Goal: Task Accomplishment & Management: Manage account settings

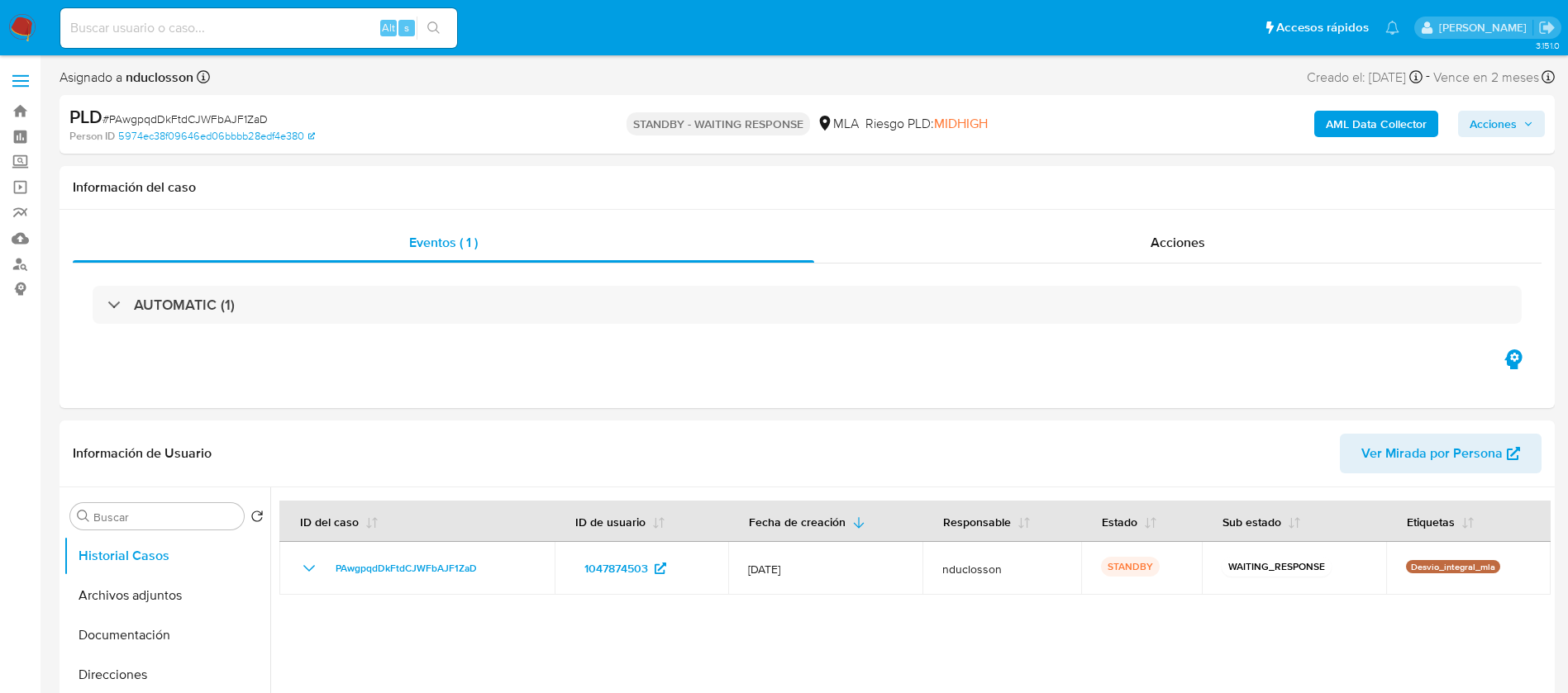
select select "10"
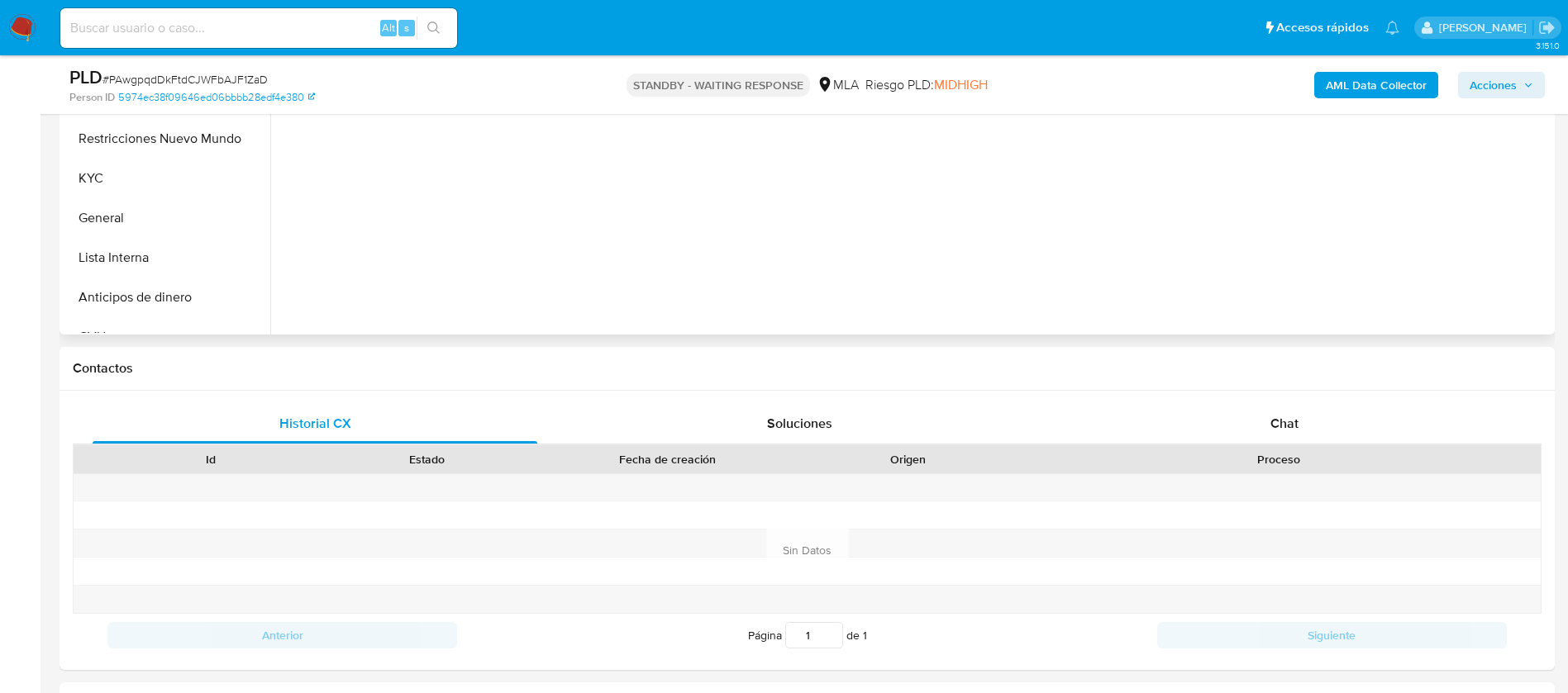
scroll to position [743, 0]
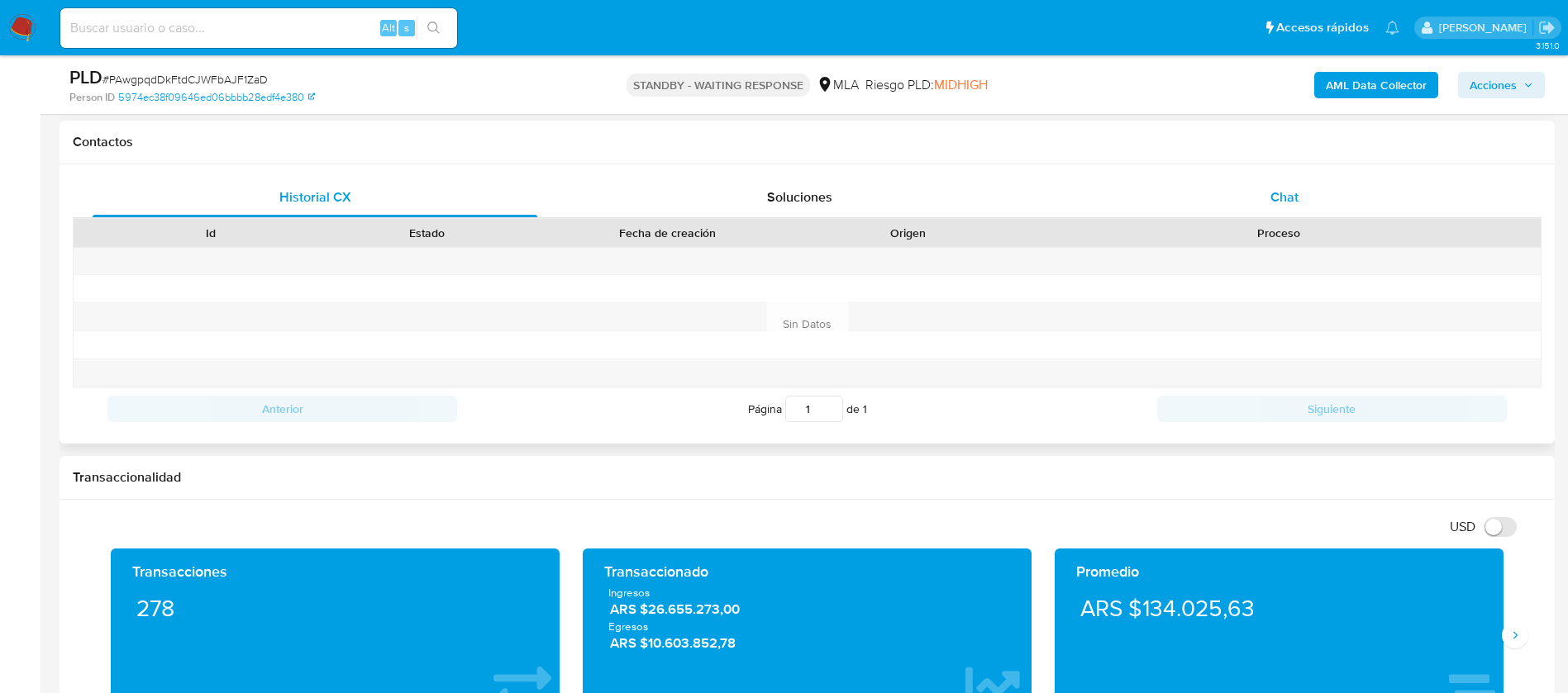
click at [1339, 182] on div "Chat" at bounding box center [1284, 197] width 444 height 40
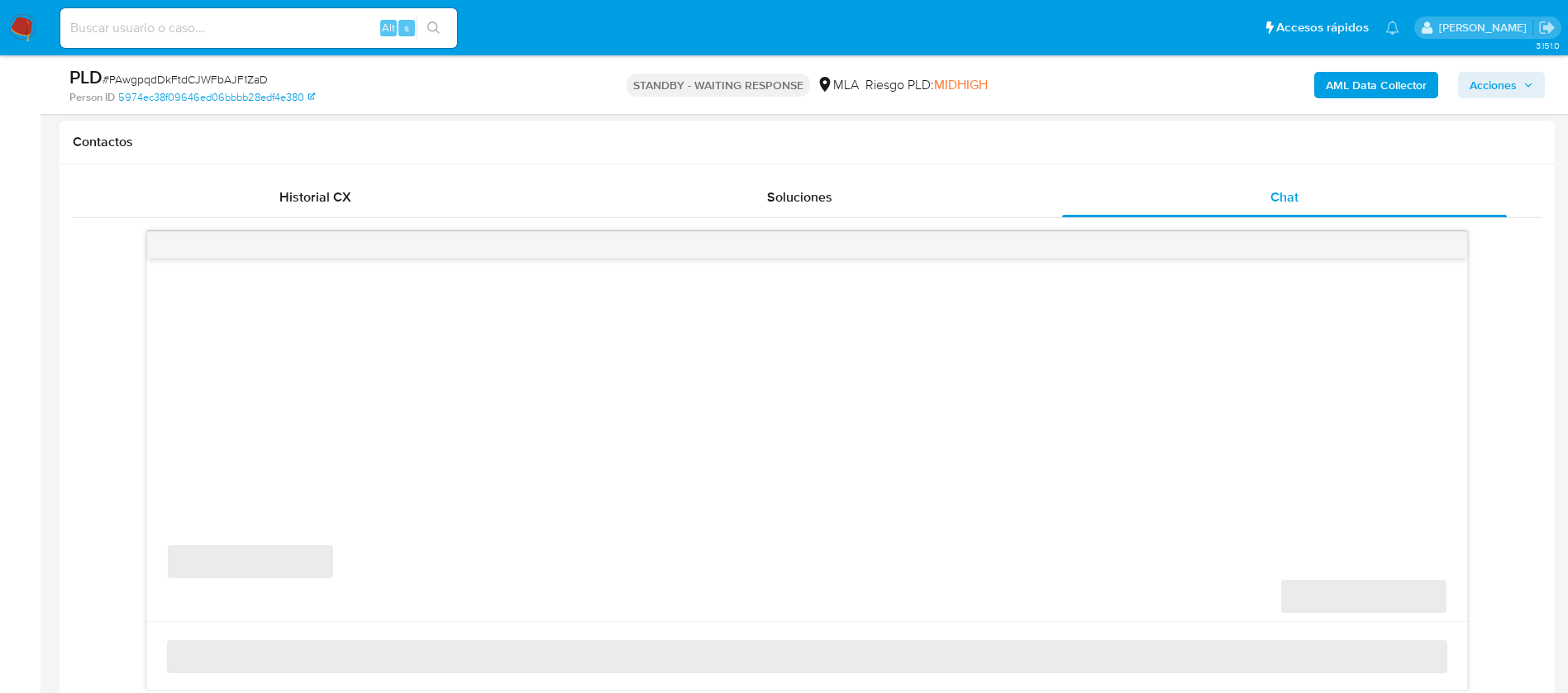
scroll to position [867, 0]
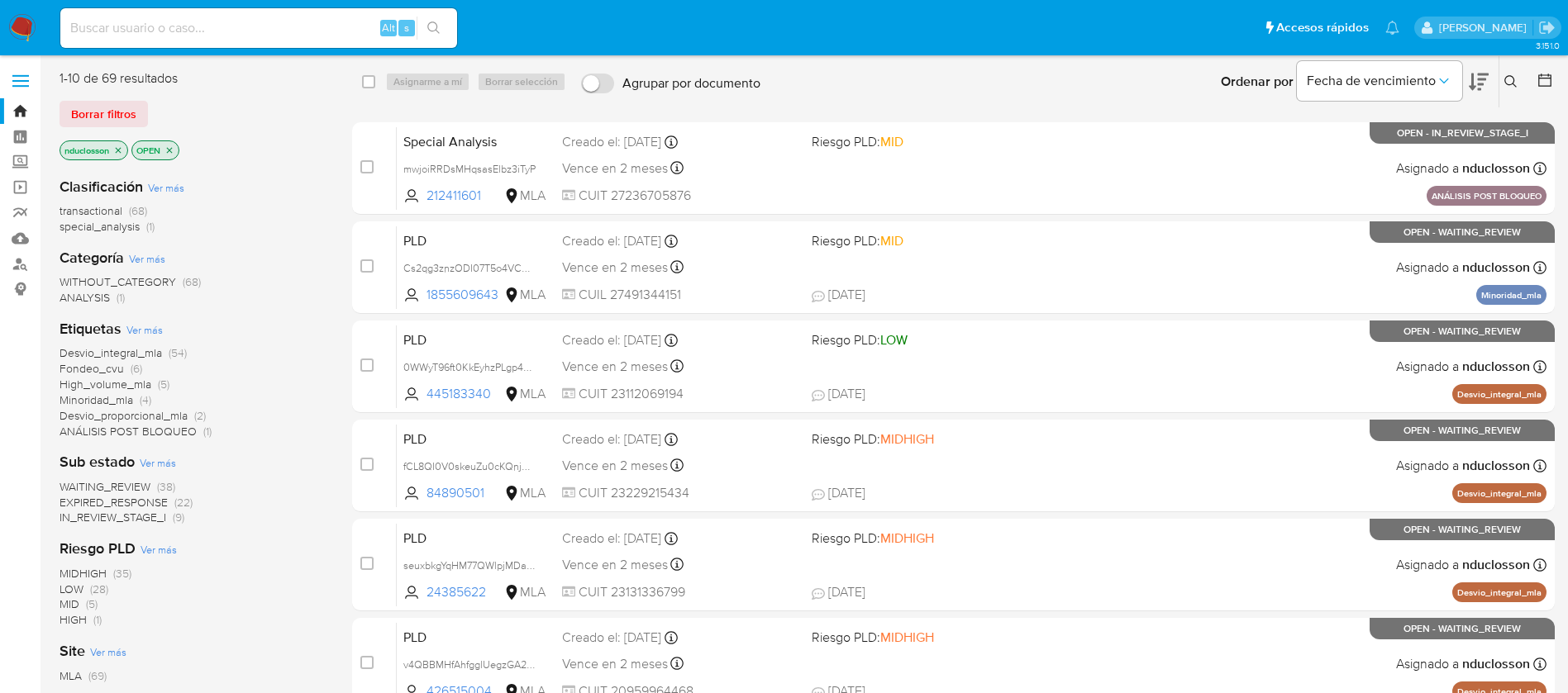
click at [317, 27] on input at bounding box center [258, 27] width 396 height 21
paste input "PAwgpqdDkFtdCJWFbAJF1ZaD"
type input "PAwgpqdDkFtdCJWFbAJF1ZaD"
click at [422, 23] on button "search-icon" at bounding box center [433, 28] width 34 height 23
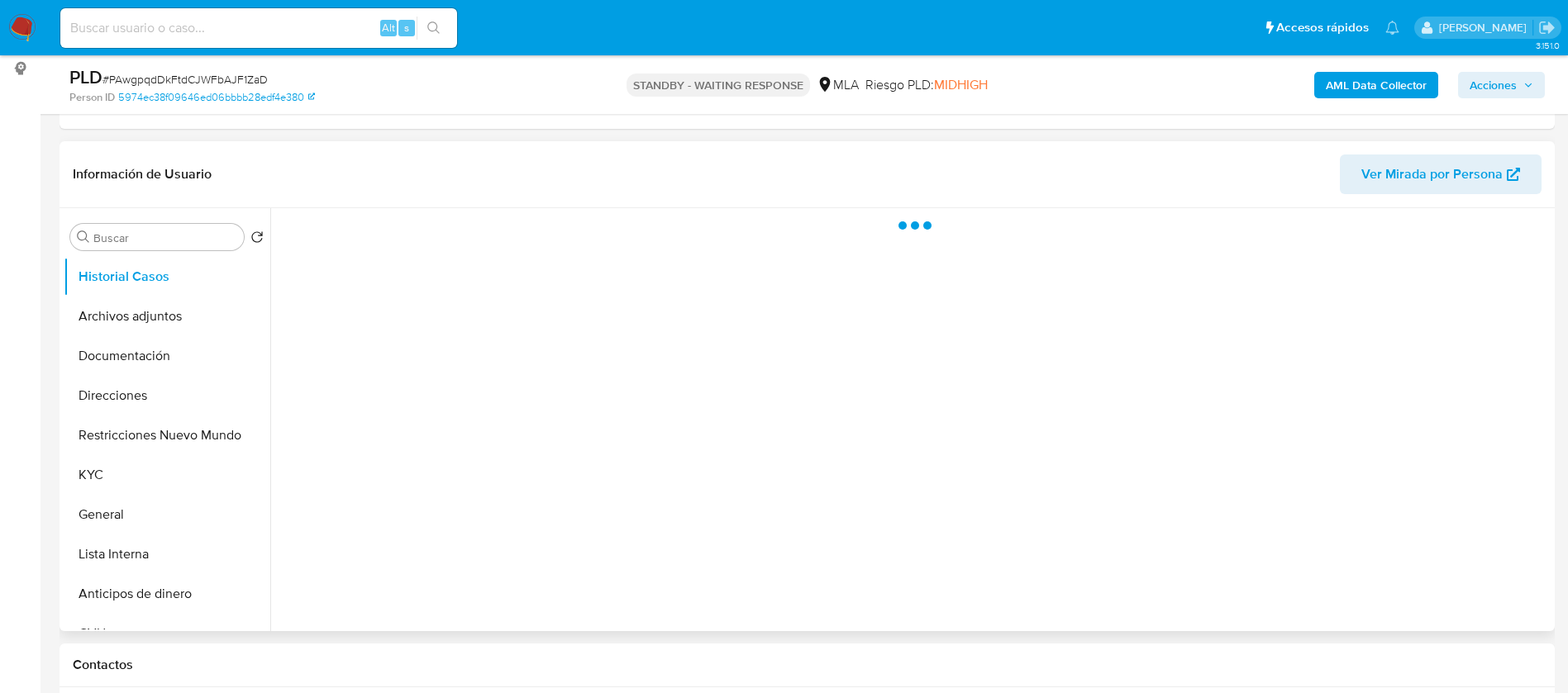
scroll to position [371, 0]
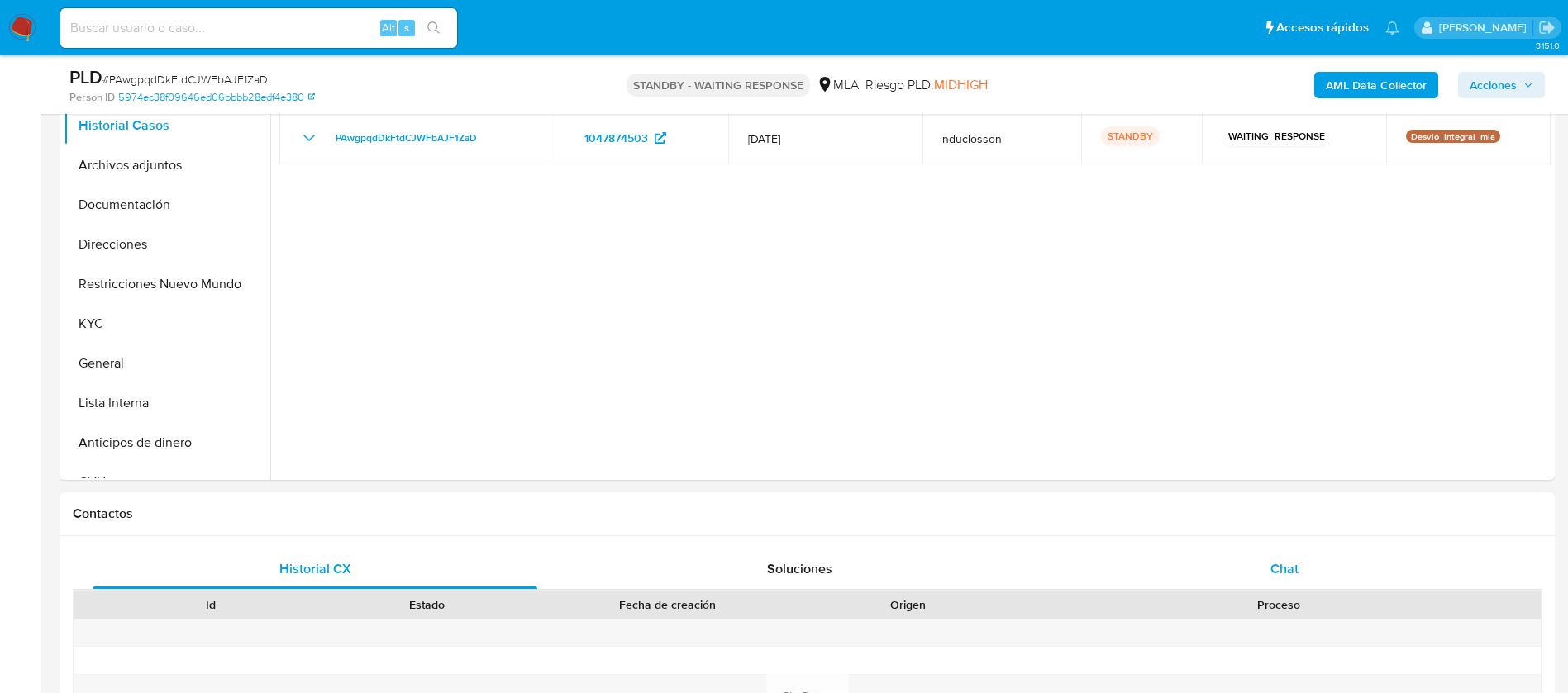
click at [1267, 553] on div "Chat" at bounding box center [1284, 569] width 444 height 40
select select "10"
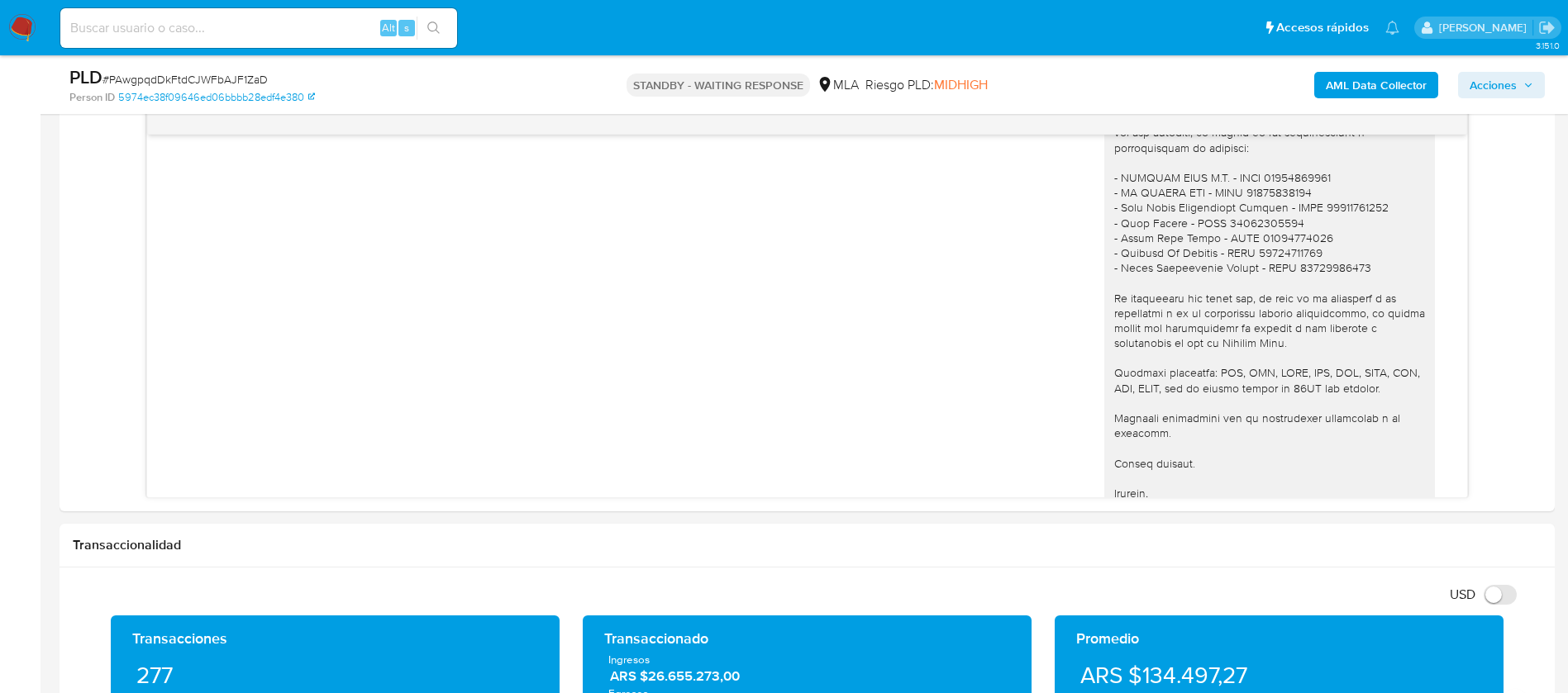
scroll to position [1555, 0]
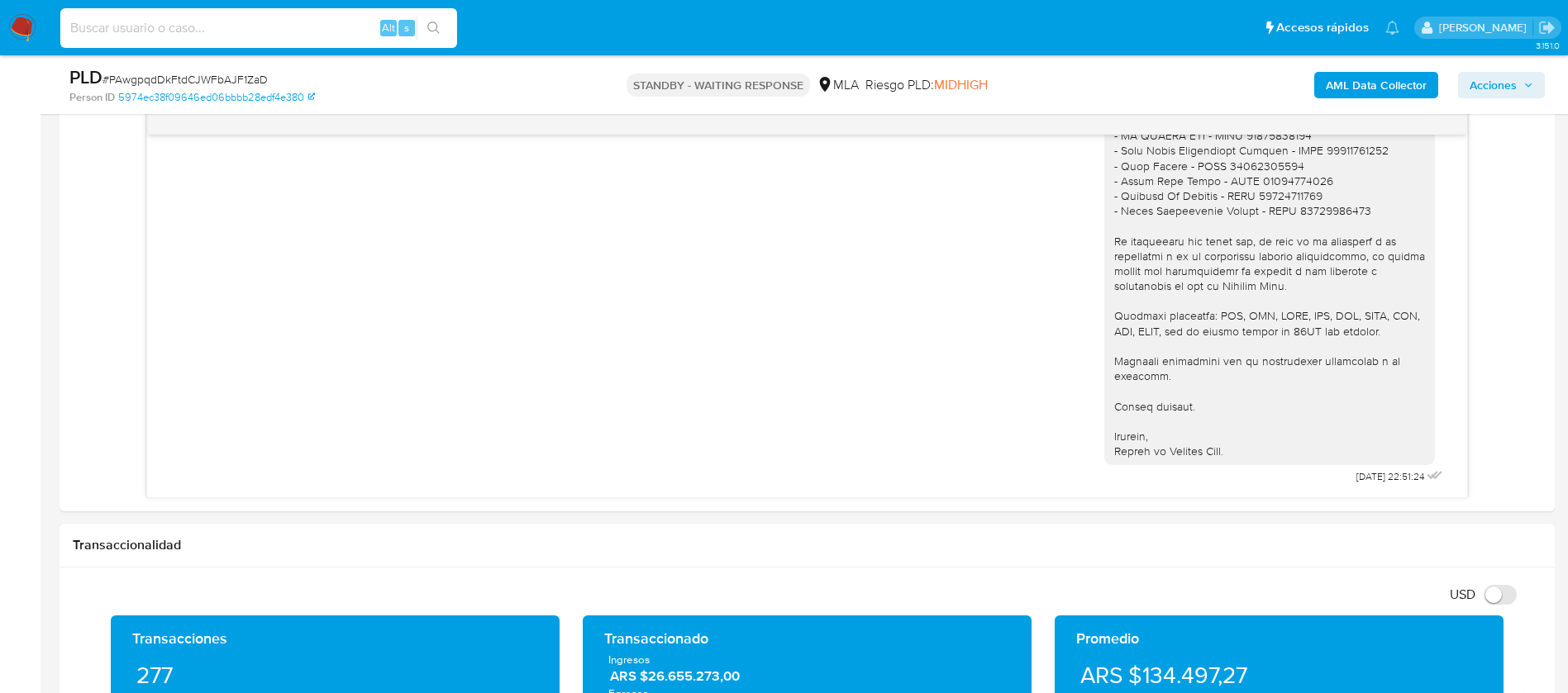
click at [262, 33] on input at bounding box center [258, 27] width 396 height 21
paste input "M7MBFSRBy4sh35Q9DZL9l5Oi"
type input "M7MBFSRBy4sh35Q9DZL9l5Oi"
click at [441, 27] on button "search-icon" at bounding box center [433, 28] width 34 height 23
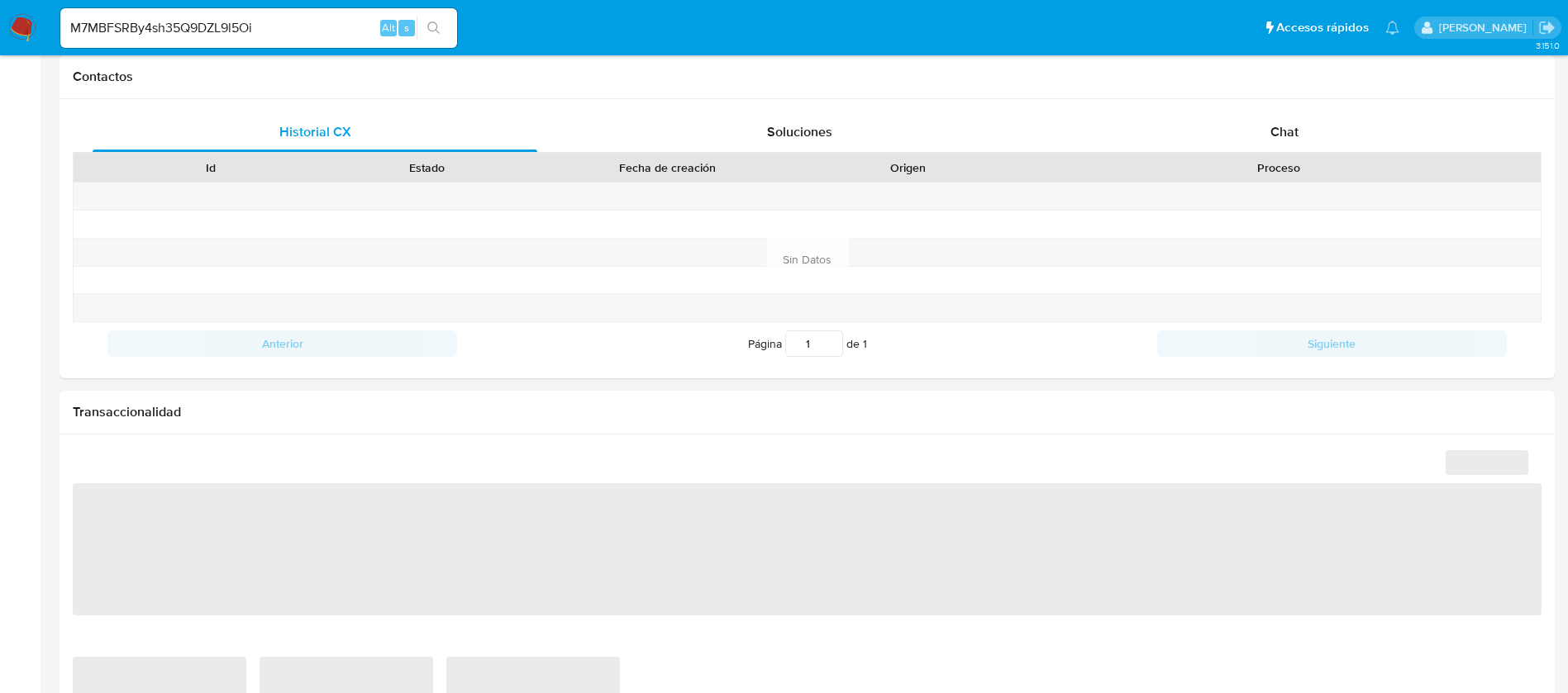
select select "10"
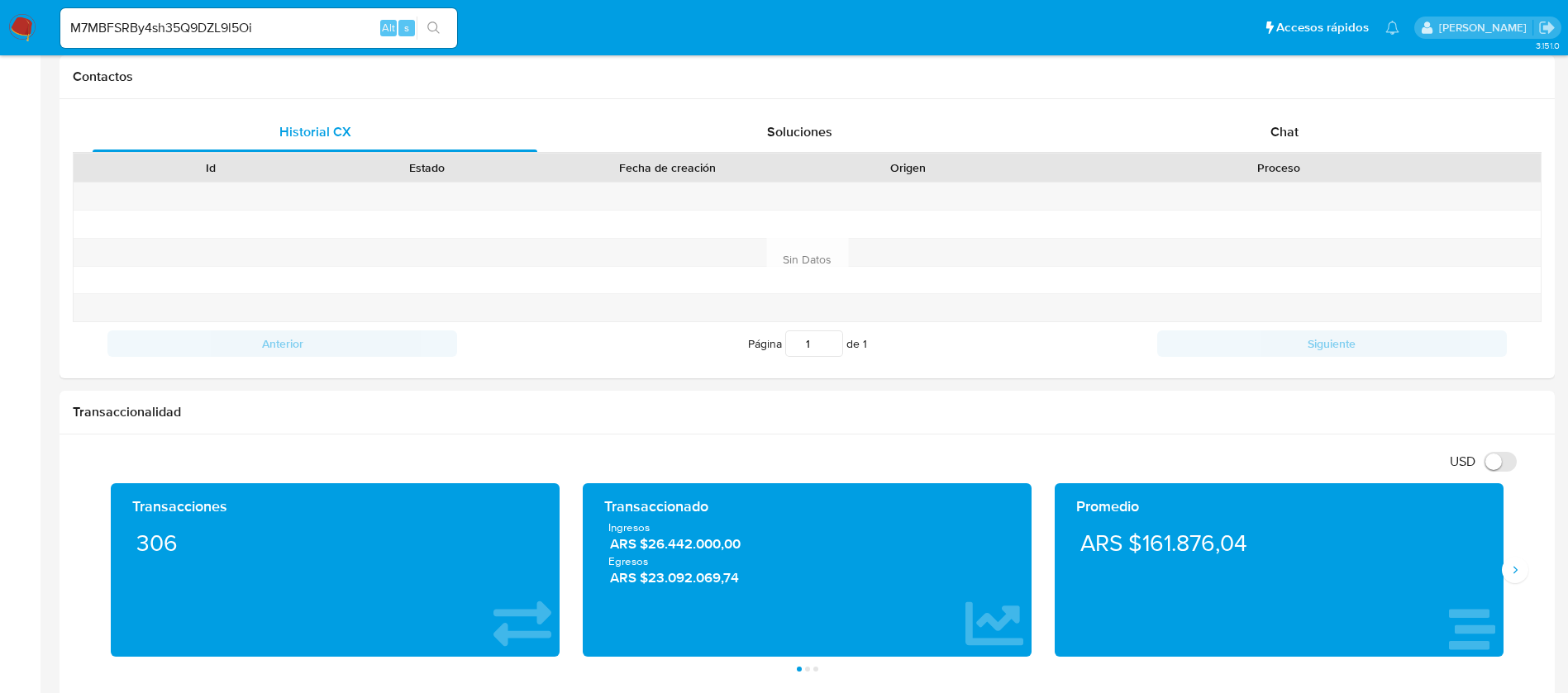
click at [430, 28] on icon "search-icon" at bounding box center [434, 28] width 14 height 14
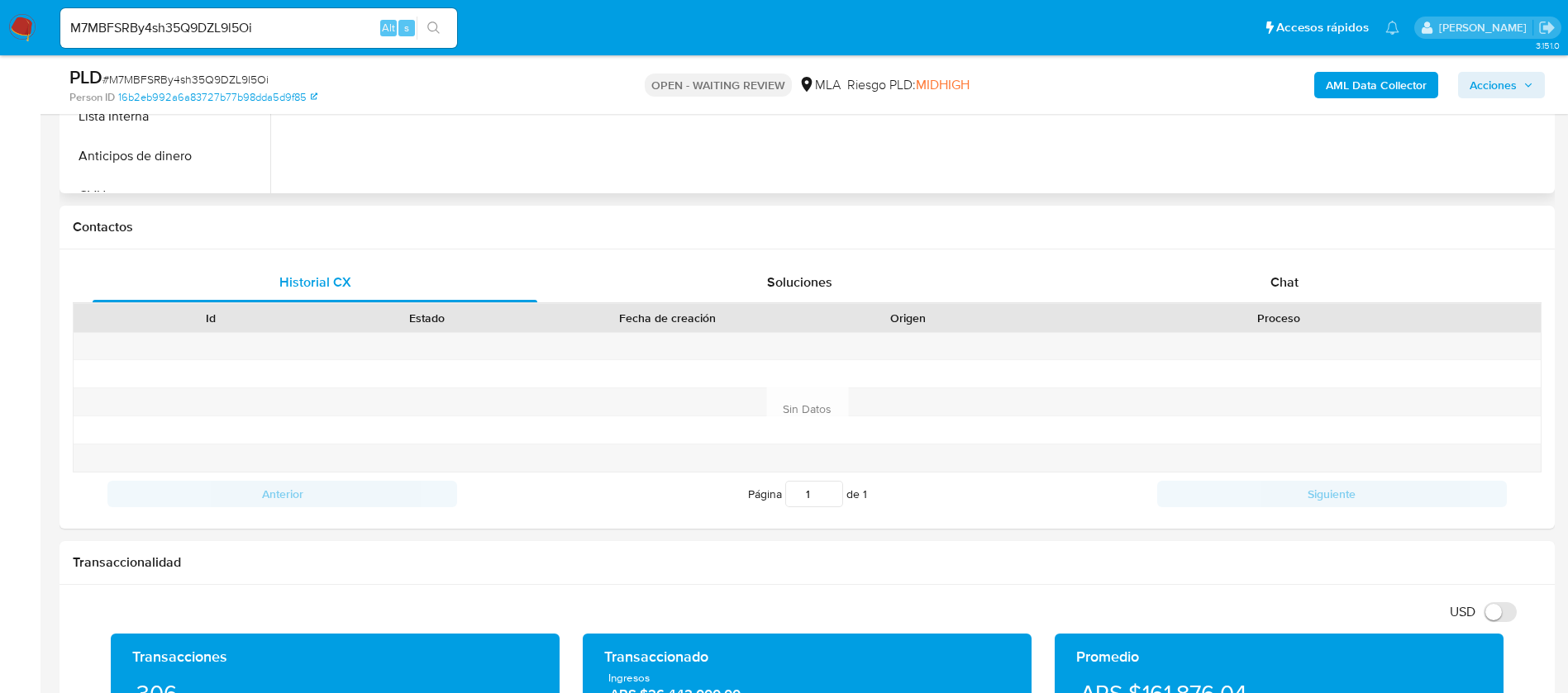
scroll to position [619, 0]
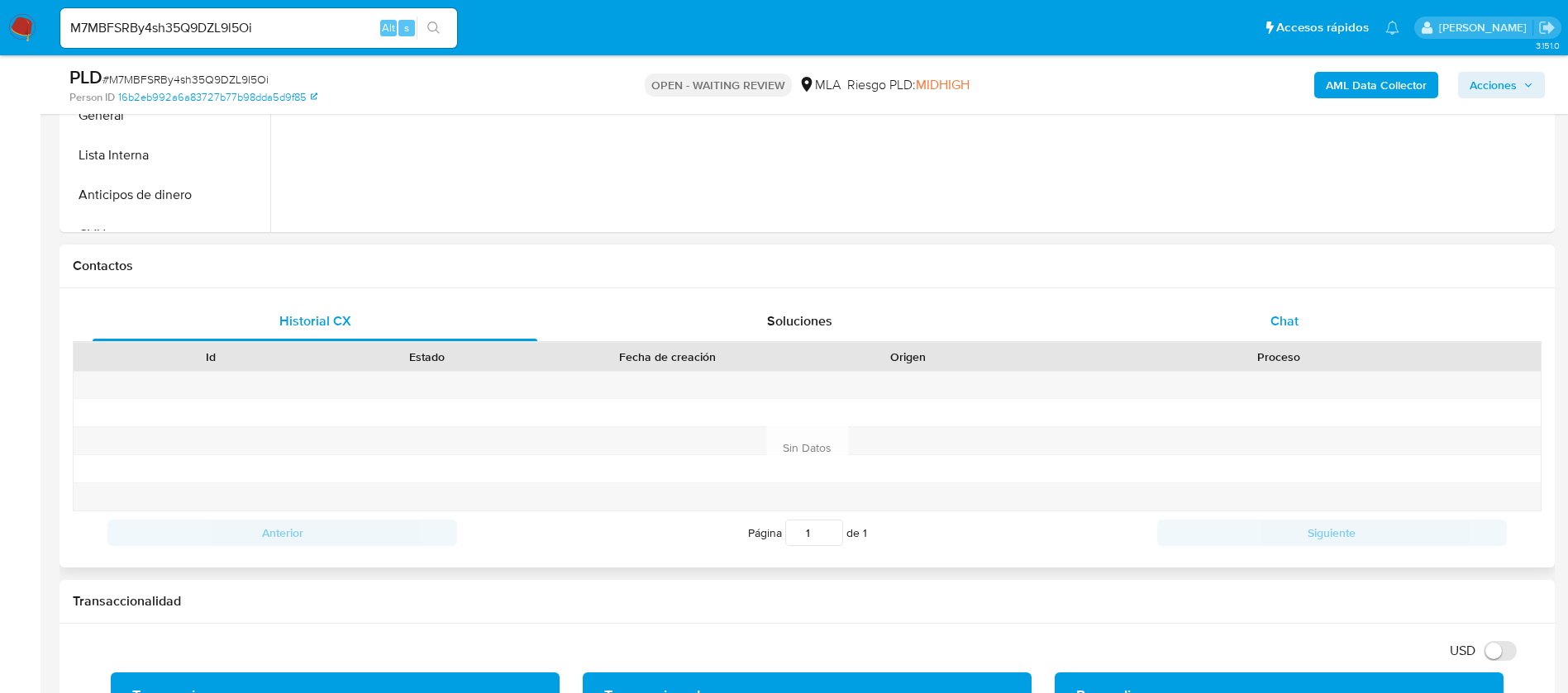
click at [1233, 324] on div "Chat" at bounding box center [1284, 321] width 444 height 40
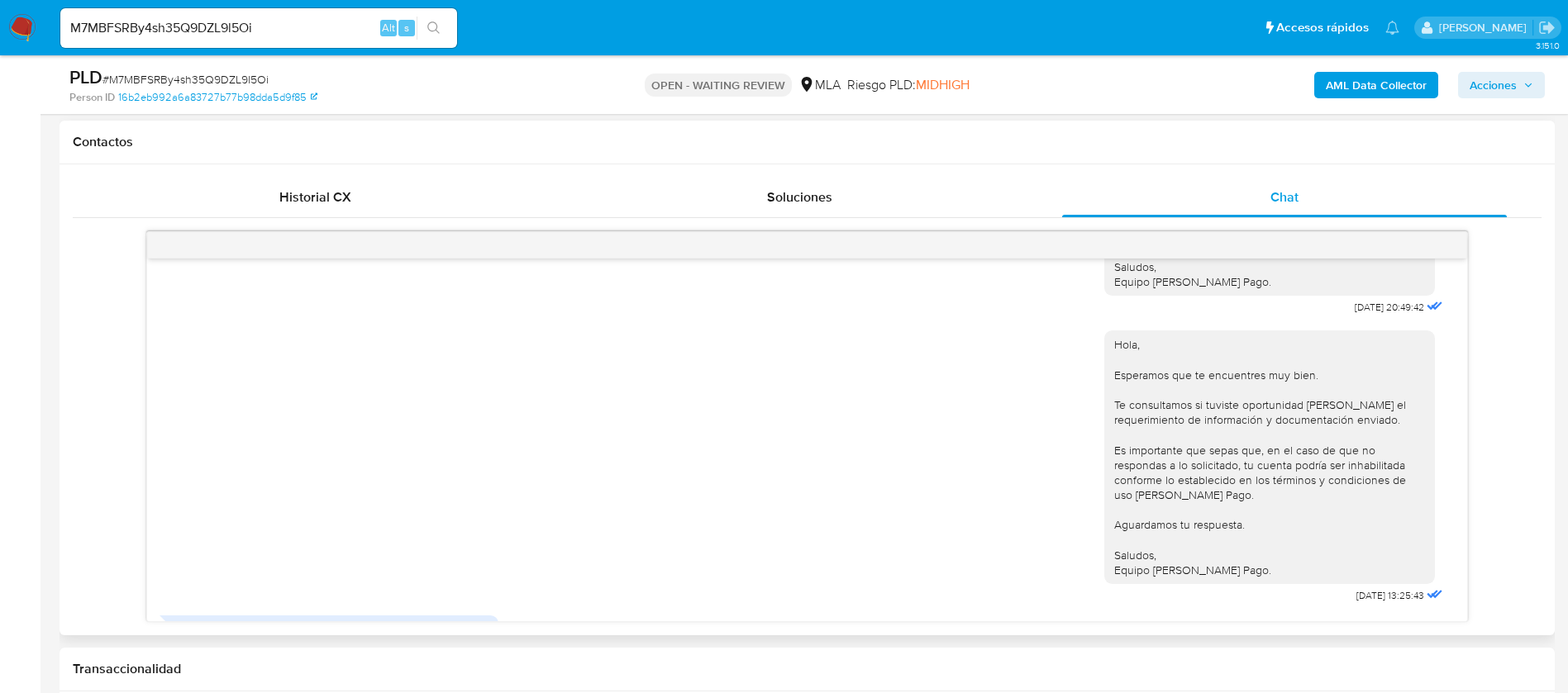
scroll to position [983, 0]
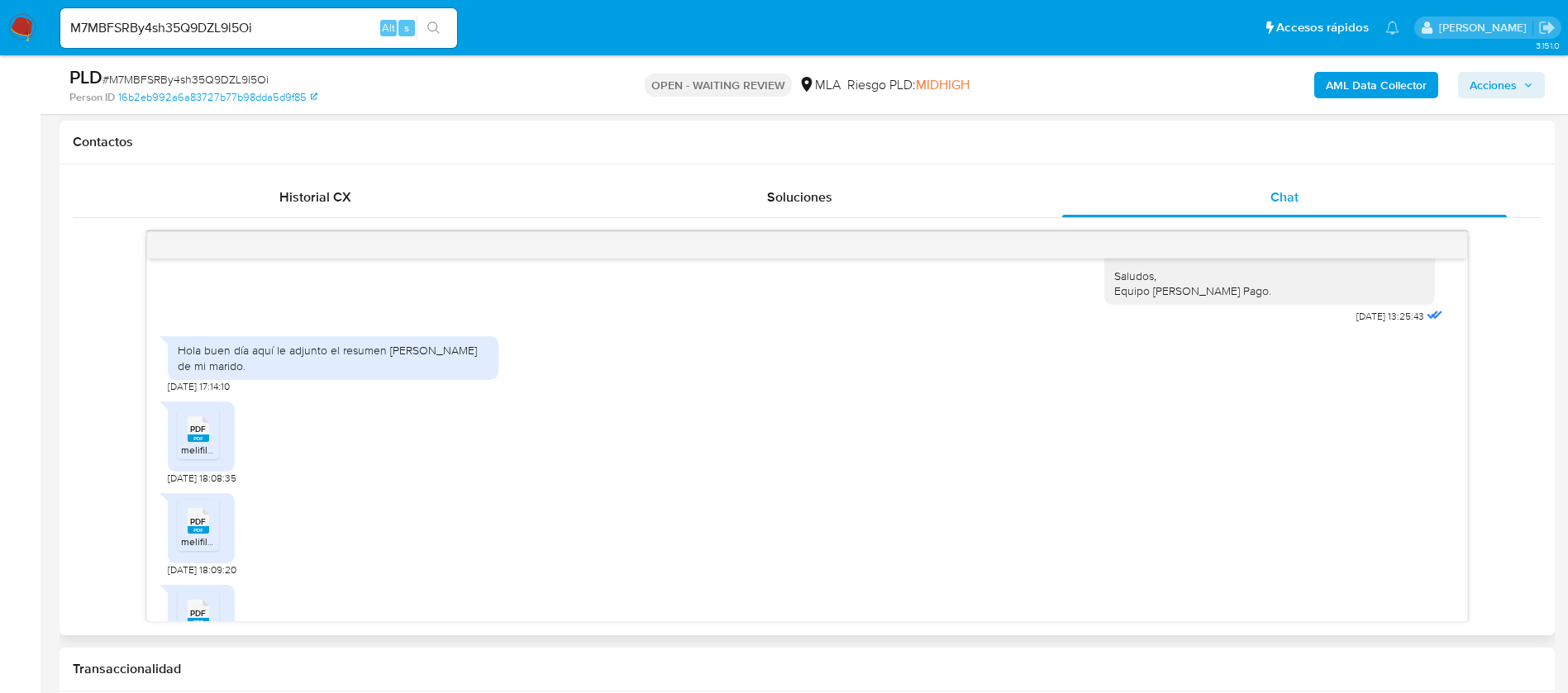
click at [203, 424] on span "PDF" at bounding box center [197, 429] width 16 height 11
click at [202, 526] on span "PDF" at bounding box center [197, 521] width 16 height 11
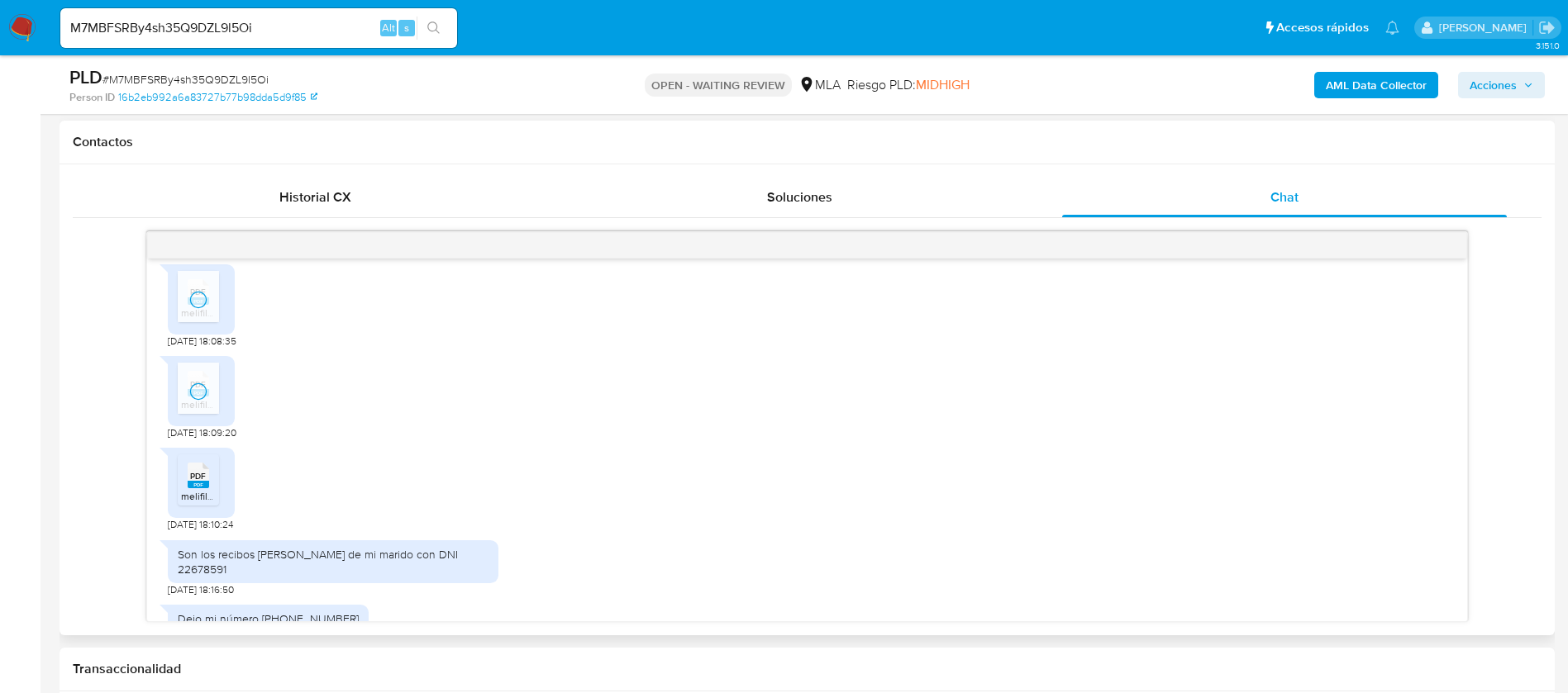
scroll to position [1230, 0]
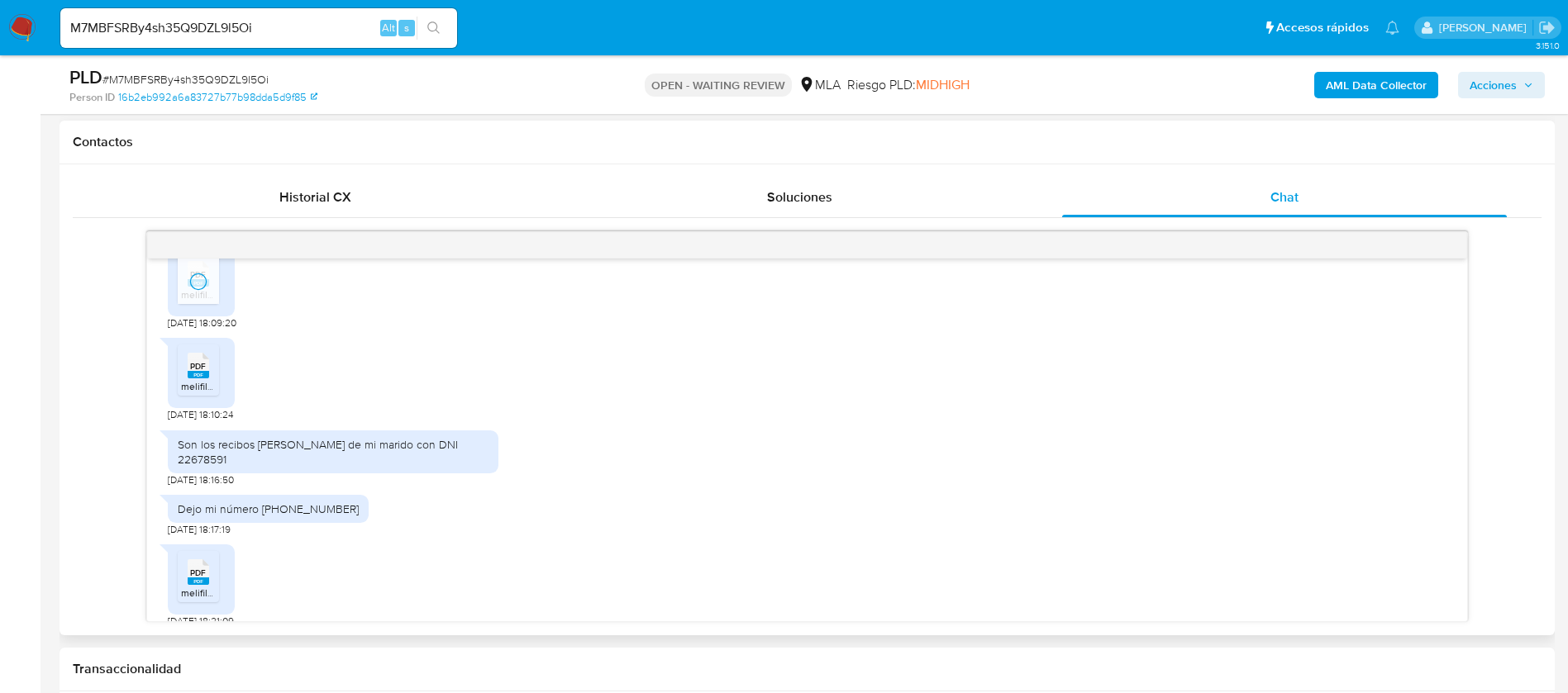
click at [194, 385] on span "melifile865242409754185286.pdf" at bounding box center [256, 386] width 150 height 14
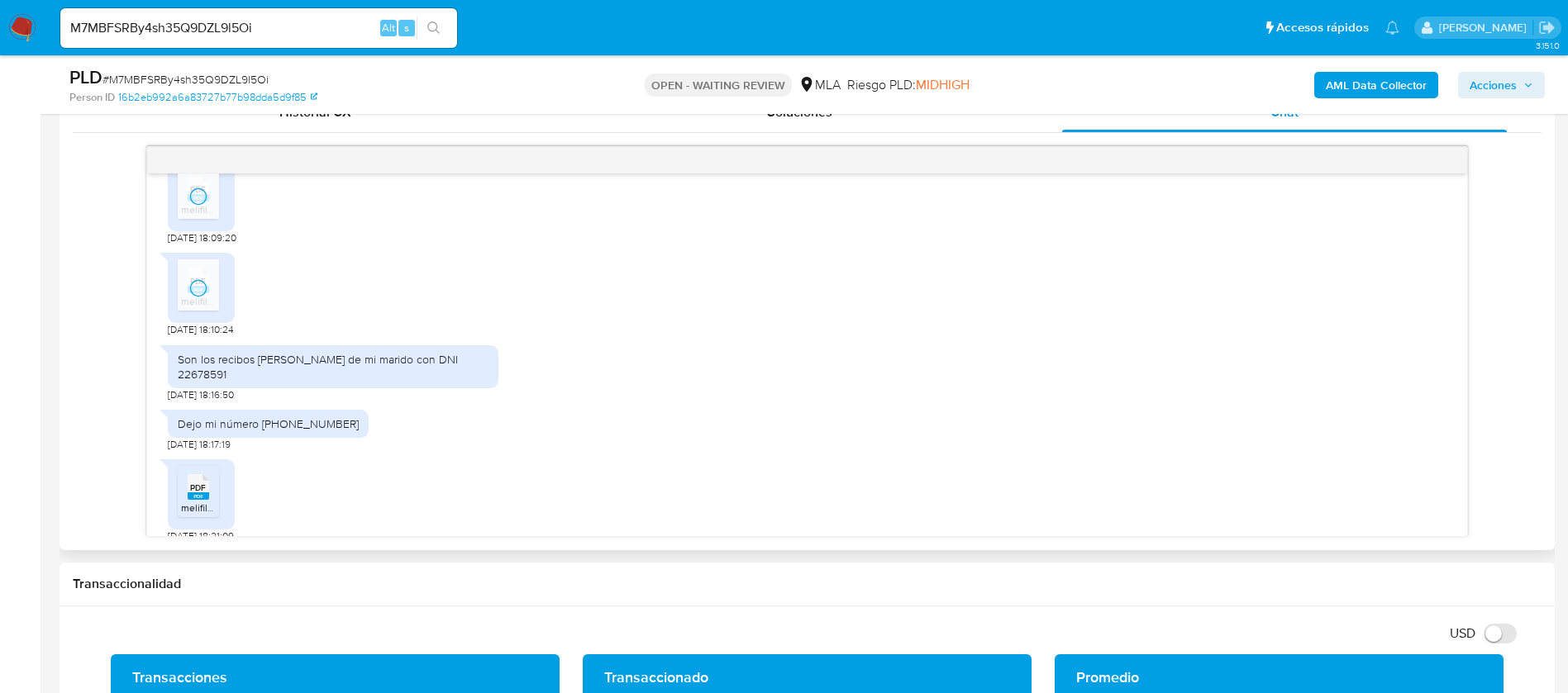
scroll to position [867, 0]
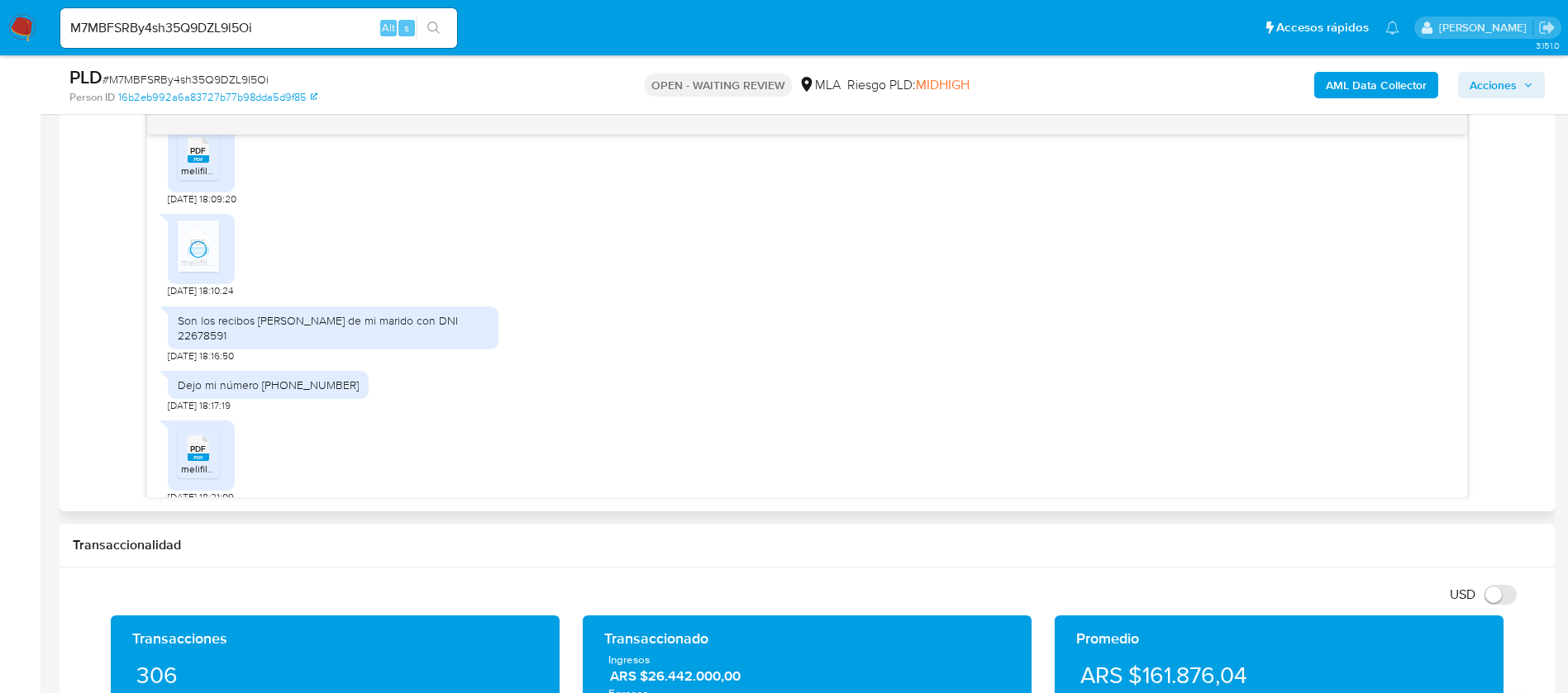
click at [199, 443] on span "PDF" at bounding box center [197, 448] width 16 height 11
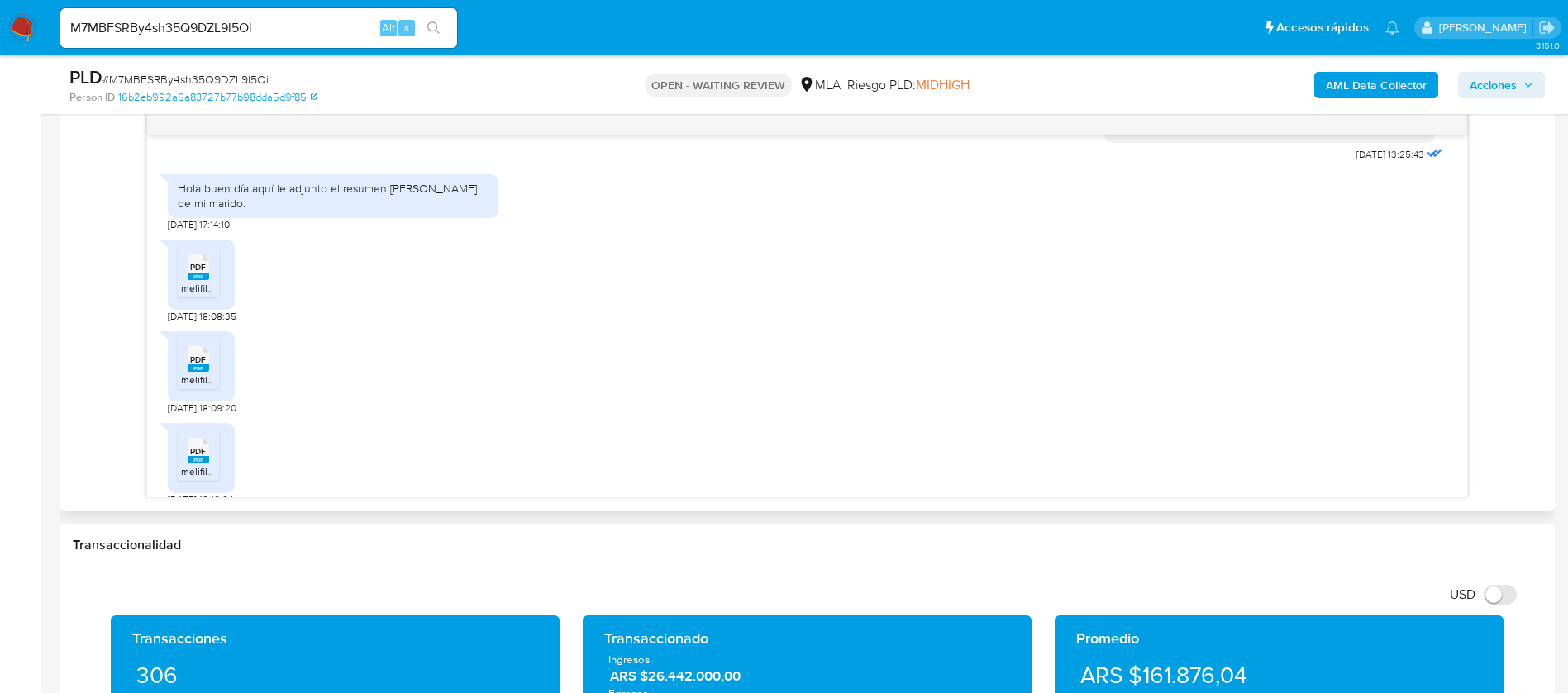
scroll to position [1917, 0]
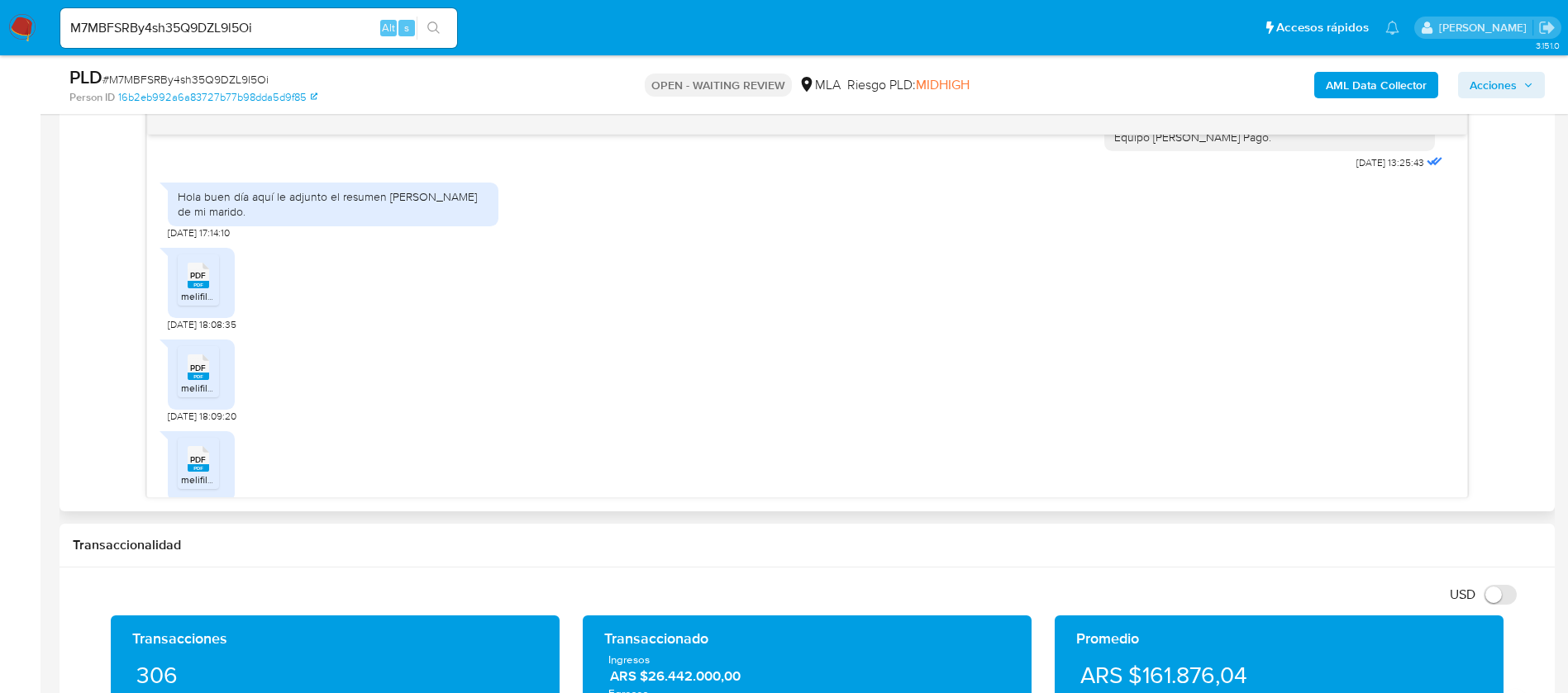
click at [213, 219] on div "Hola buen día aquí le adjunto el resumen [PERSON_NAME] de mi marido." at bounding box center [333, 204] width 311 height 30
drag, startPoint x: 173, startPoint y: 224, endPoint x: 213, endPoint y: 240, distance: 43.1
click at [213, 225] on div "Hola buen día aquí le adjunto el resumen [PERSON_NAME] de mi marido." at bounding box center [333, 204] width 330 height 43
copy div "Hola buen día aquí le adjunto el resumen de sueldo de mi marido"
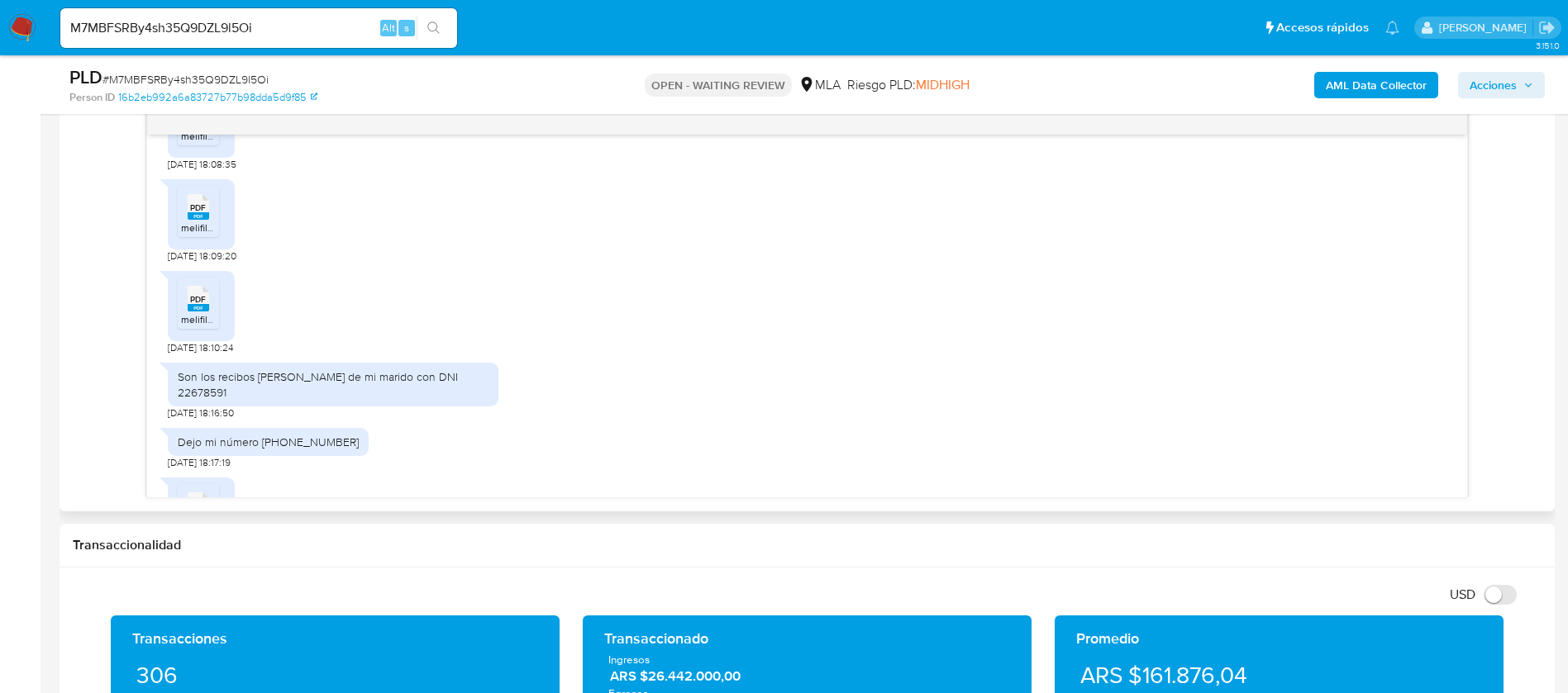
scroll to position [2165, 0]
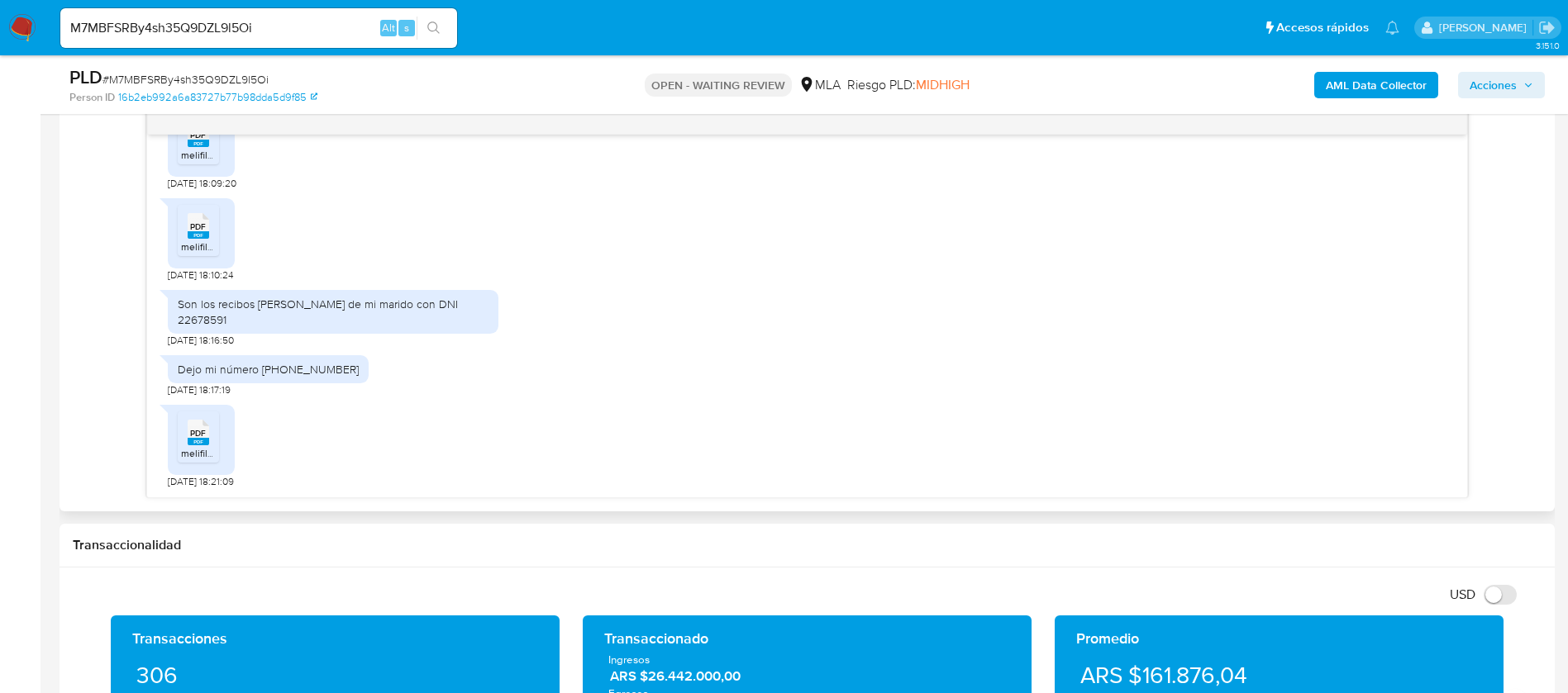
click at [227, 333] on span "[DATE] 18:16:50" at bounding box center [201, 340] width 66 height 14
click at [227, 333] on span "06/08/2025 18:16:50" at bounding box center [201, 340] width 66 height 14
click at [235, 312] on div "Son los recibos de sueldo de mi marido con DNI 22678591" at bounding box center [333, 311] width 311 height 30
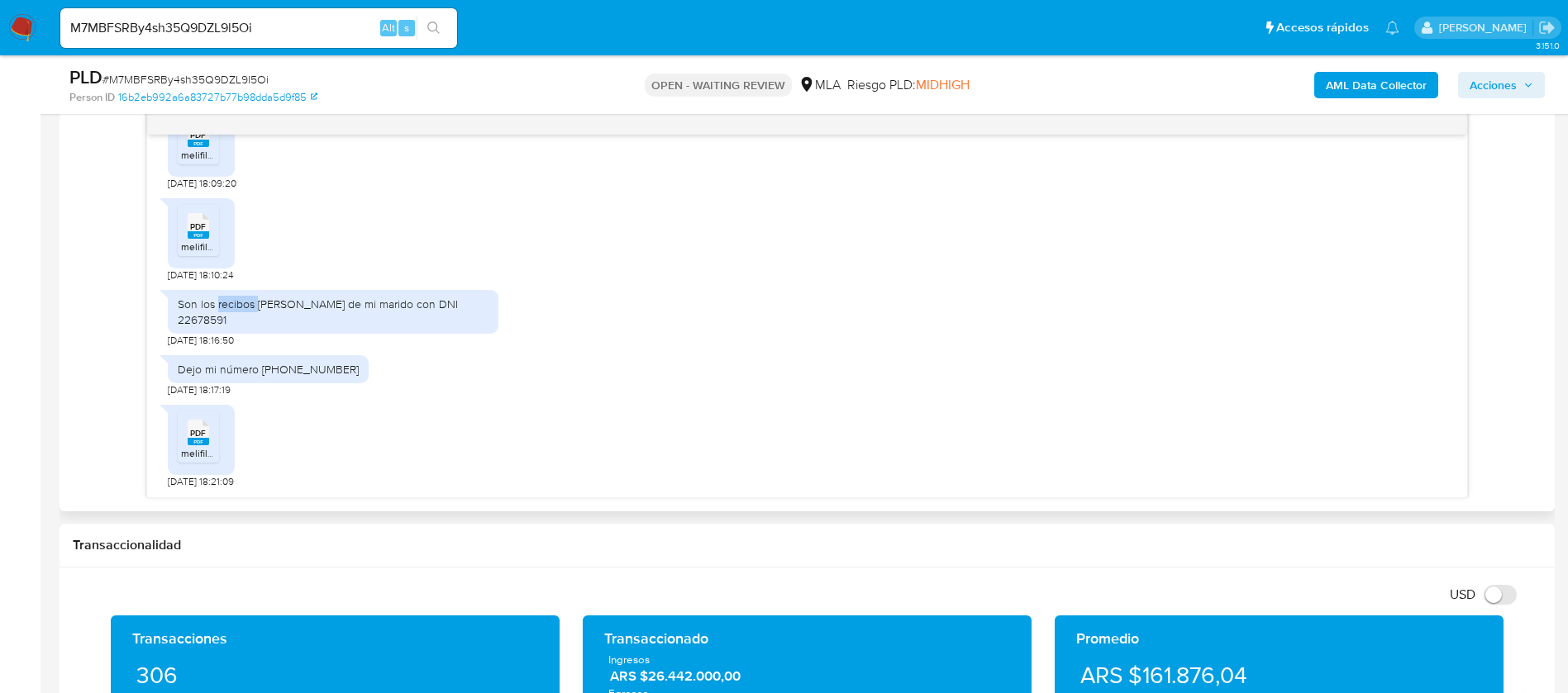
click at [235, 312] on div "Son los recibos de sueldo de mi marido con DNI 22678591" at bounding box center [333, 311] width 311 height 30
copy div "Son los recibos de sueldo de mi marido con DNI 22678591"
click at [167, 71] on span "# M7MBFSRBy4sh35Q9DZL9l5Oi" at bounding box center [185, 80] width 166 height 17
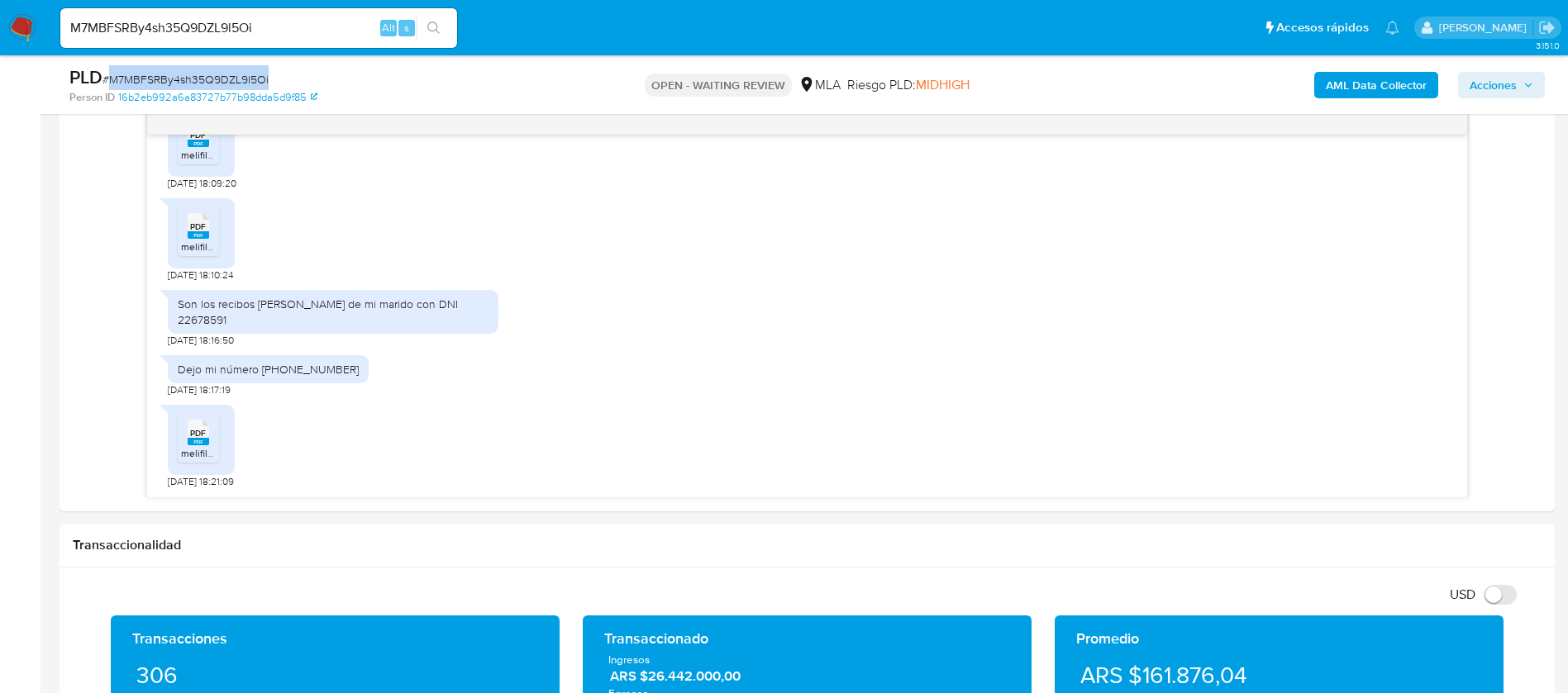
copy span "M7MBFSRBy4sh35Q9DZL9l5Oi"
click at [179, 84] on span "# M7MBFSRBy4sh35Q9DZL9l5Oi" at bounding box center [185, 80] width 166 height 17
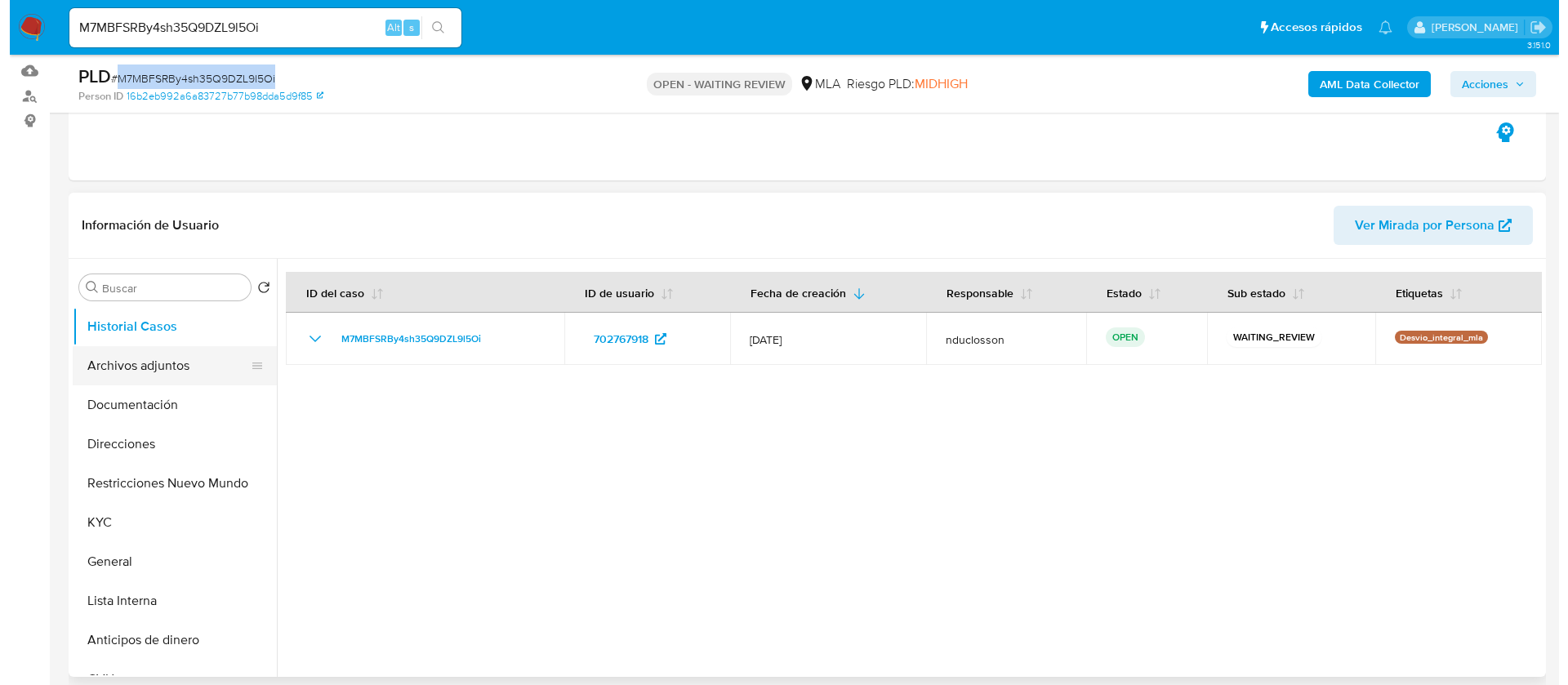
scroll to position [245, 0]
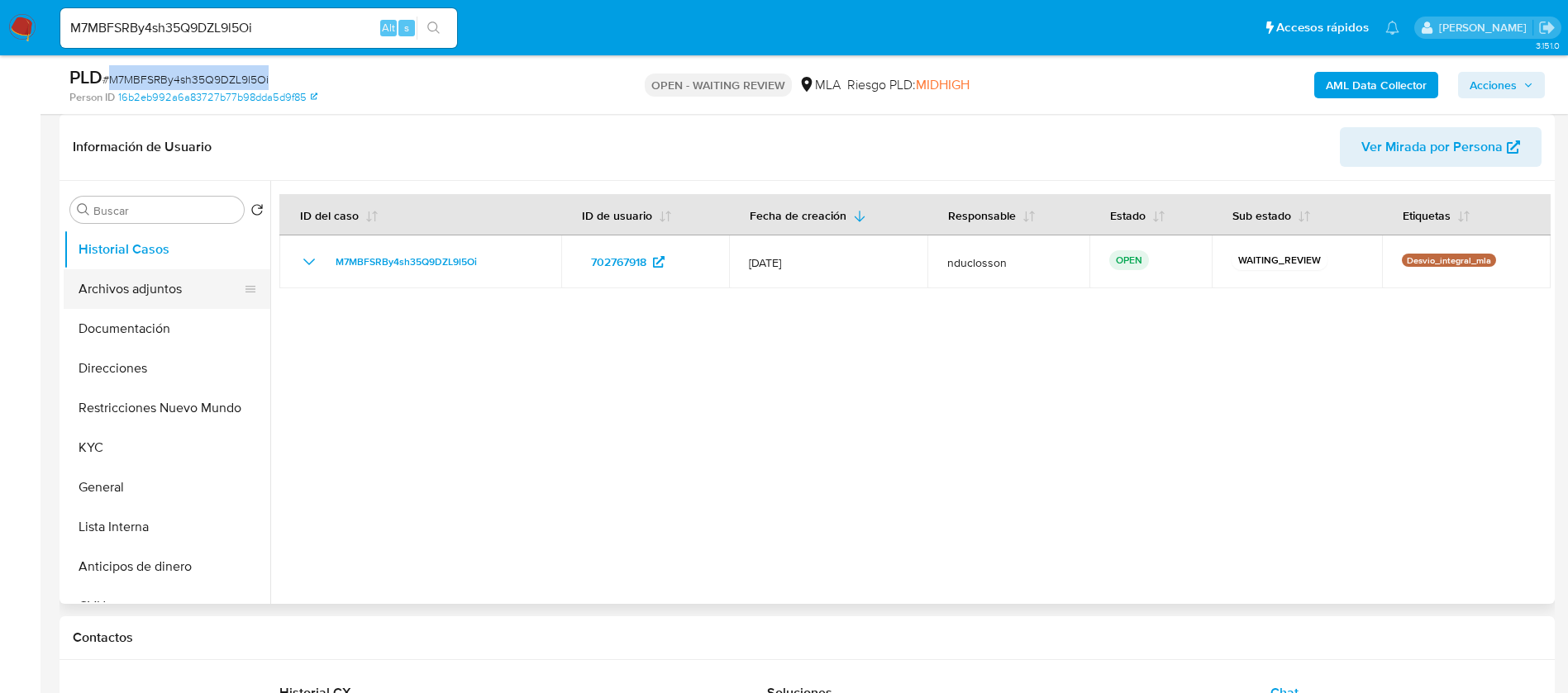
click at [141, 272] on button "Archivos adjuntos" at bounding box center [160, 289] width 193 height 40
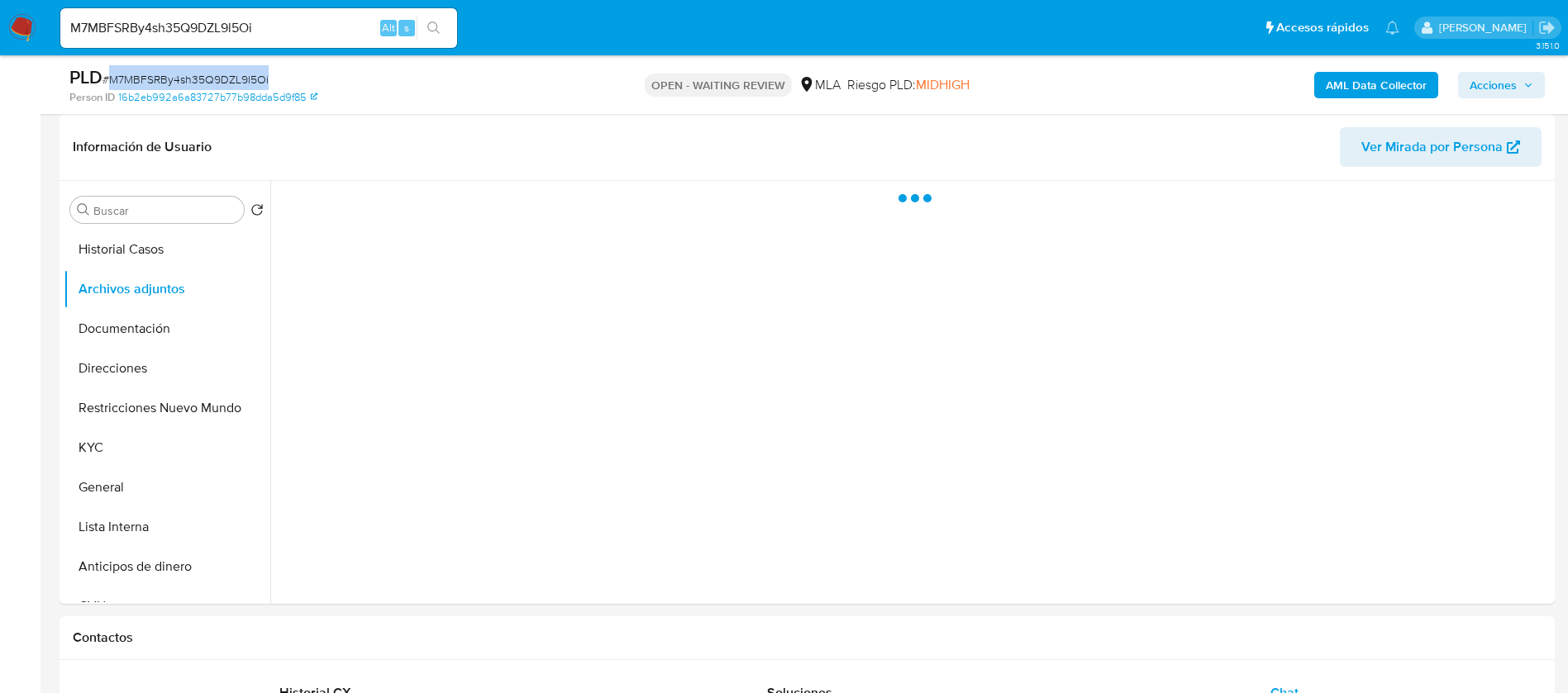
click at [1387, 96] on b "AML Data Collector" at bounding box center [1376, 85] width 101 height 26
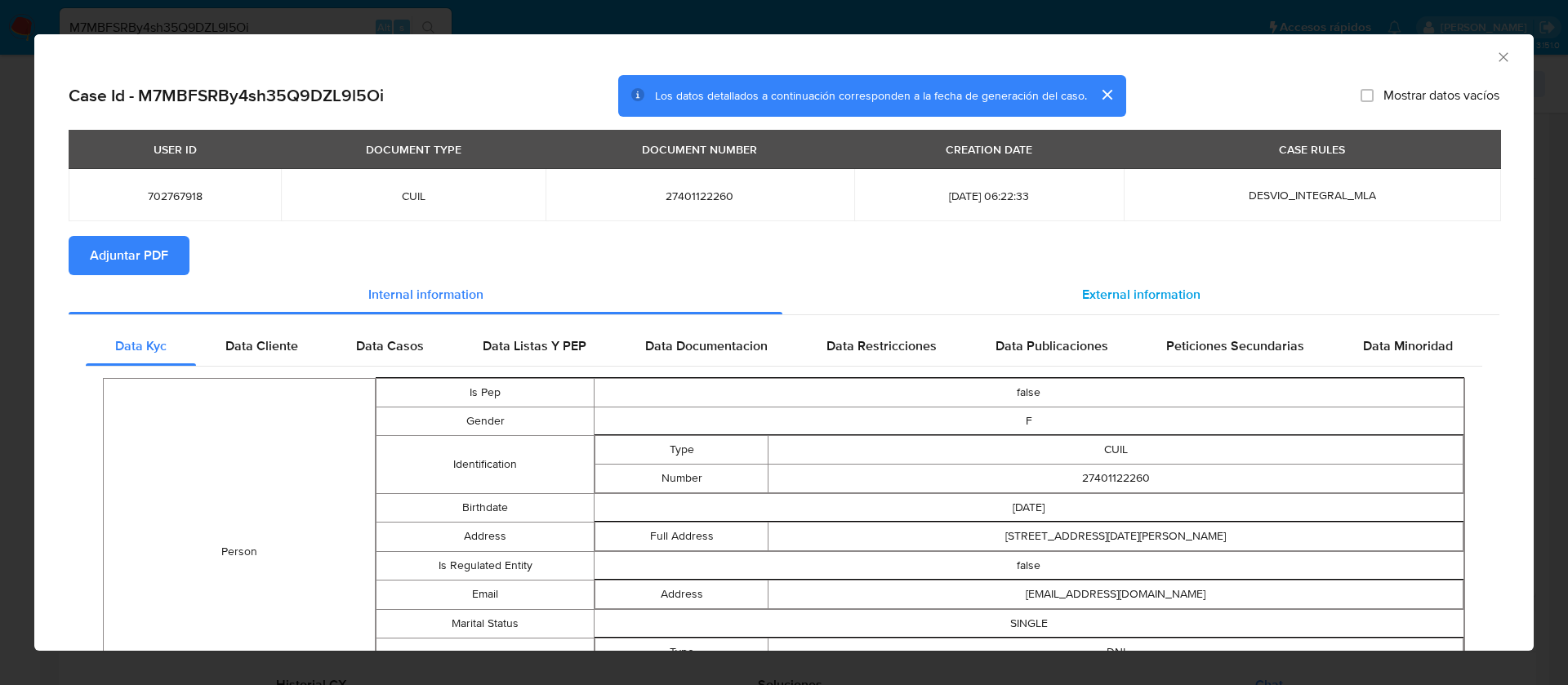
click at [1124, 294] on span "External information" at bounding box center [1141, 294] width 119 height 18
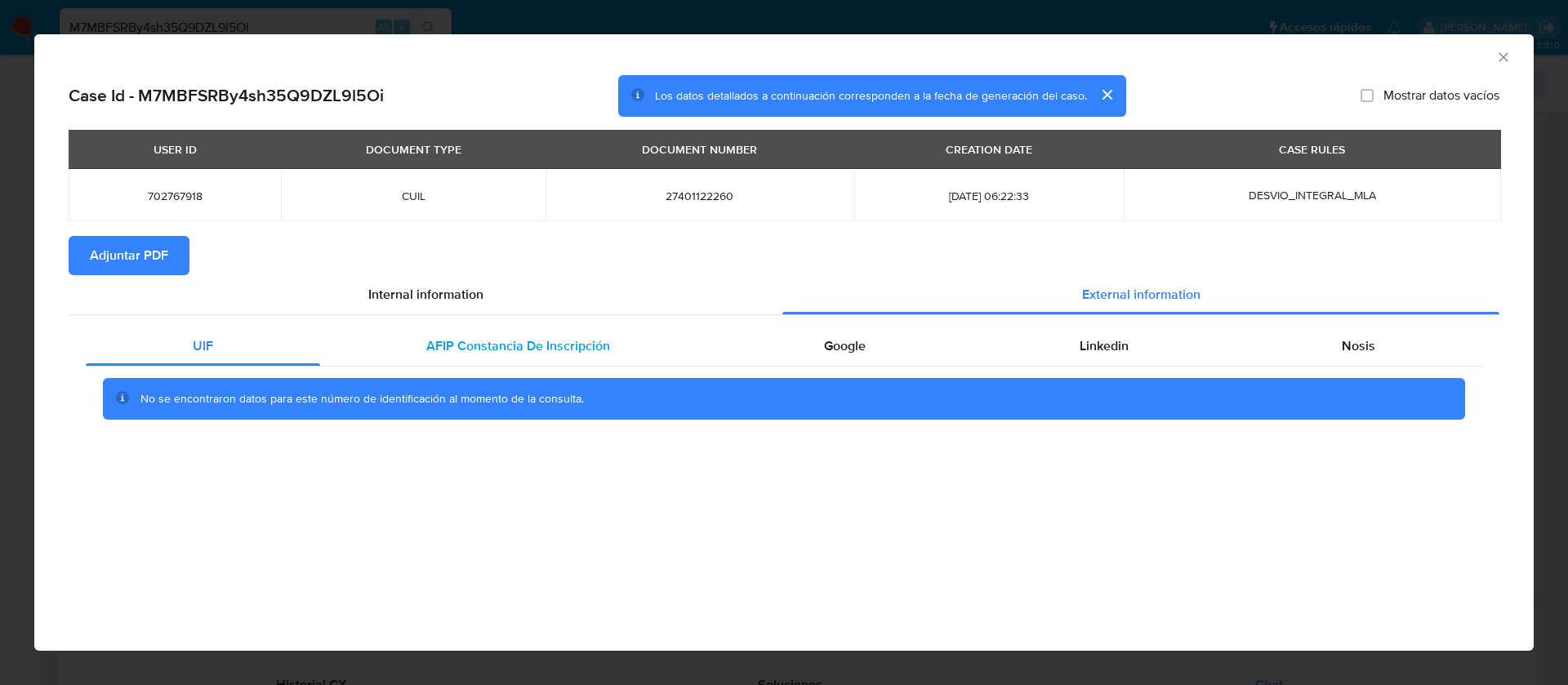
click at [510, 330] on div "AFIP Constancia De Inscripción" at bounding box center [519, 345] width 397 height 39
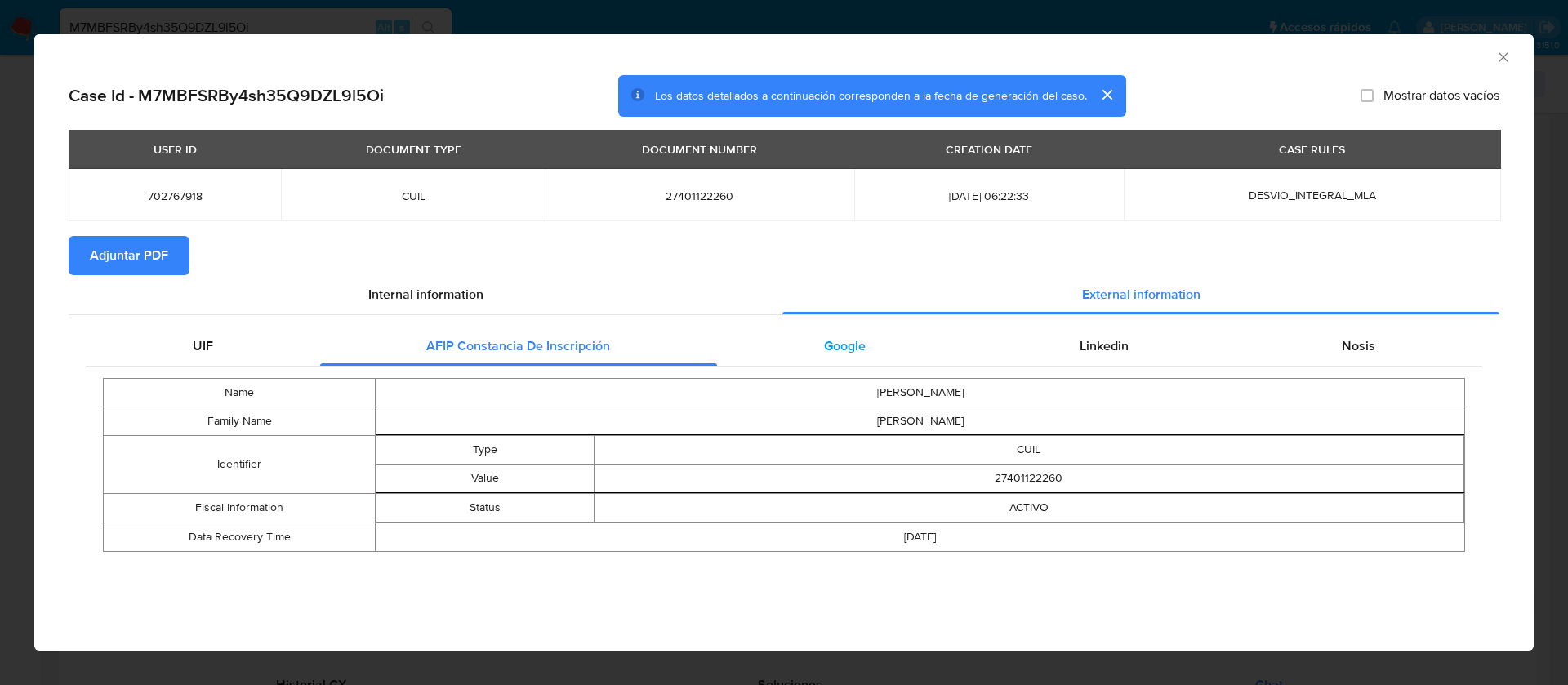
click at [856, 351] on span "Google" at bounding box center [845, 345] width 42 height 18
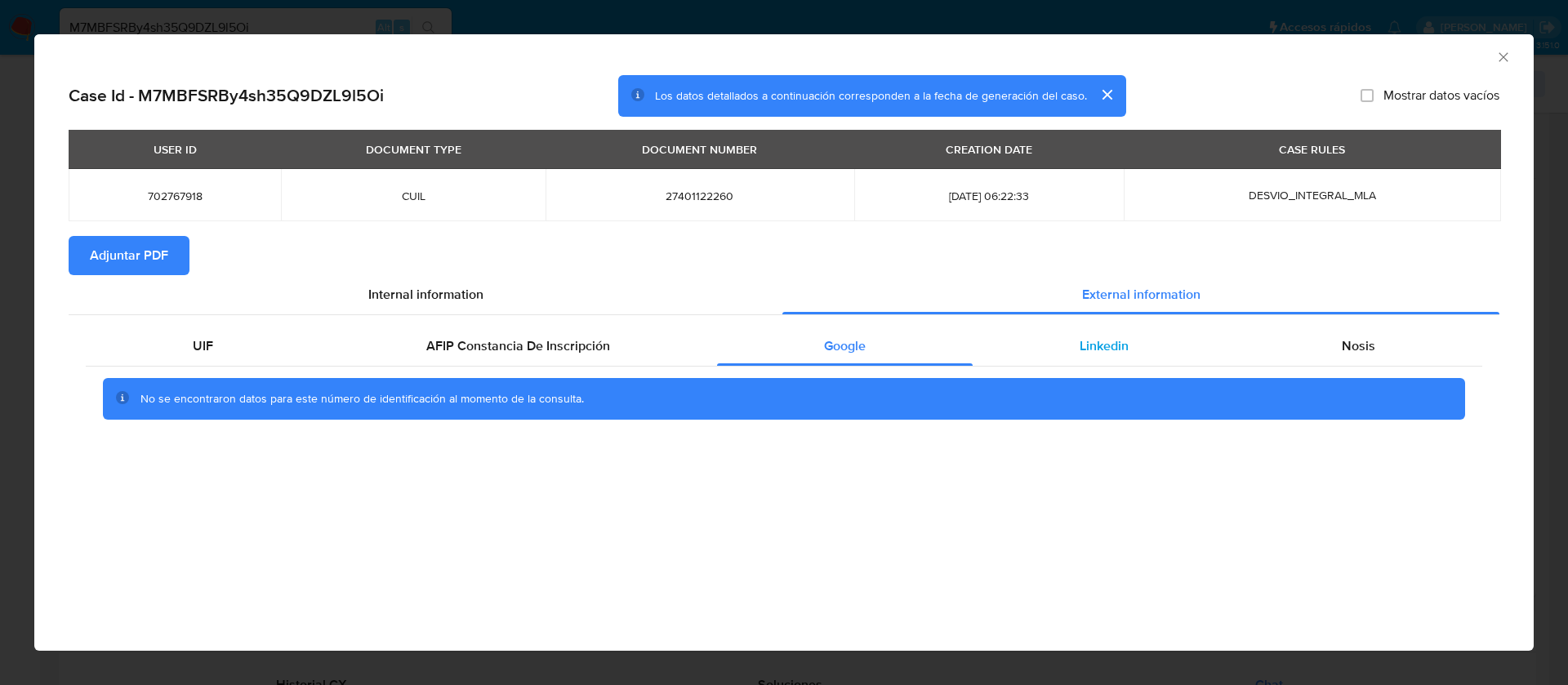
click at [1043, 336] on div "Linkedin" at bounding box center [1104, 345] width 263 height 39
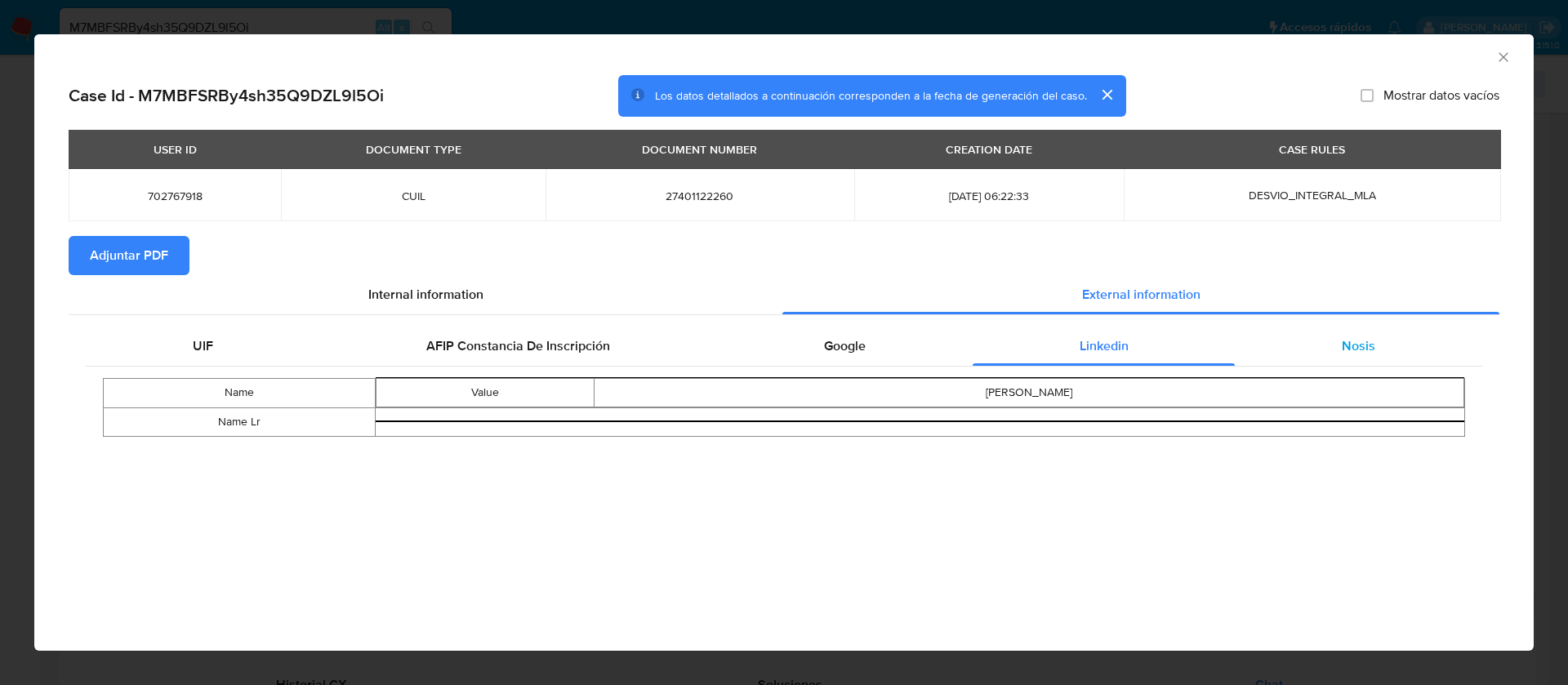
click at [1325, 332] on div "Nosis" at bounding box center [1359, 345] width 248 height 39
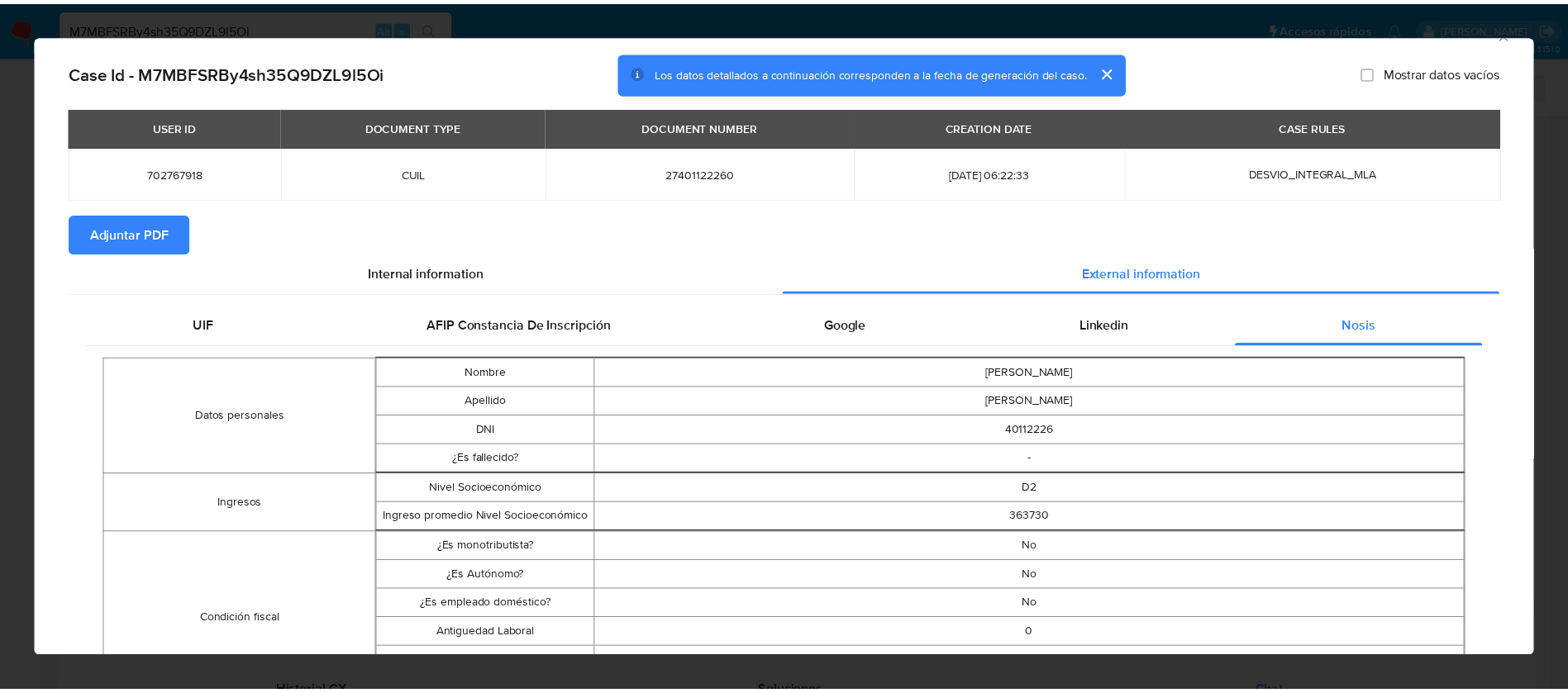
scroll to position [0, 0]
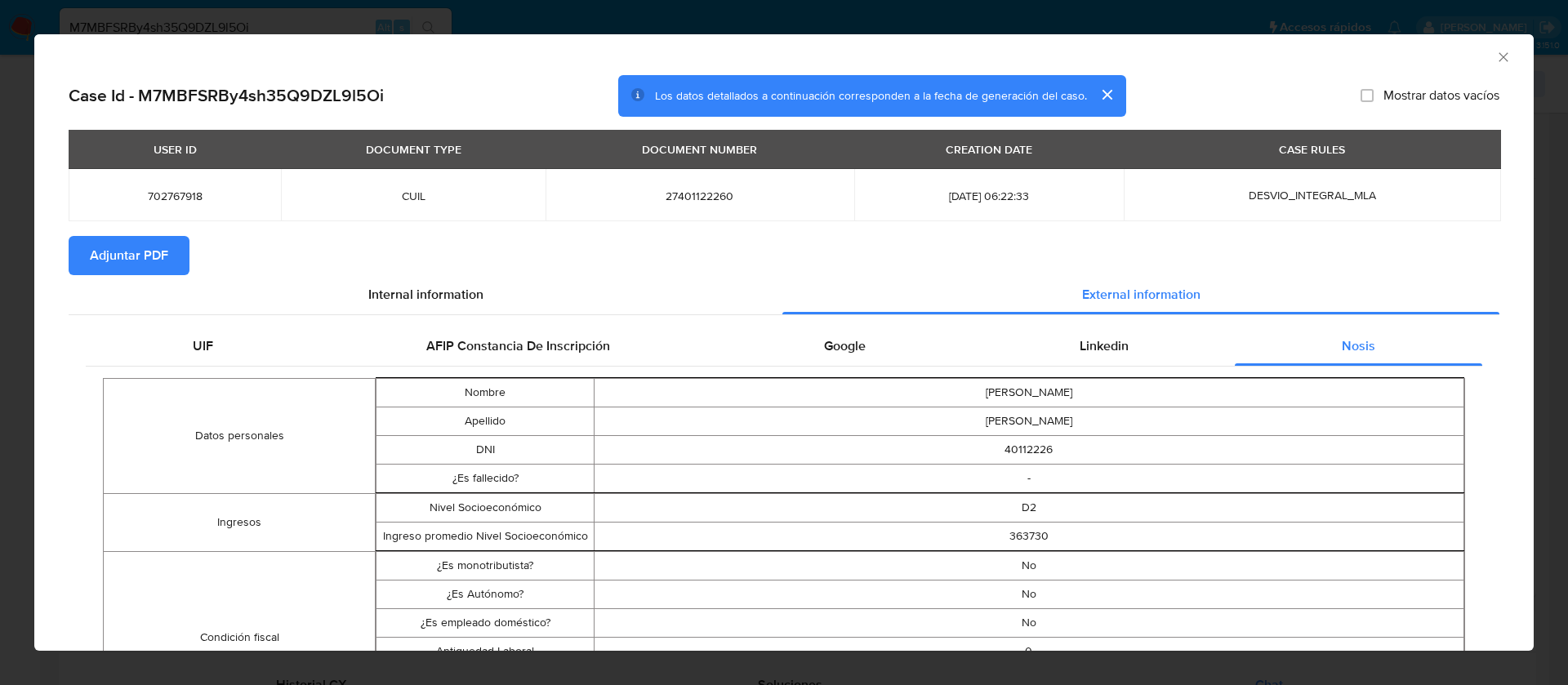
click at [126, 261] on span "Adjuntar PDF" at bounding box center [129, 255] width 79 height 36
click at [1495, 62] on icon "Cerrar ventana" at bounding box center [1504, 58] width 17 height 17
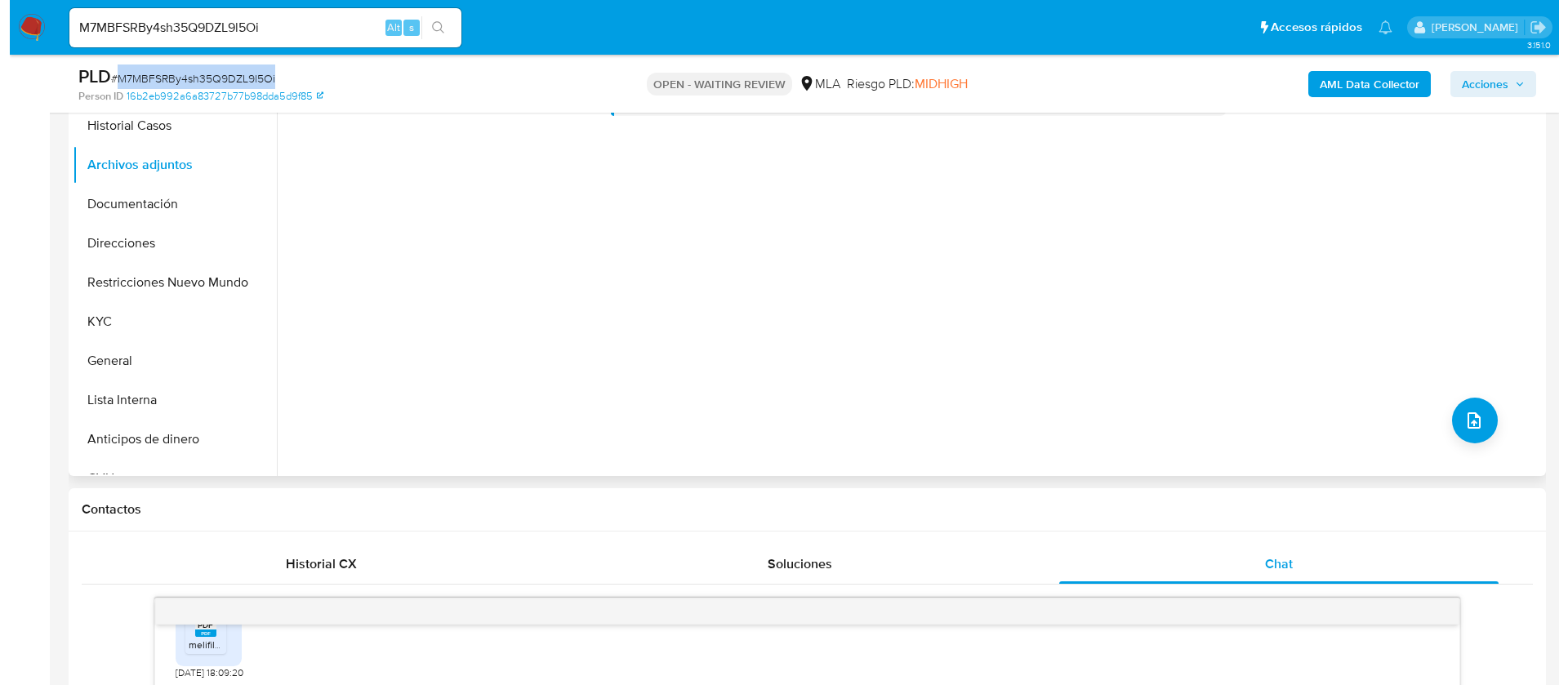
scroll to position [245, 0]
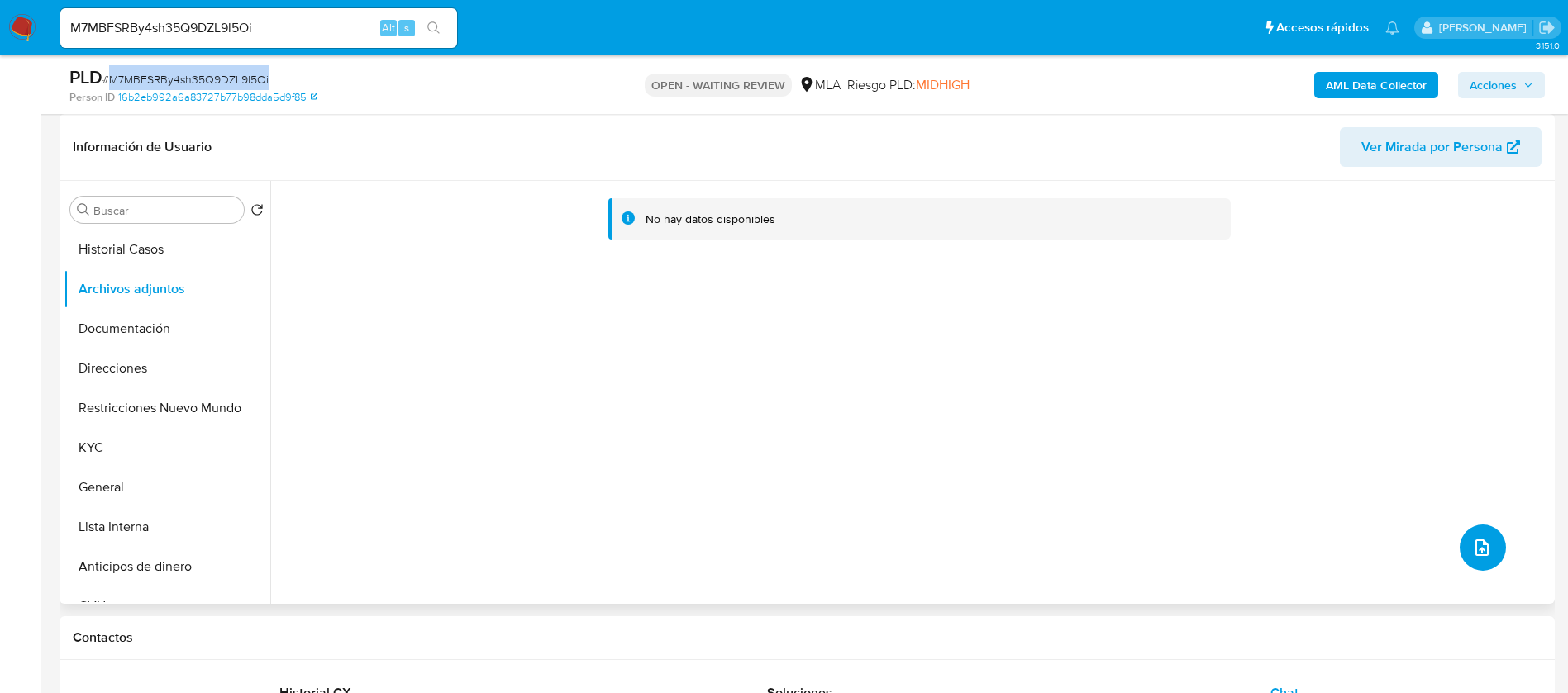
click at [1471, 538] on icon "upload-file" at bounding box center [1481, 547] width 19 height 19
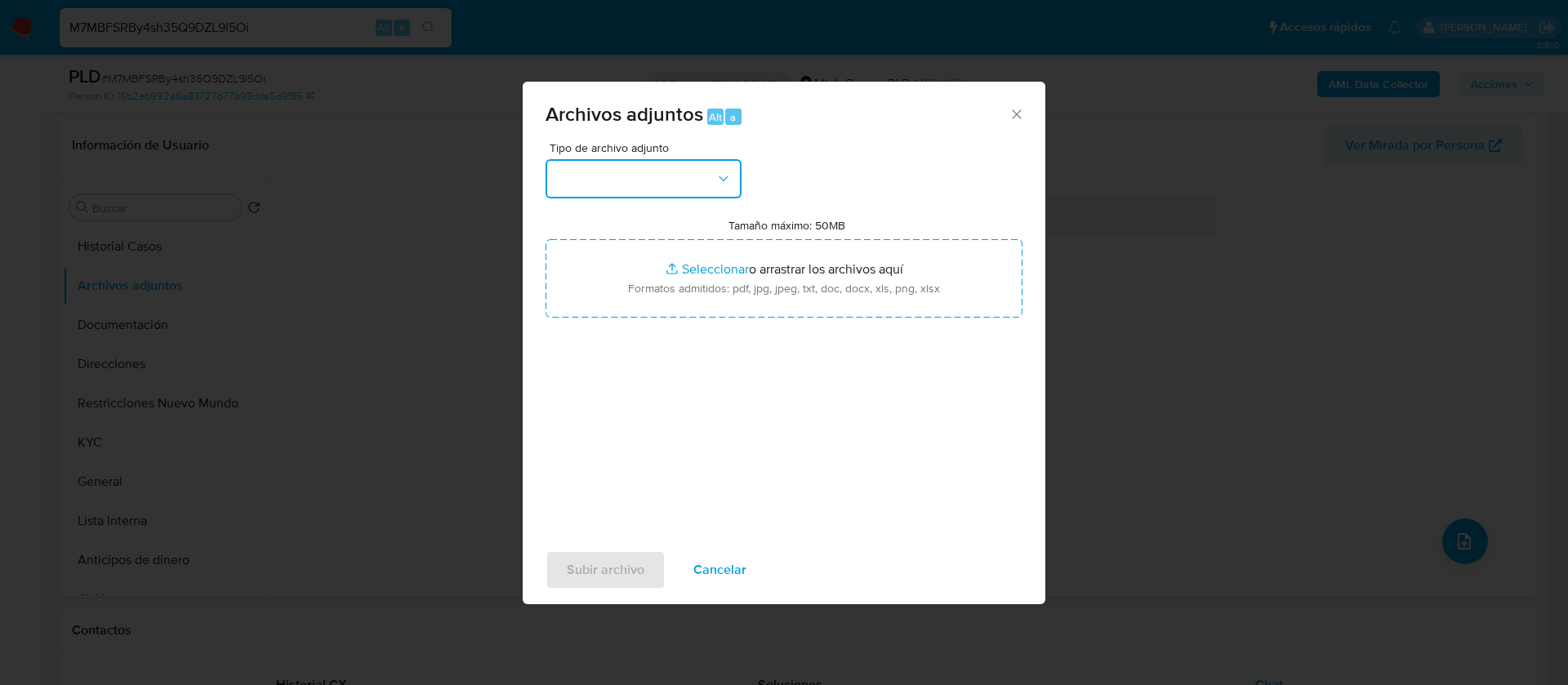
click at [705, 172] on button "button" at bounding box center [643, 178] width 196 height 39
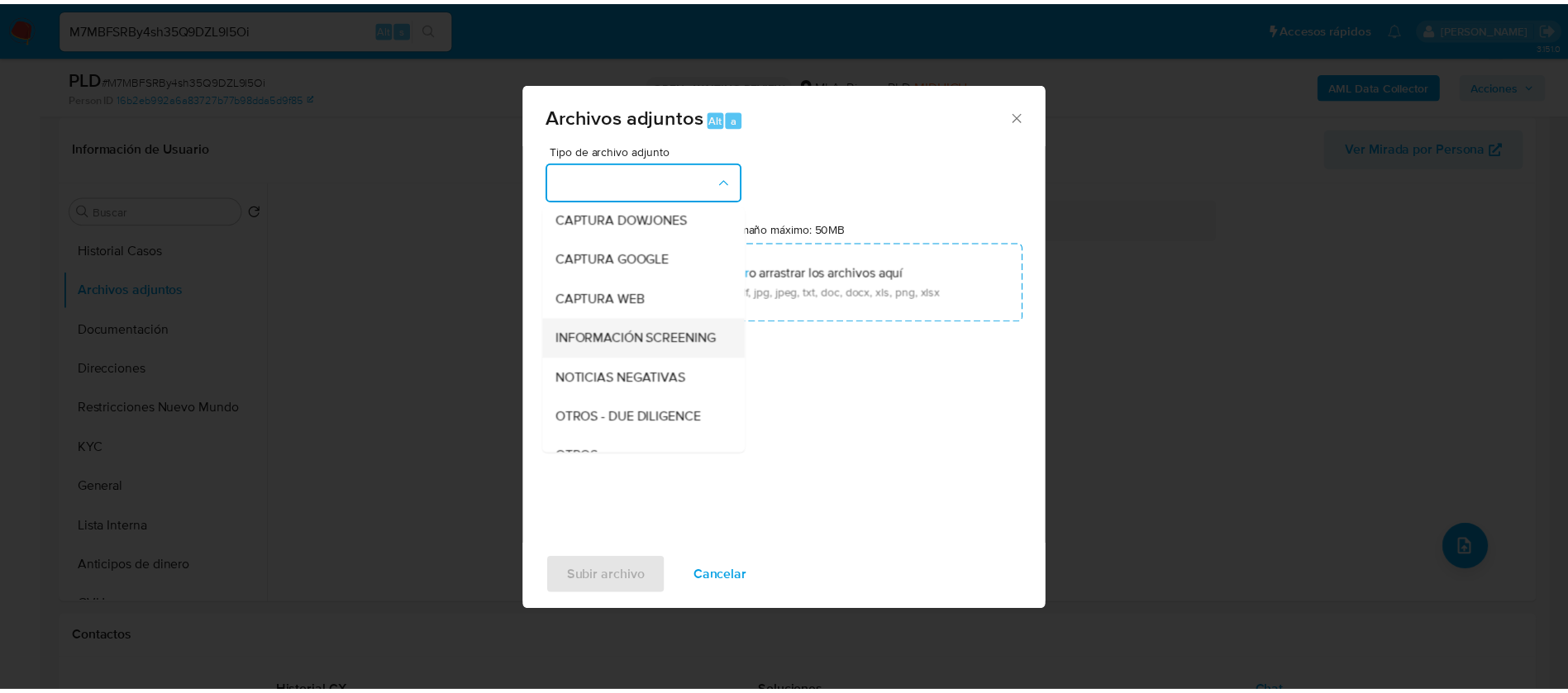
scroll to position [250, 0]
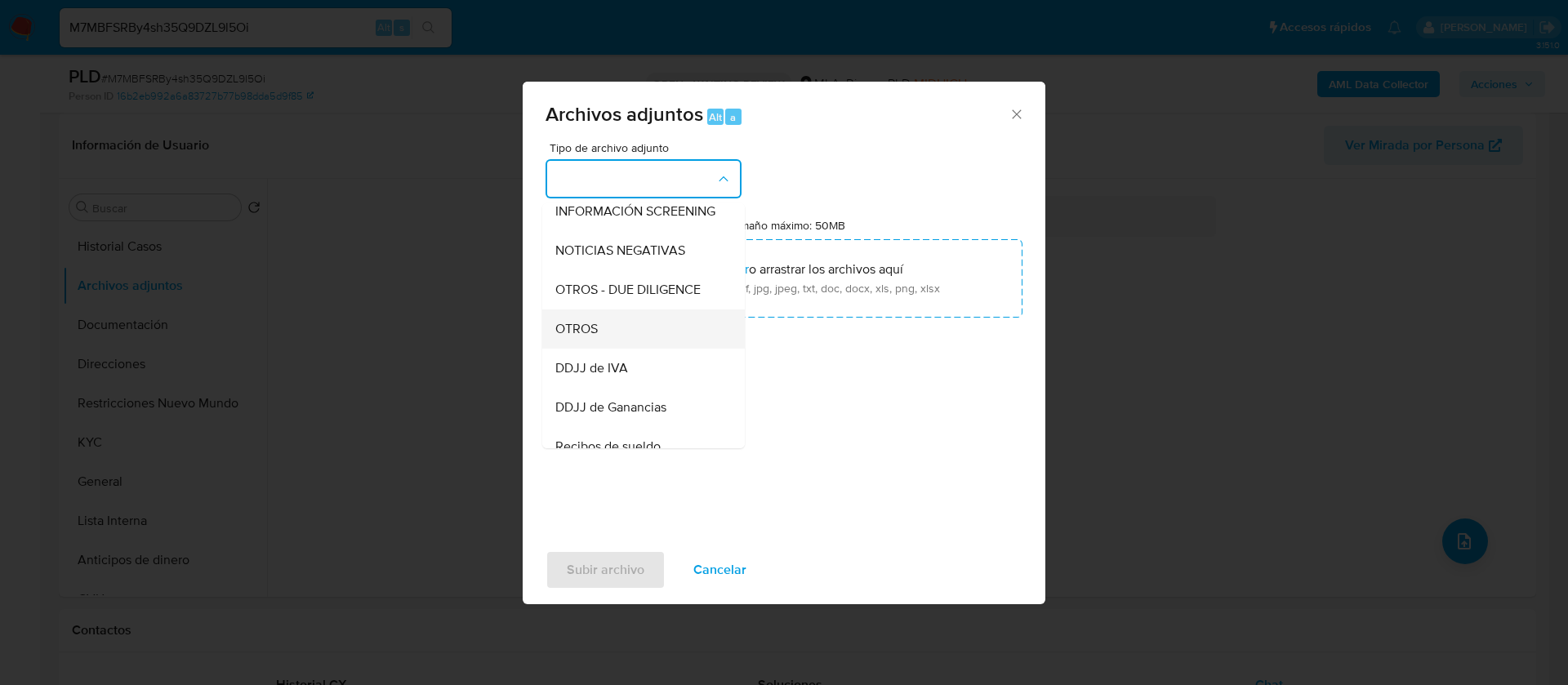
click at [610, 349] on div "OTROS" at bounding box center [638, 329] width 167 height 39
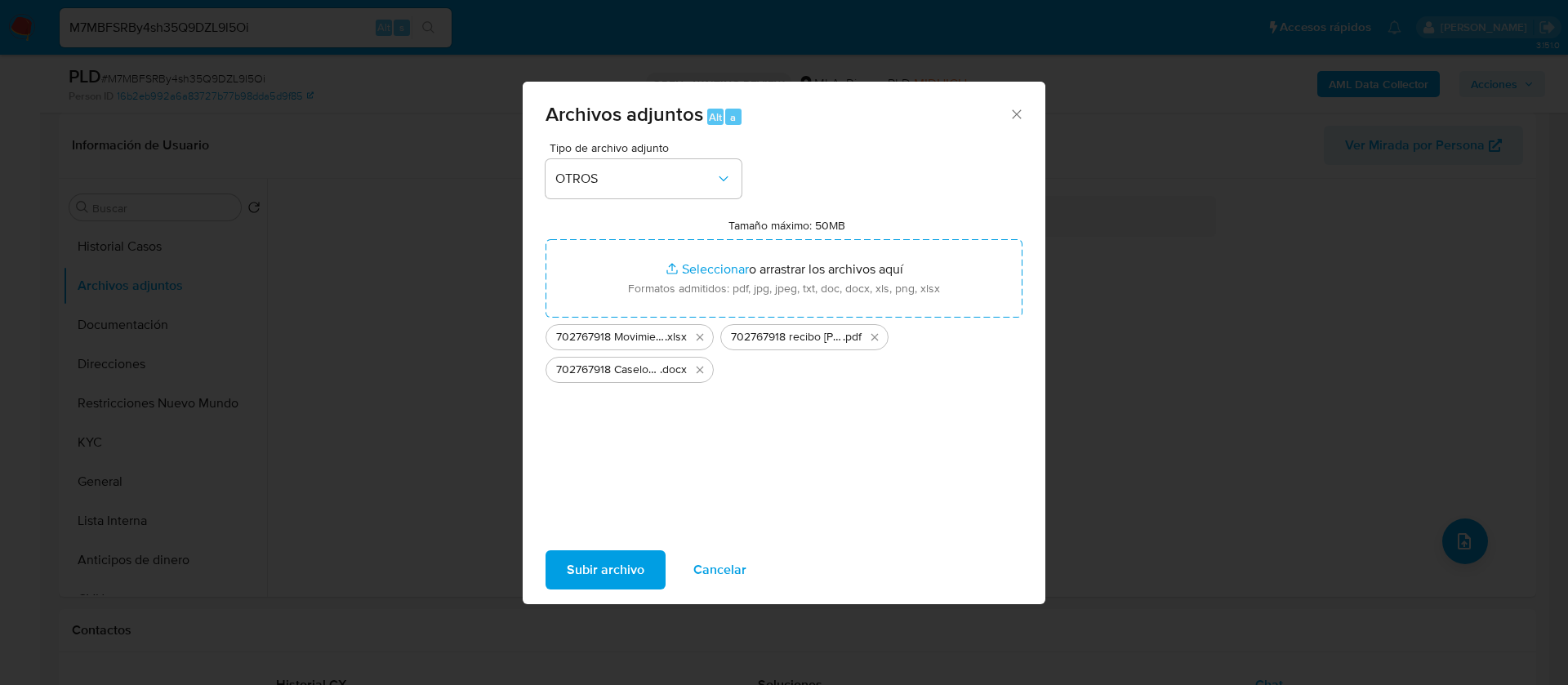
click at [638, 563] on span "Subir archivo" at bounding box center [605, 570] width 78 height 36
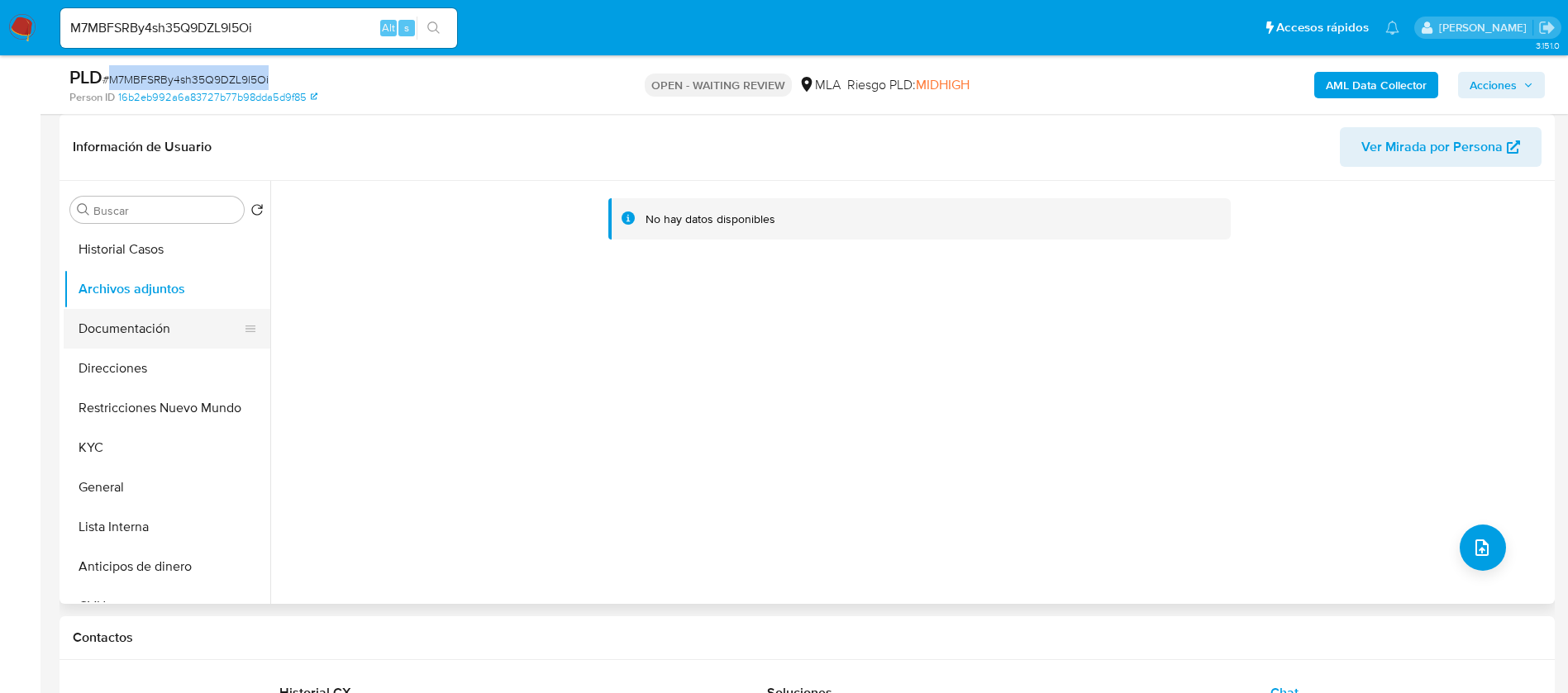
click at [167, 325] on button "Documentación" at bounding box center [160, 328] width 193 height 40
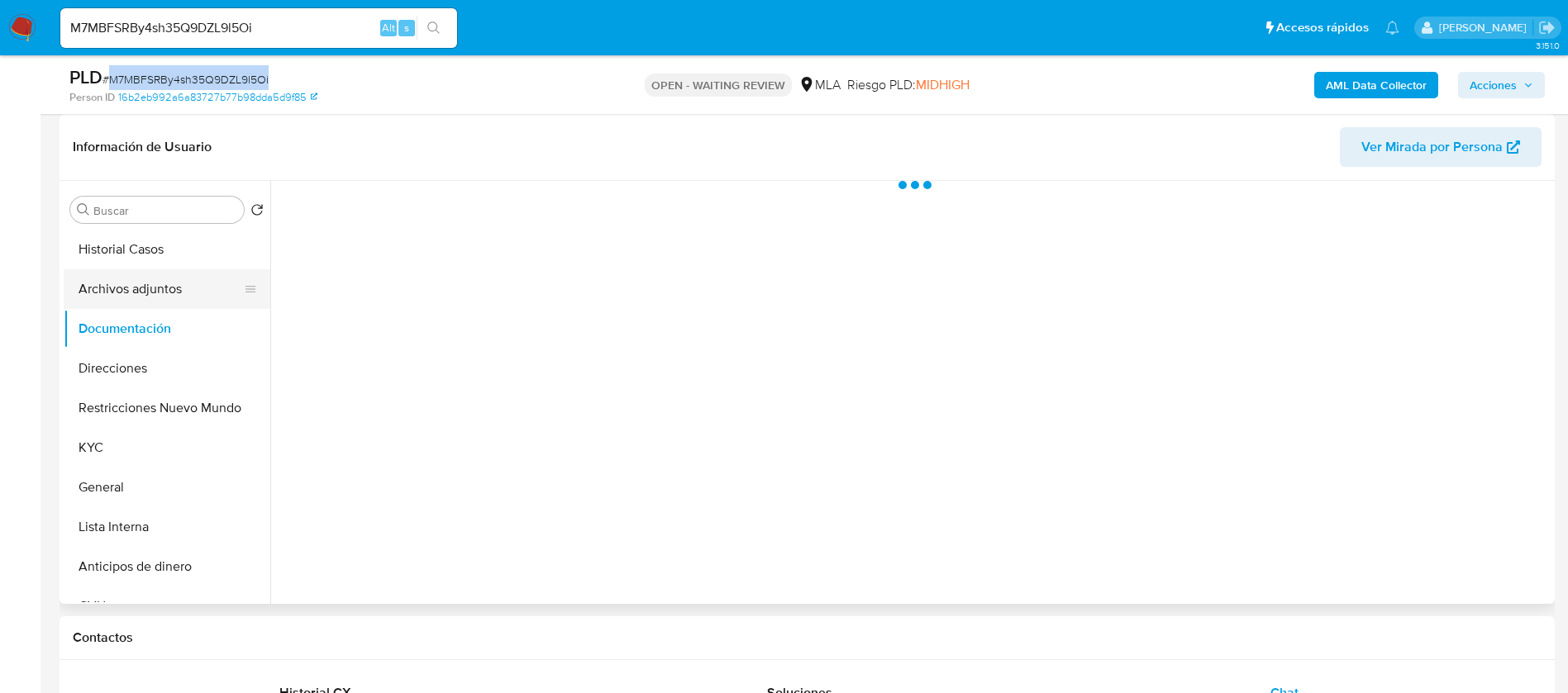
click at [152, 288] on button "Archivos adjuntos" at bounding box center [160, 289] width 193 height 40
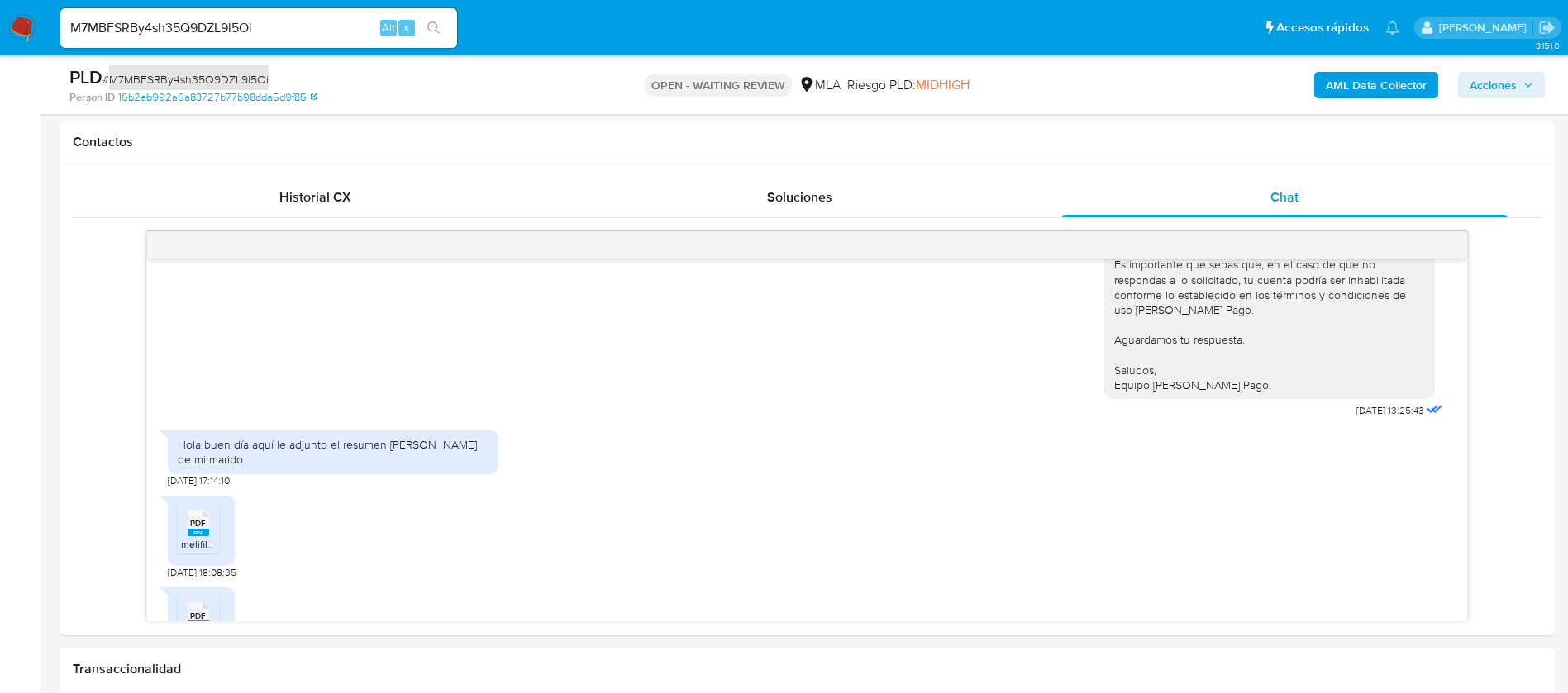
scroll to position [619, 0]
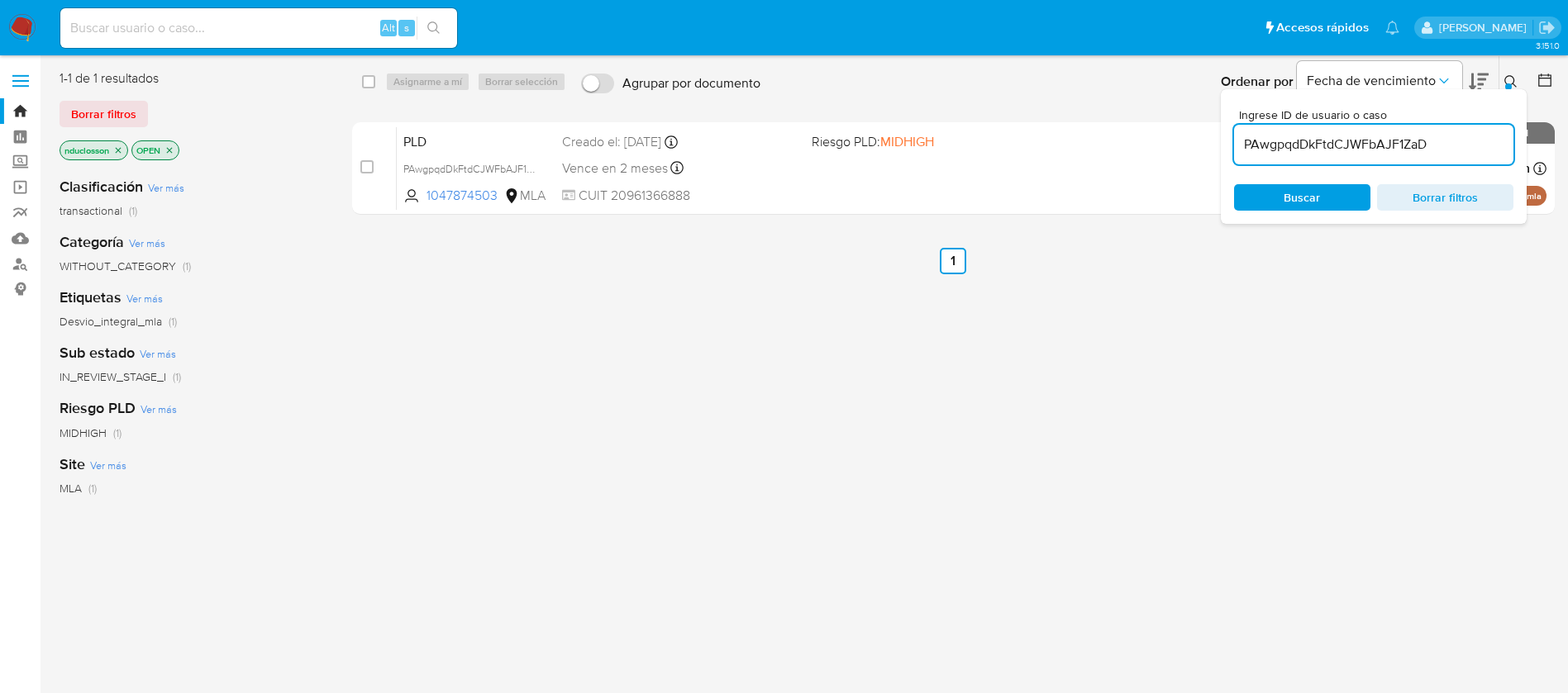
click at [1282, 143] on input "PAwgpqdDkFtdCJWFbAJF1ZaD" at bounding box center [1373, 144] width 279 height 21
paste input "M7MBFSRBy4sh35Q9DZL9l5Oi"
type input "M7MBFSRBy4sh35Q9DZL9l5Oi"
click at [995, 283] on div "select-all-cases-checkbox Asignarme a mí Borrar selección Agrupar por documento…" at bounding box center [953, 437] width 1202 height 735
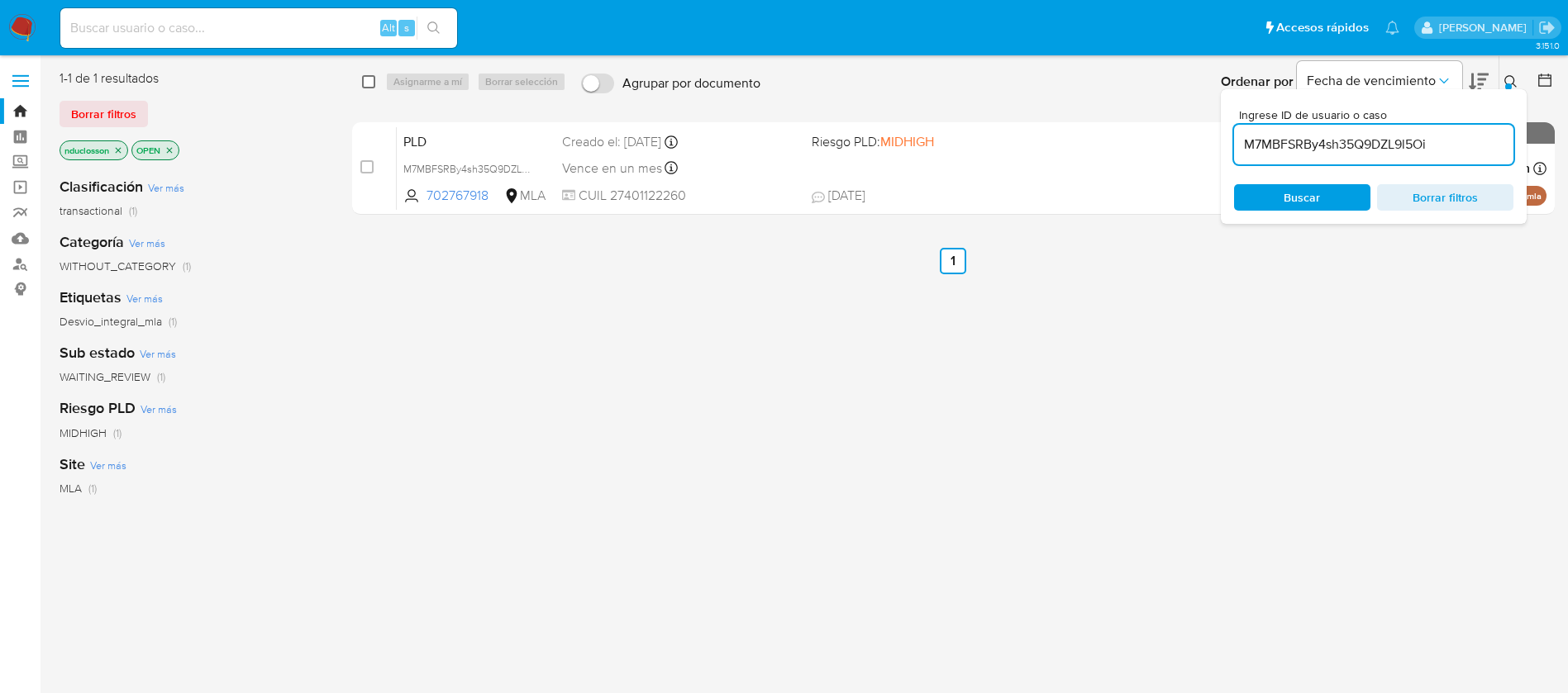
click at [365, 76] on input "checkbox" at bounding box center [368, 82] width 14 height 14
checkbox input "true"
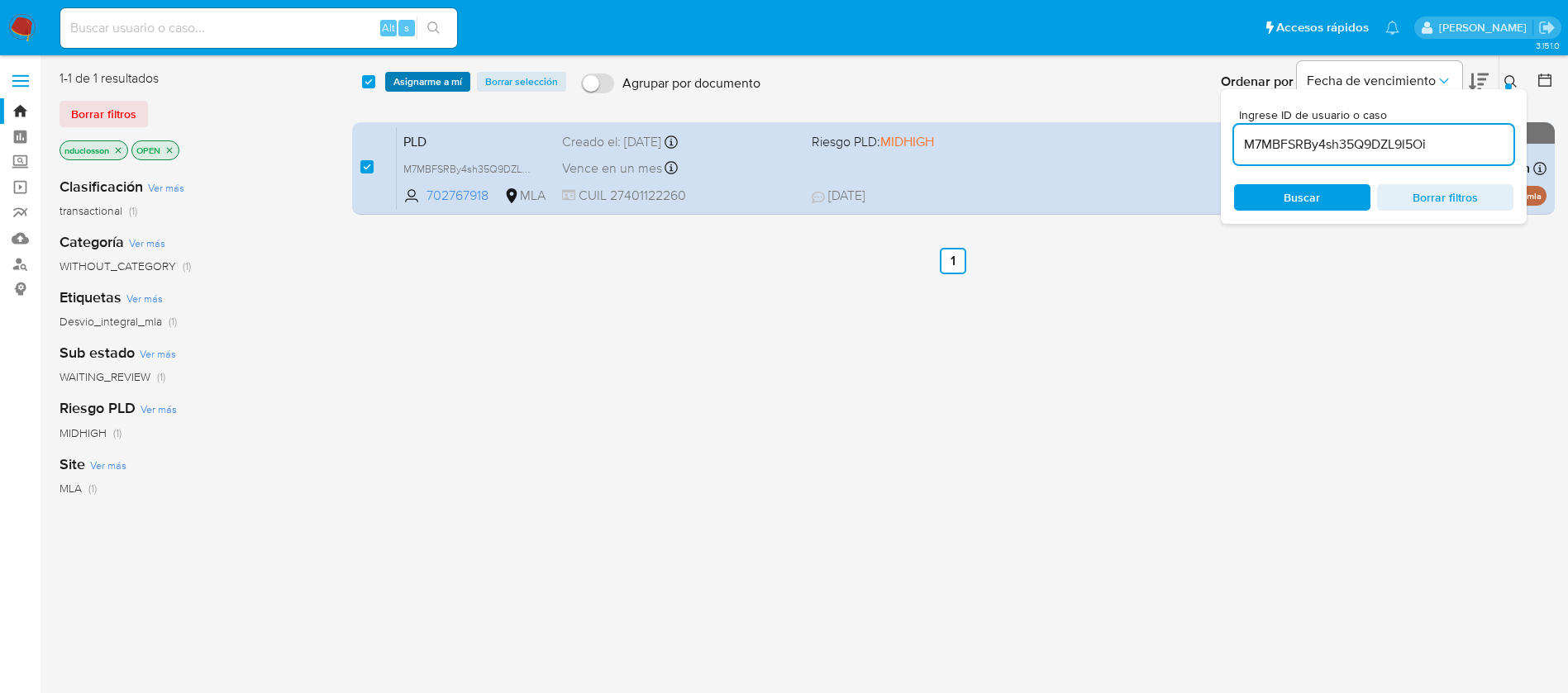
click at [428, 80] on span "Asignarme a mí" at bounding box center [428, 82] width 69 height 17
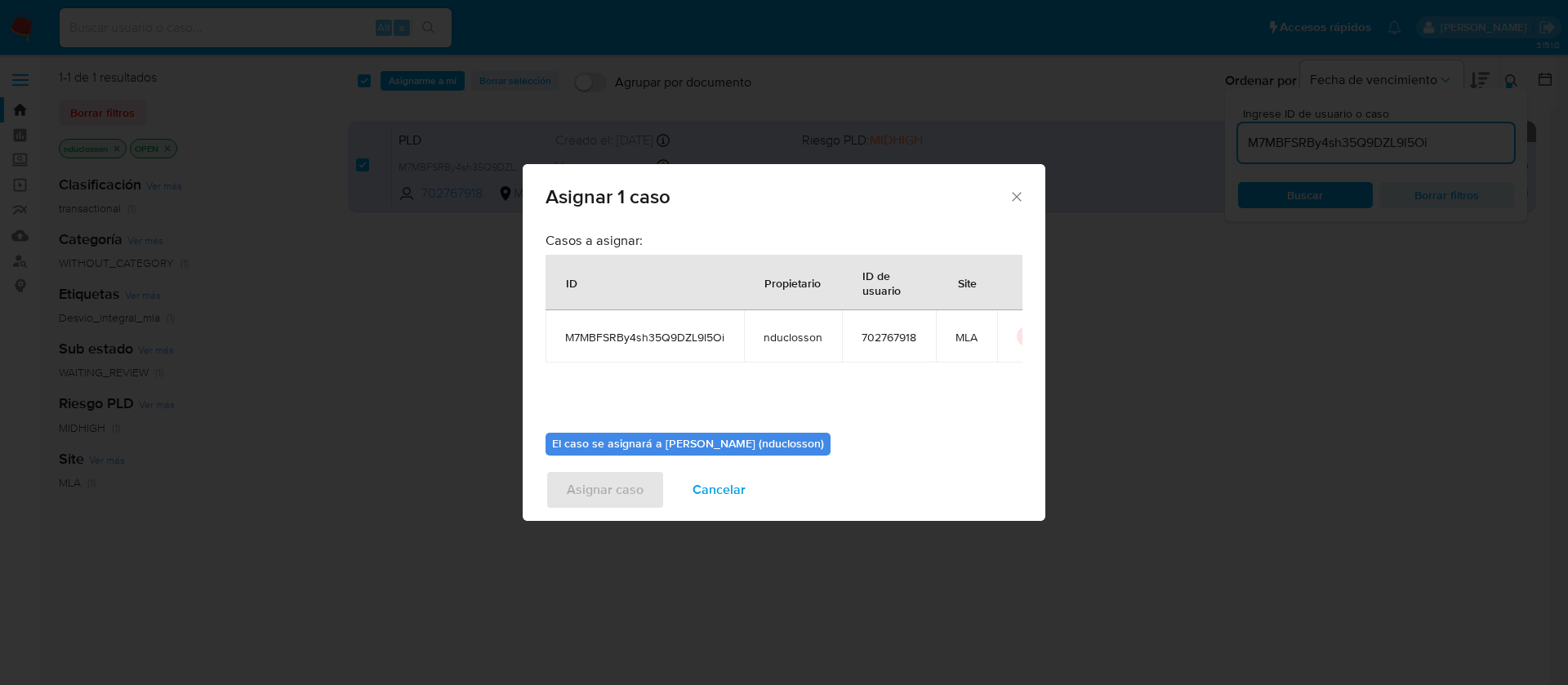
scroll to position [85, 0]
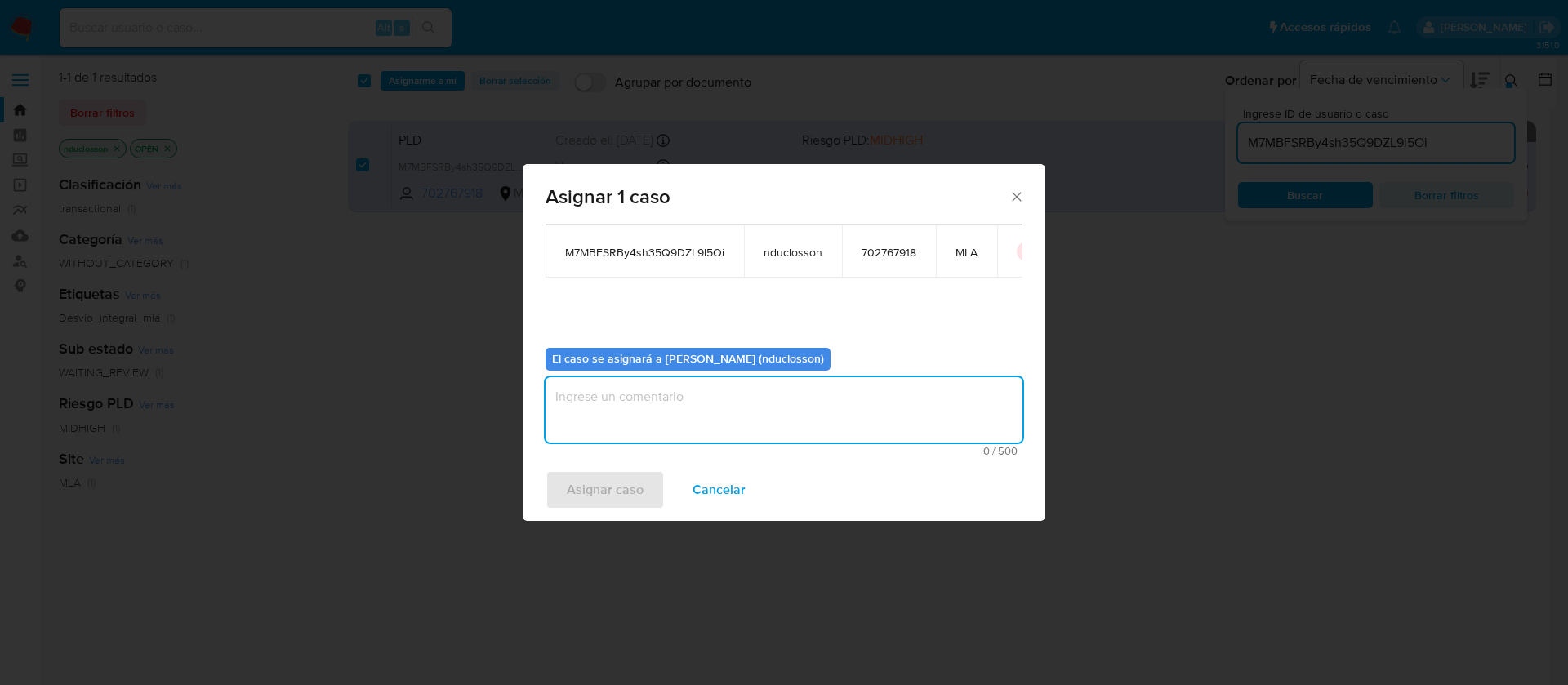
click at [621, 417] on textarea "assign-modal" at bounding box center [784, 410] width 477 height 65
click at [596, 479] on span "Asignar caso" at bounding box center [605, 489] width 77 height 36
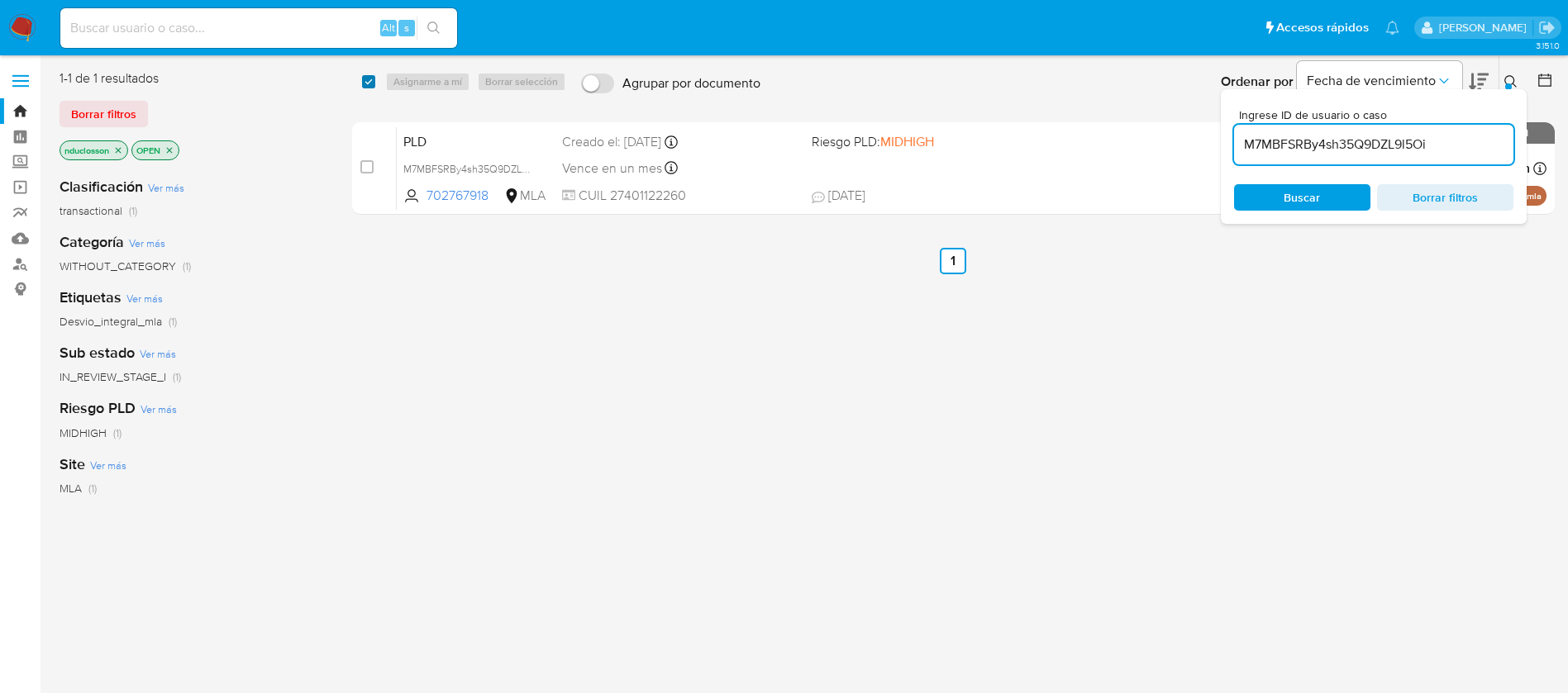
click at [367, 83] on input "checkbox" at bounding box center [368, 82] width 14 height 14
checkbox input "true"
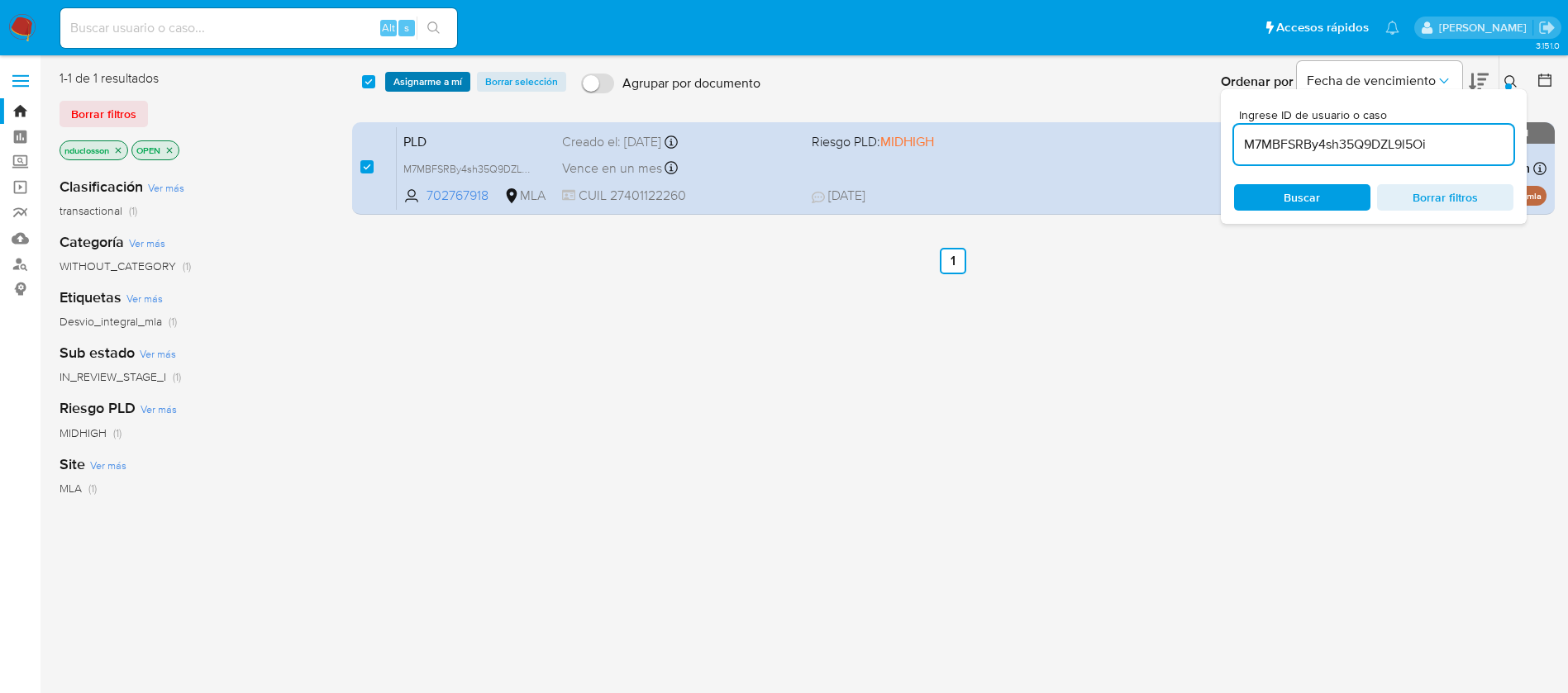
click at [402, 90] on span "Asignarme a mí" at bounding box center [428, 82] width 69 height 17
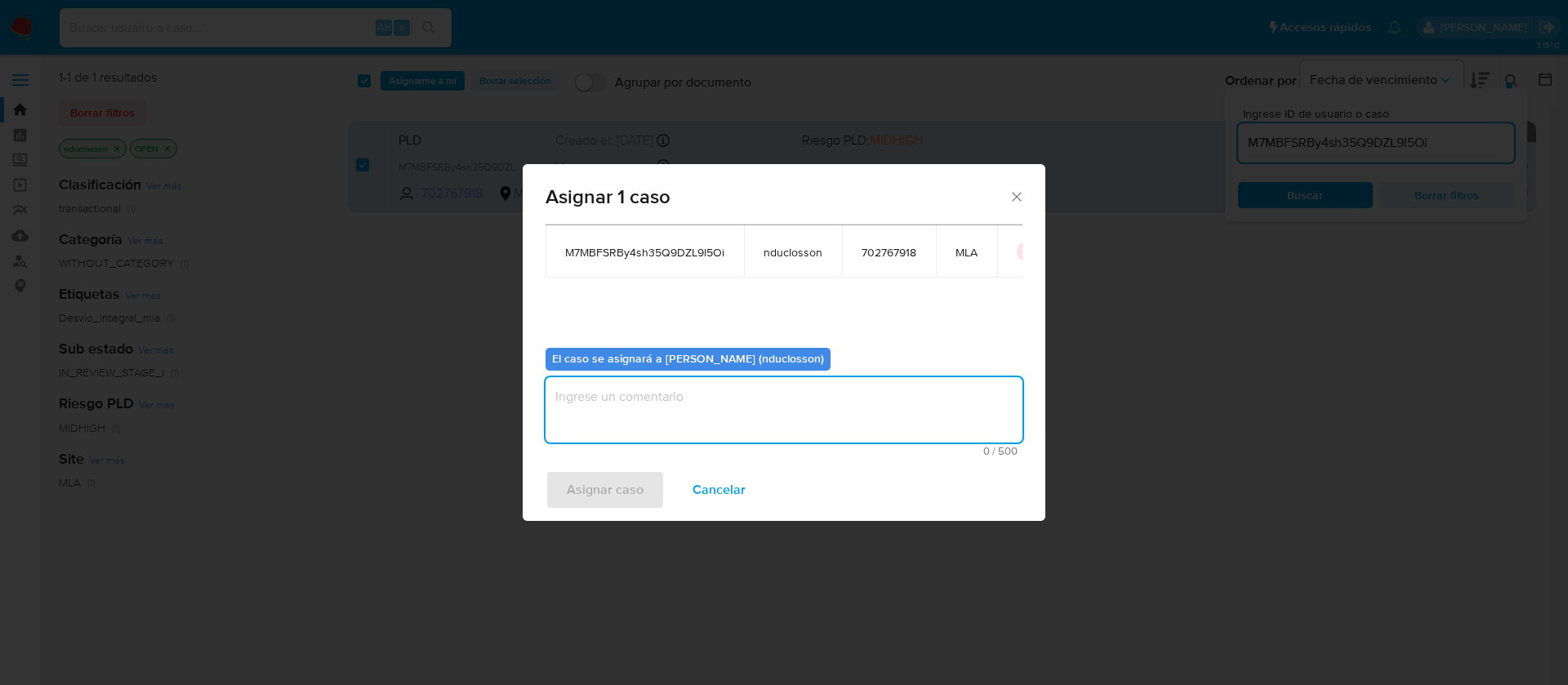
click at [690, 409] on textarea "assign-modal" at bounding box center [784, 410] width 477 height 65
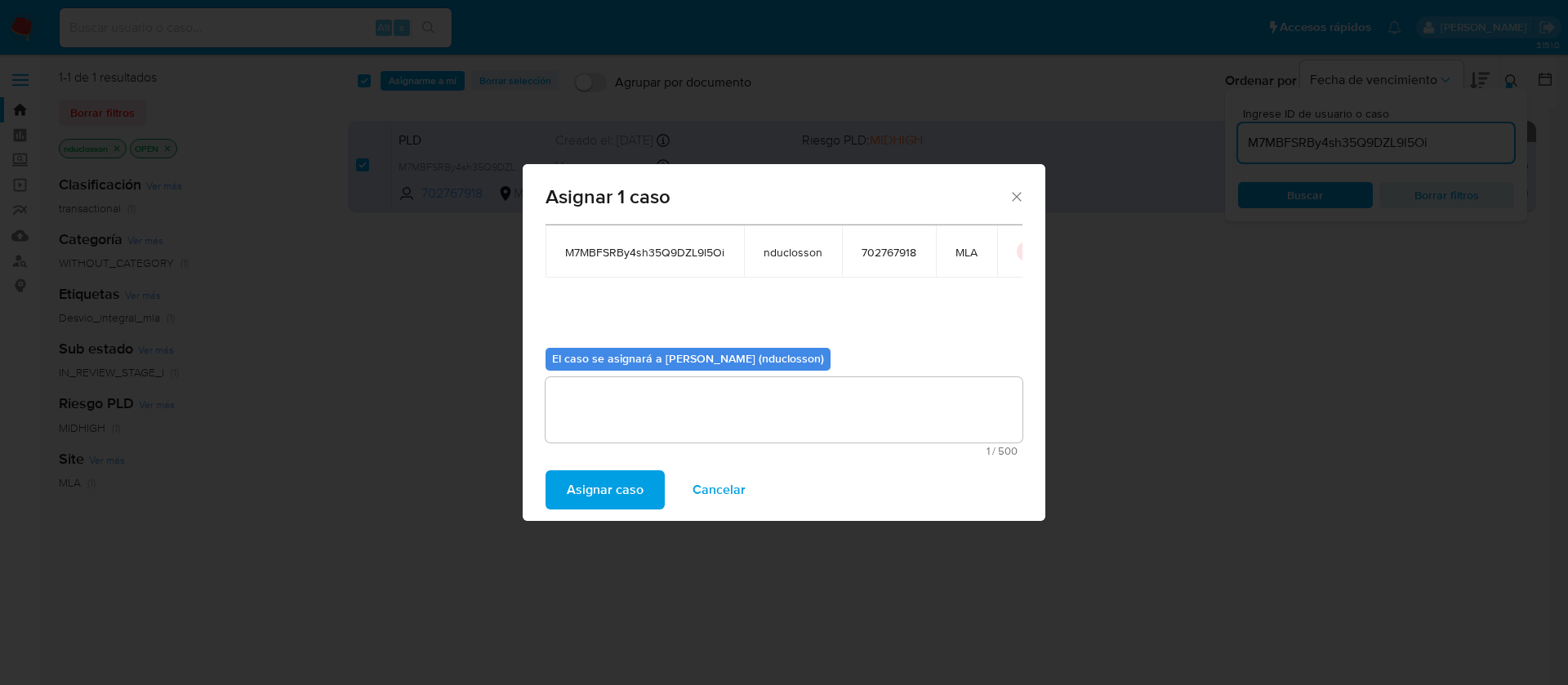
click at [595, 505] on span "Asignar caso" at bounding box center [605, 489] width 77 height 36
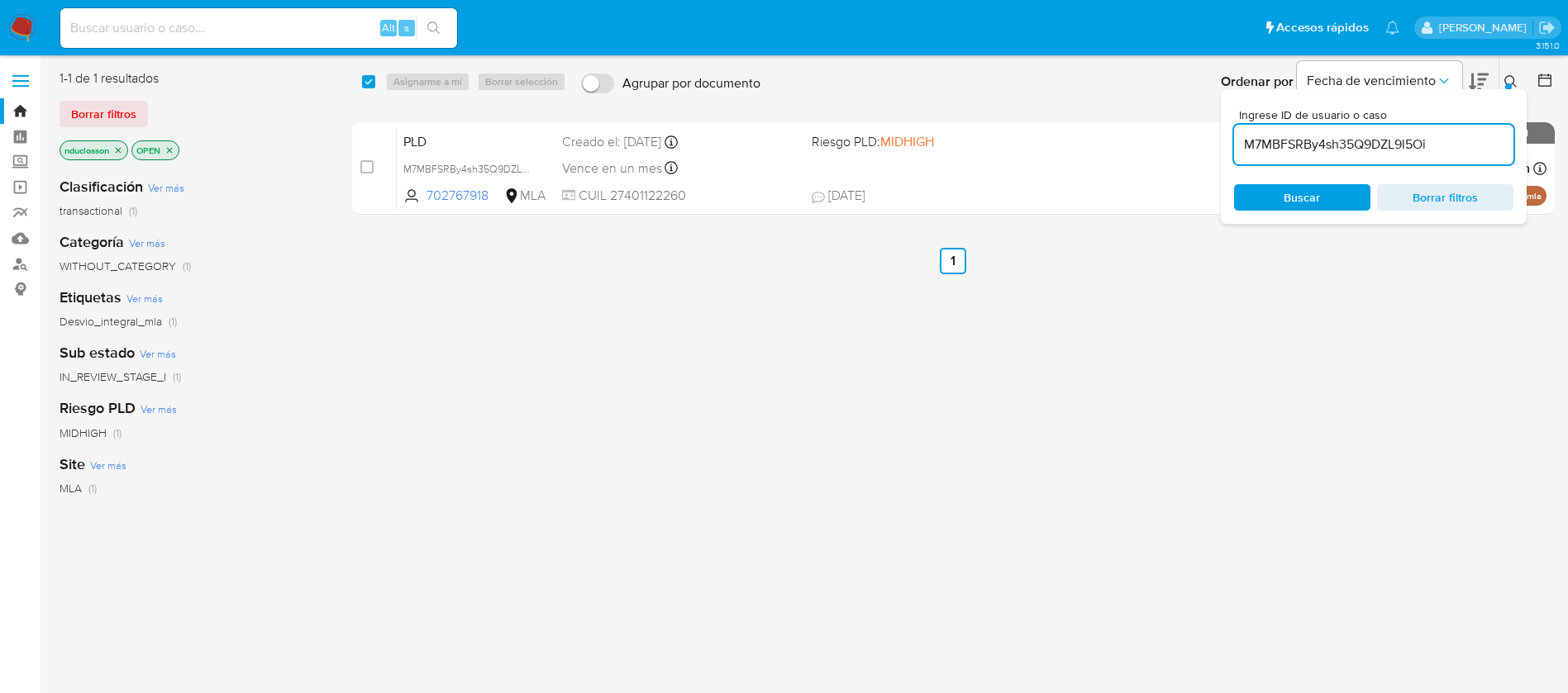
click at [1275, 138] on input "M7MBFSRBy4sh35Q9DZL9l5Oi" at bounding box center [1373, 144] width 279 height 21
paste input "2VAVrweqUOTqsWCg6Vs83BkO"
type input "2VAVrweqUOTqsWCg6Vs83BkO"
click at [1288, 200] on span "Buscar" at bounding box center [1301, 197] width 36 height 26
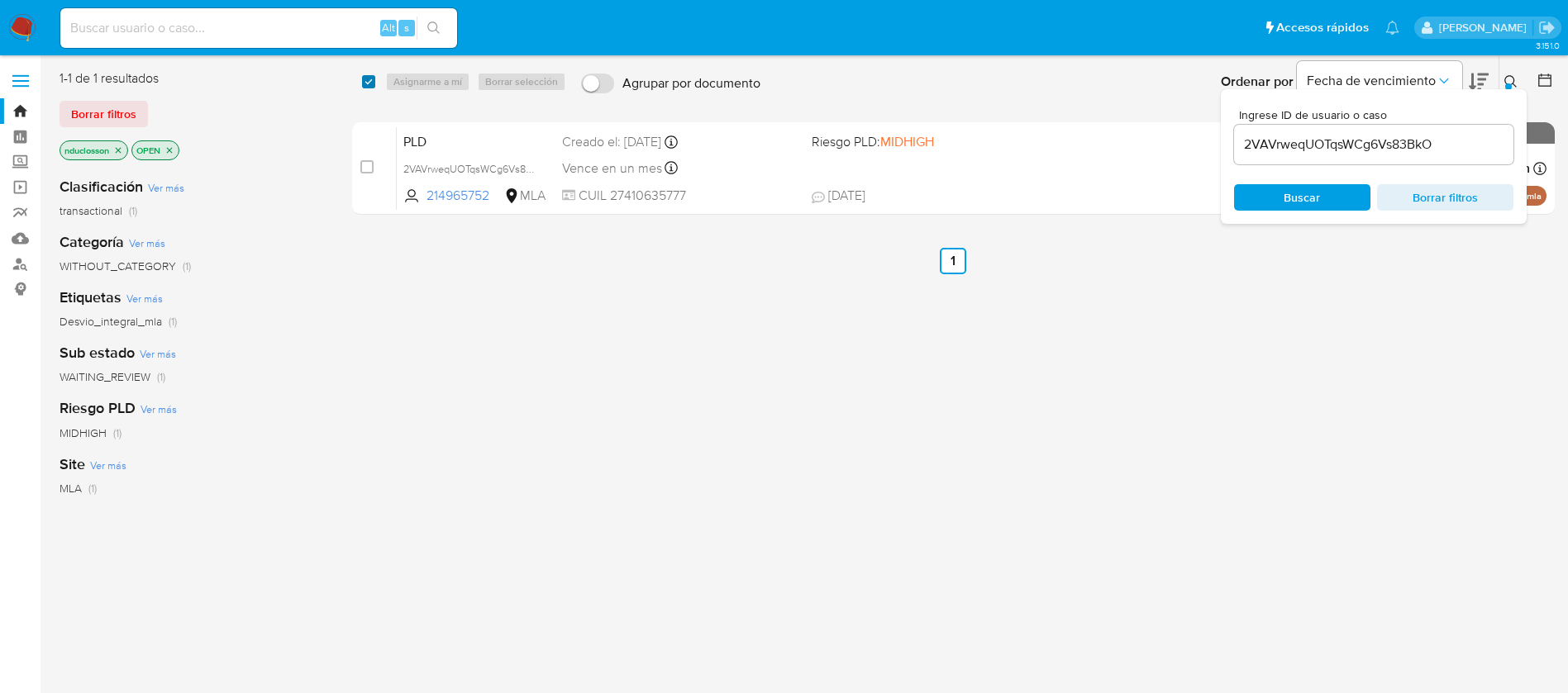
click at [373, 80] on input "checkbox" at bounding box center [368, 82] width 14 height 14
checkbox input "true"
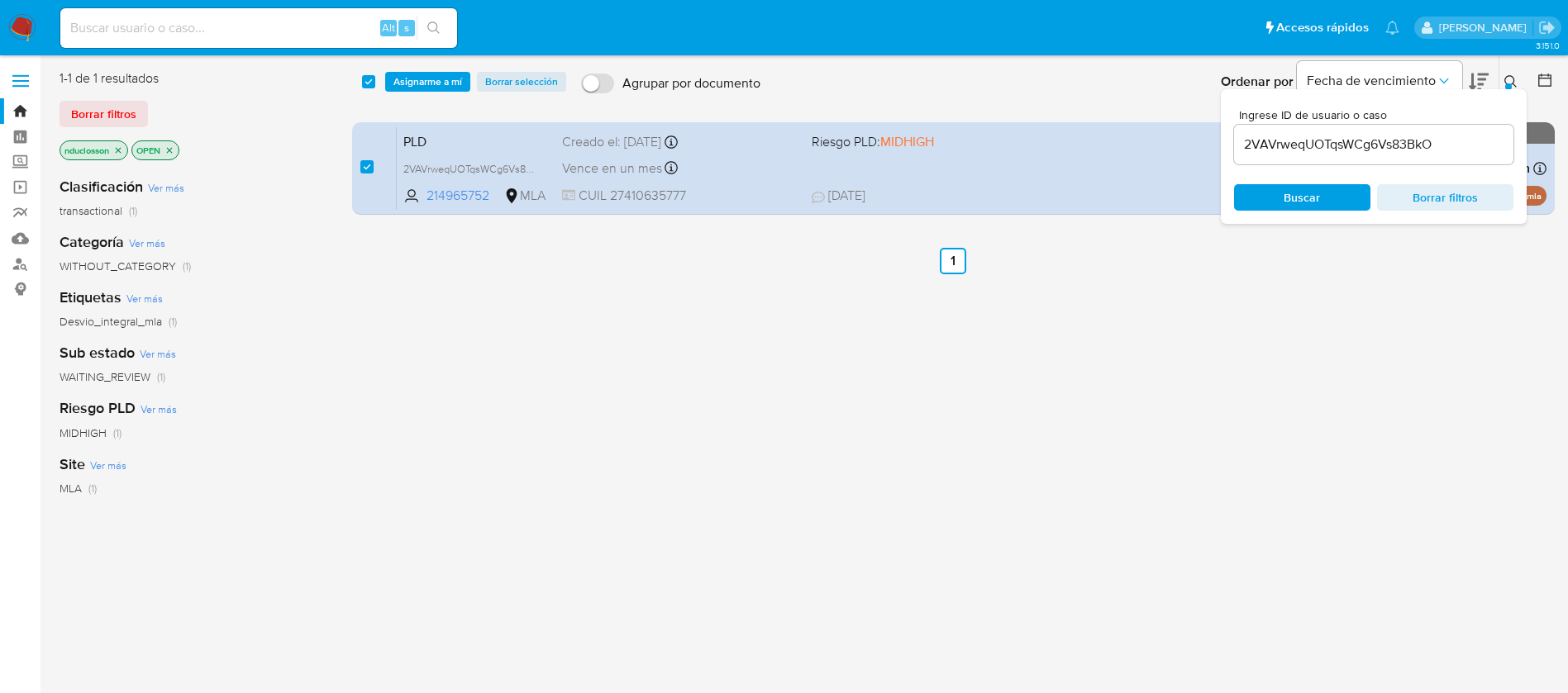
click at [422, 94] on div "select-all-cases-checkbox Asignarme a mí Borrar selección Agrupar por documento…" at bounding box center [954, 81] width 1204 height 52
click at [419, 79] on span "Asignarme a mí" at bounding box center [428, 82] width 69 height 17
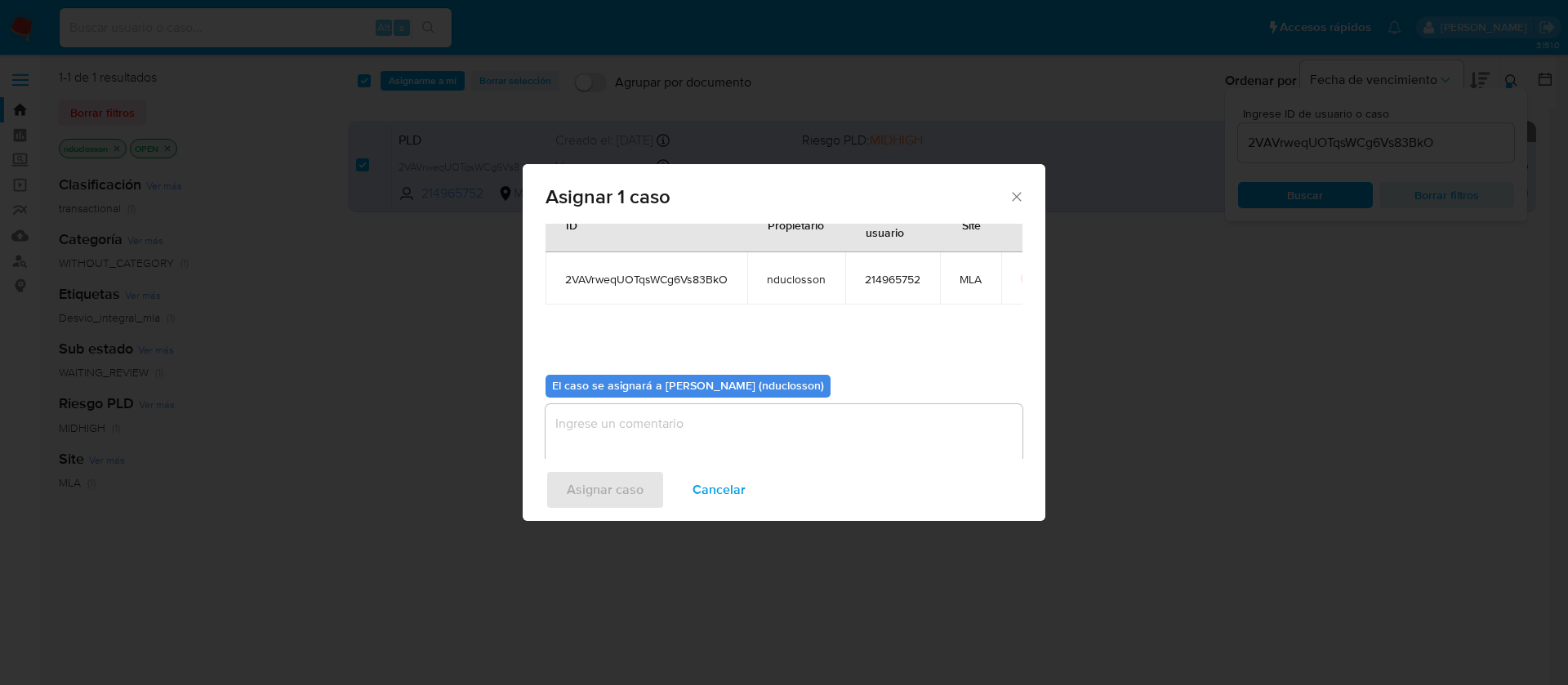
scroll to position [85, 0]
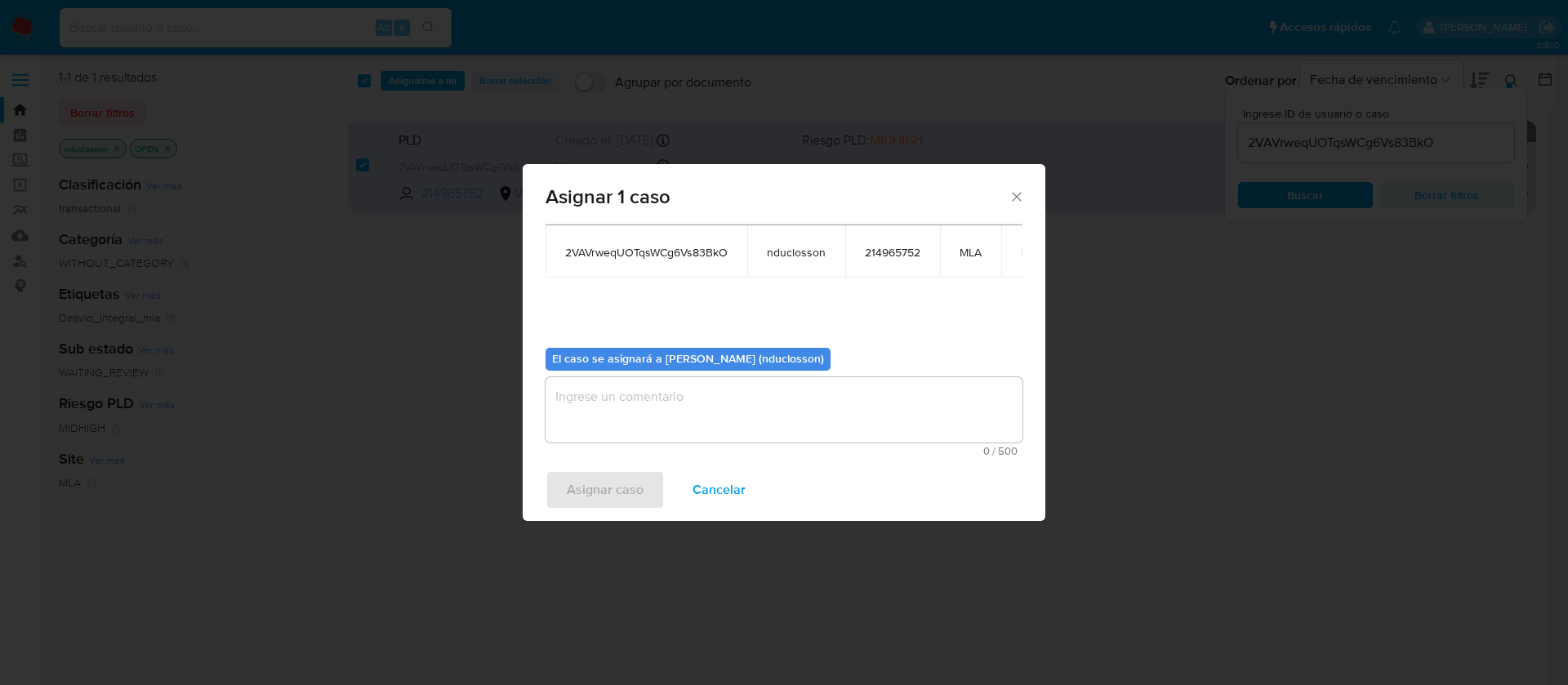
click at [636, 386] on textarea "assign-modal" at bounding box center [784, 410] width 477 height 65
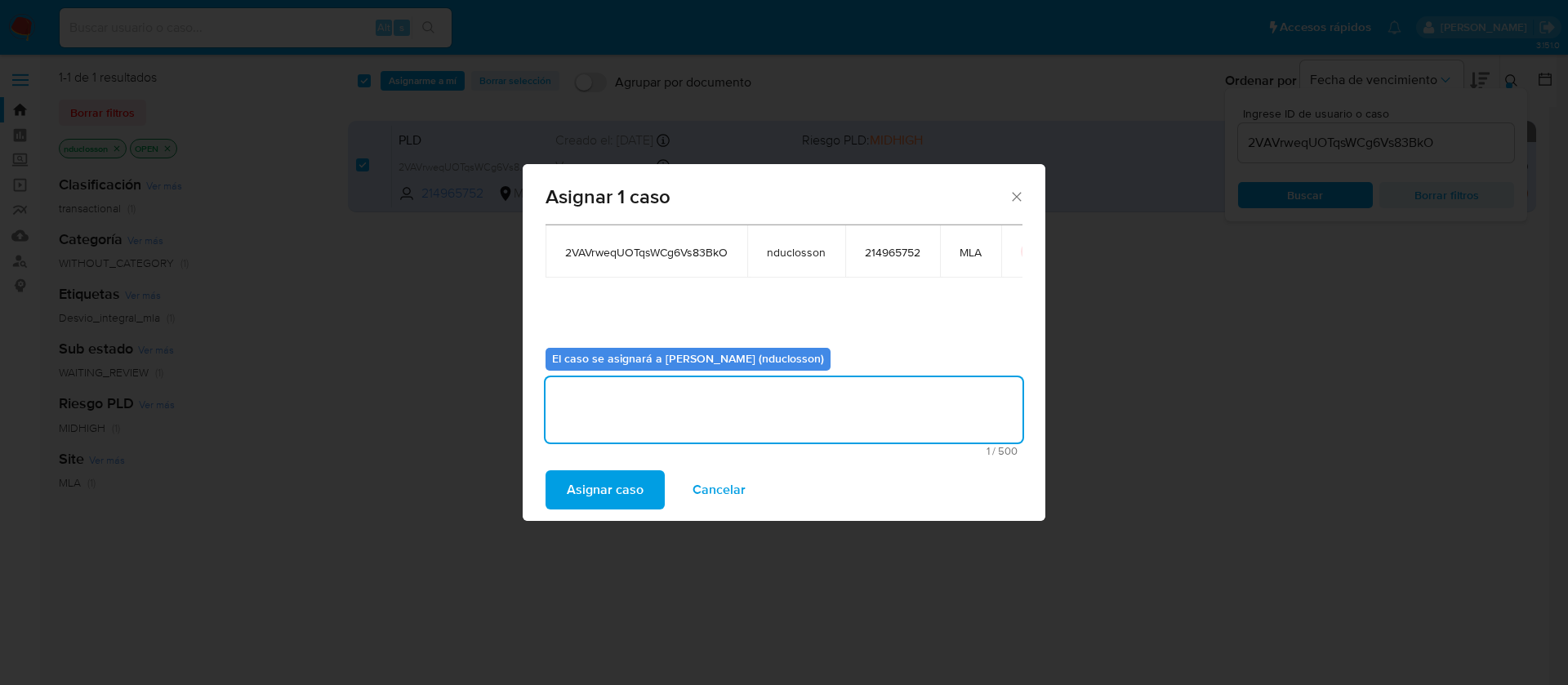
click at [606, 480] on span "Asignar caso" at bounding box center [605, 489] width 77 height 36
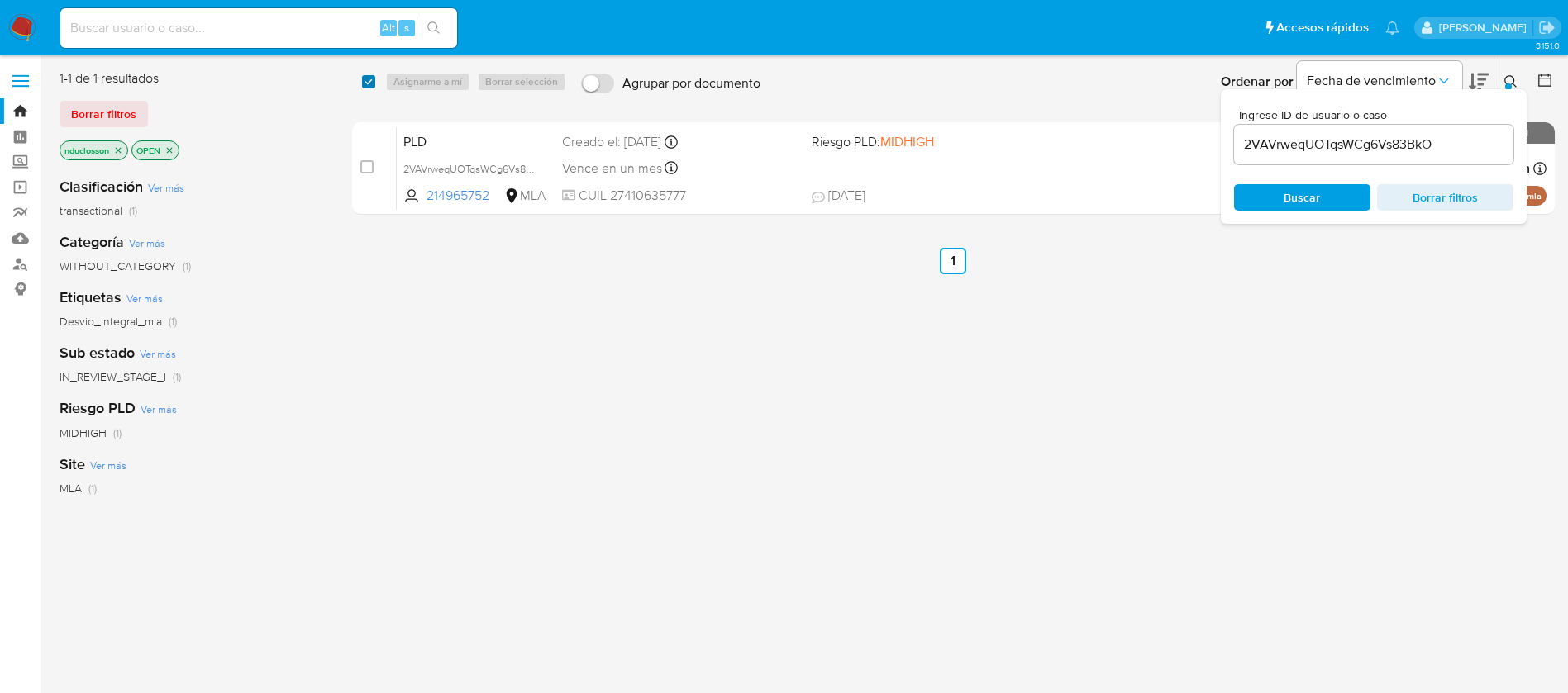
click at [364, 85] on input "checkbox" at bounding box center [368, 82] width 14 height 14
checkbox input "true"
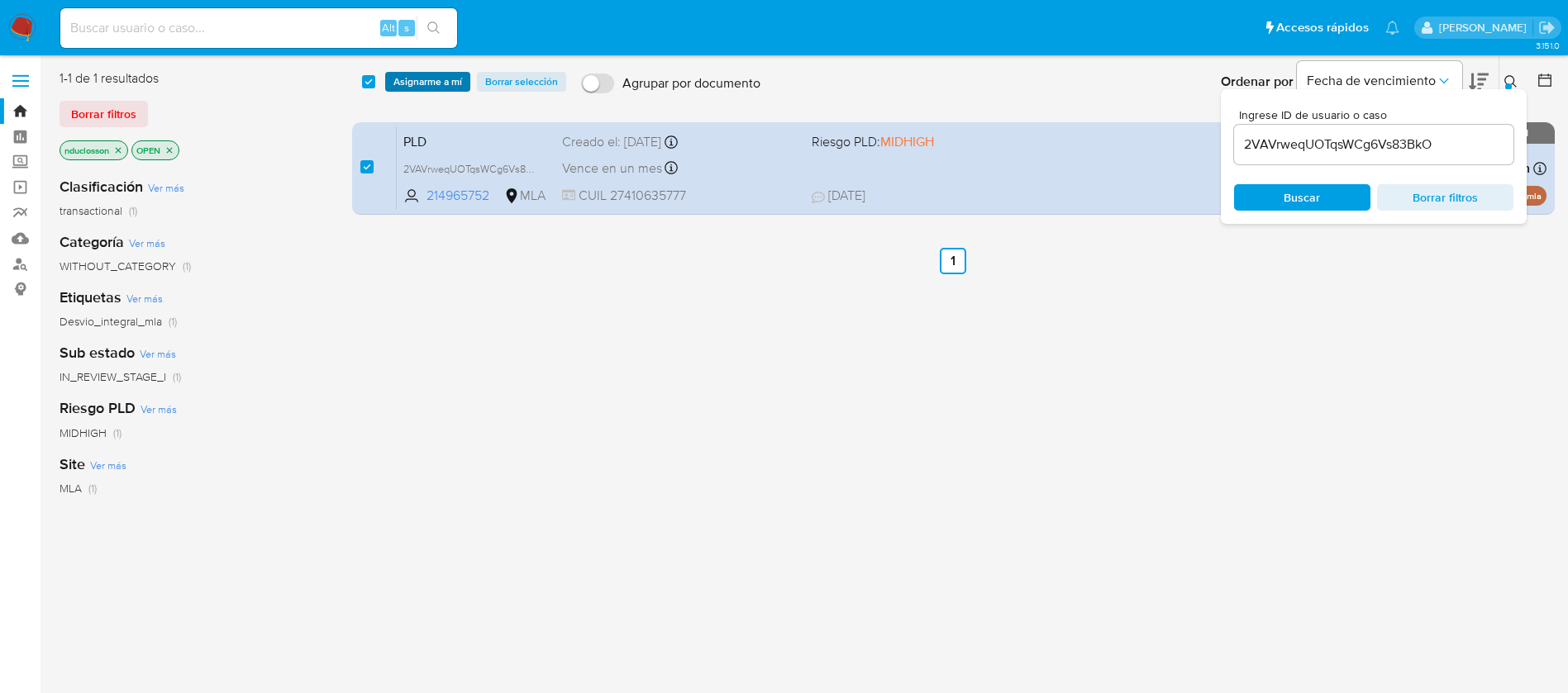
click at [433, 87] on span "Asignarme a mí" at bounding box center [428, 82] width 69 height 17
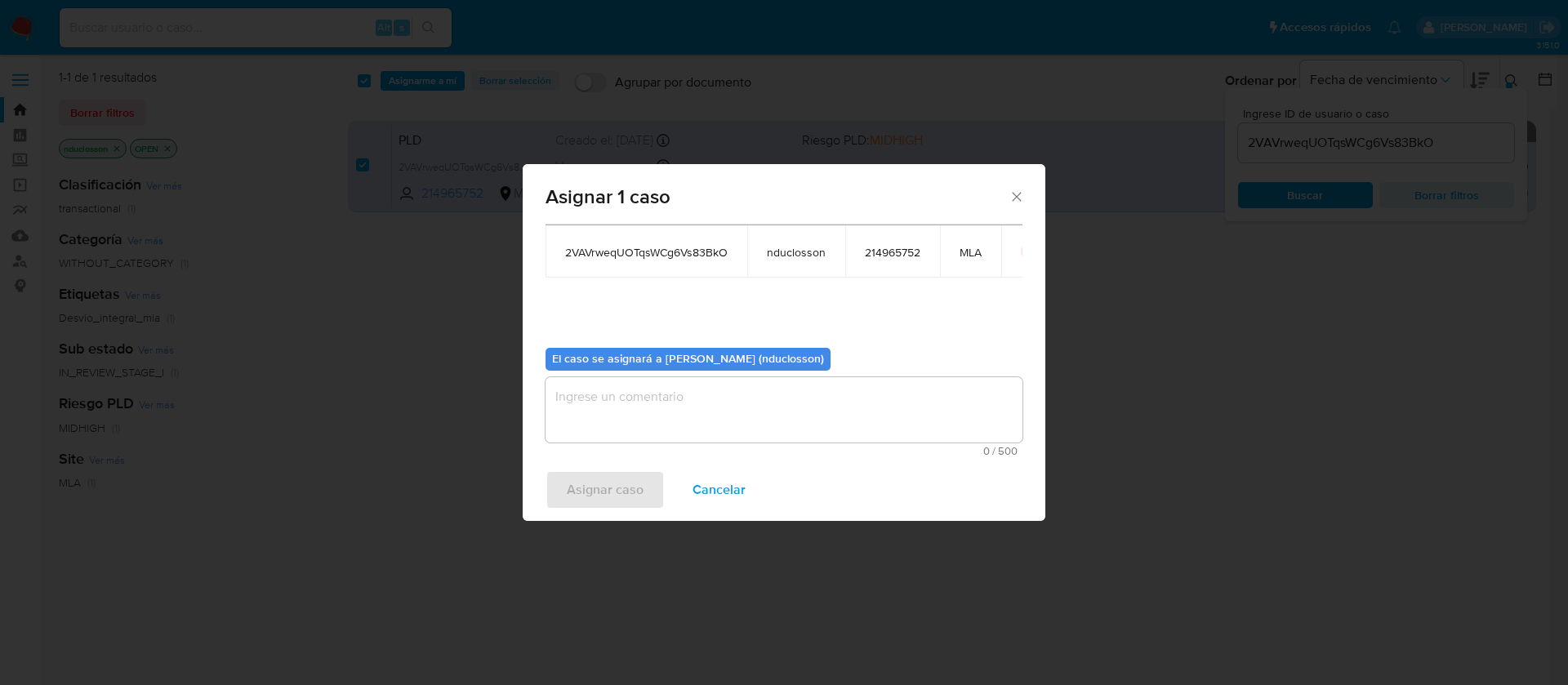
click at [691, 417] on textarea "assign-modal" at bounding box center [784, 410] width 477 height 65
click at [605, 485] on span "Asignar caso" at bounding box center [605, 489] width 77 height 36
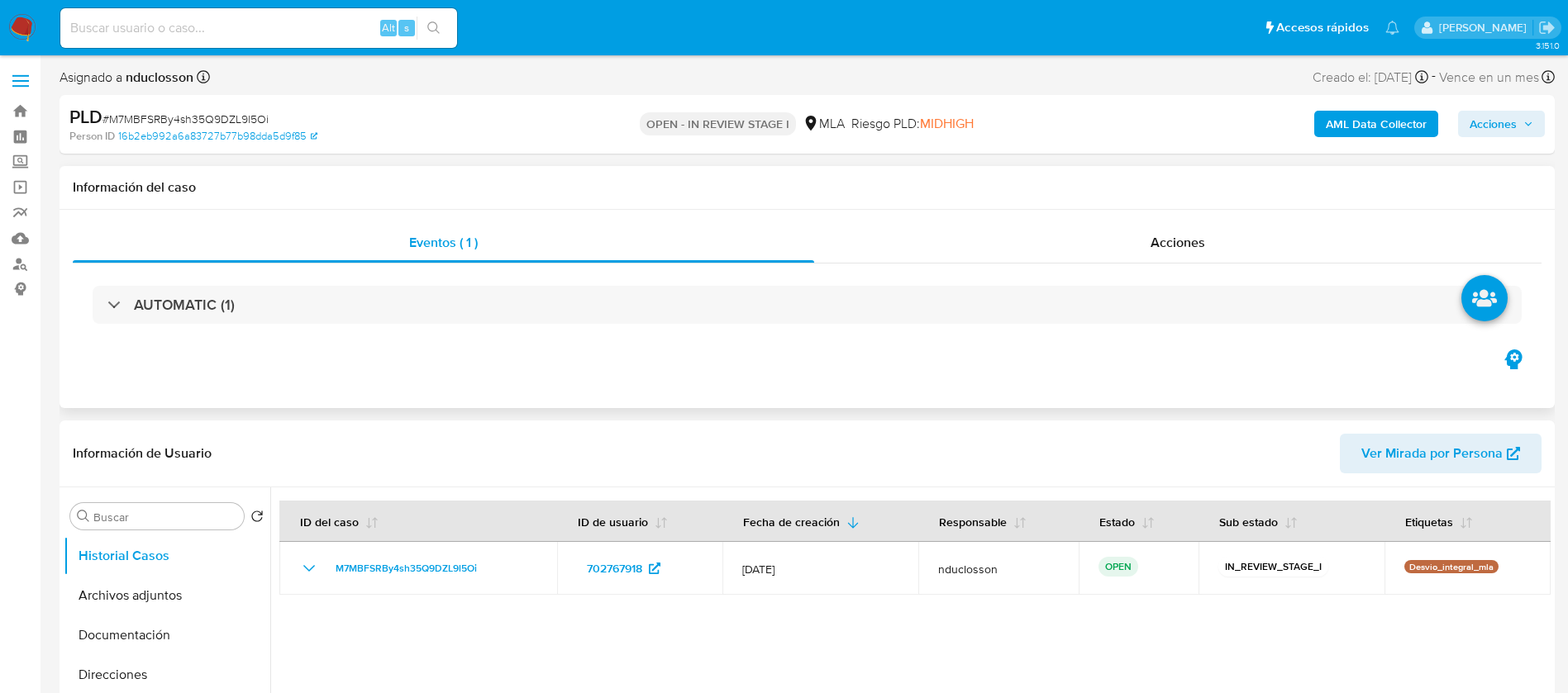
select select "10"
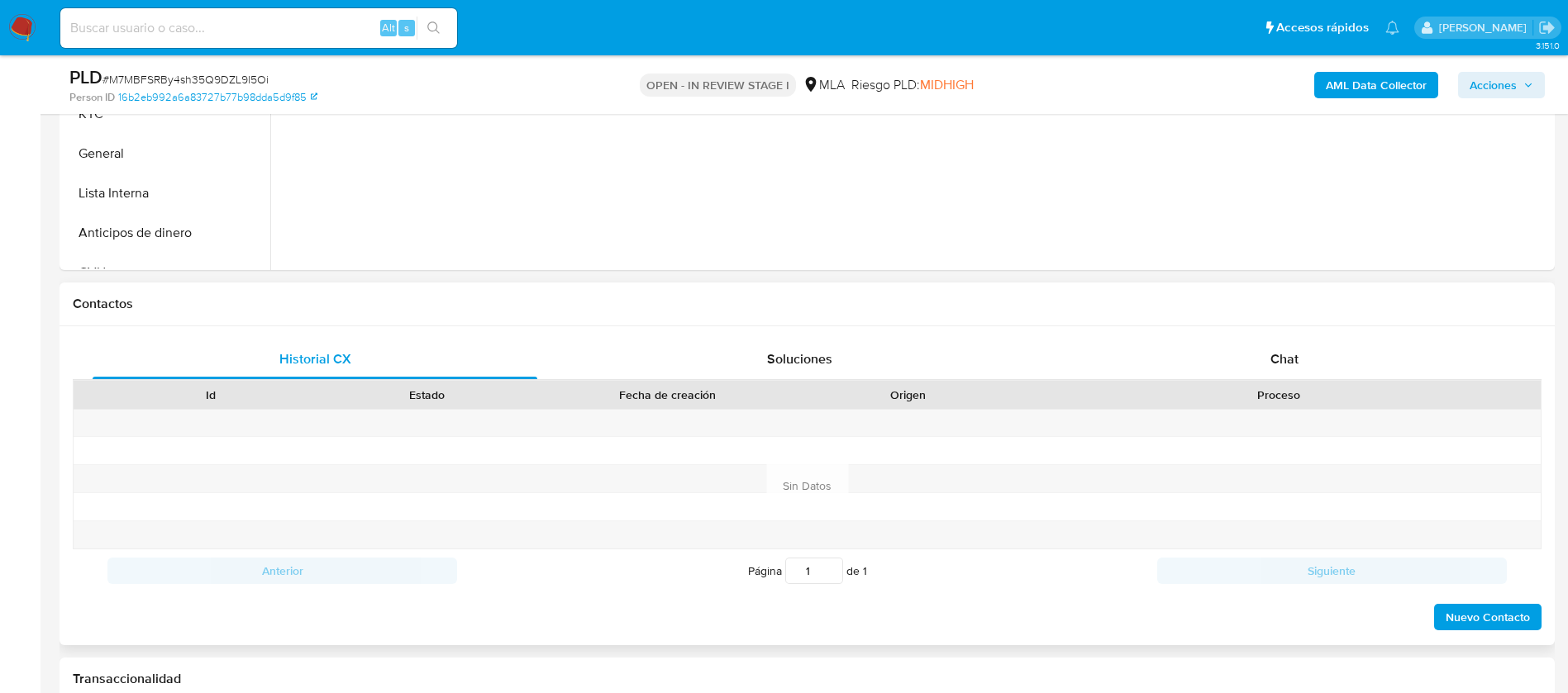
scroll to position [619, 0]
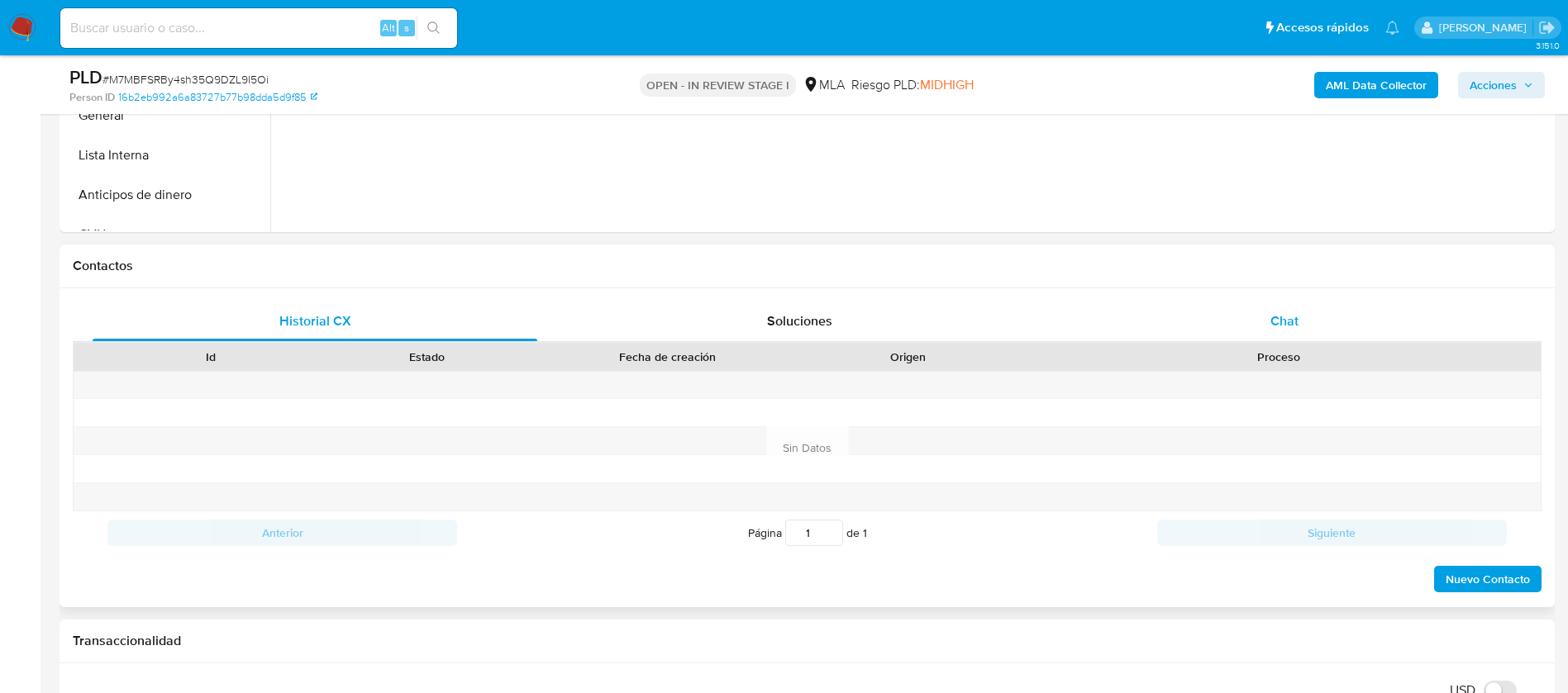
click at [1314, 309] on div "Chat" at bounding box center [1284, 321] width 444 height 40
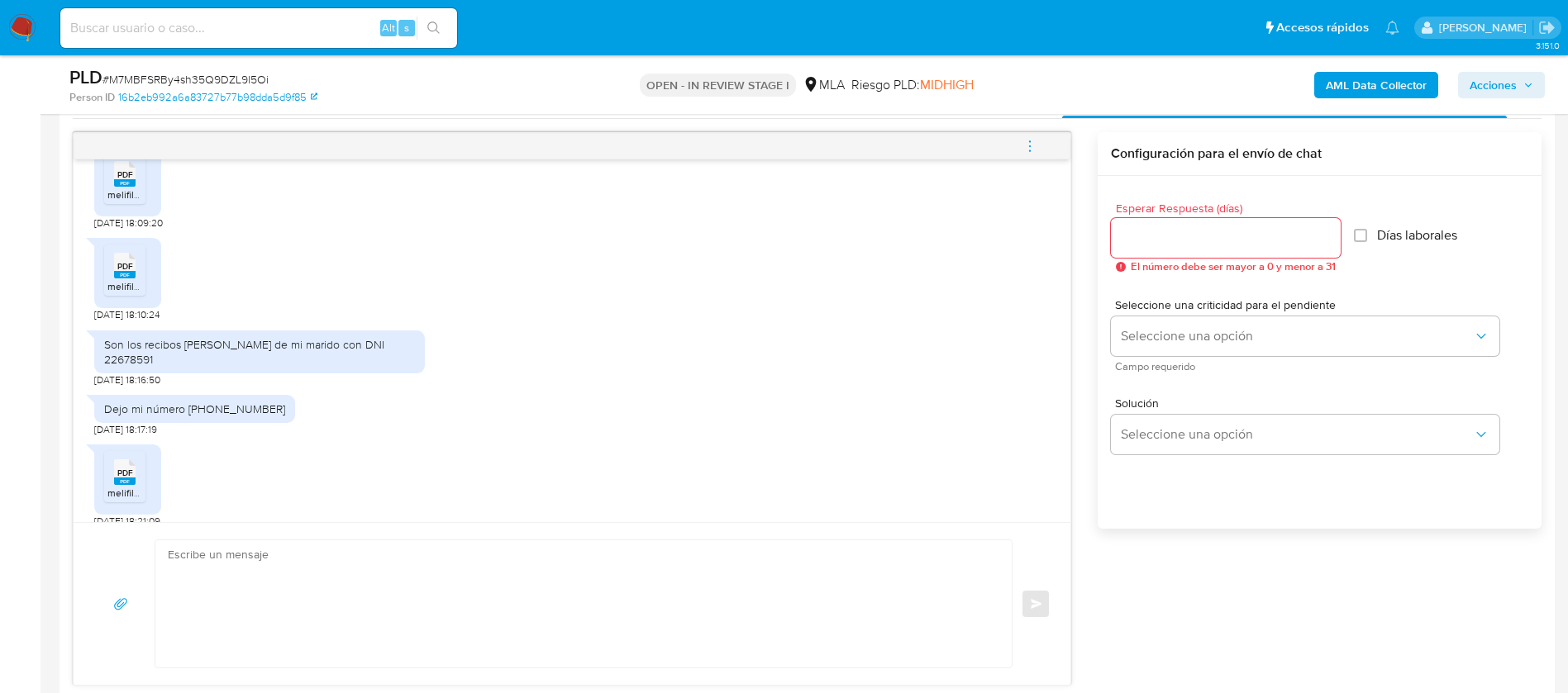
scroll to position [991, 0]
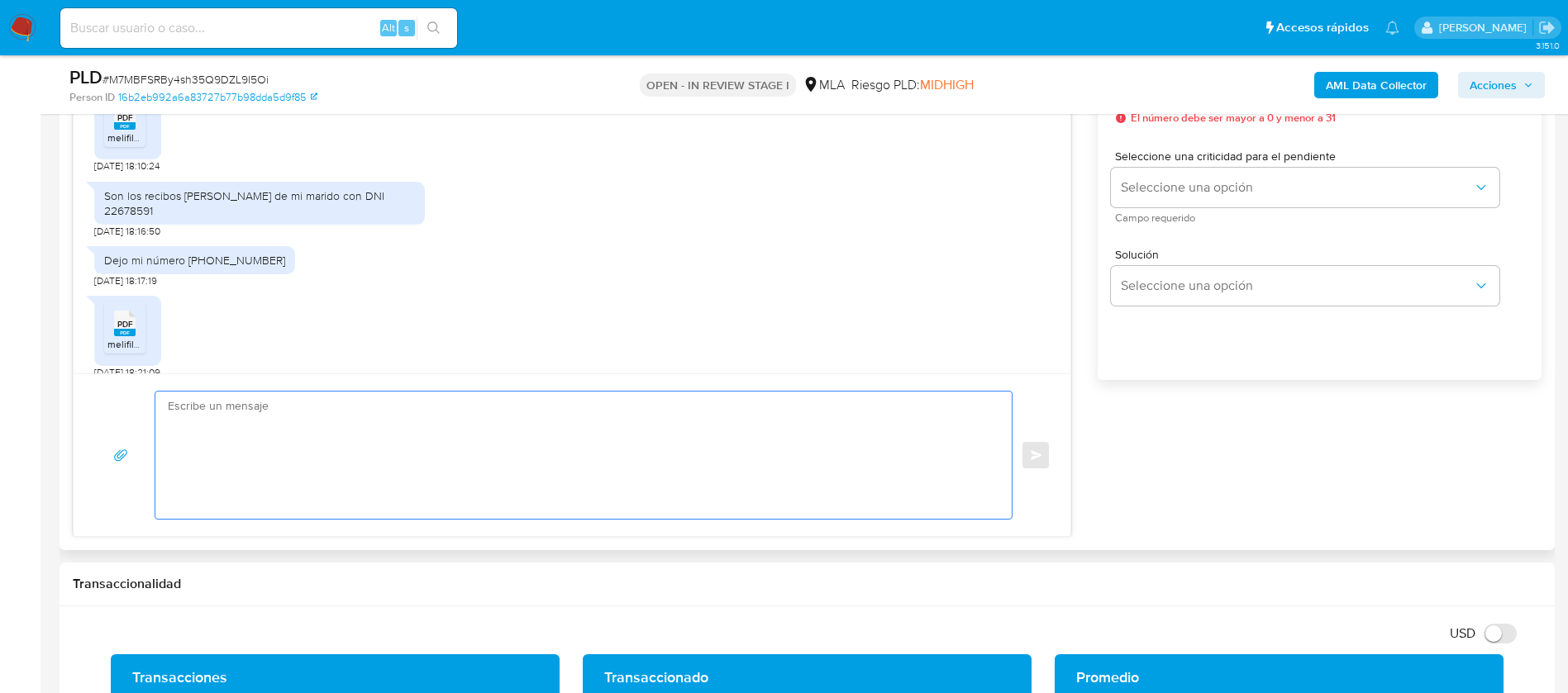
click at [489, 478] on textarea at bounding box center [579, 455] width 823 height 127
paste textarea "Hola, ¡Muchas gracias por tu respuesta! Confirmamos la recepción de la document…"
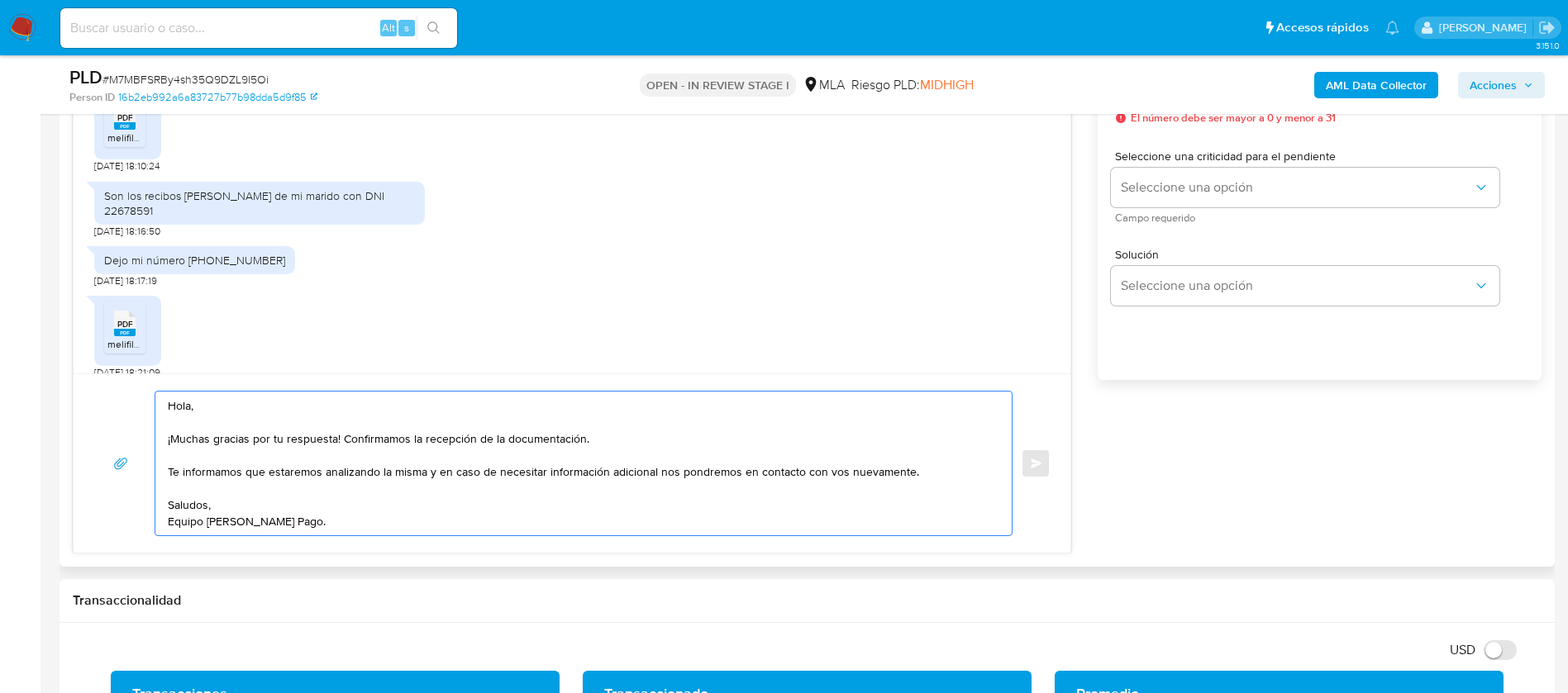
scroll to position [867, 0]
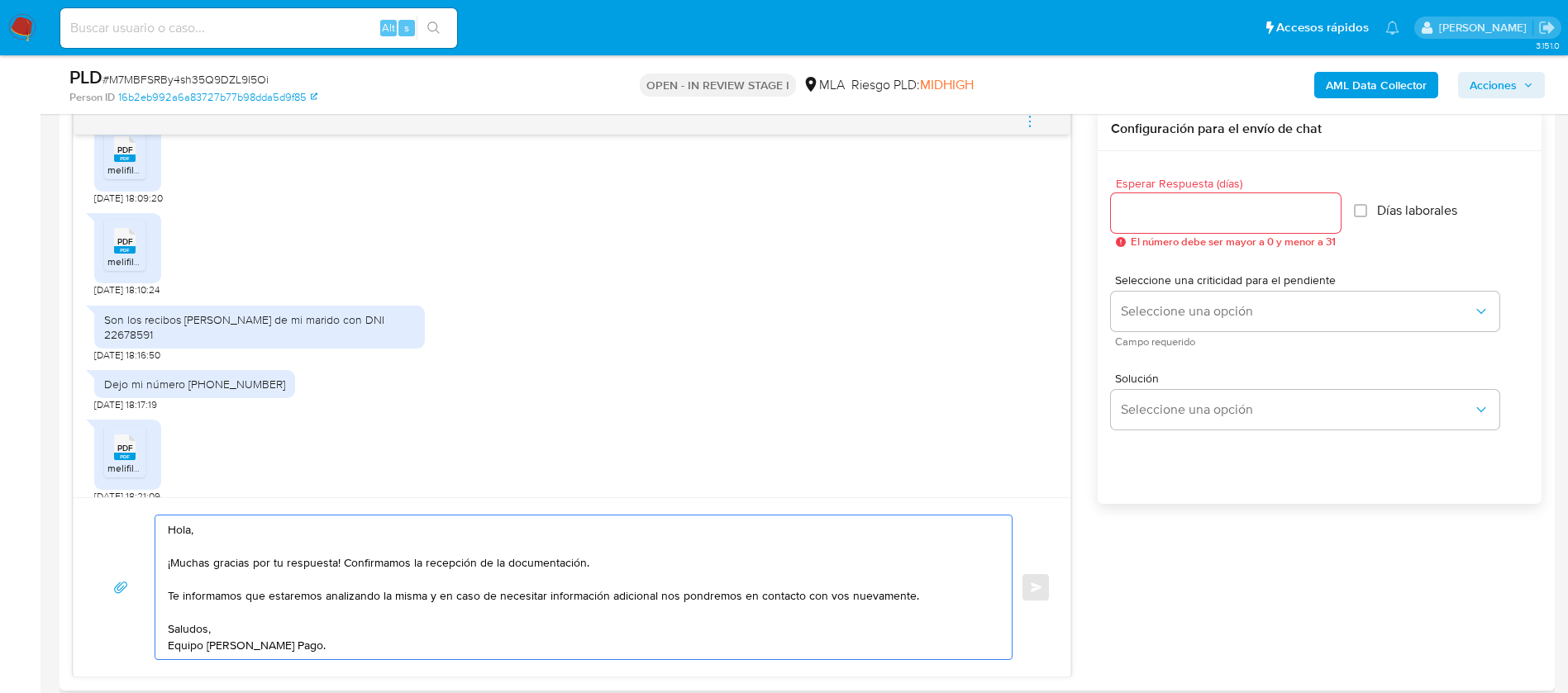
type textarea "Hola, ¡Muchas gracias por tu respuesta! Confirmamos la recepción de la document…"
click at [1213, 214] on input "Esperar Respuesta (días)" at bounding box center [1225, 212] width 229 height 21
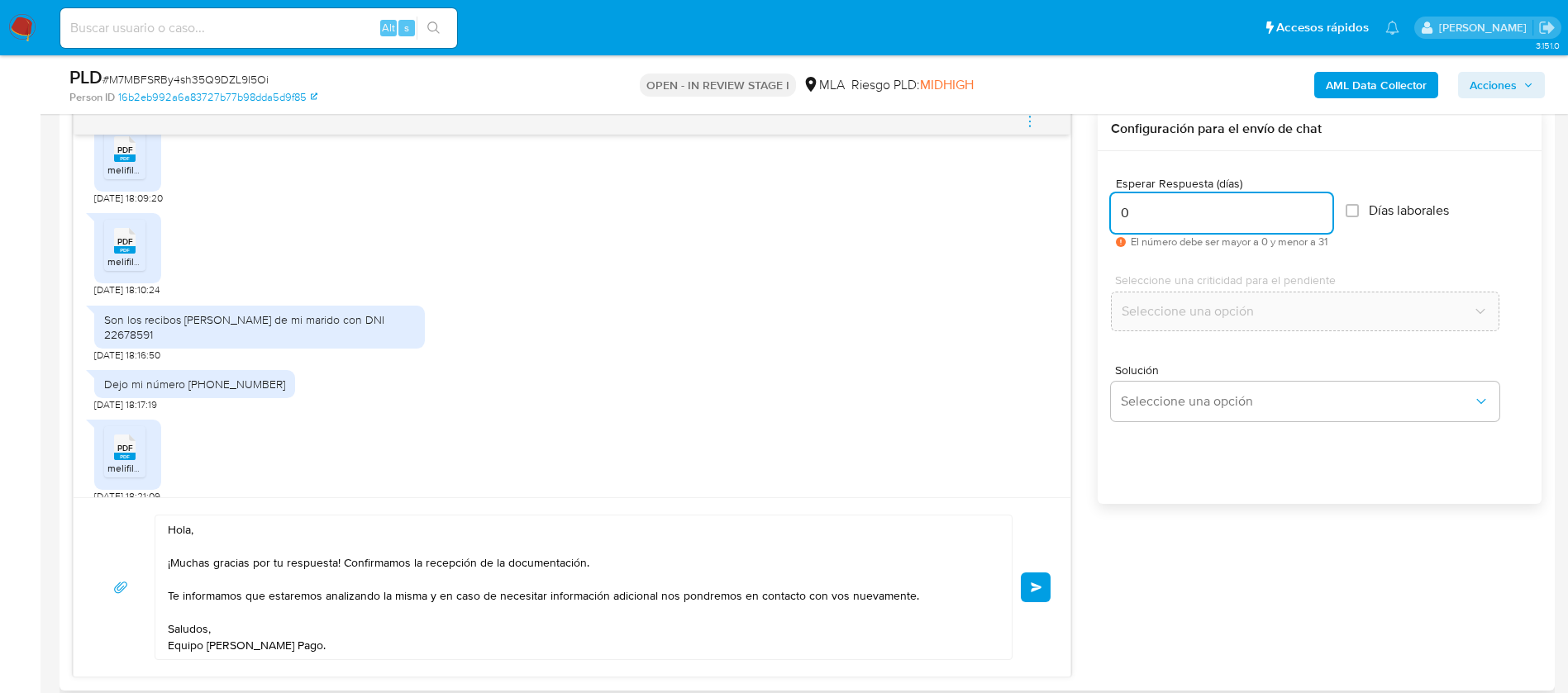
scroll to position [1230, 0]
type input "0"
click at [1024, 575] on button "Enviar" at bounding box center [1035, 586] width 30 height 30
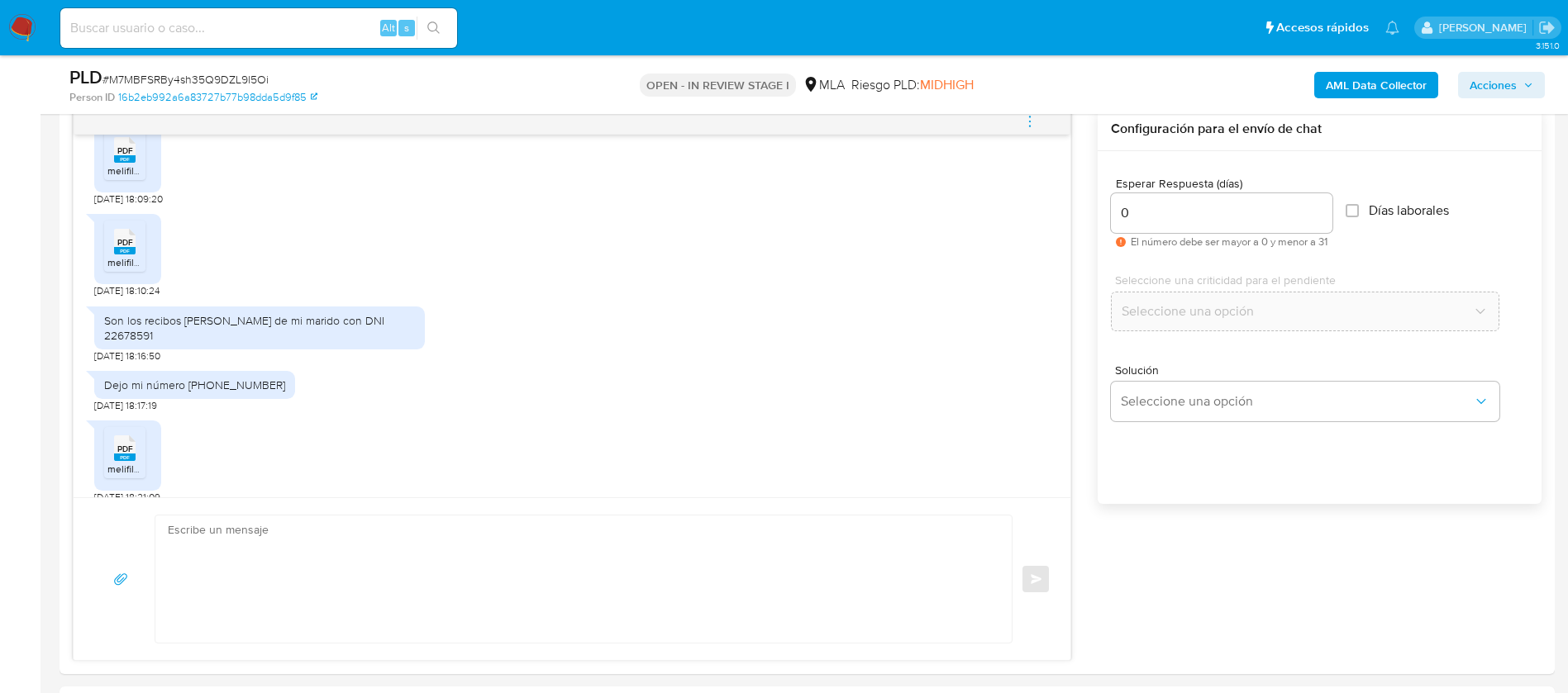
scroll to position [1444, 0]
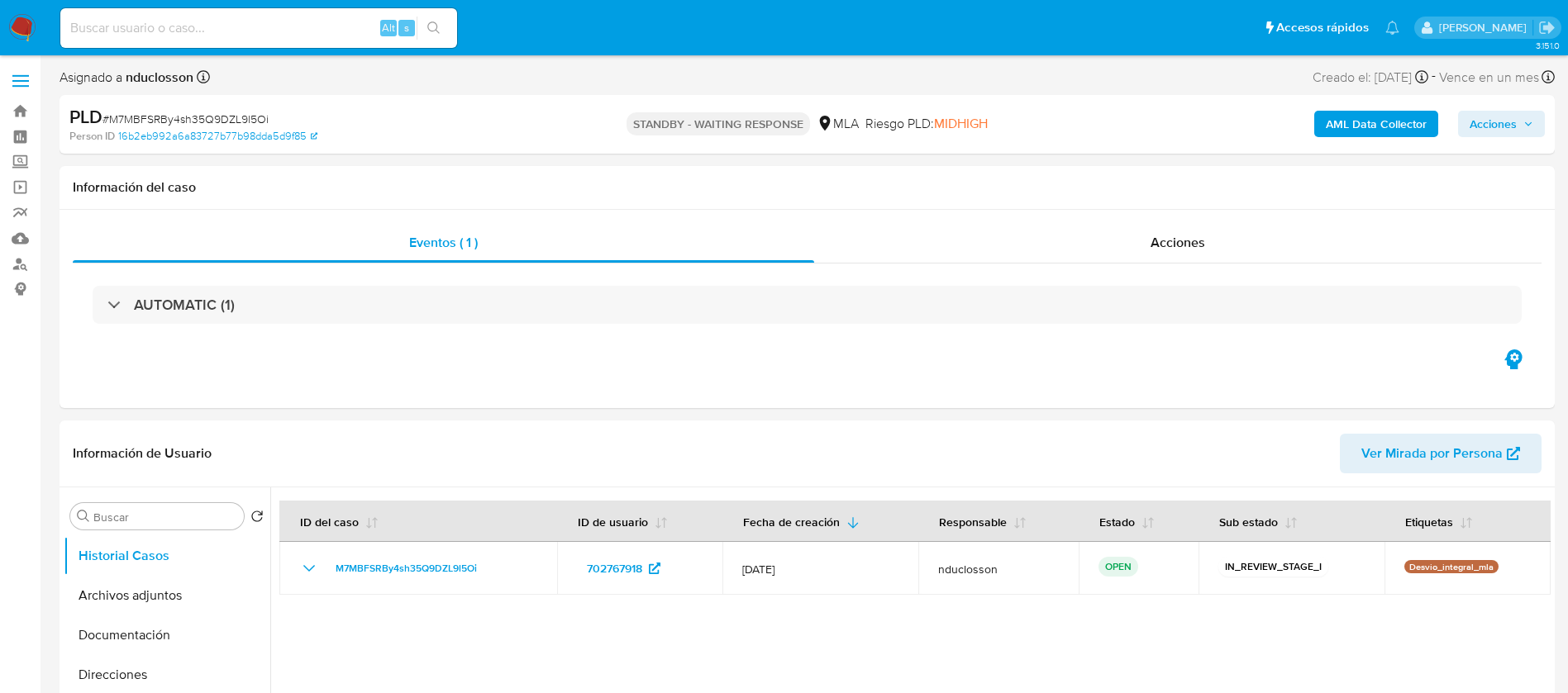
select select "10"
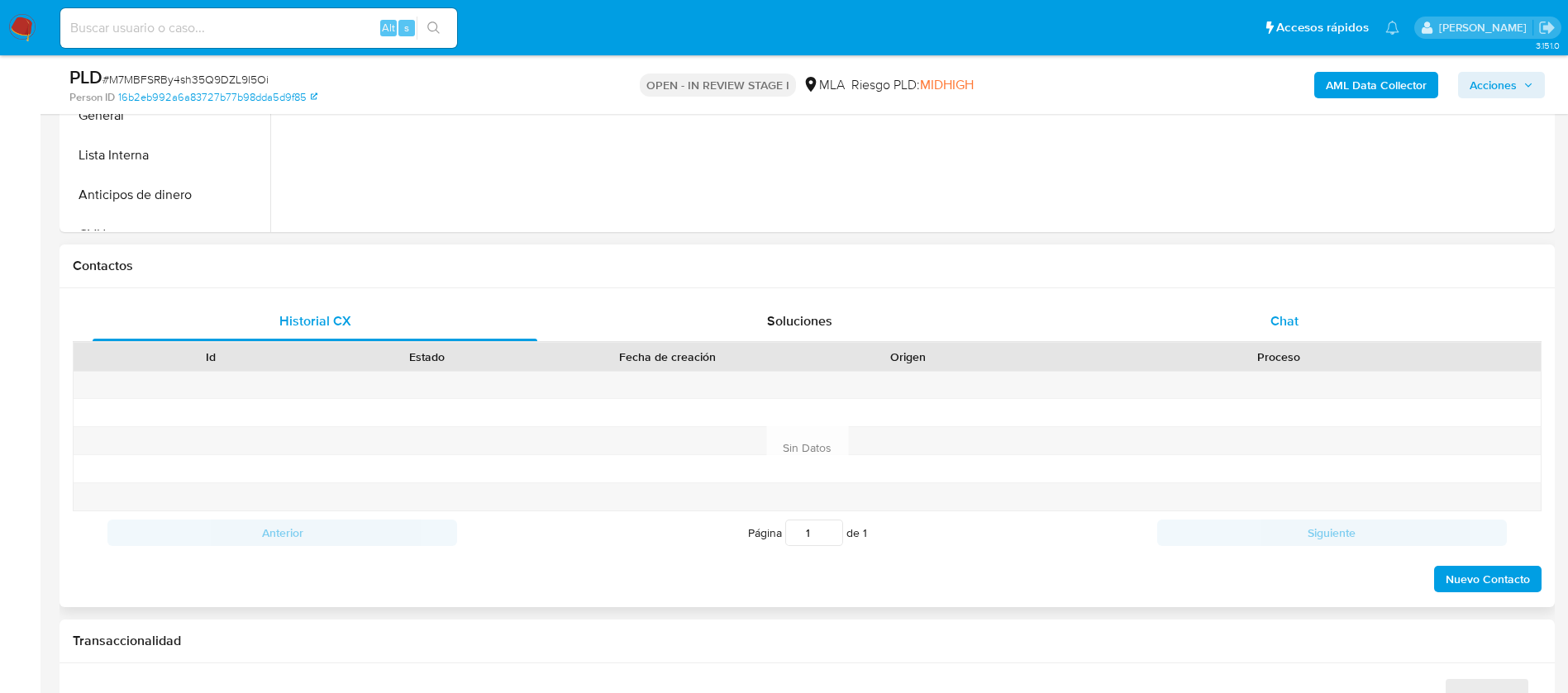
click at [1273, 320] on span "Chat" at bounding box center [1284, 321] width 28 height 19
select select "10"
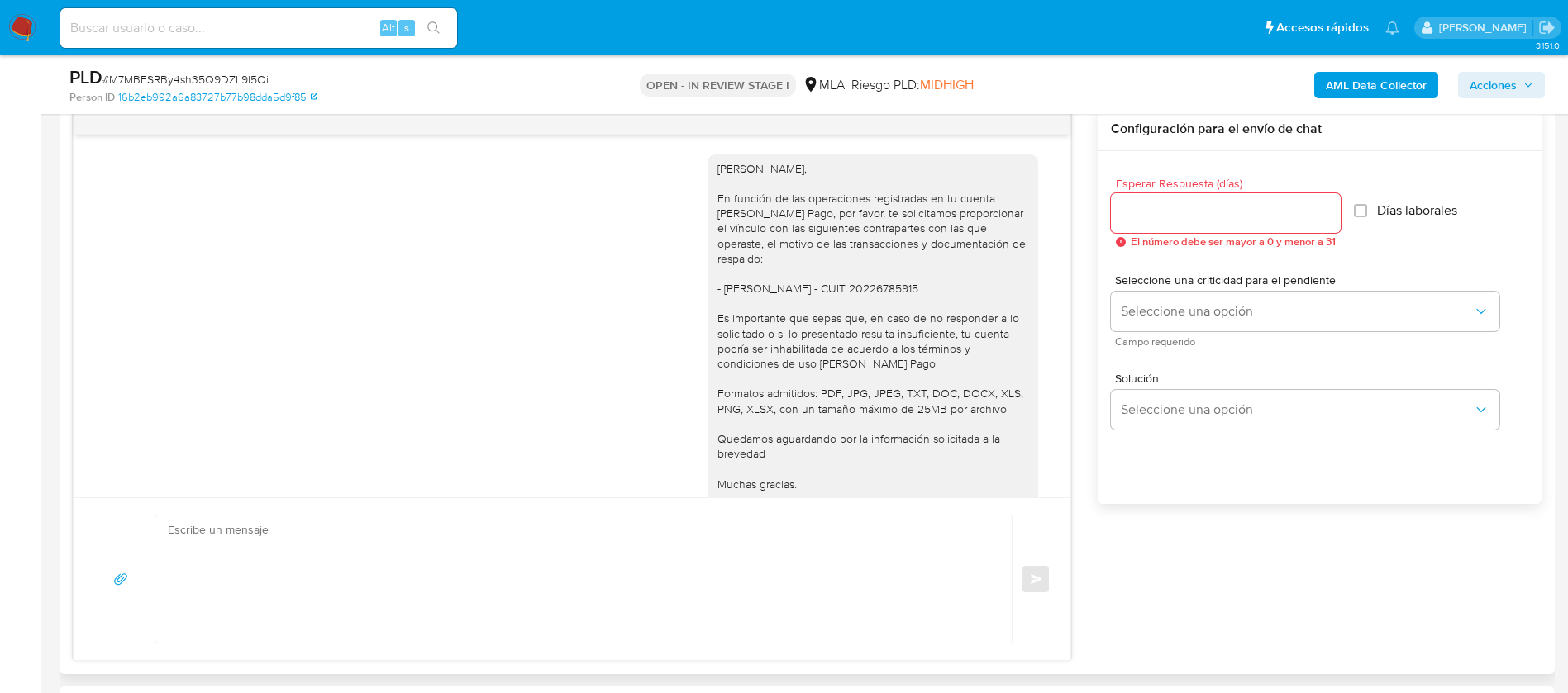
scroll to position [1096, 0]
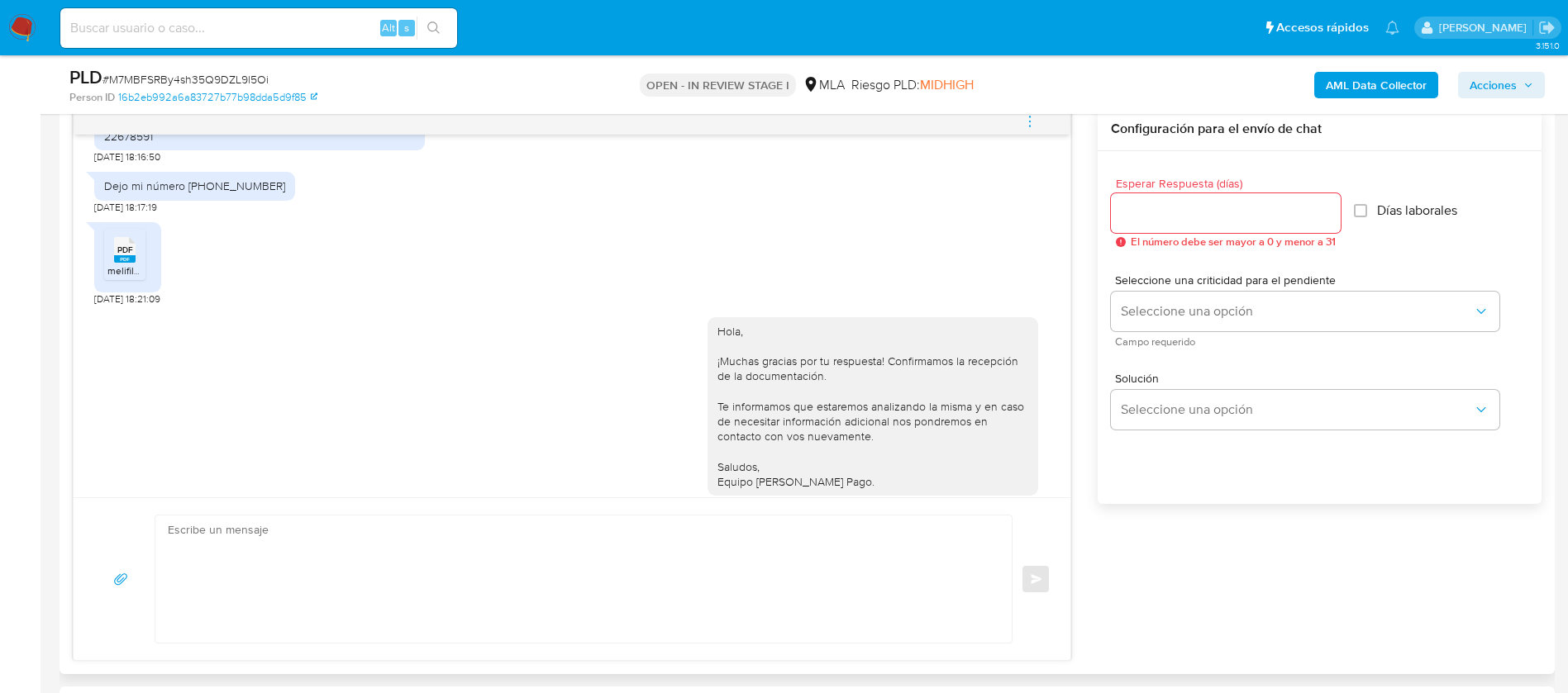
click at [1023, 120] on icon "menu-action" at bounding box center [1030, 122] width 15 height 15
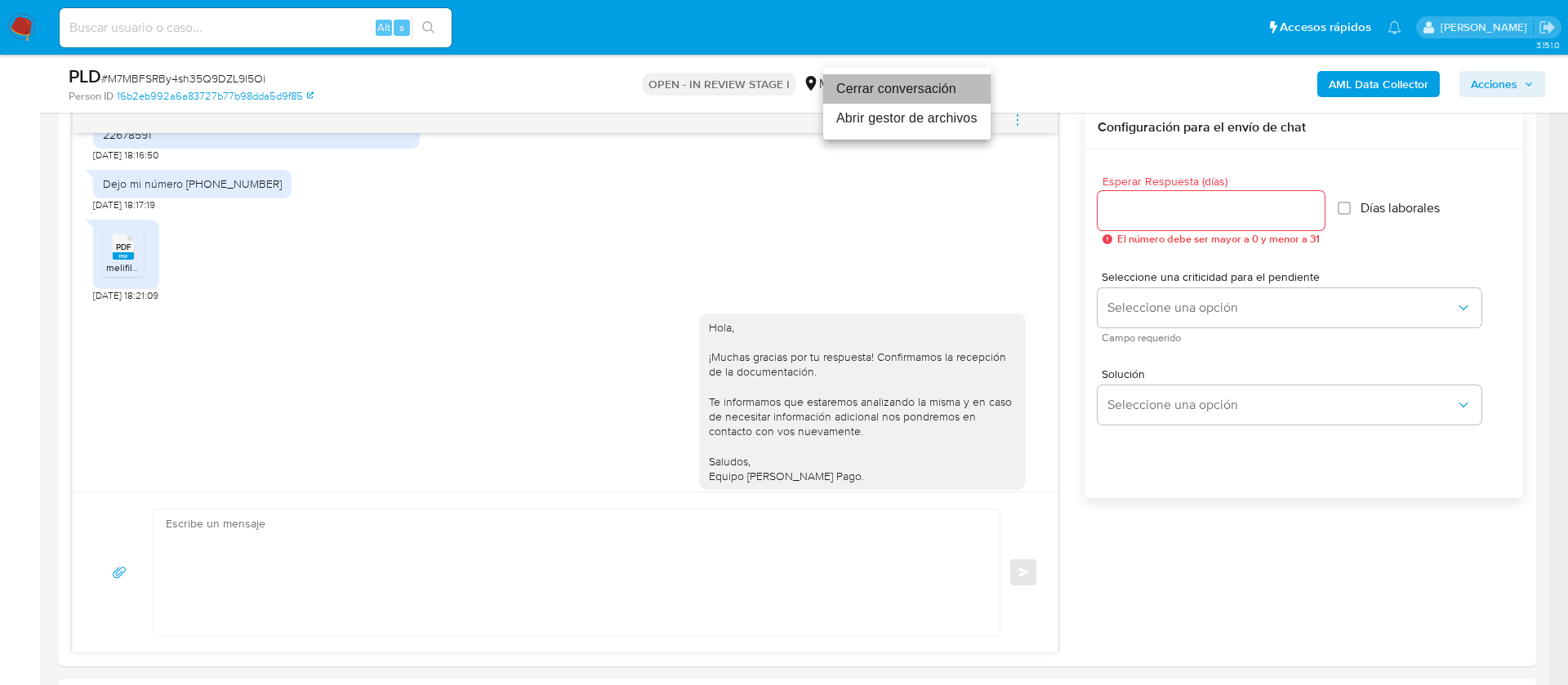
click at [908, 91] on li "Cerrar conversación" at bounding box center [907, 89] width 167 height 29
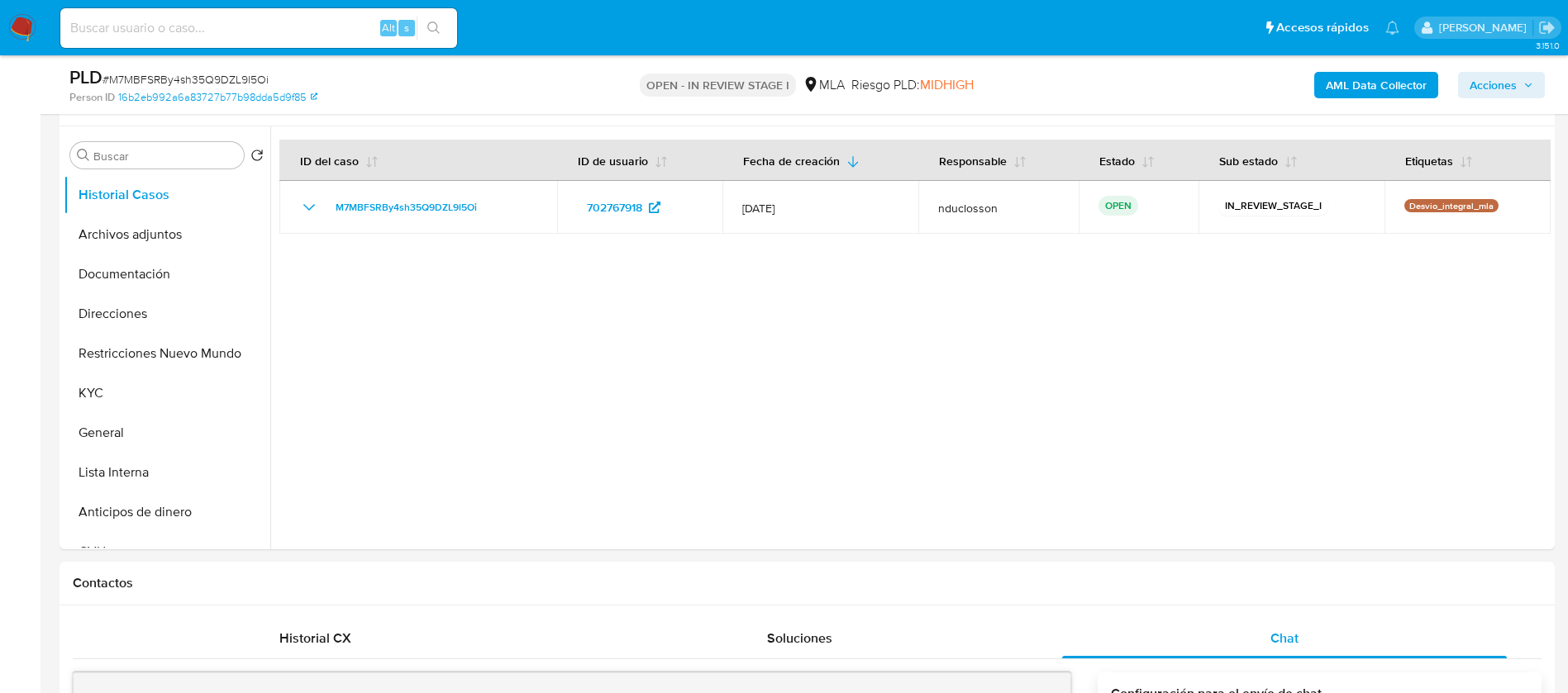
scroll to position [248, 0]
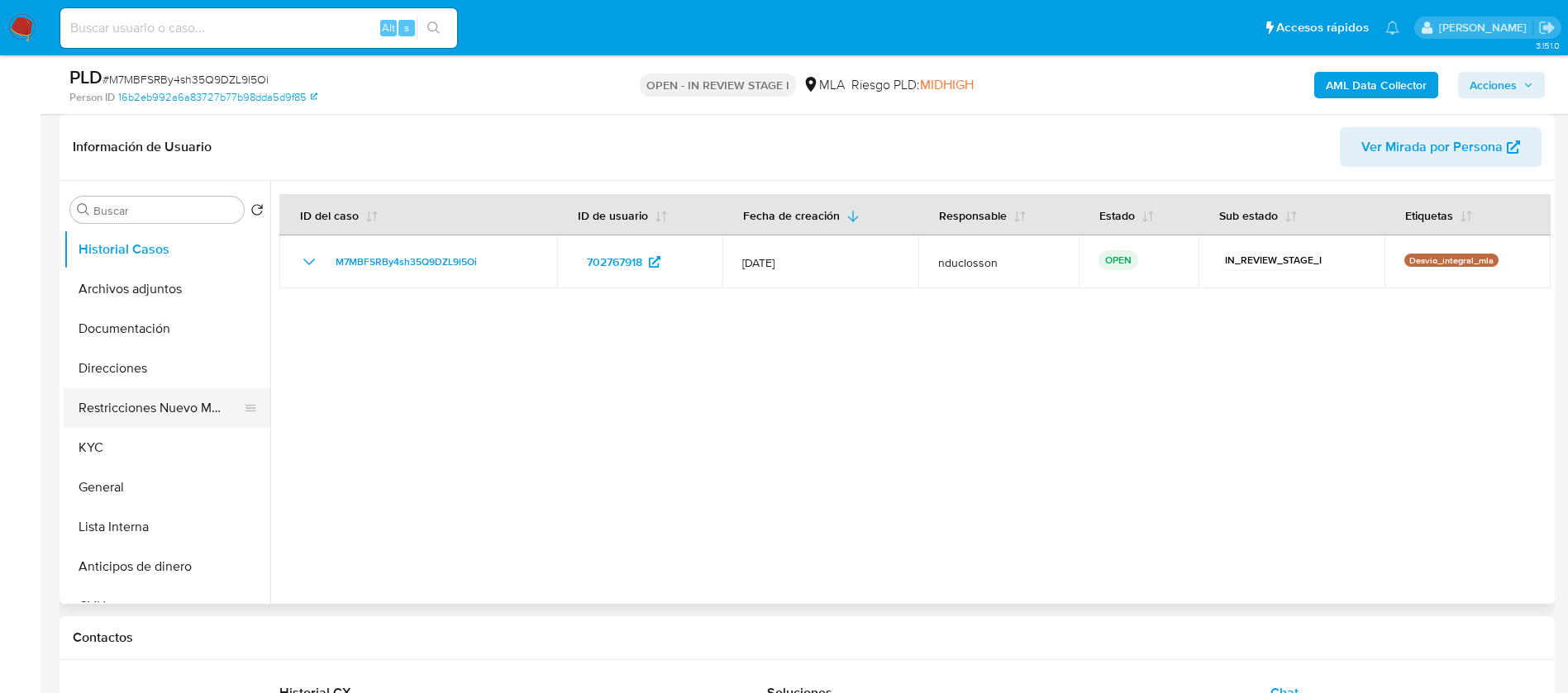
click at [157, 403] on button "Restricciones Nuevo Mundo" at bounding box center [160, 408] width 193 height 40
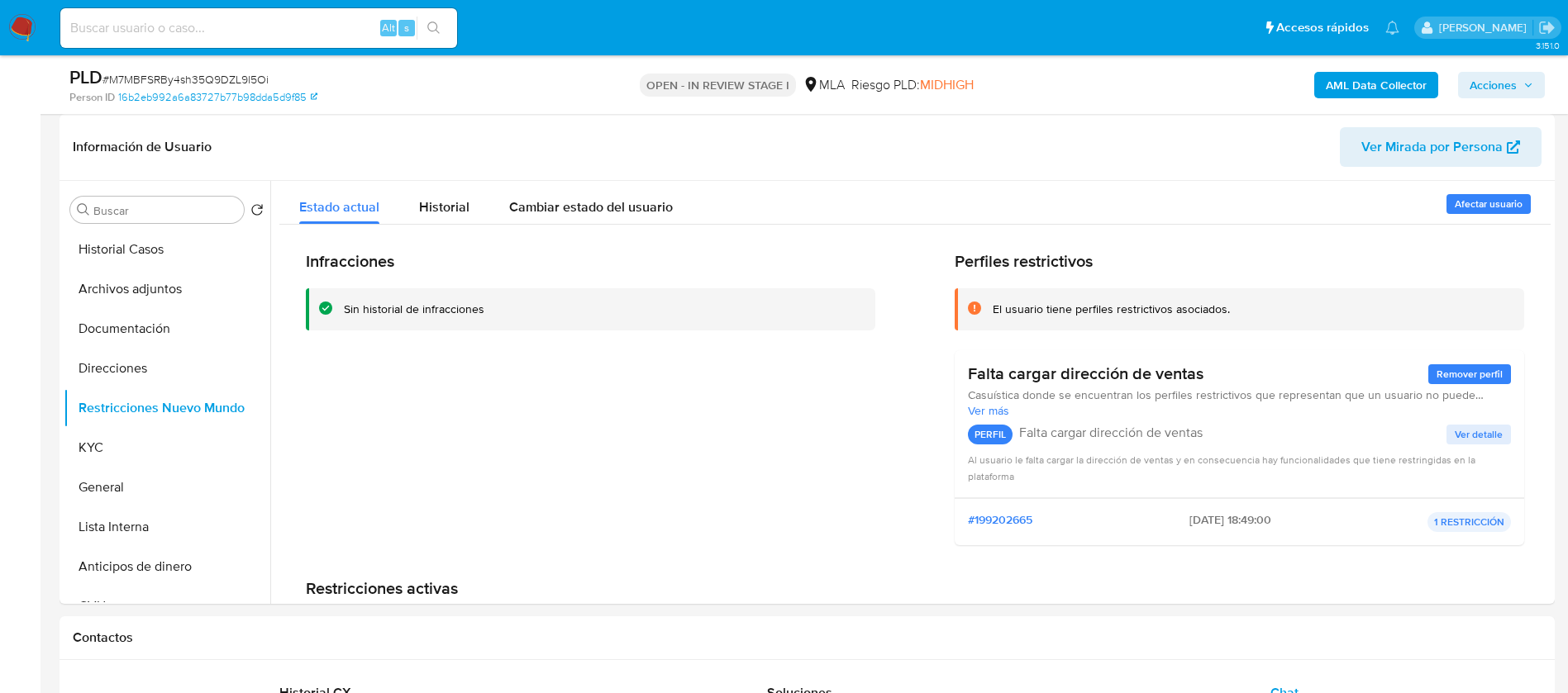
click at [1491, 69] on div "AML Data Collector Acciones" at bounding box center [1300, 85] width 488 height 39
click at [1496, 81] on span "Acciones" at bounding box center [1493, 85] width 47 height 26
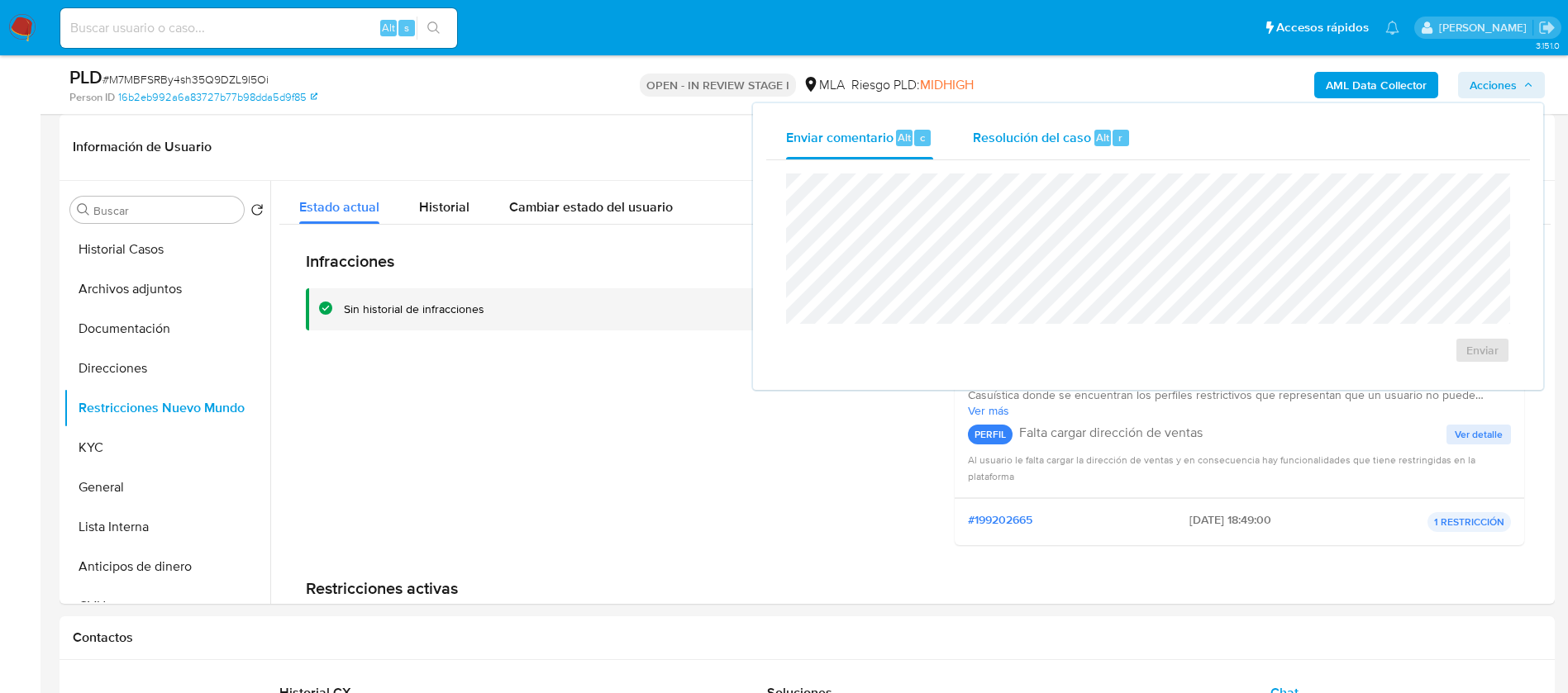
click at [991, 131] on span "Resolución del caso" at bounding box center [1032, 136] width 119 height 19
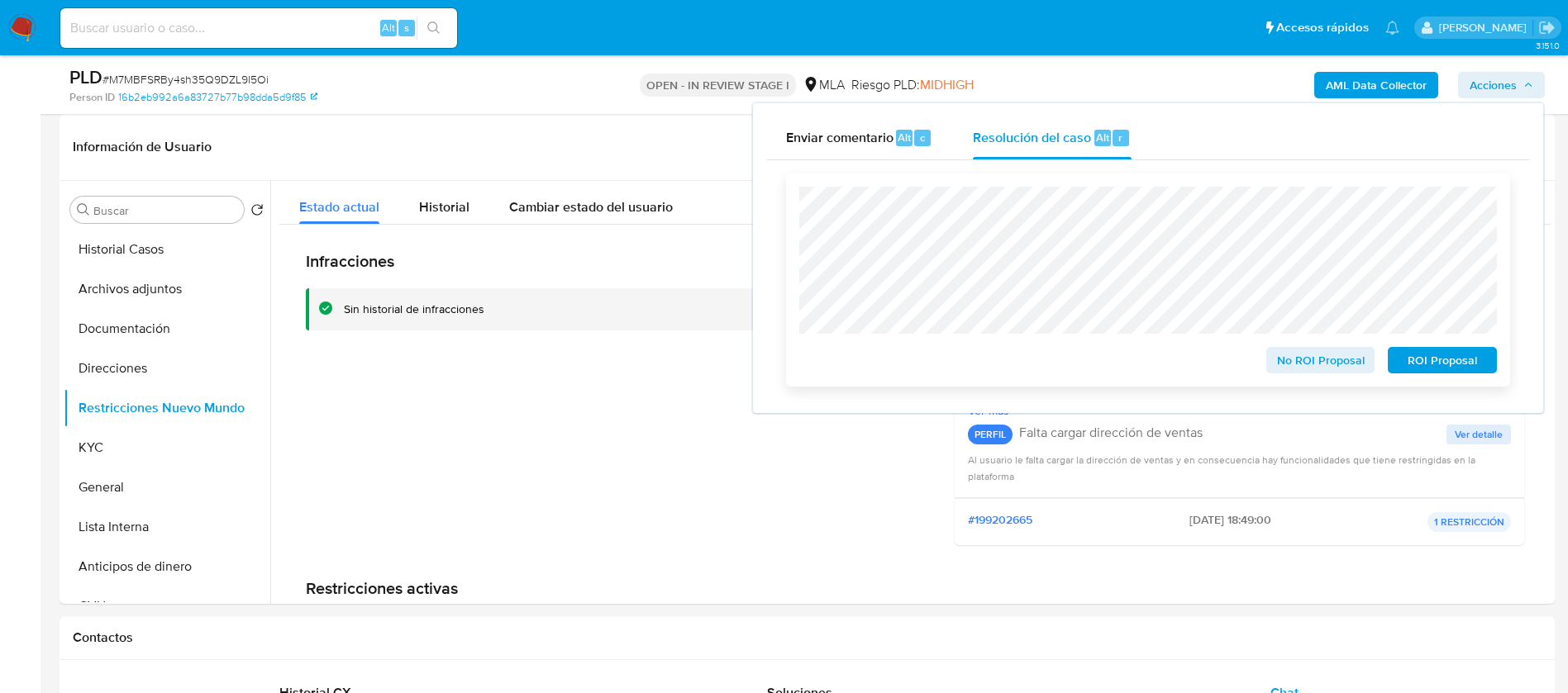
click at [1308, 361] on span "No ROI Proposal" at bounding box center [1321, 360] width 86 height 23
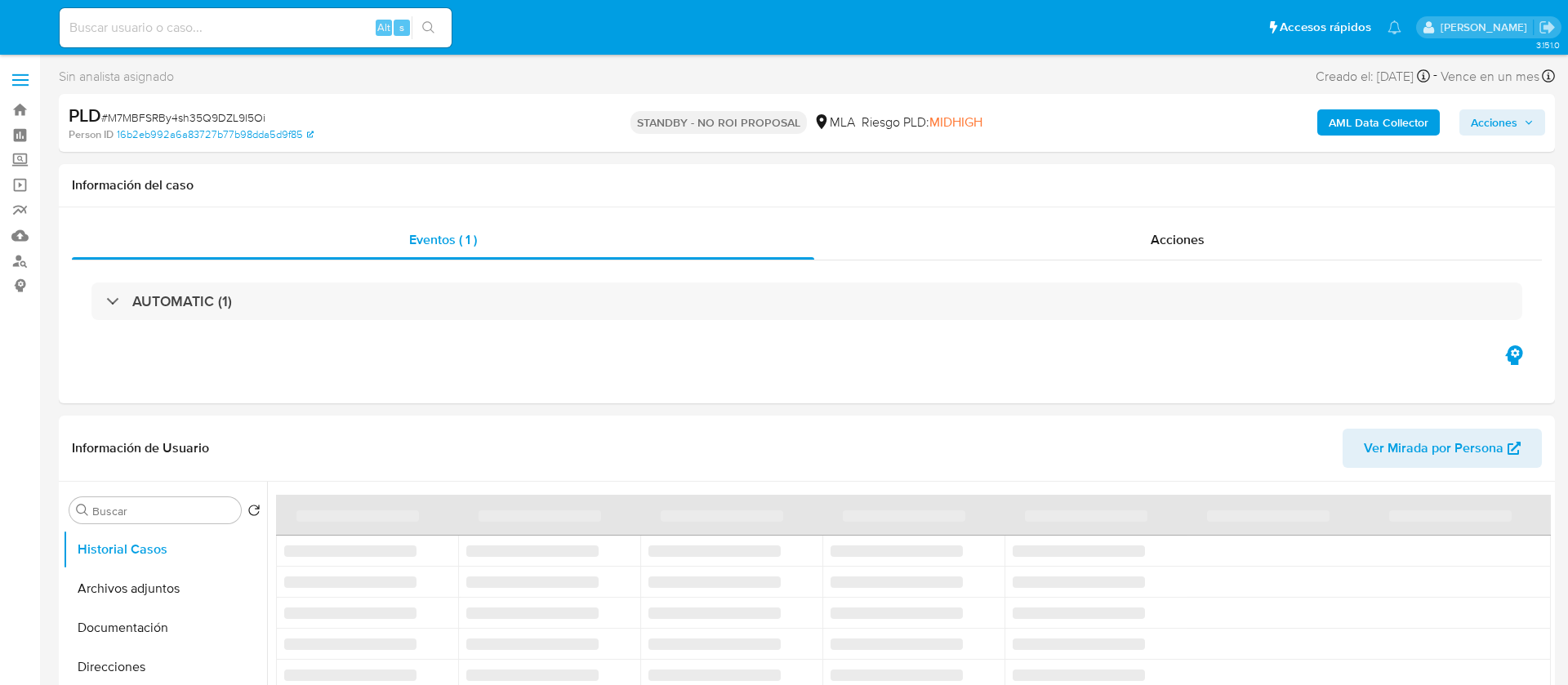
select select "10"
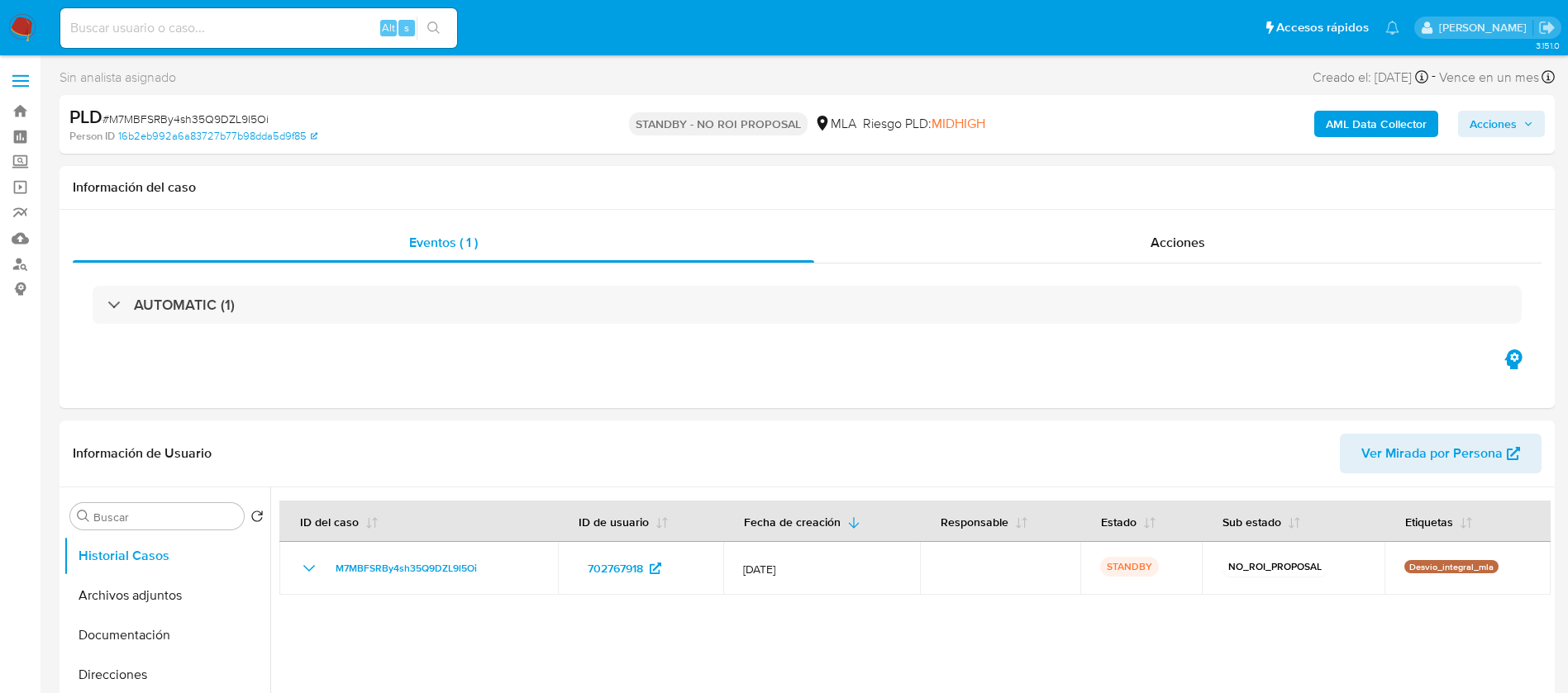
click at [228, 50] on div "Alt s" at bounding box center [258, 28] width 396 height 47
click at [202, 40] on div "Alt s" at bounding box center [258, 28] width 396 height 40
click at [190, 23] on input at bounding box center [258, 27] width 396 height 21
paste input "2VAVrweqUOTqsWCg6Vs83BkO"
type input "2VAVrweqUOTqsWCg6Vs83BkO"
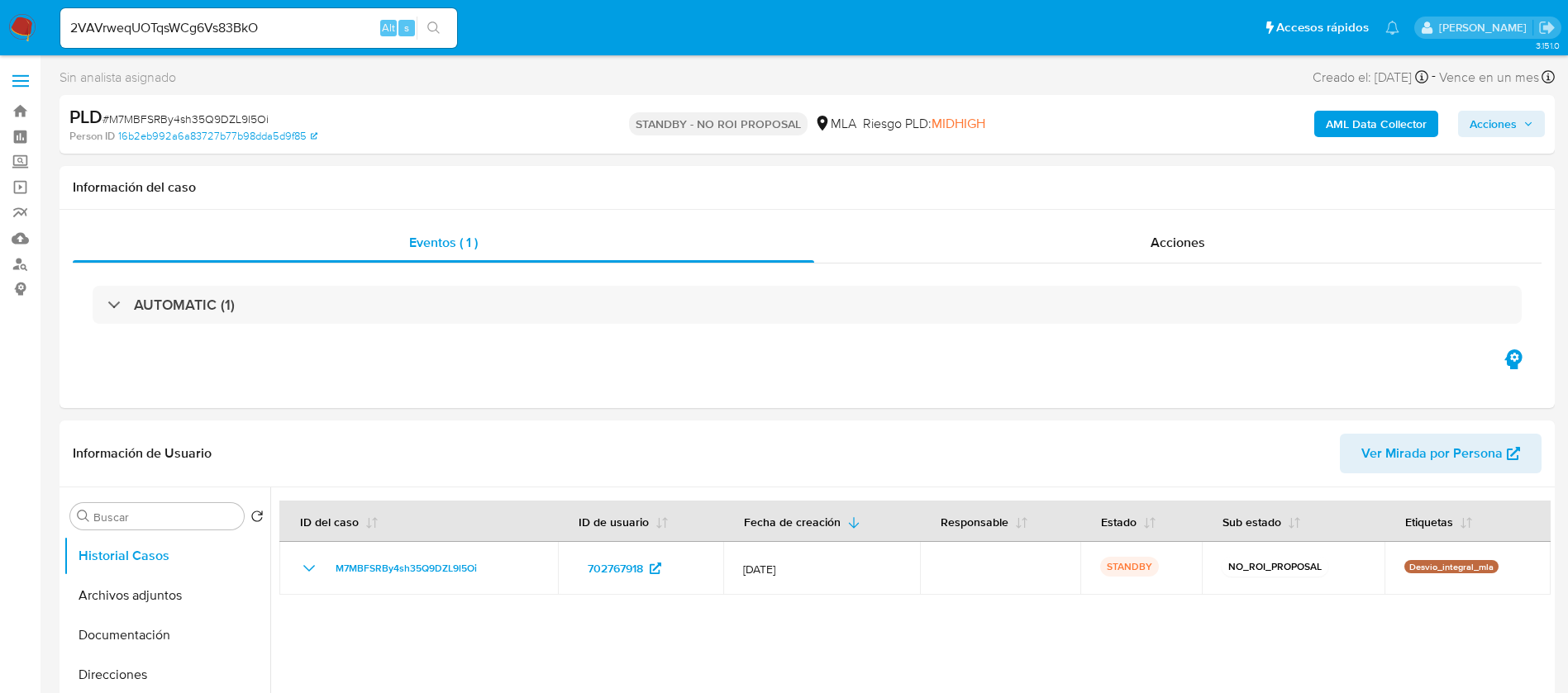
click at [441, 17] on button "search-icon" at bounding box center [433, 28] width 34 height 23
select select "10"
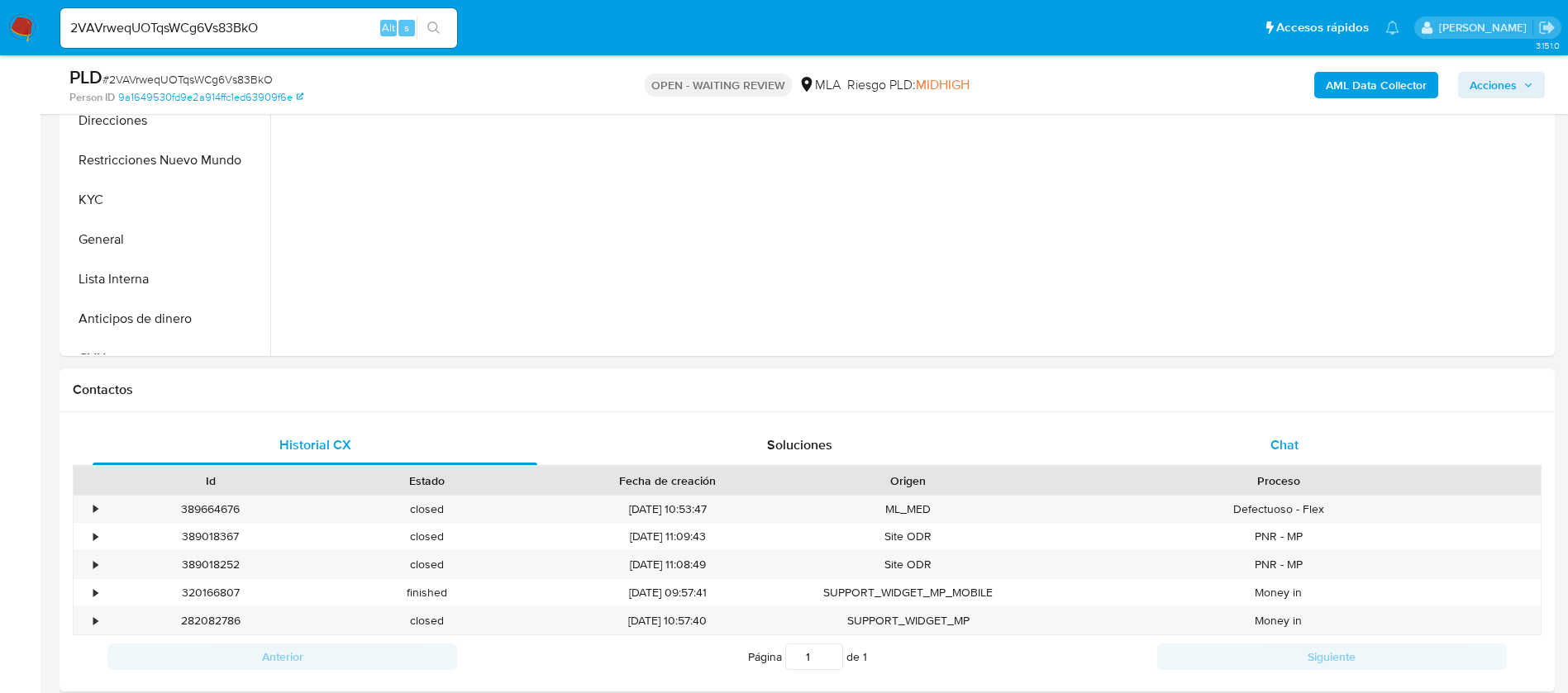
click at [1322, 442] on div "Chat" at bounding box center [1284, 445] width 444 height 40
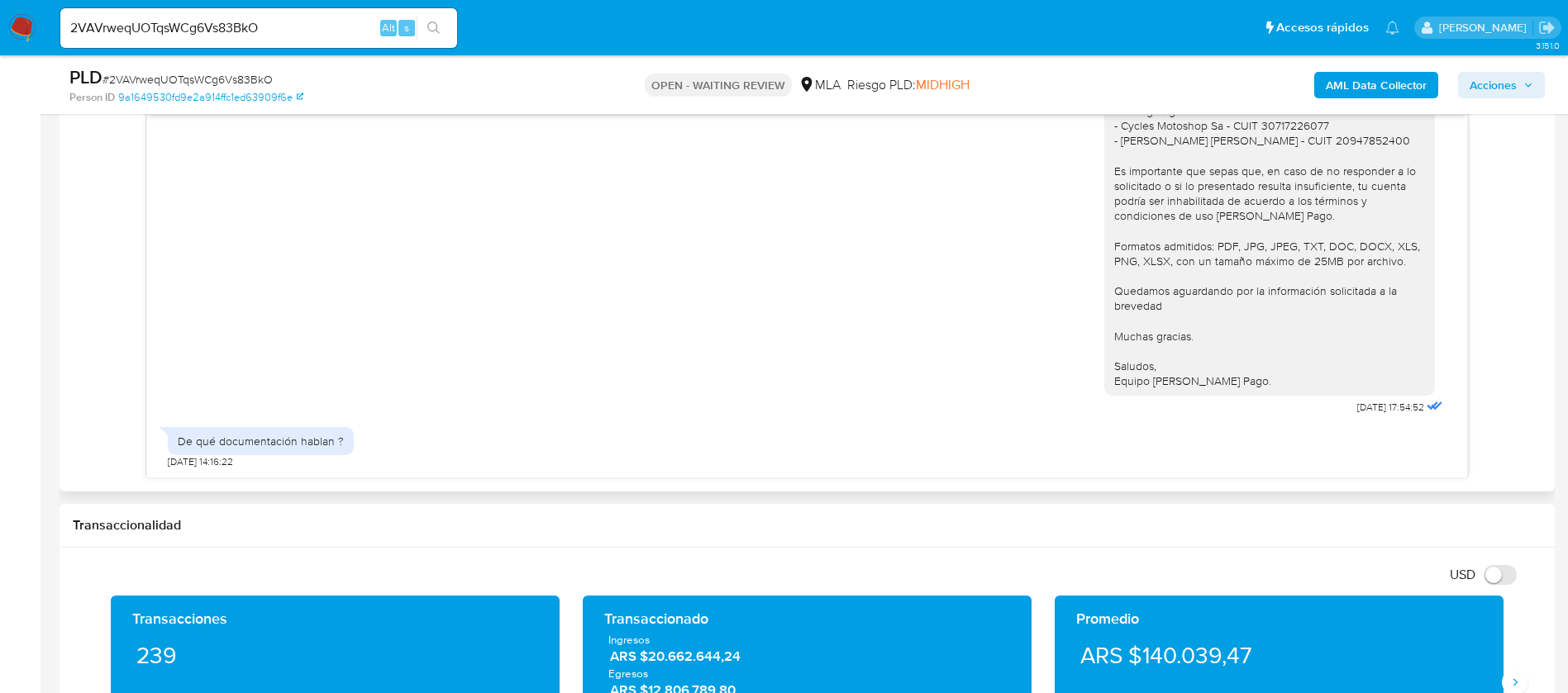
scroll to position [743, 0]
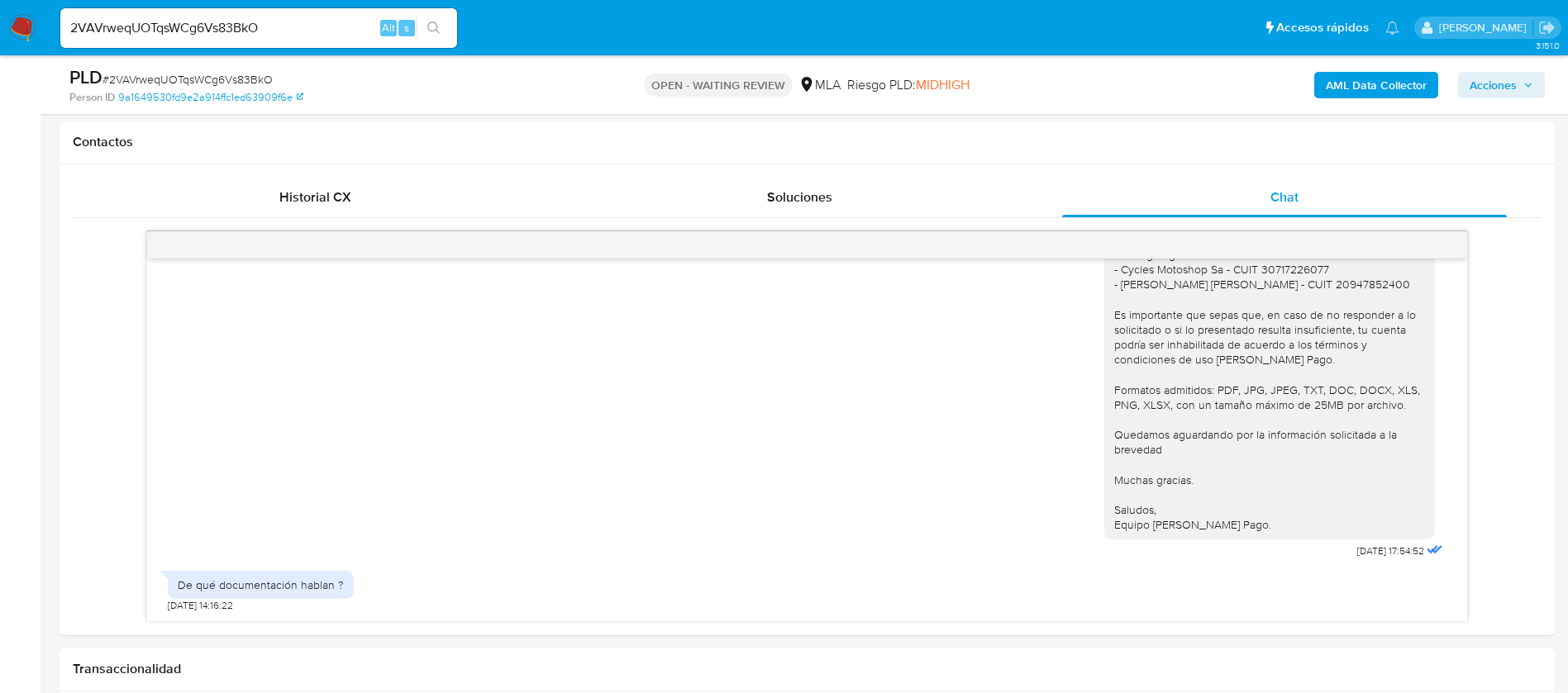
click at [163, 79] on span "# 2VAVrweqUOTqsWCg6Vs83BkO" at bounding box center [187, 80] width 170 height 17
copy span "2VAVrweqUOTqsWCg6Vs83BkO"
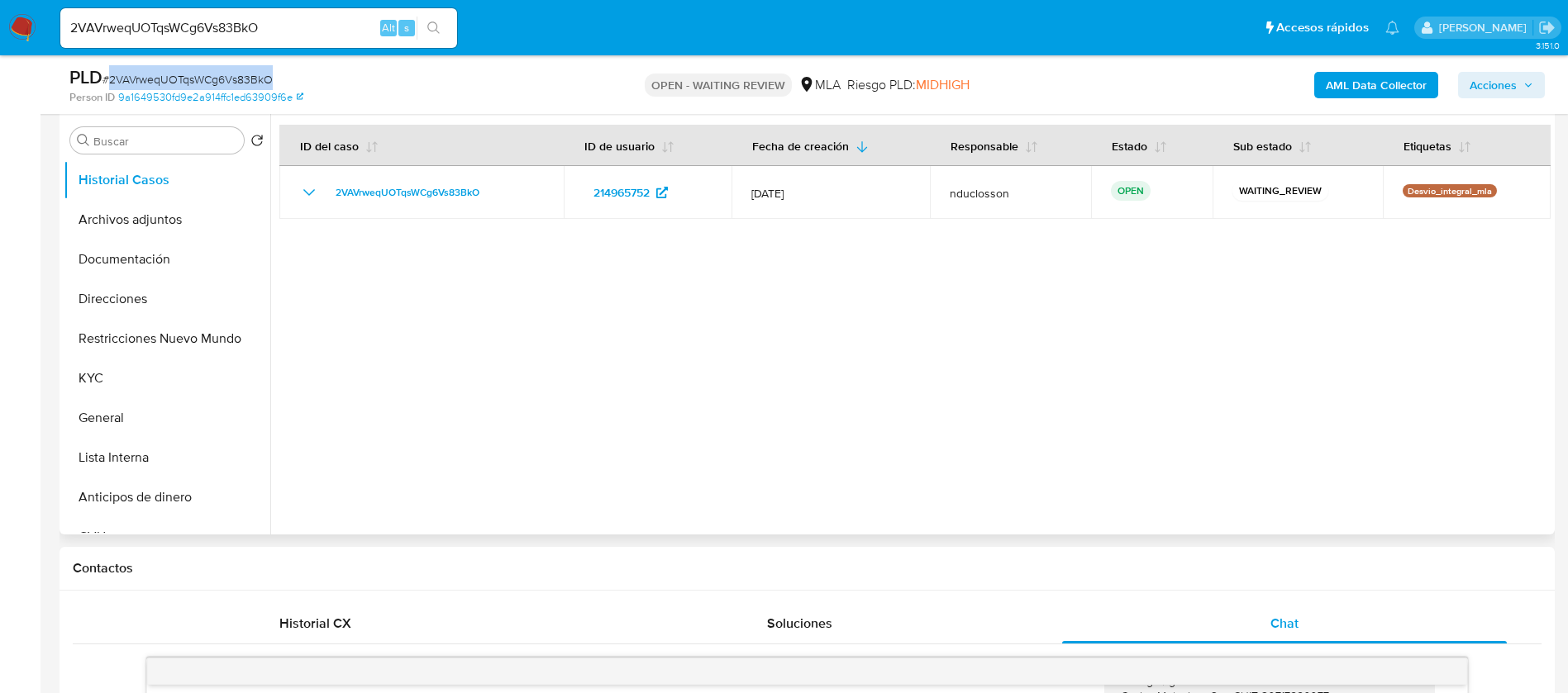
scroll to position [371, 0]
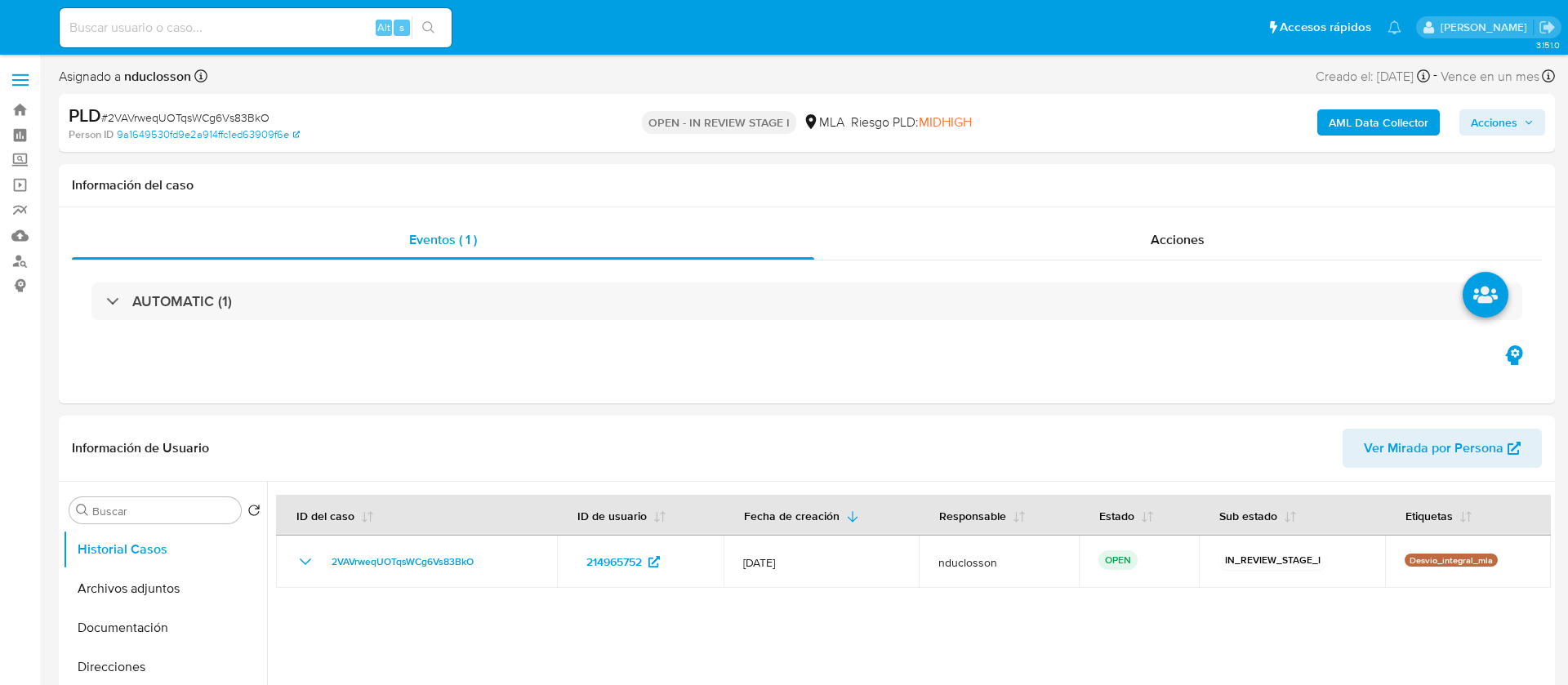
select select "10"
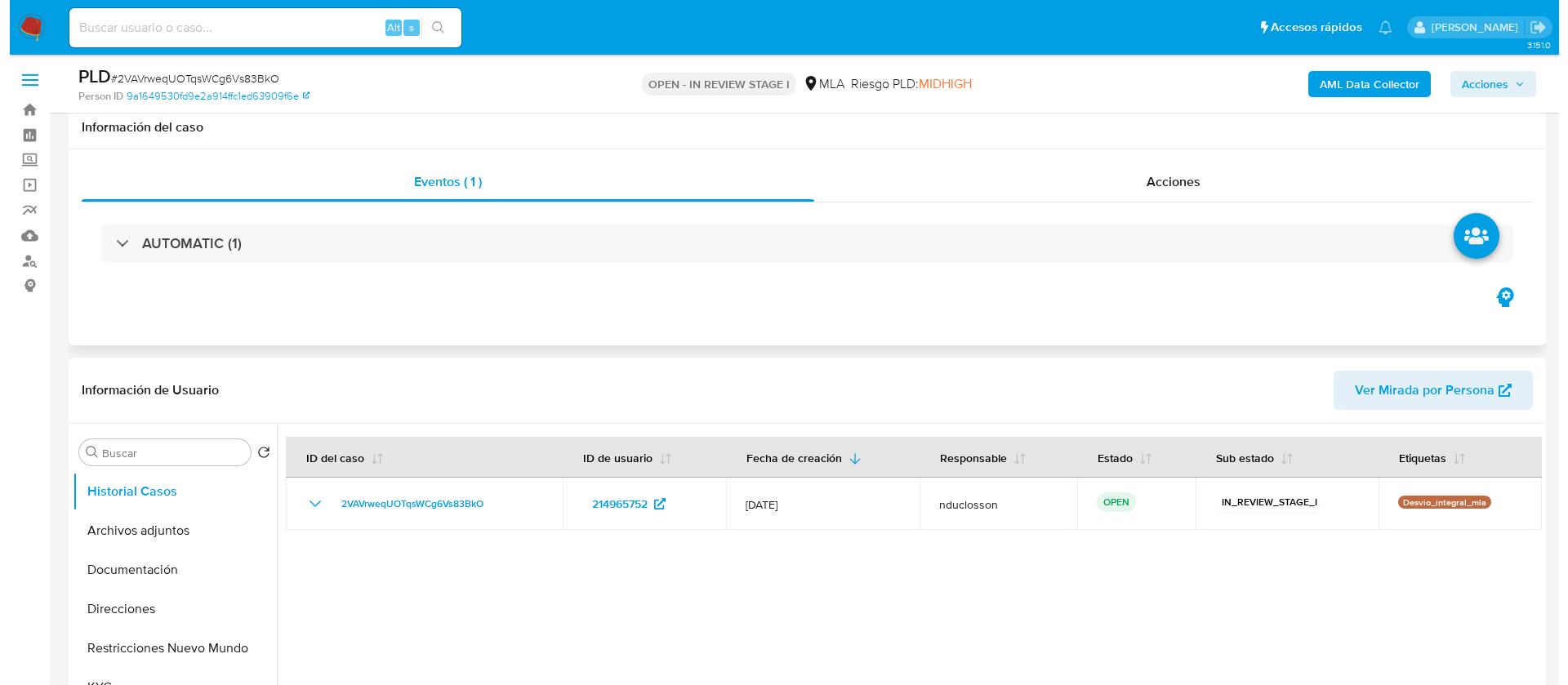
scroll to position [245, 0]
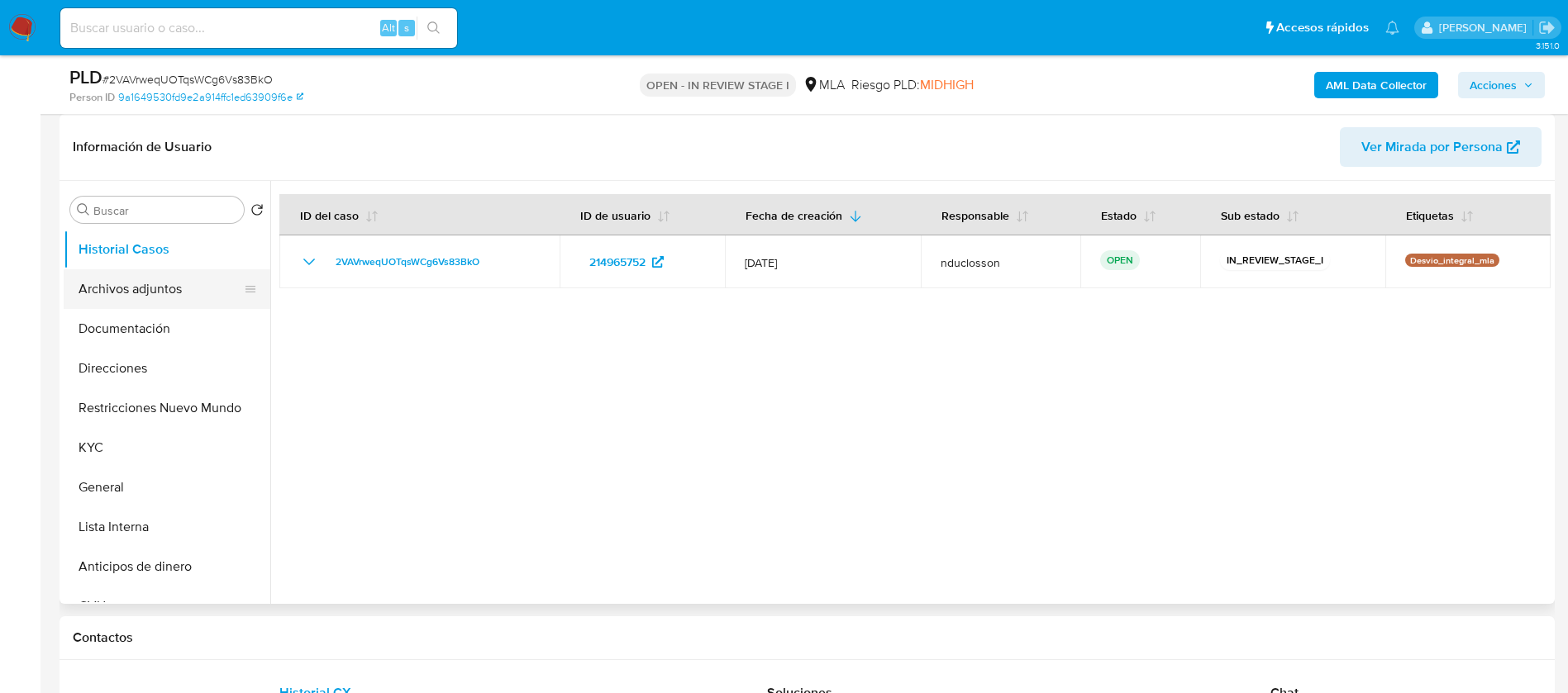
click at [157, 303] on button "Archivos adjuntos" at bounding box center [160, 289] width 193 height 40
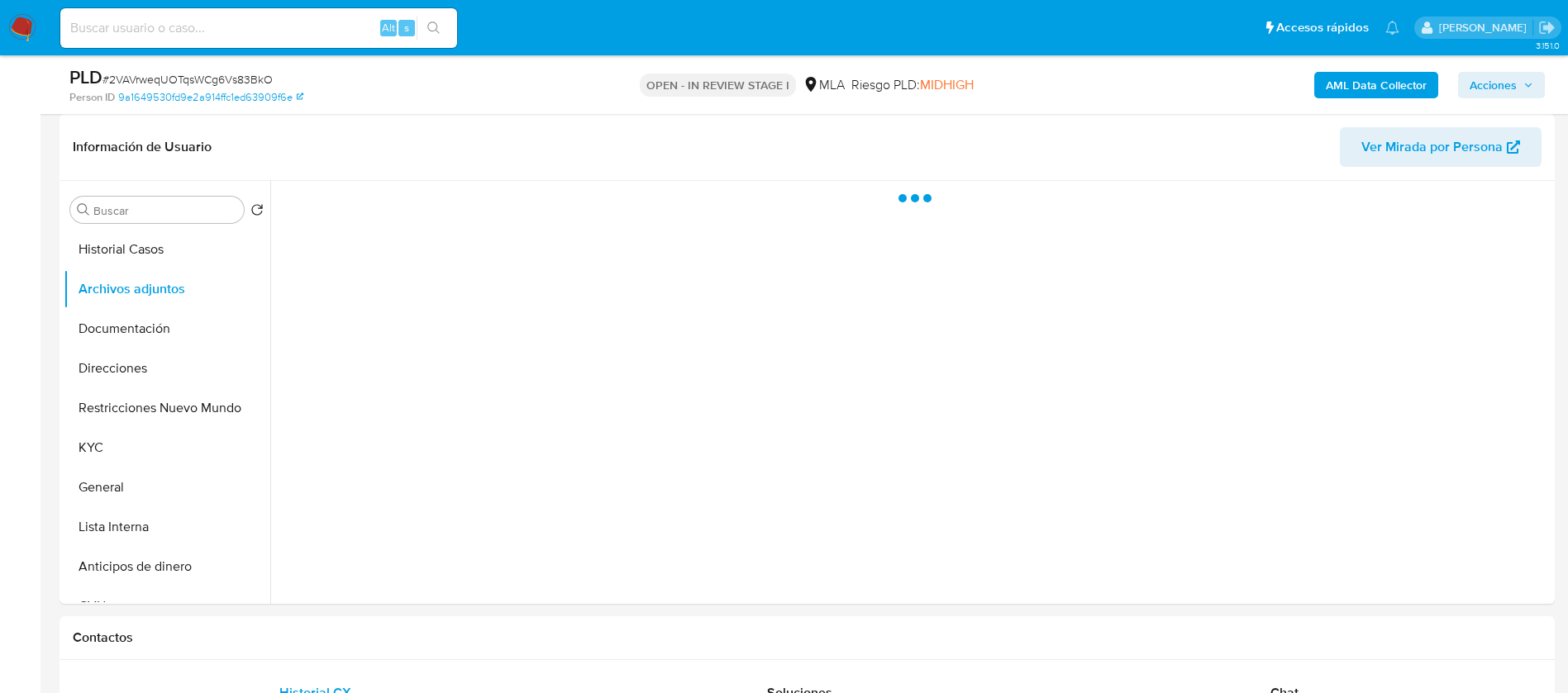
click at [1348, 81] on b "AML Data Collector" at bounding box center [1376, 85] width 101 height 26
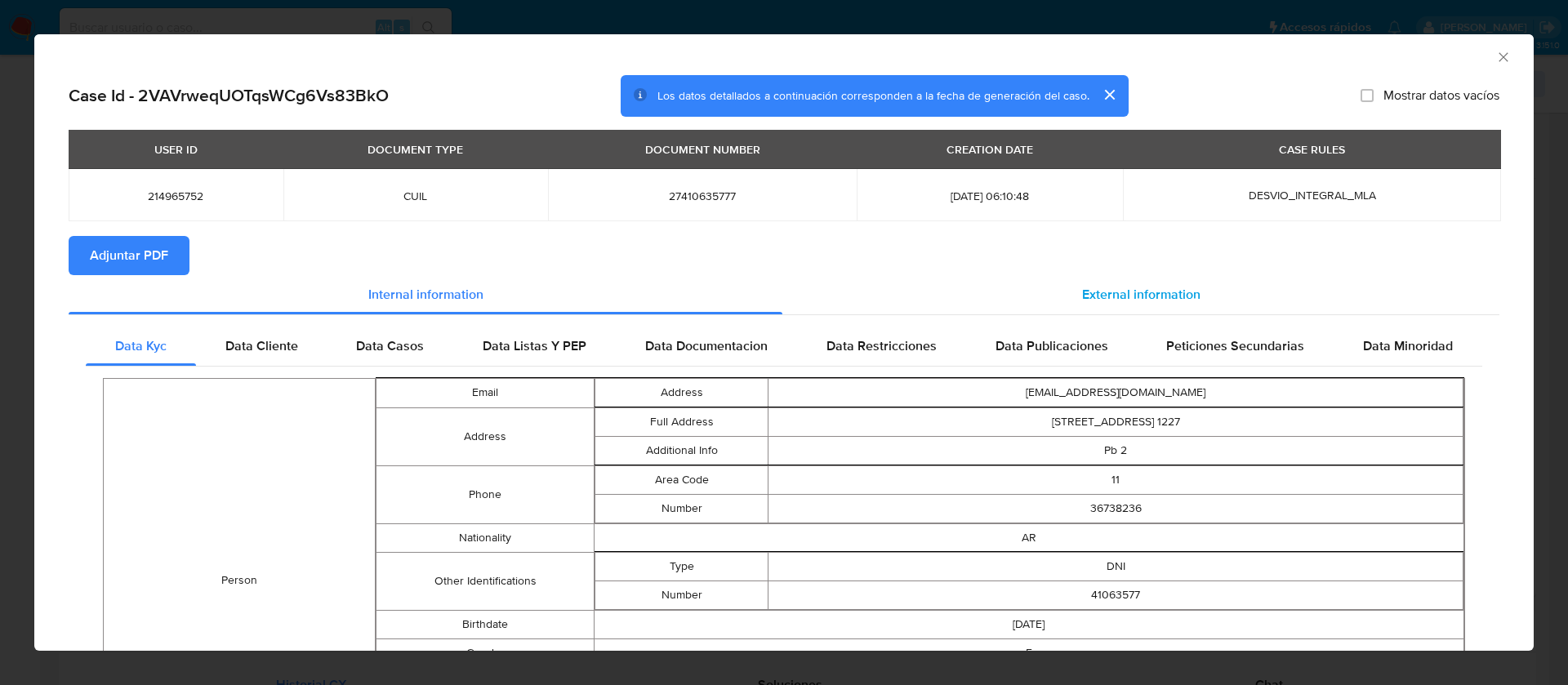
click at [995, 287] on div "External information" at bounding box center [1140, 294] width 717 height 39
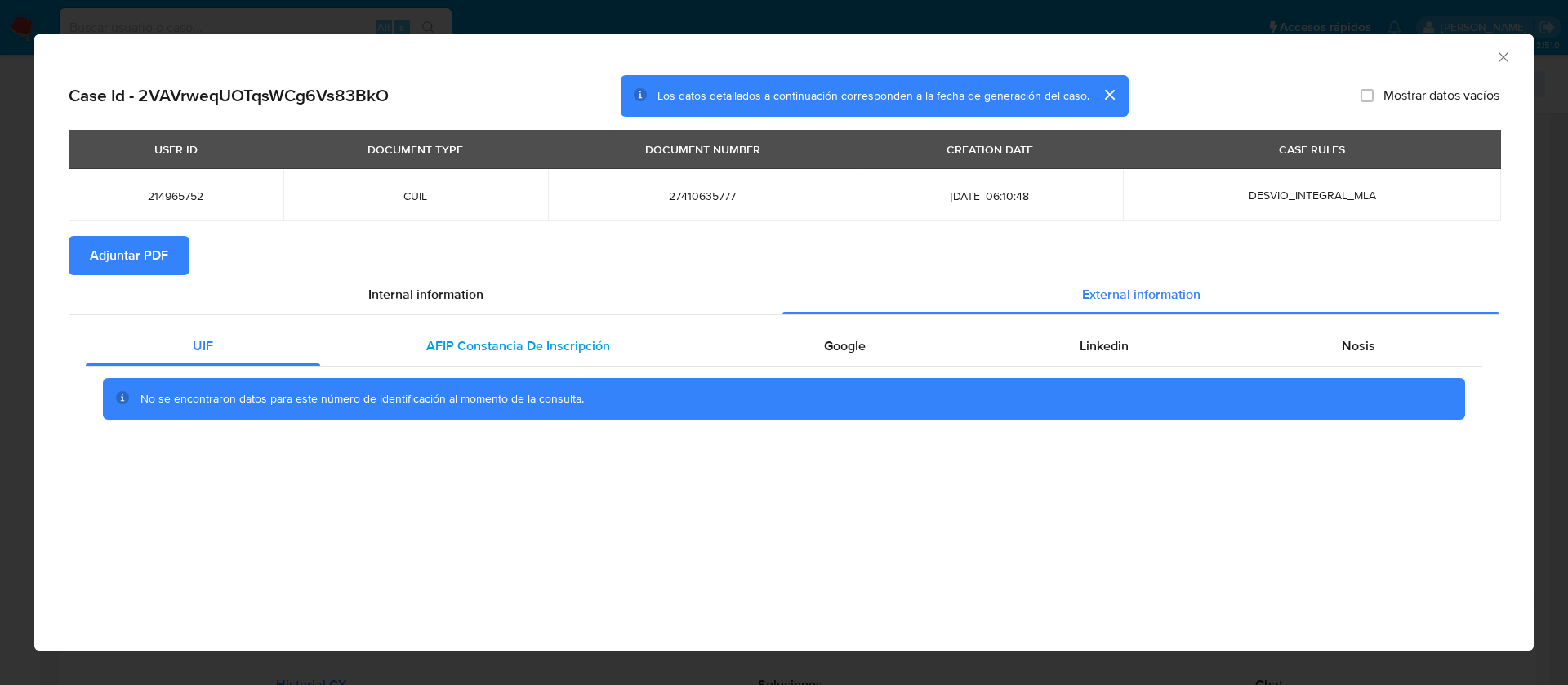
click at [502, 340] on span "AFIP Constancia De Inscripción" at bounding box center [518, 345] width 184 height 18
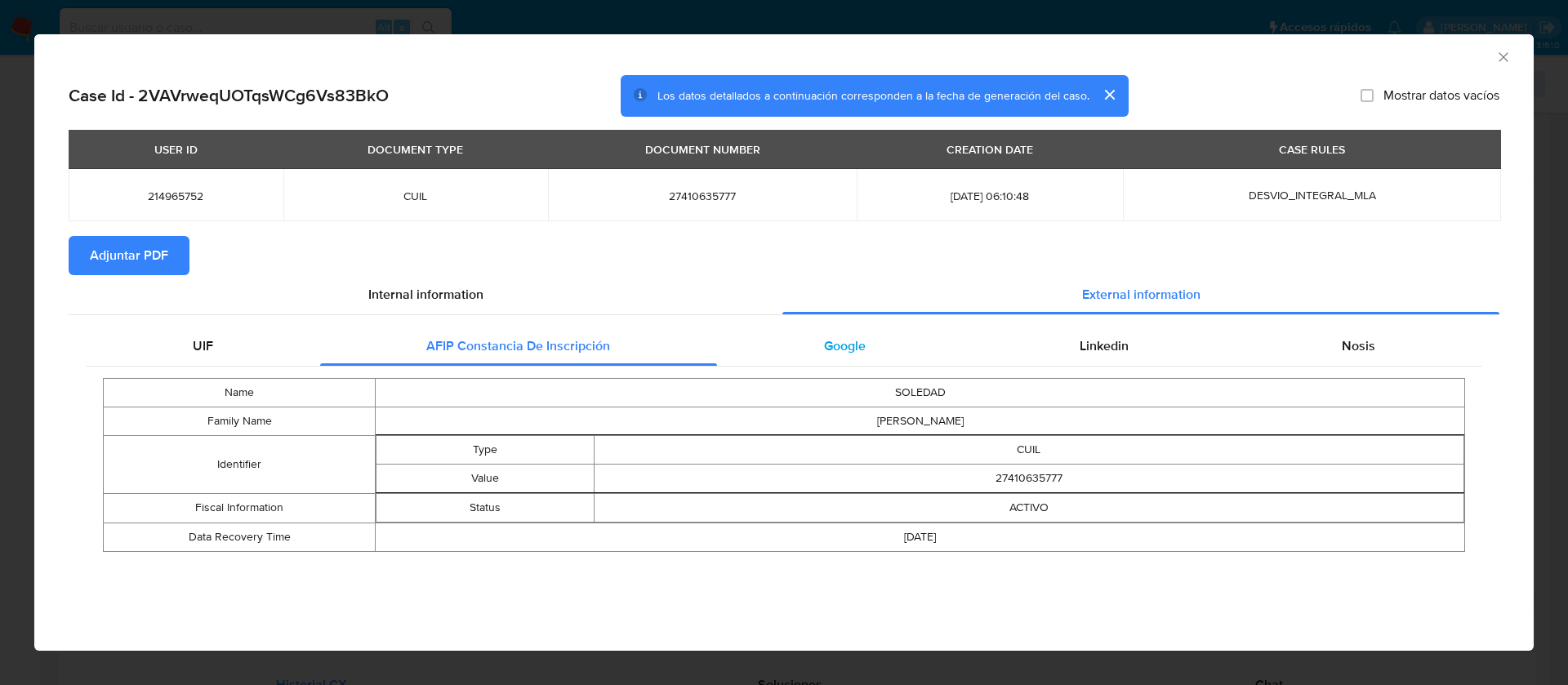
click at [827, 335] on div "Google" at bounding box center [844, 345] width 255 height 39
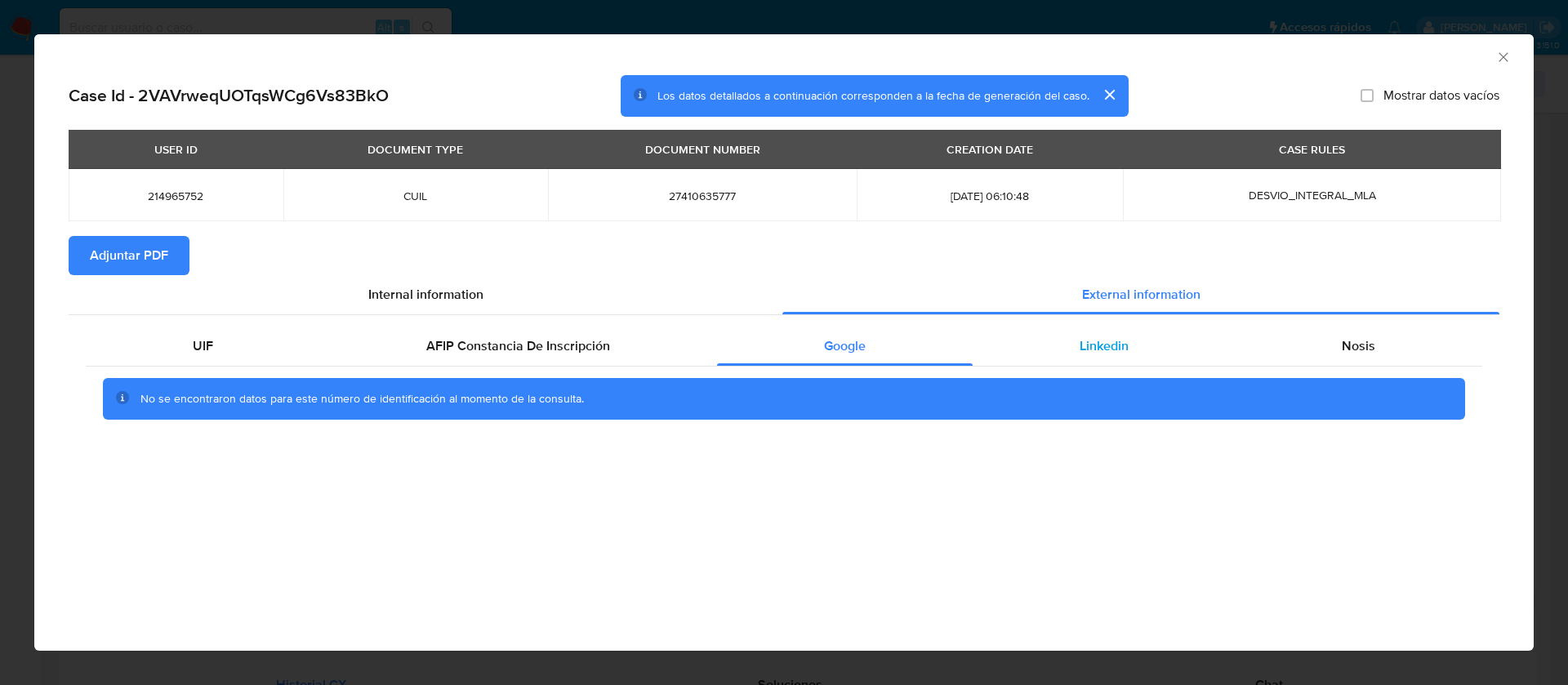
click at [1056, 362] on div "Linkedin" at bounding box center [1104, 345] width 263 height 39
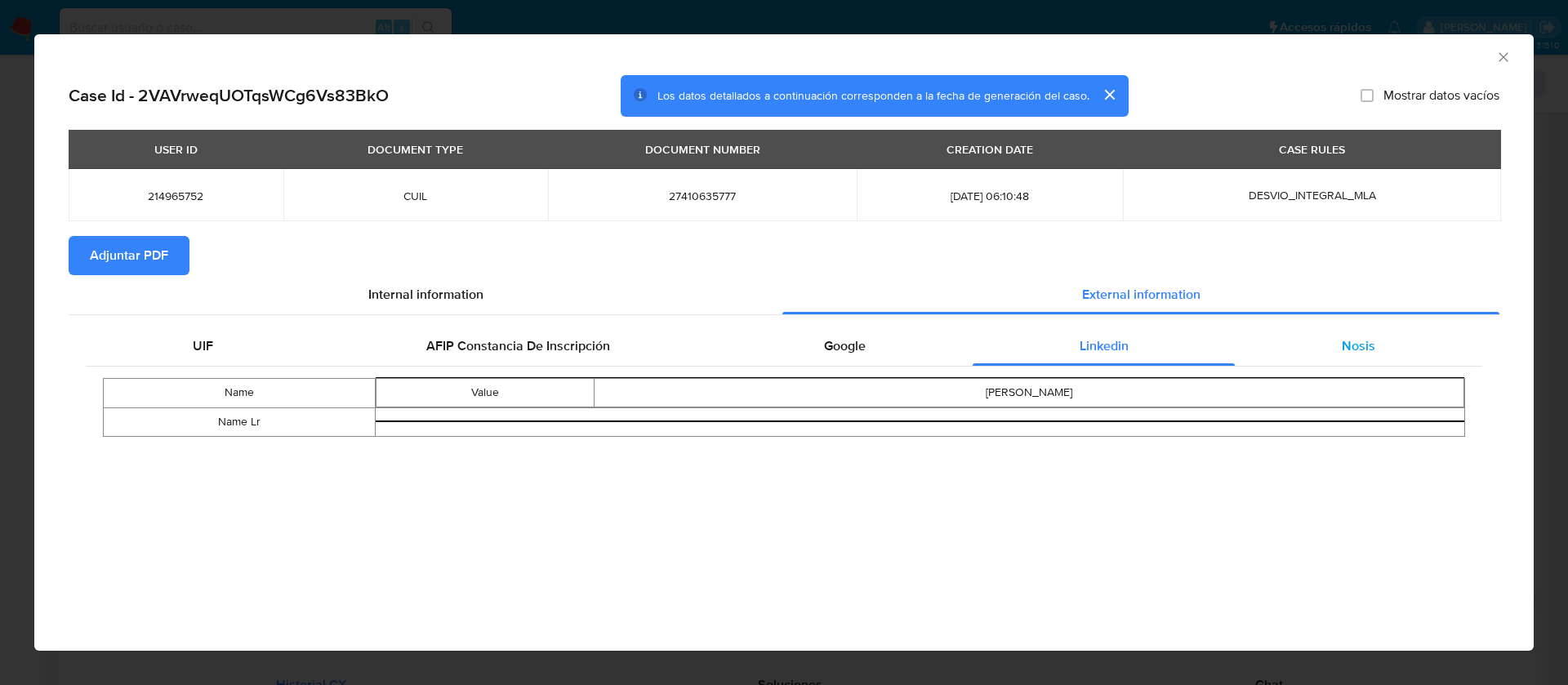
click at [1350, 337] on span "Nosis" at bounding box center [1359, 345] width 33 height 18
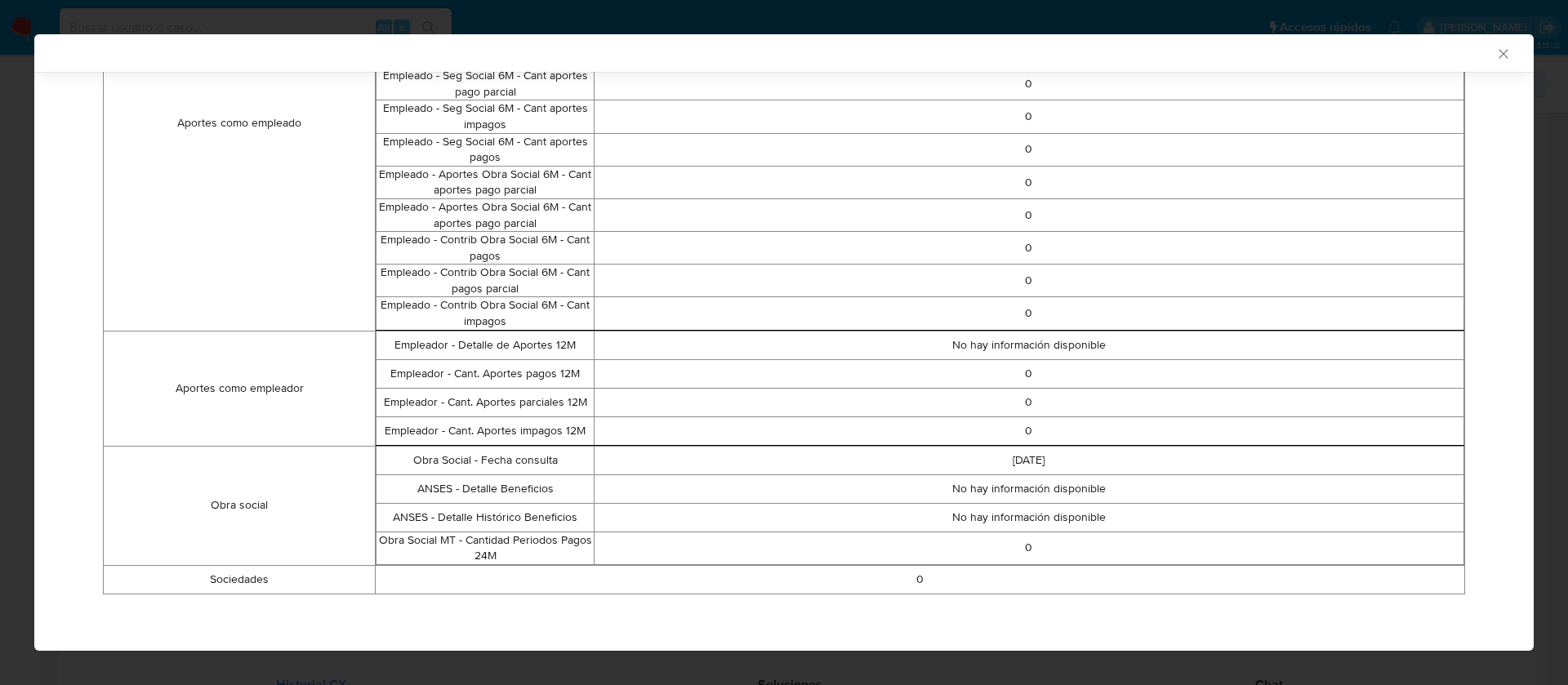
scroll to position [815, 0]
click at [692, 18] on div "AML Data Collector Case Id - 2VAVrweqUOTqsWCg6Vs83BkO Los datos detallados a co…" at bounding box center [784, 342] width 1568 height 685
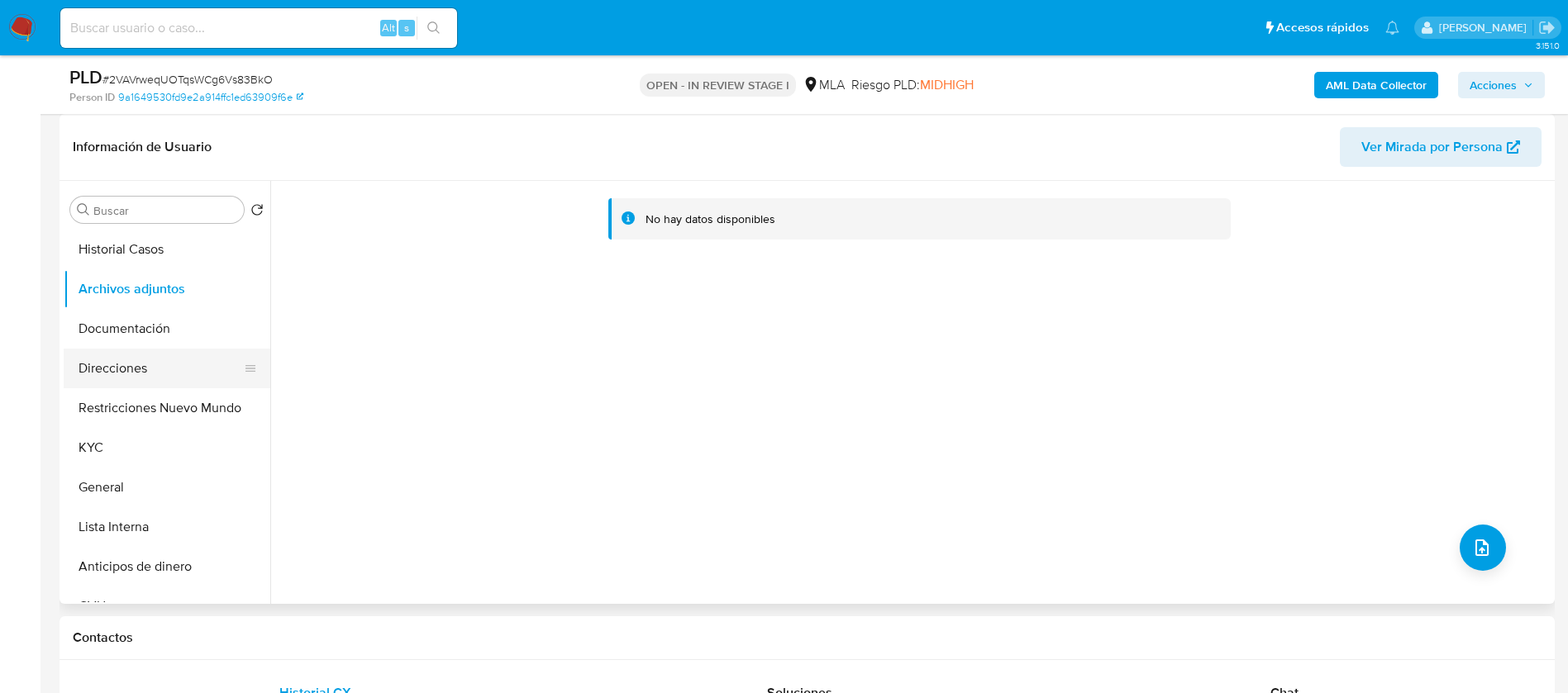
click at [111, 351] on button "Direcciones" at bounding box center [160, 368] width 193 height 40
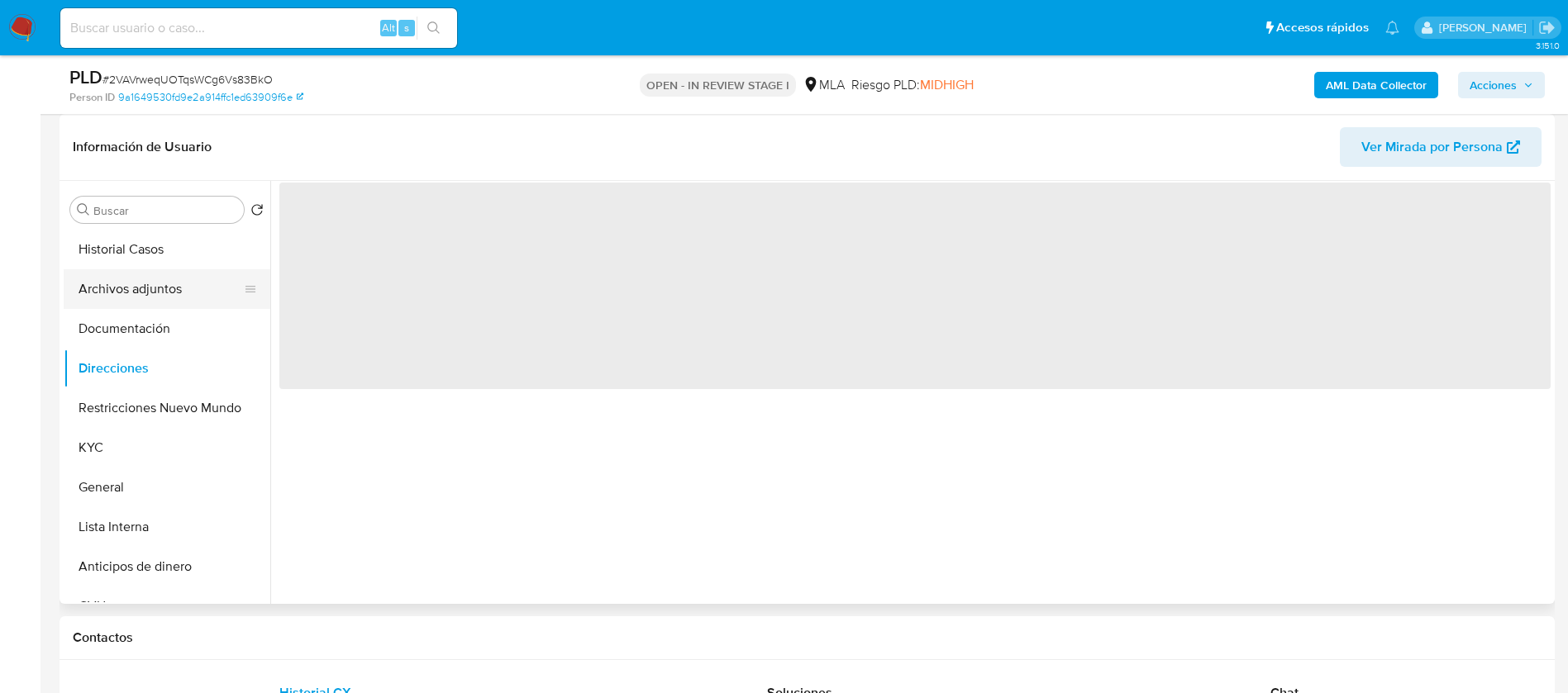
click at [112, 293] on button "Archivos adjuntos" at bounding box center [160, 289] width 193 height 40
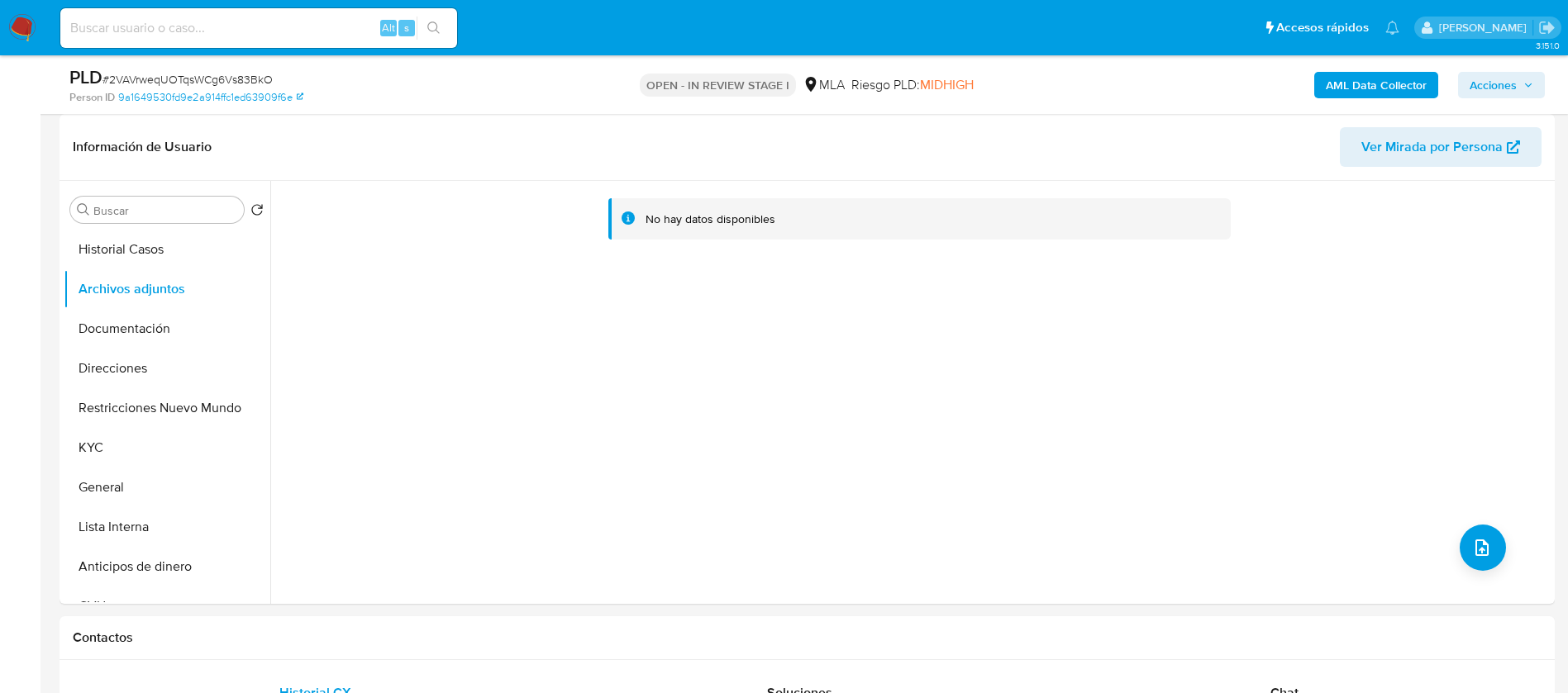
click at [1337, 82] on b "AML Data Collector" at bounding box center [1376, 85] width 101 height 26
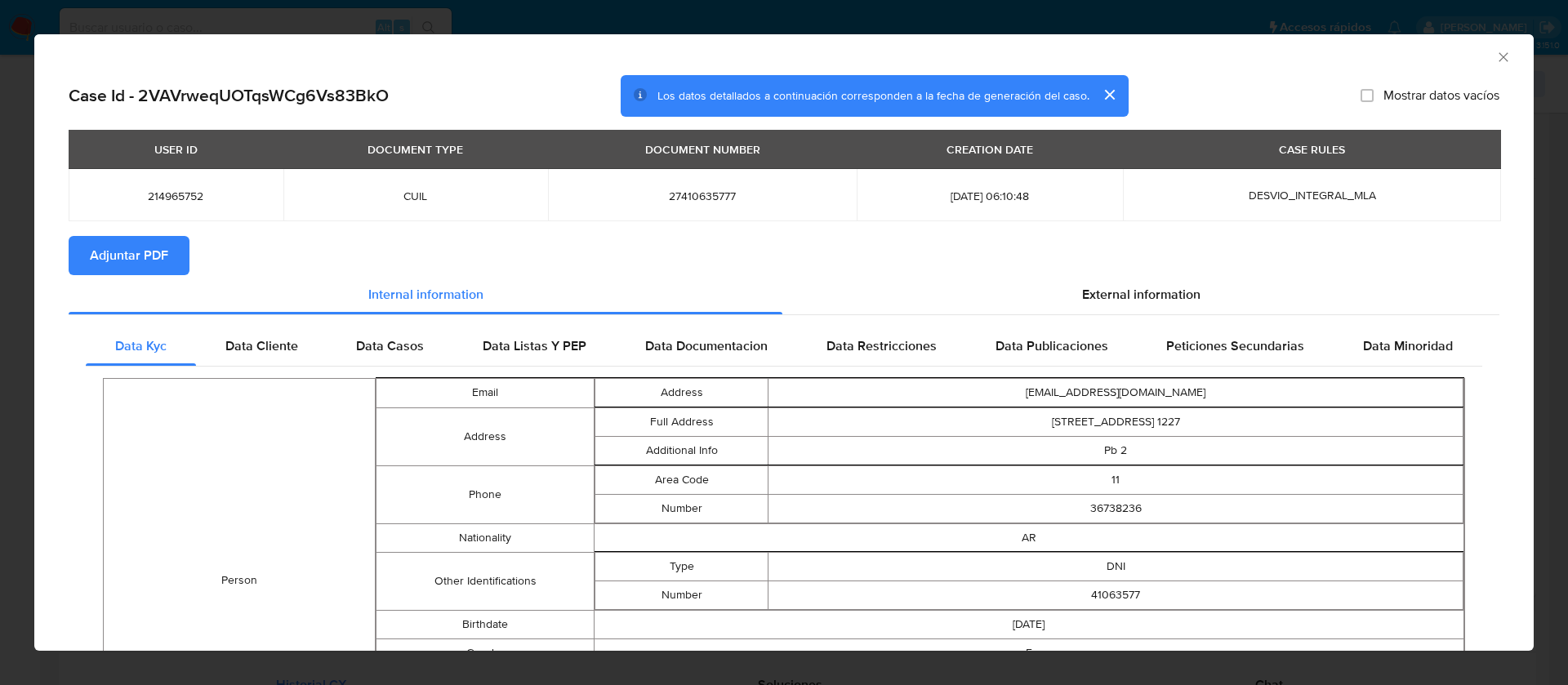
click at [161, 243] on span "Adjuntar PDF" at bounding box center [129, 255] width 79 height 36
click at [1260, 11] on div "AML Data Collector Case Id - 2VAVrweqUOTqsWCg6Vs83BkO Los datos detallados a co…" at bounding box center [784, 342] width 1568 height 685
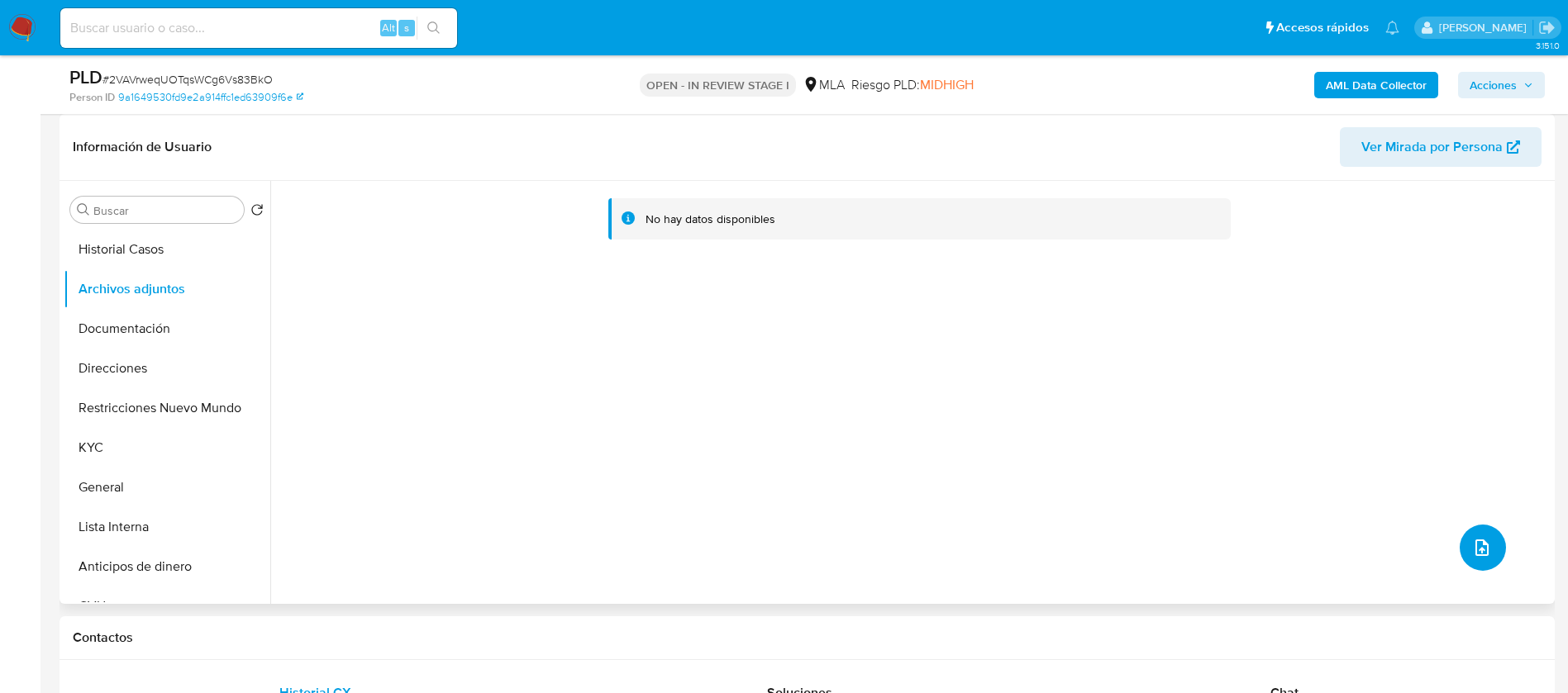
click at [1471, 541] on icon "upload-file" at bounding box center [1481, 547] width 19 height 19
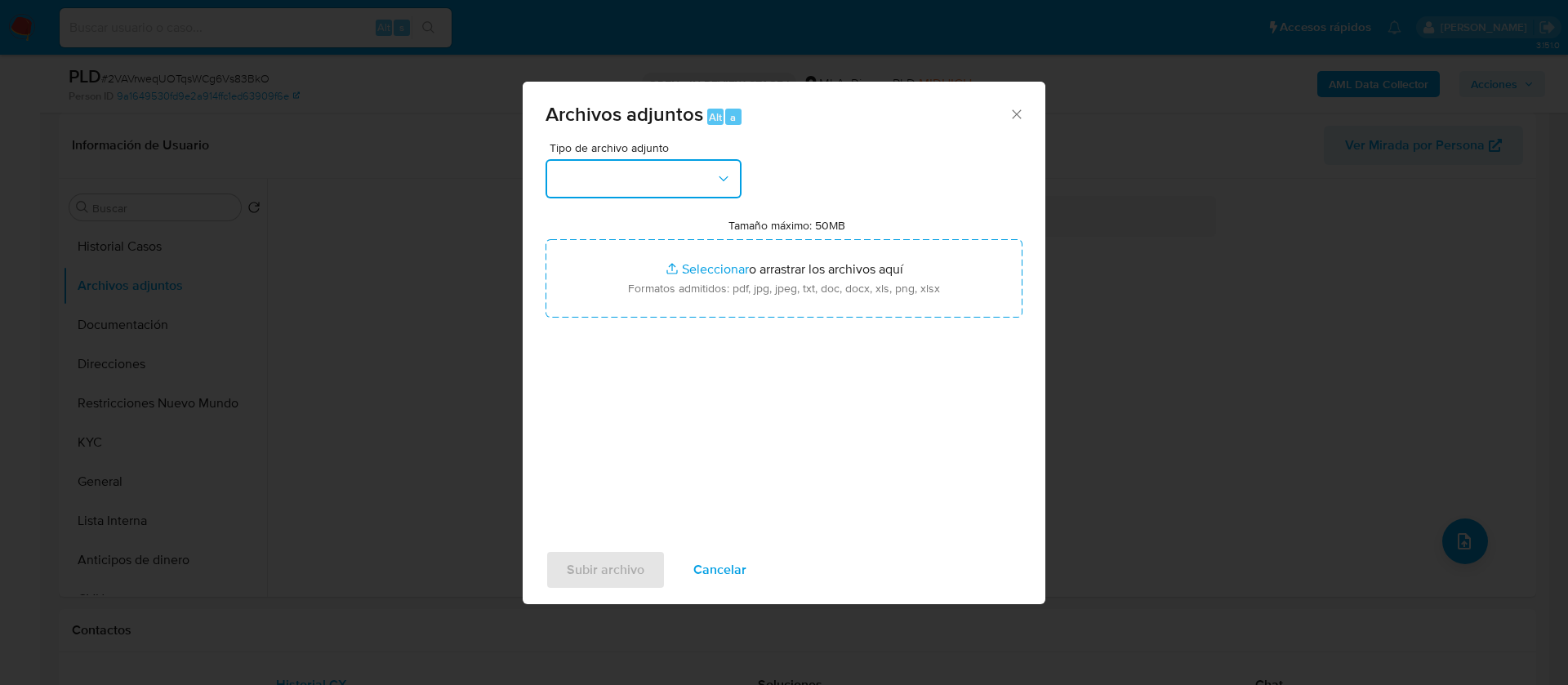
click at [689, 164] on button "button" at bounding box center [643, 178] width 196 height 39
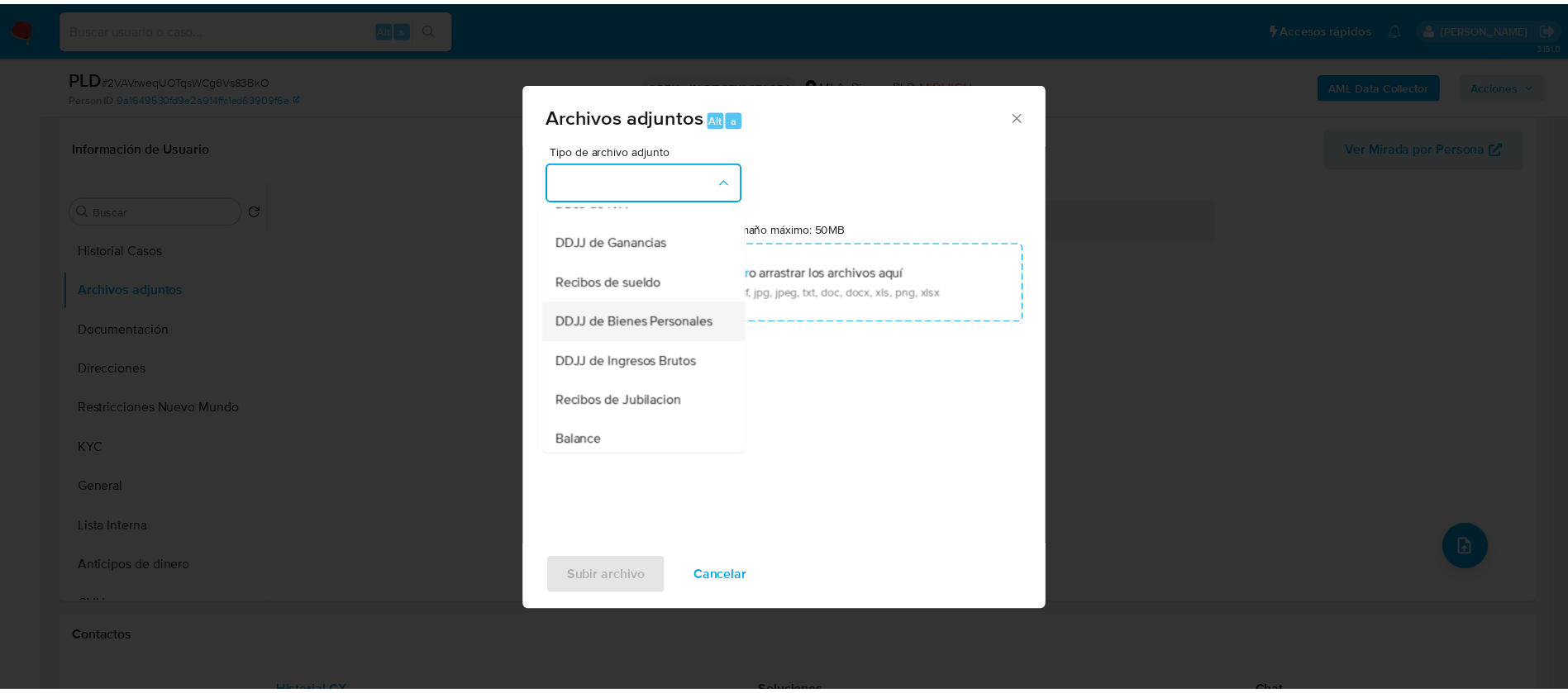
scroll to position [371, 0]
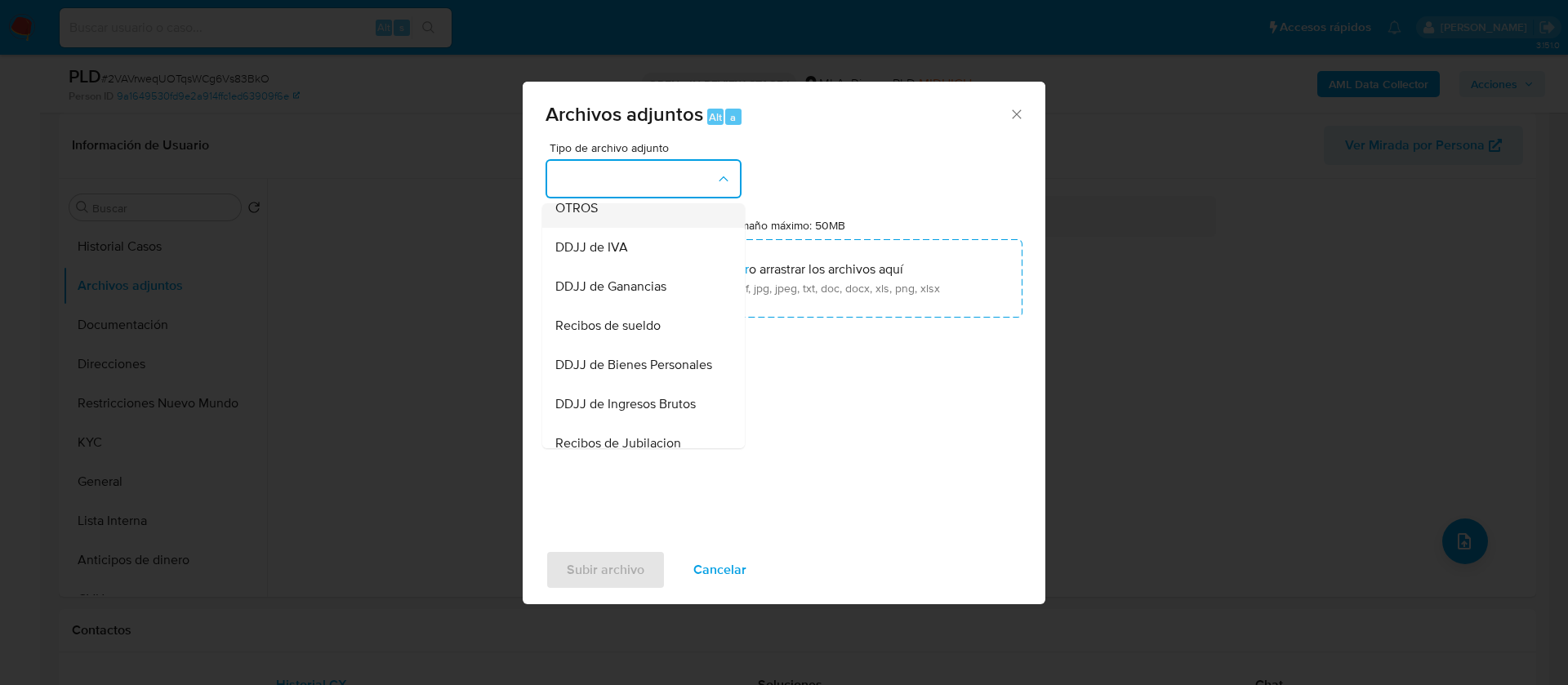
click at [586, 217] on span "OTROS" at bounding box center [576, 208] width 43 height 17
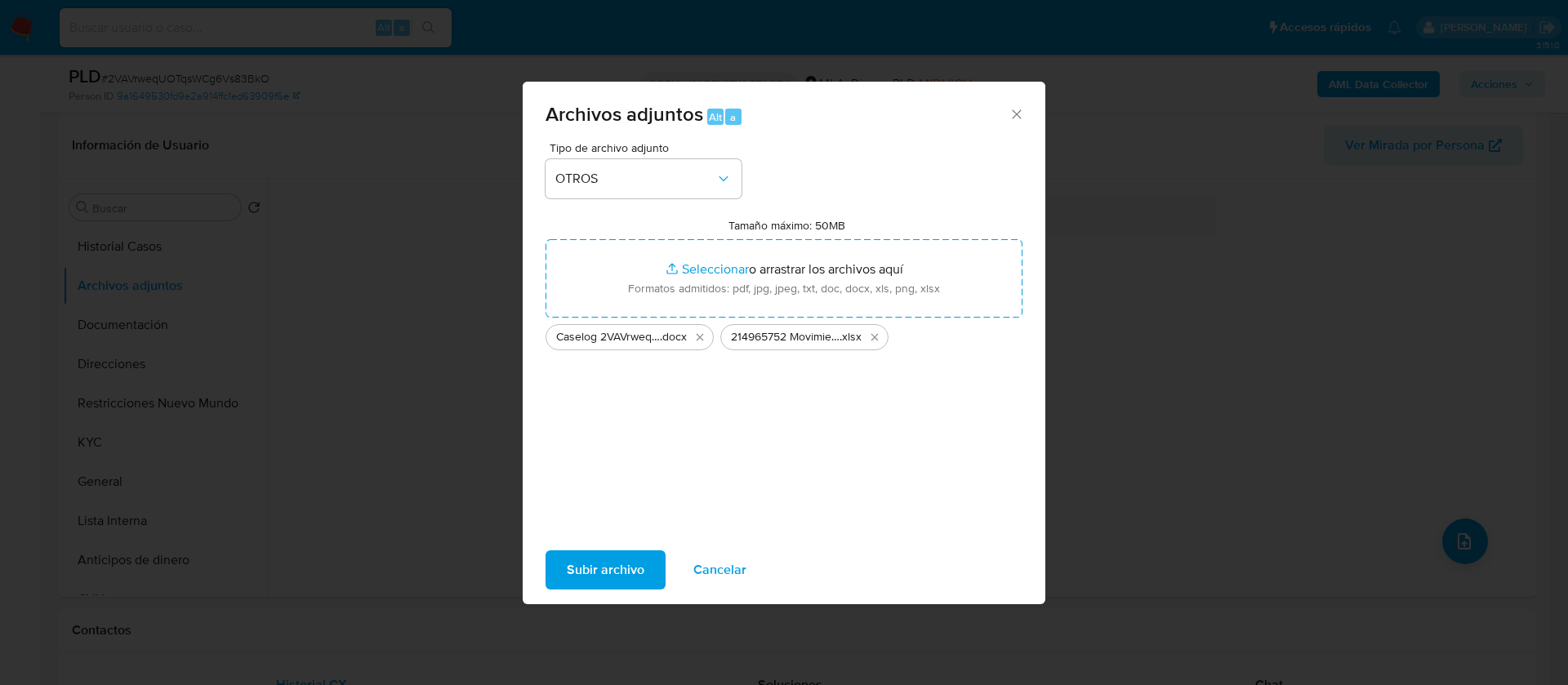
click at [666, 417] on div "Tipo de archivo adjunto OTROS Tamaño máximo: 50MB Seleccionar archivos Seleccio…" at bounding box center [784, 335] width 477 height 386
click at [623, 552] on span "Subir archivo" at bounding box center [605, 570] width 78 height 36
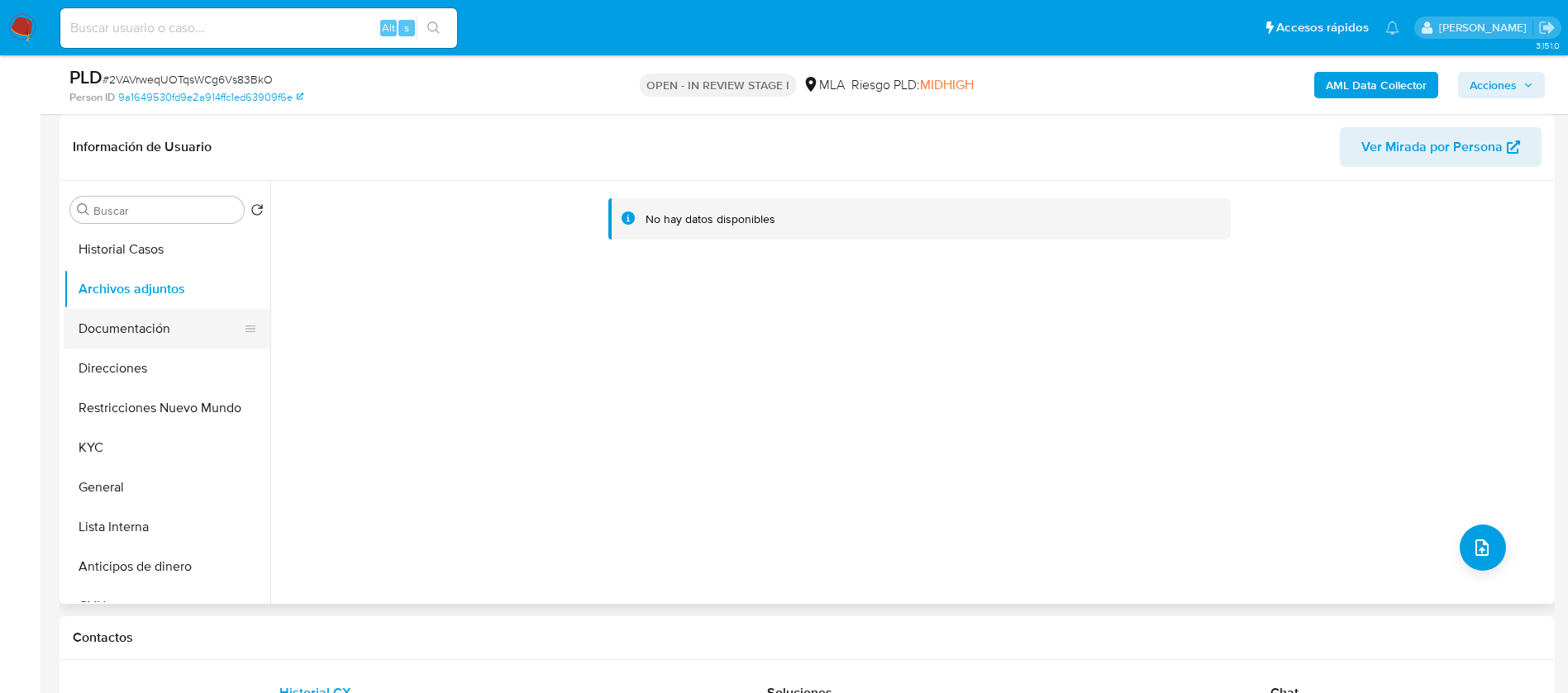
click at [124, 344] on button "Documentación" at bounding box center [160, 328] width 193 height 40
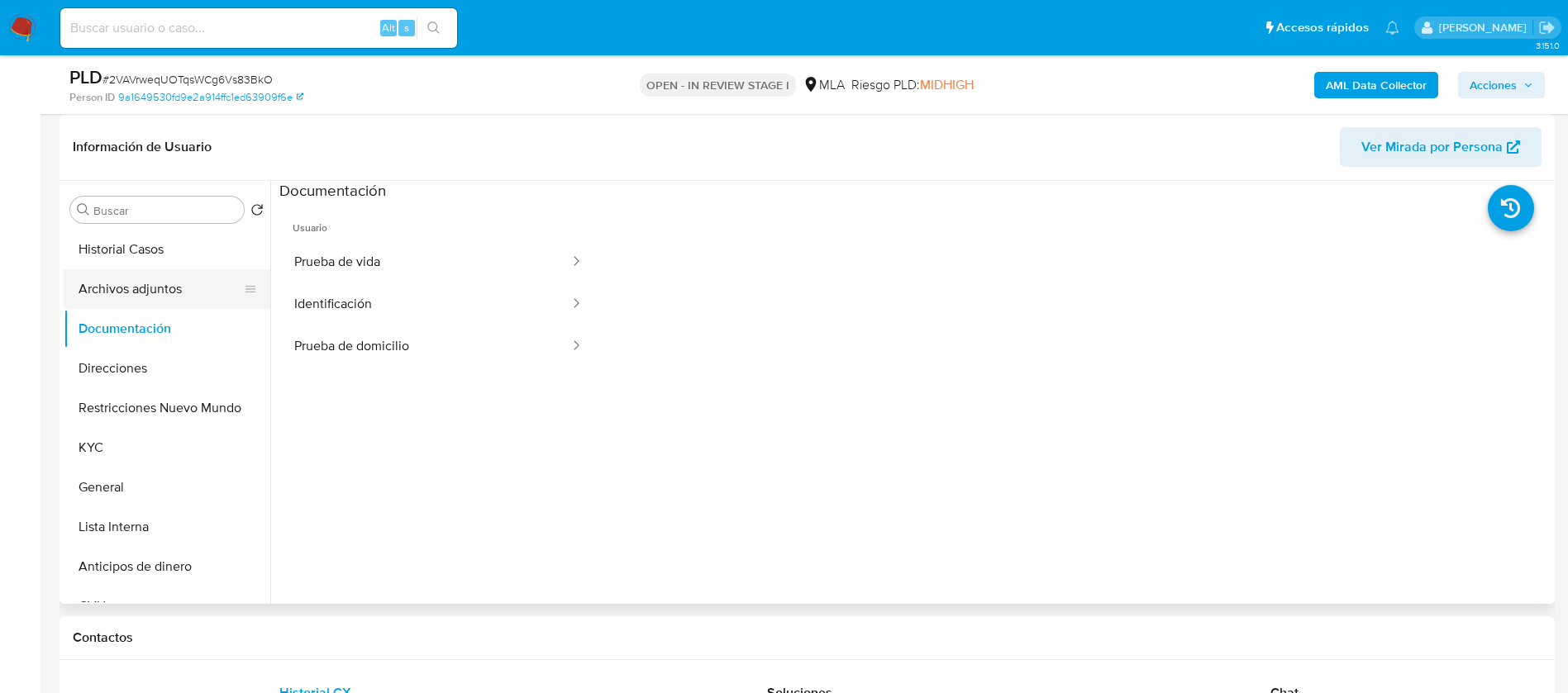
click at [122, 299] on button "Archivos adjuntos" at bounding box center [160, 289] width 193 height 40
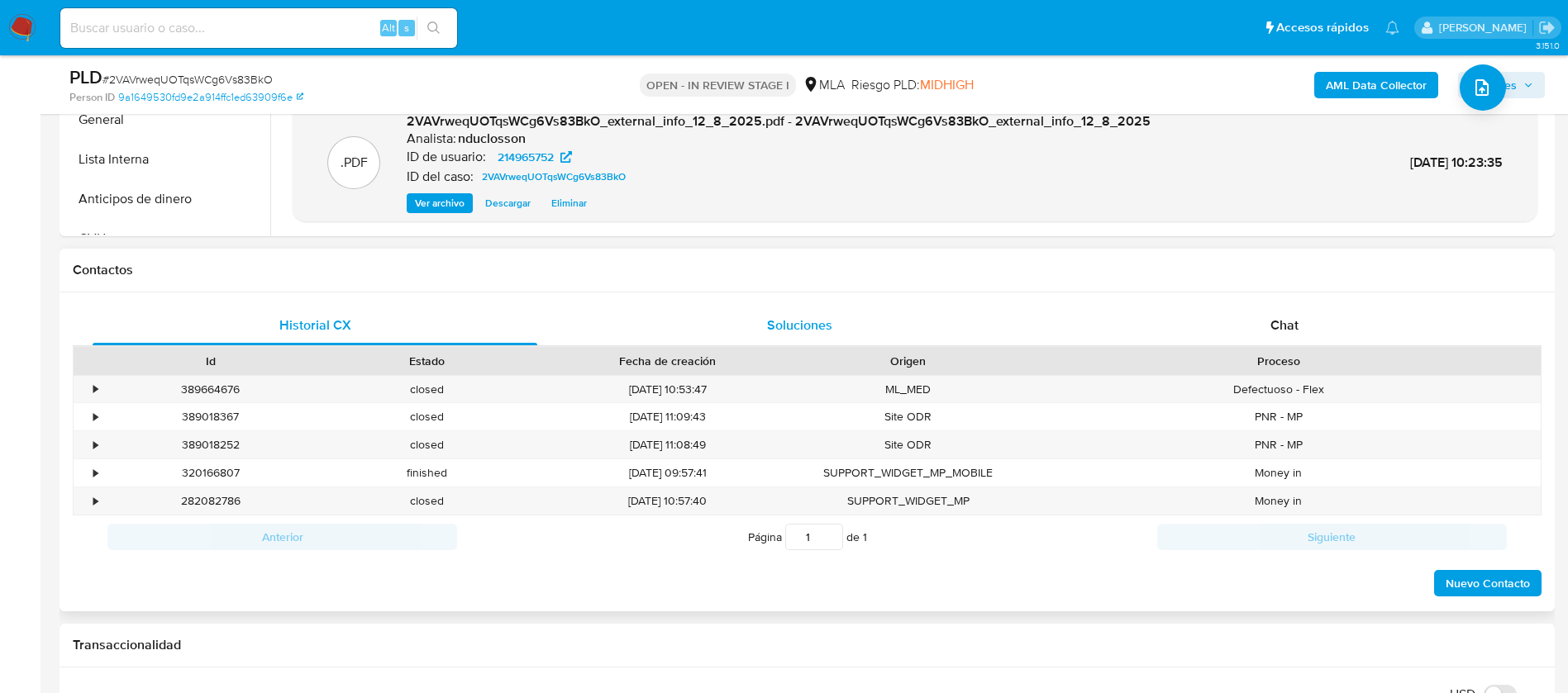
scroll to position [619, 0]
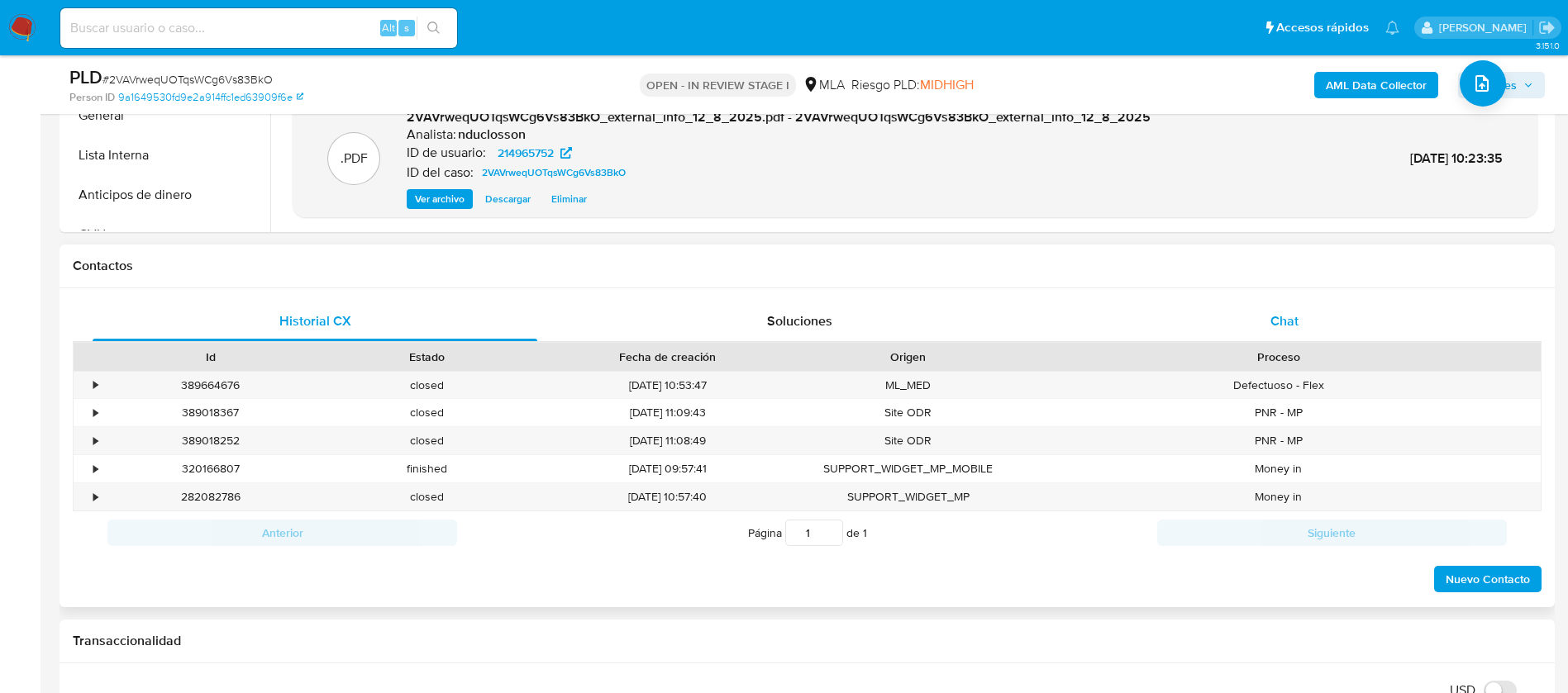
click at [1256, 330] on div "Chat" at bounding box center [1284, 321] width 444 height 40
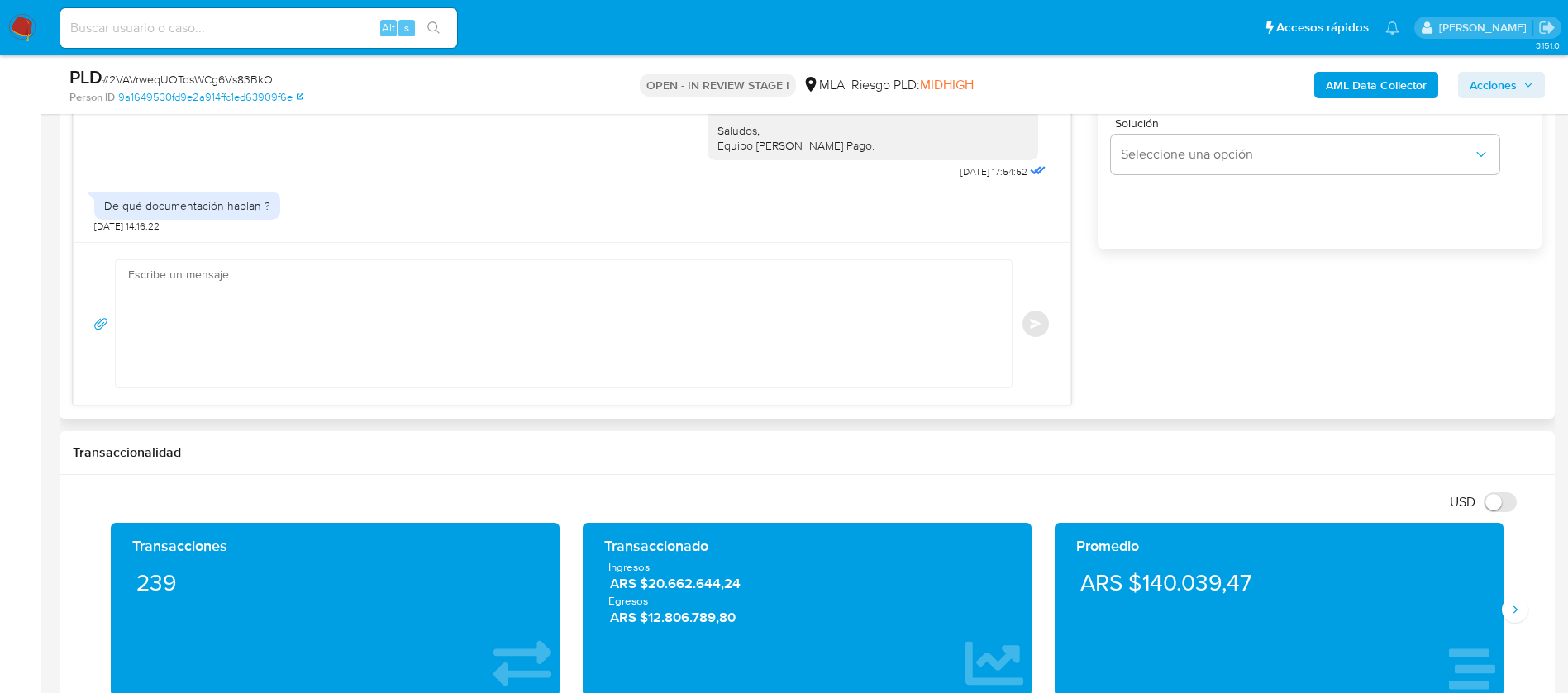
scroll to position [1239, 0]
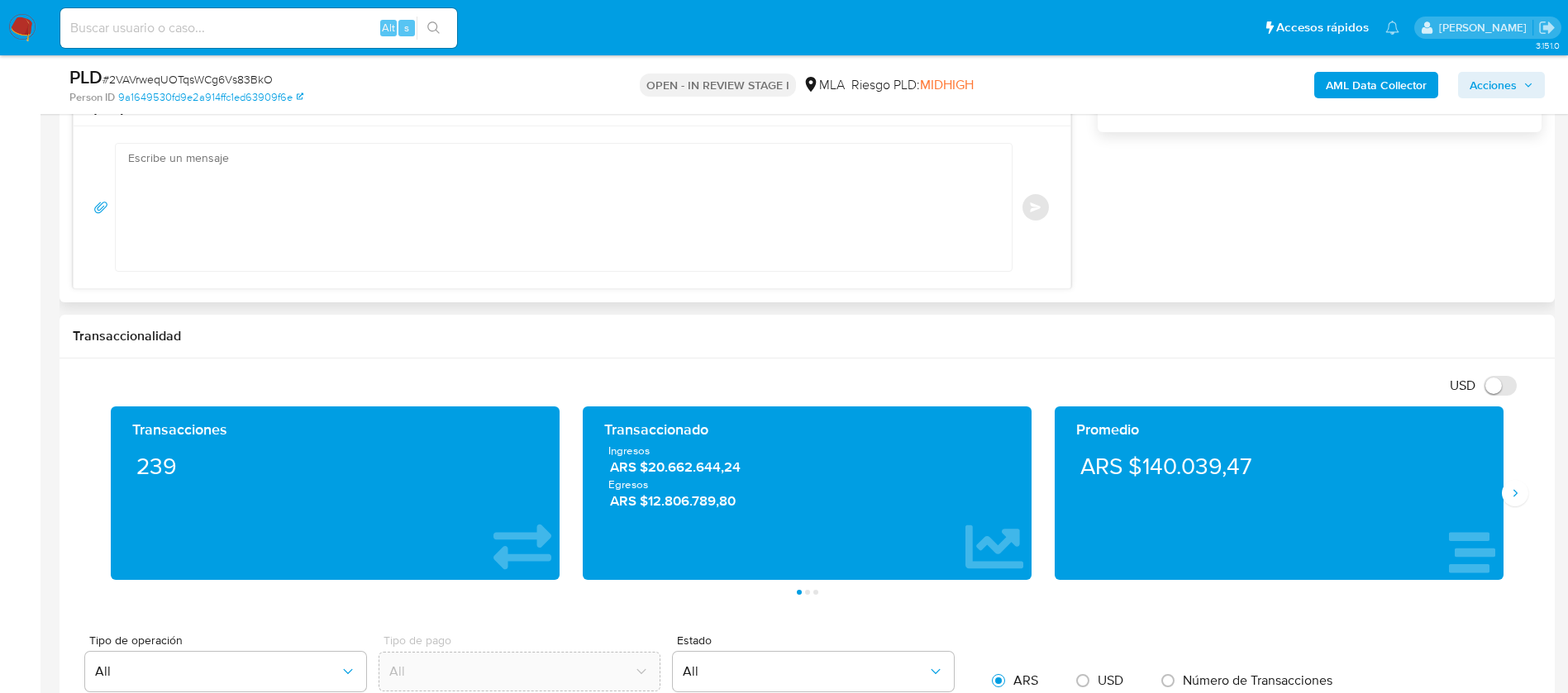
click at [817, 232] on textarea at bounding box center [559, 207] width 863 height 127
paste textarea "Hola, Muchas gracias por la respuesta. Analizamos tu caso y notamos que la info…"
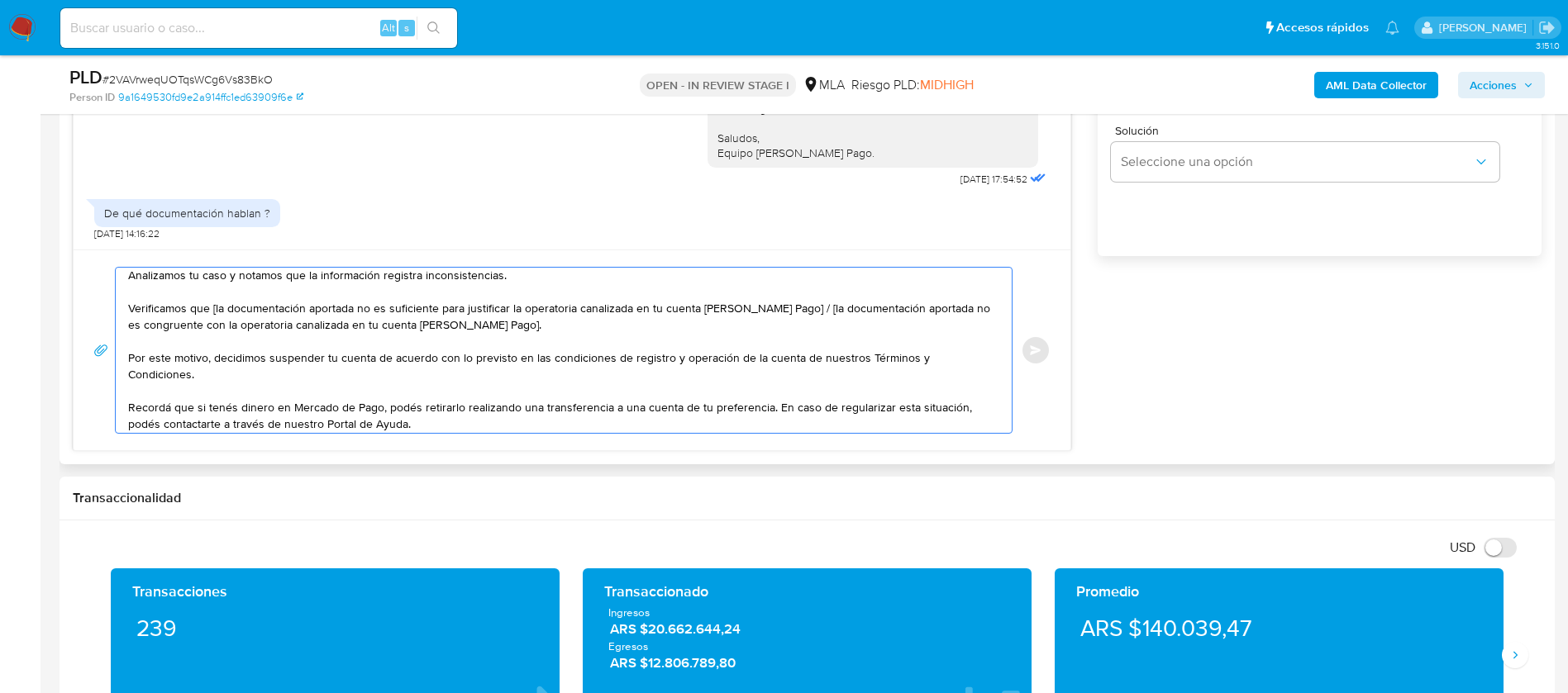
scroll to position [0, 0]
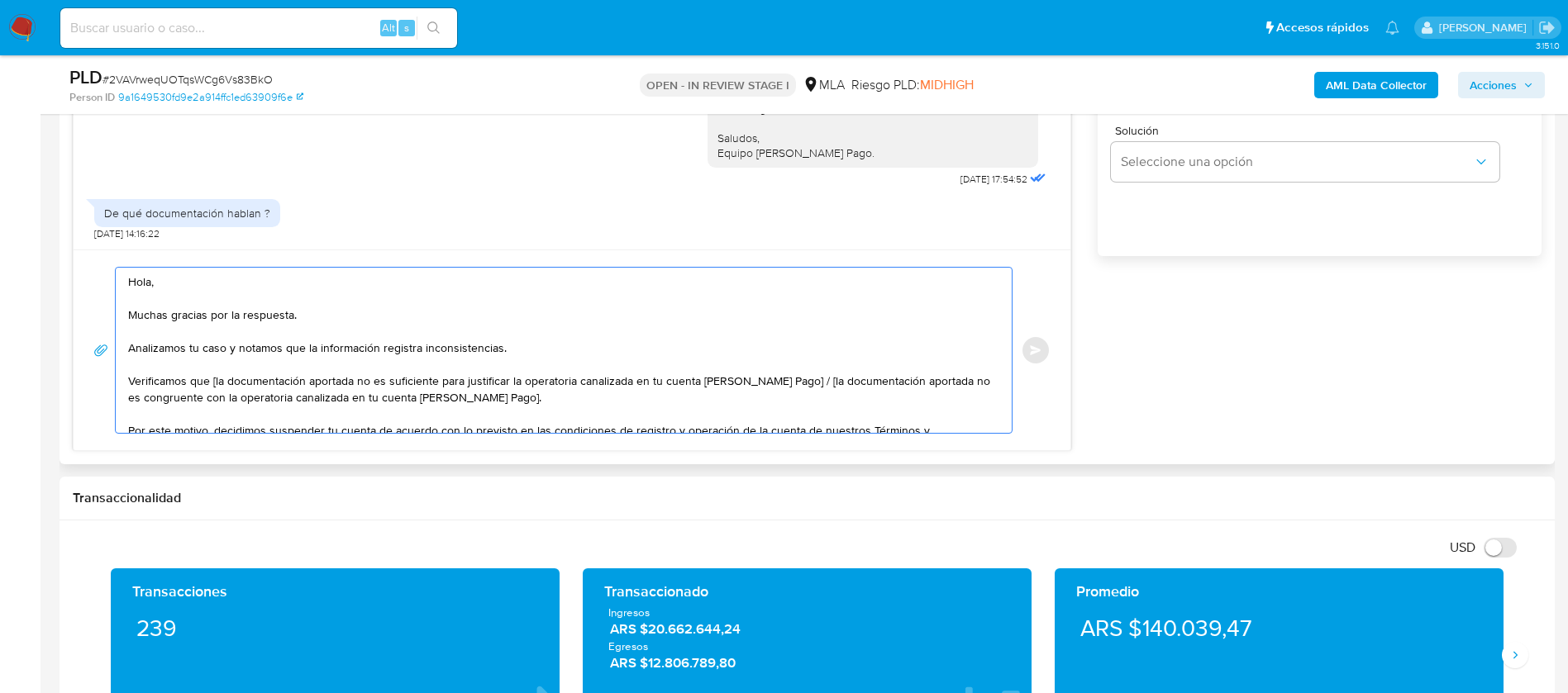
click at [216, 377] on textarea "Hola, Muchas gracias por la respuesta. Analizamos tu caso y notamos que la info…" at bounding box center [559, 349] width 863 height 165
click at [425, 377] on textarea "Hola, Muchas gracias por la respuesta. Analizamos tu caso y notamos que la info…" at bounding box center [559, 349] width 863 height 165
click at [268, 383] on textarea "Hola, Muchas gracias por la respuesta. Analizamos tu caso y notamos que la info…" at bounding box center [559, 349] width 863 height 165
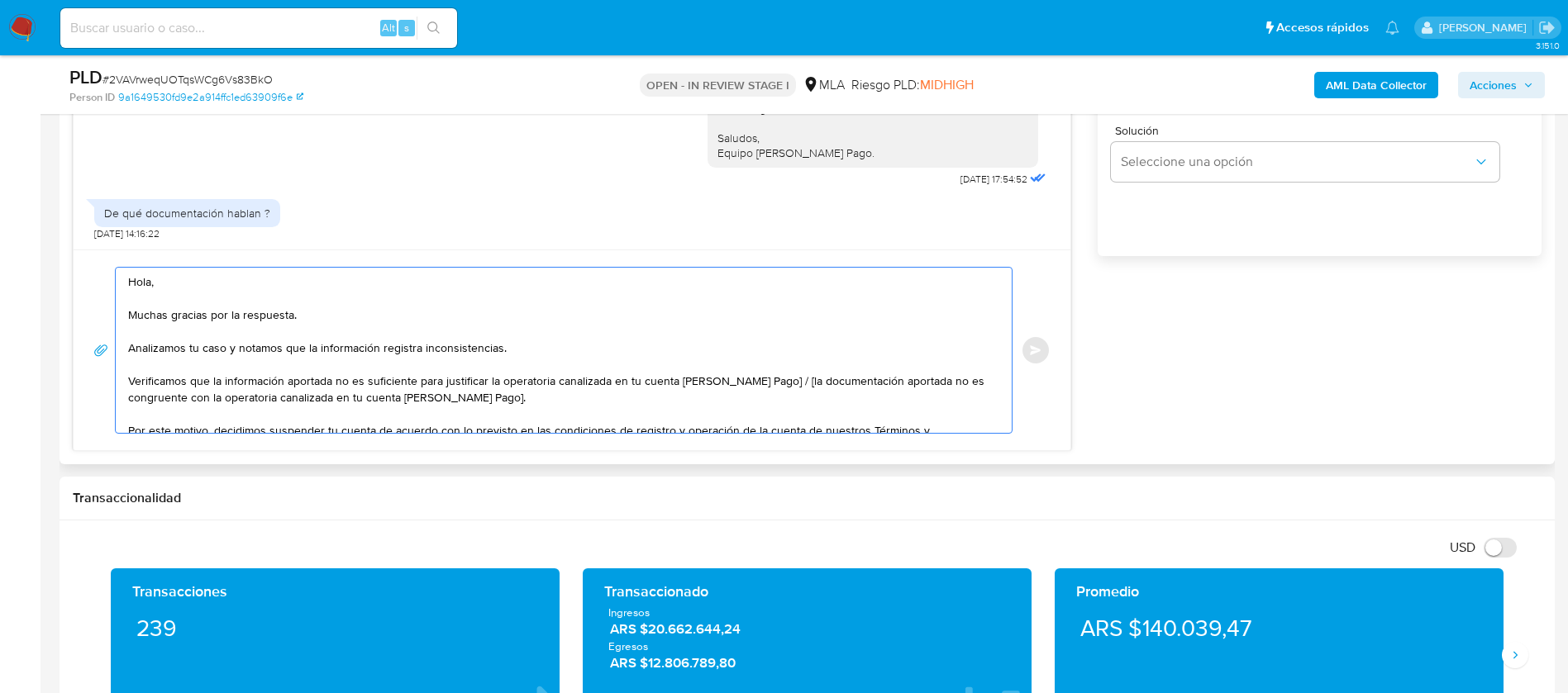
drag, startPoint x: 651, startPoint y: 391, endPoint x: 772, endPoint y: 376, distance: 121.9
click at [772, 376] on textarea "Hola, Muchas gracias por la respuesta. Analizamos tu caso y notamos que la info…" at bounding box center [559, 349] width 863 height 165
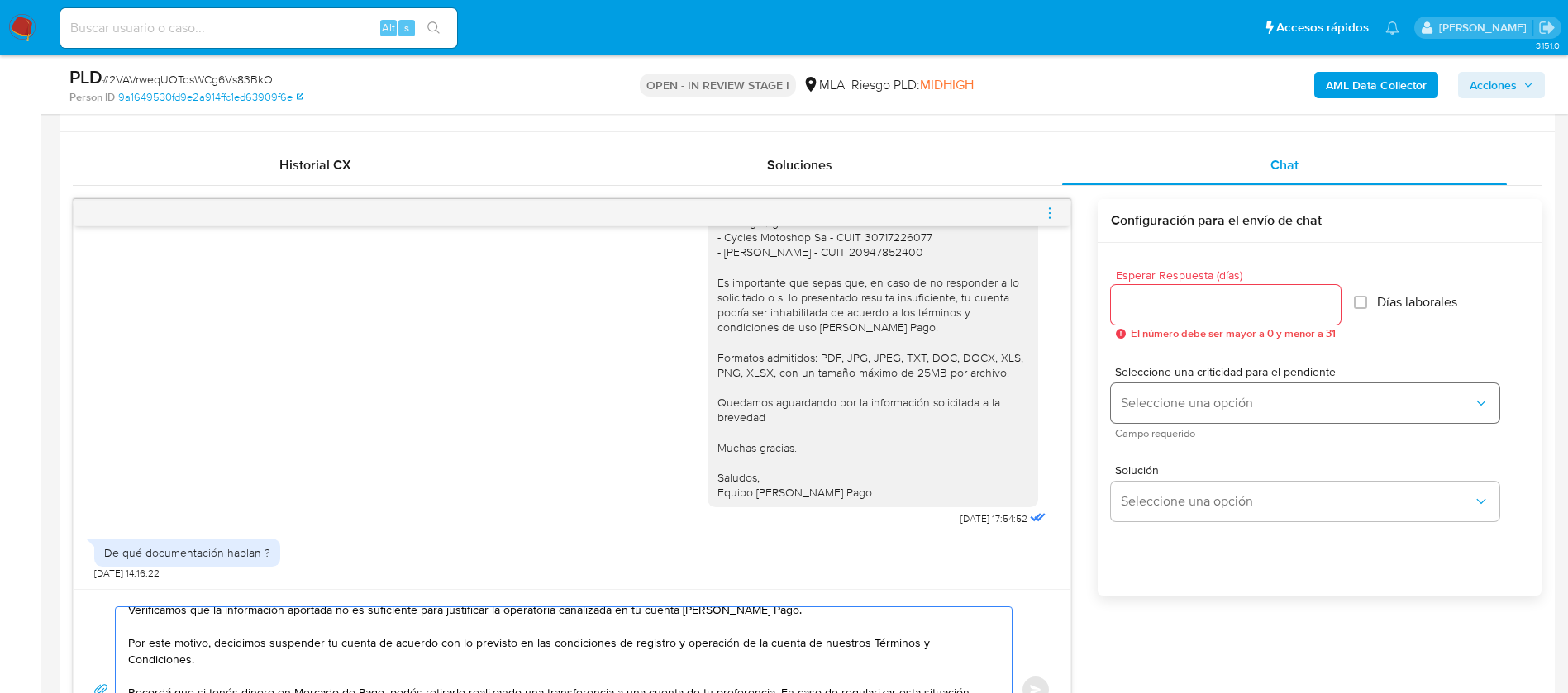
scroll to position [743, 0]
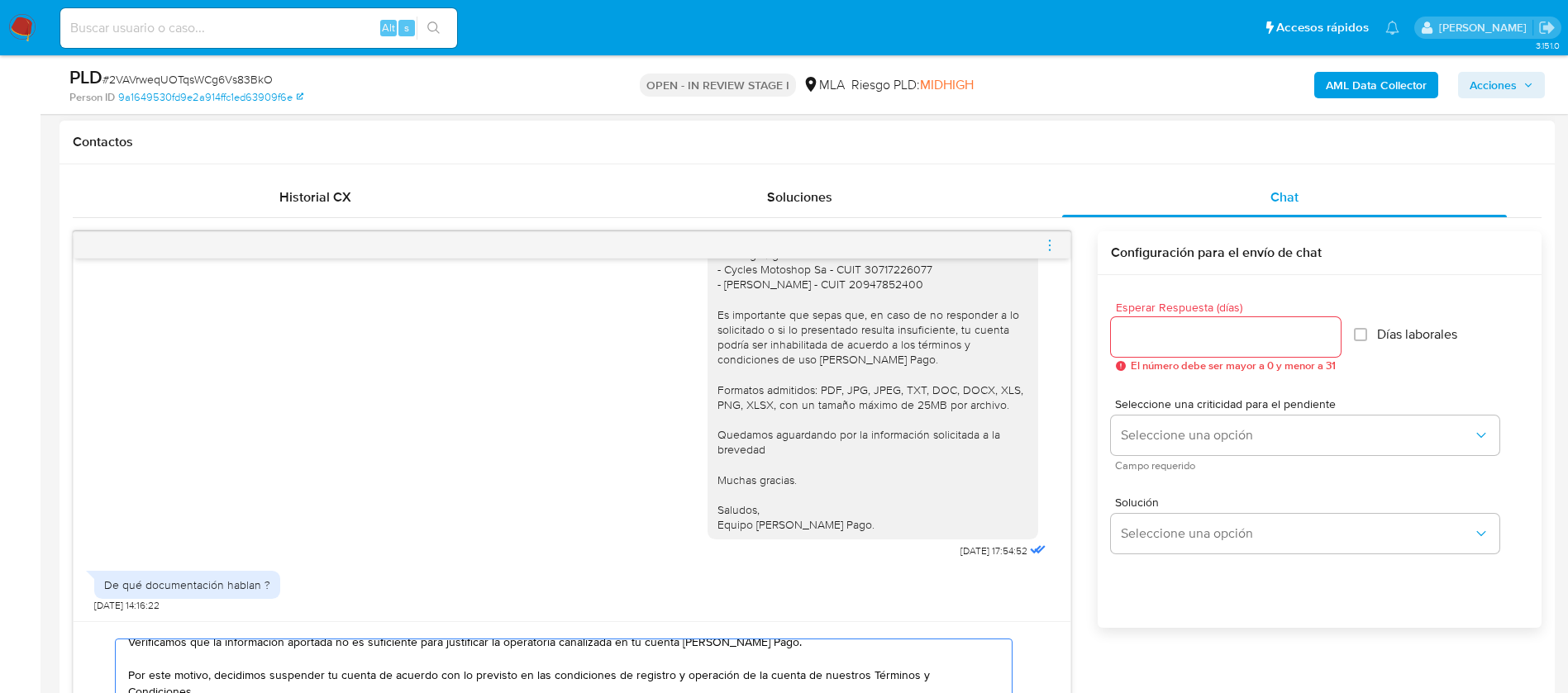
type textarea "Hola, Muchas gracias por la respuesta. Analizamos tu caso y notamos que la info…"
click at [1190, 360] on span "El número debe ser mayor a 0 y menor a 31" at bounding box center [1233, 366] width 205 height 12
click at [1162, 335] on input "Esperar Respuesta (días)" at bounding box center [1225, 337] width 229 height 21
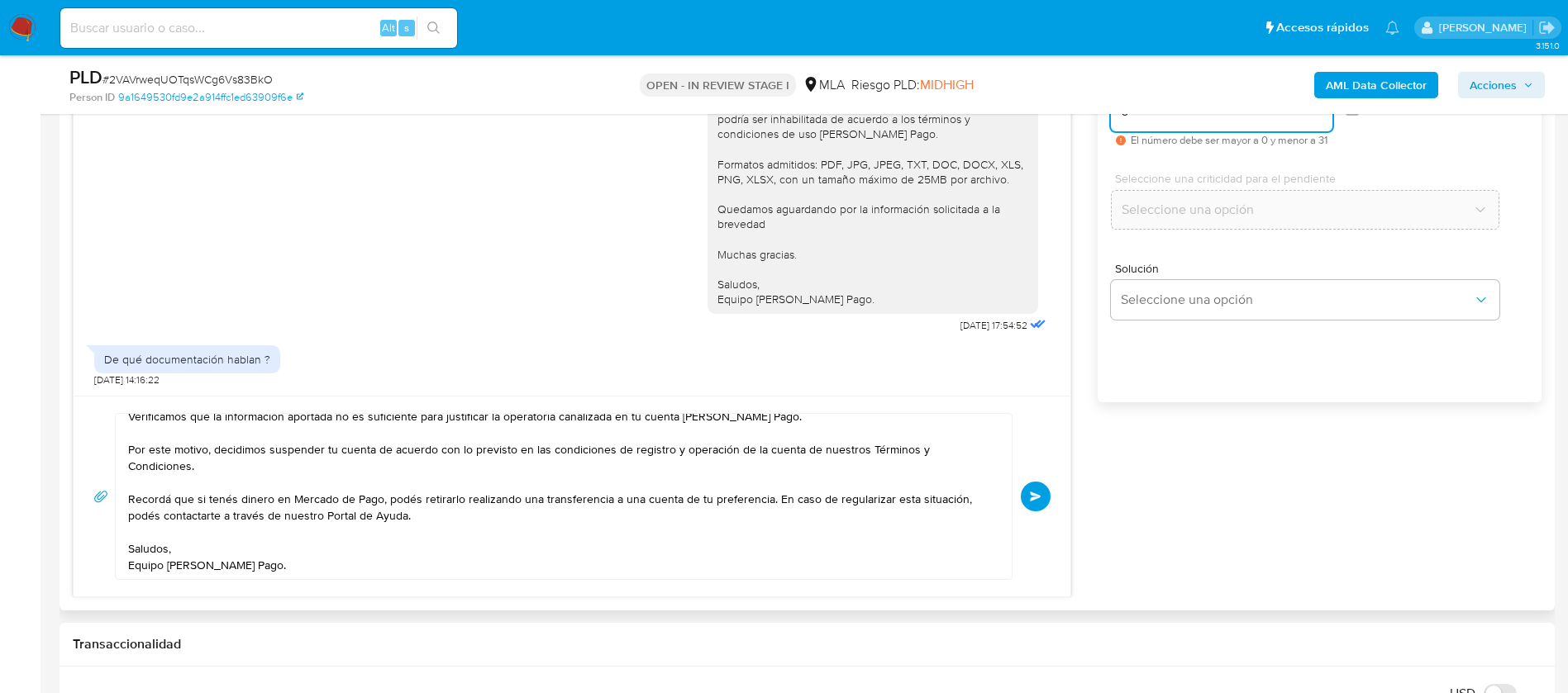
scroll to position [991, 0]
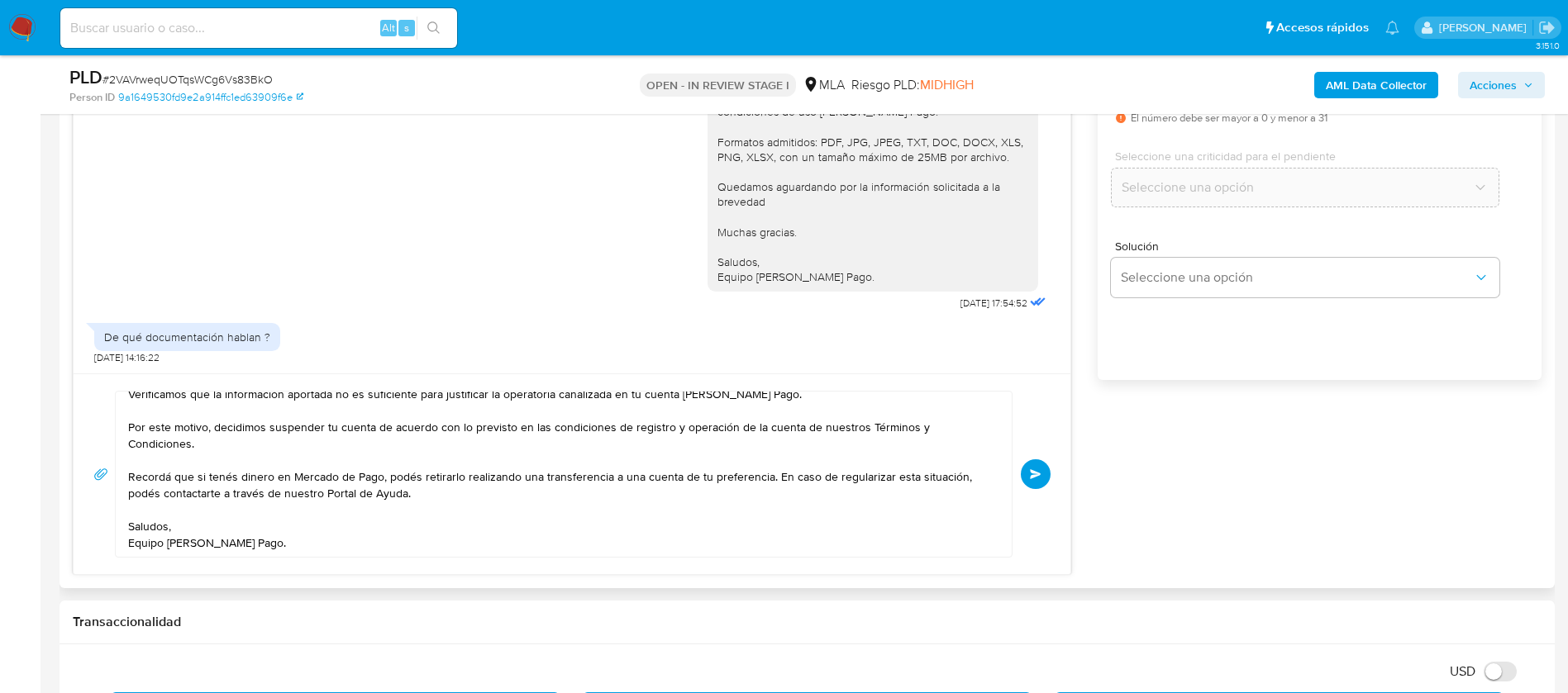
type input "0"
click at [1111, 477] on div "18/06/2025 17:58:24 Hola porque solicitan eso 18/06/2025 20:03:32 No poseo ning…" at bounding box center [807, 278] width 1468 height 591
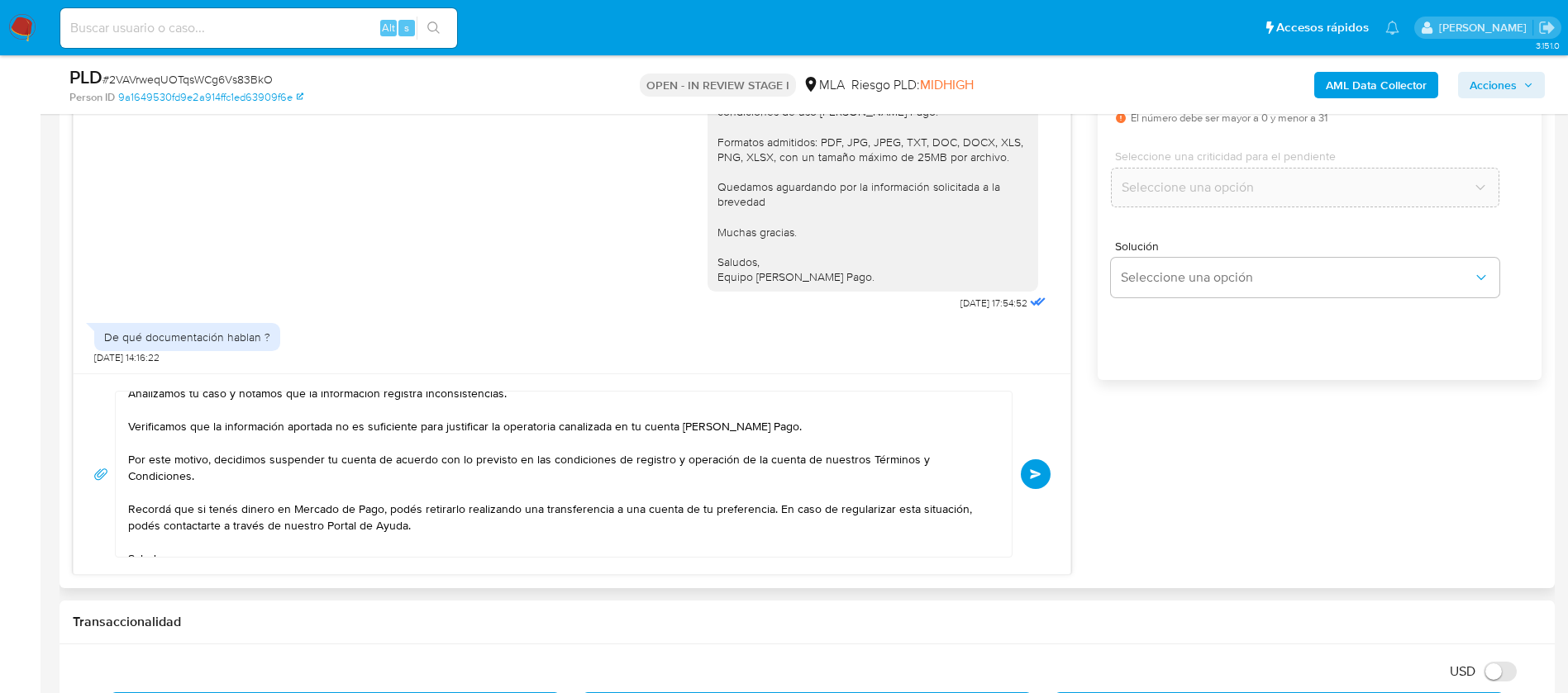
scroll to position [111, 0]
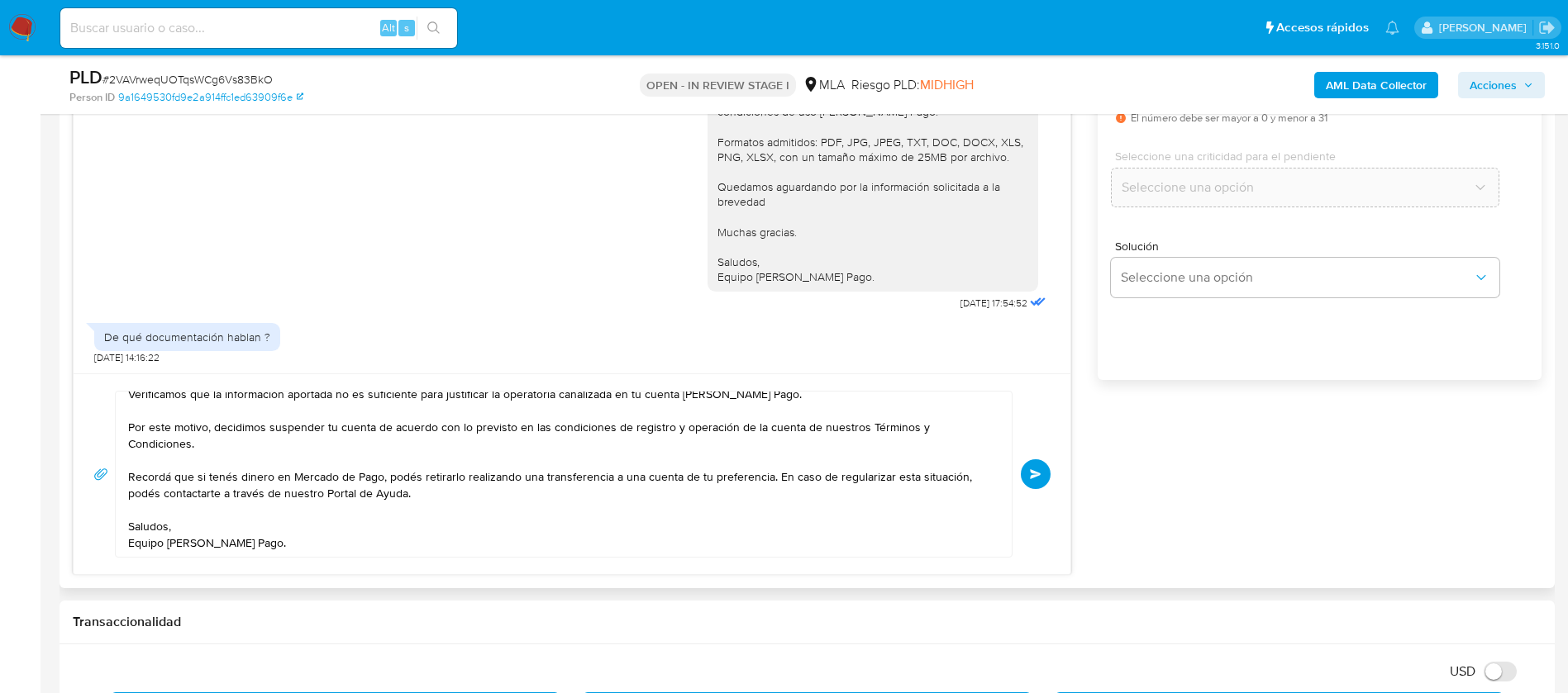
click at [1035, 480] on button "Enviar" at bounding box center [1035, 474] width 30 height 30
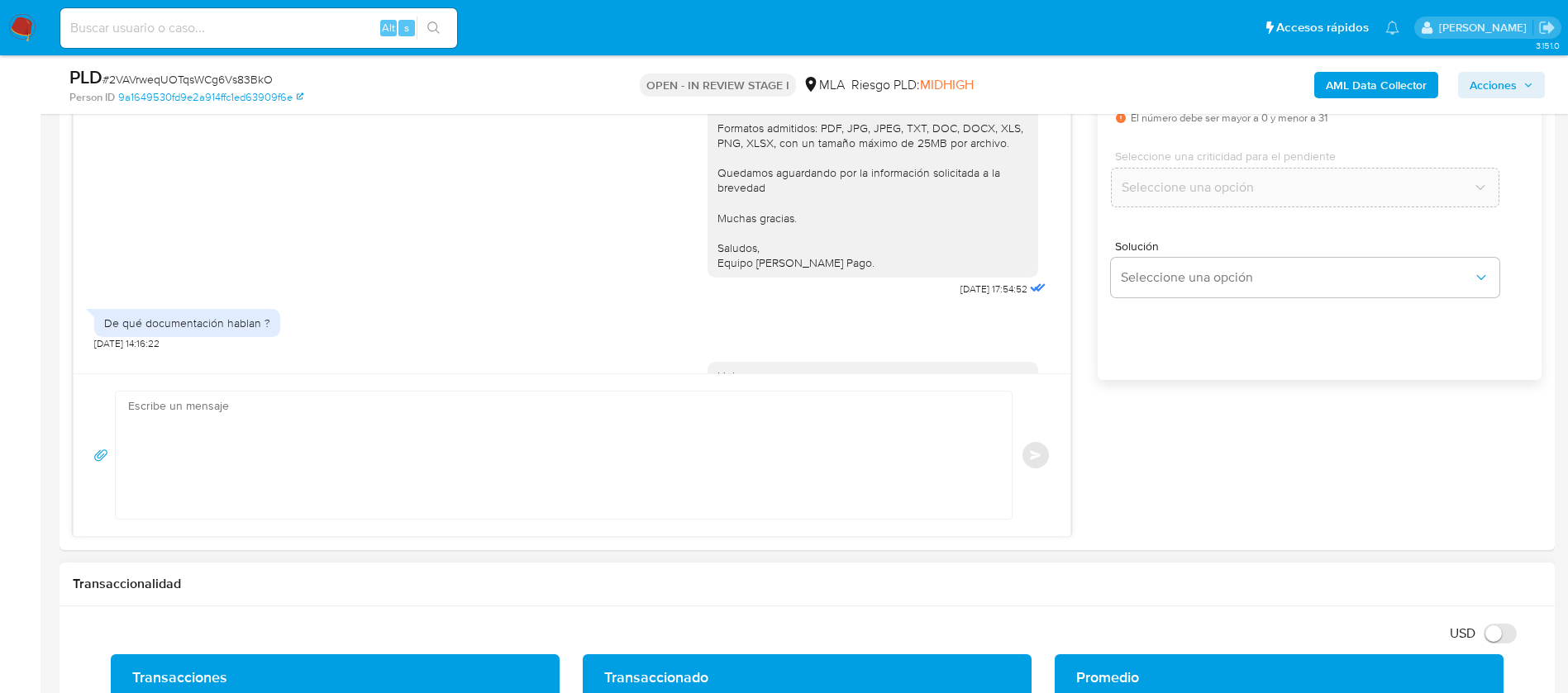
scroll to position [1719, 0]
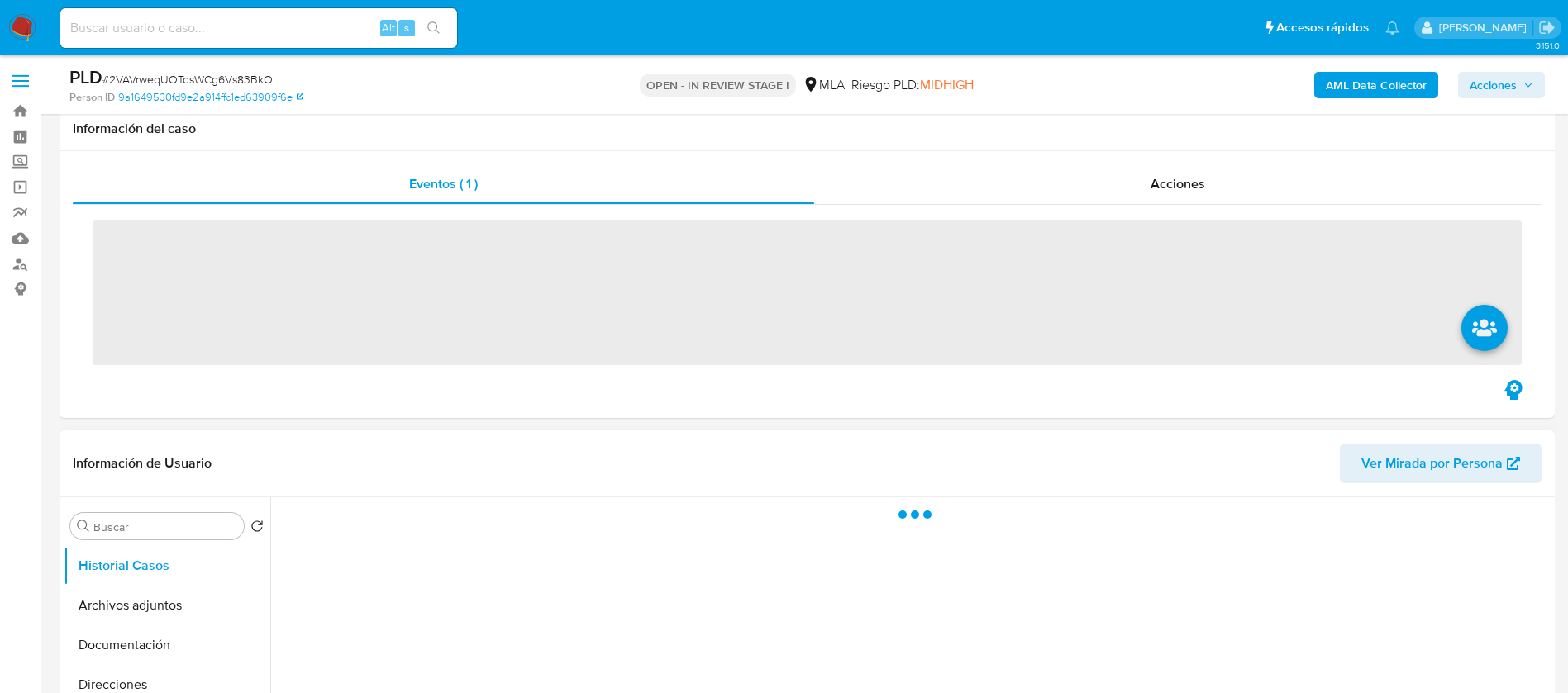
scroll to position [371, 0]
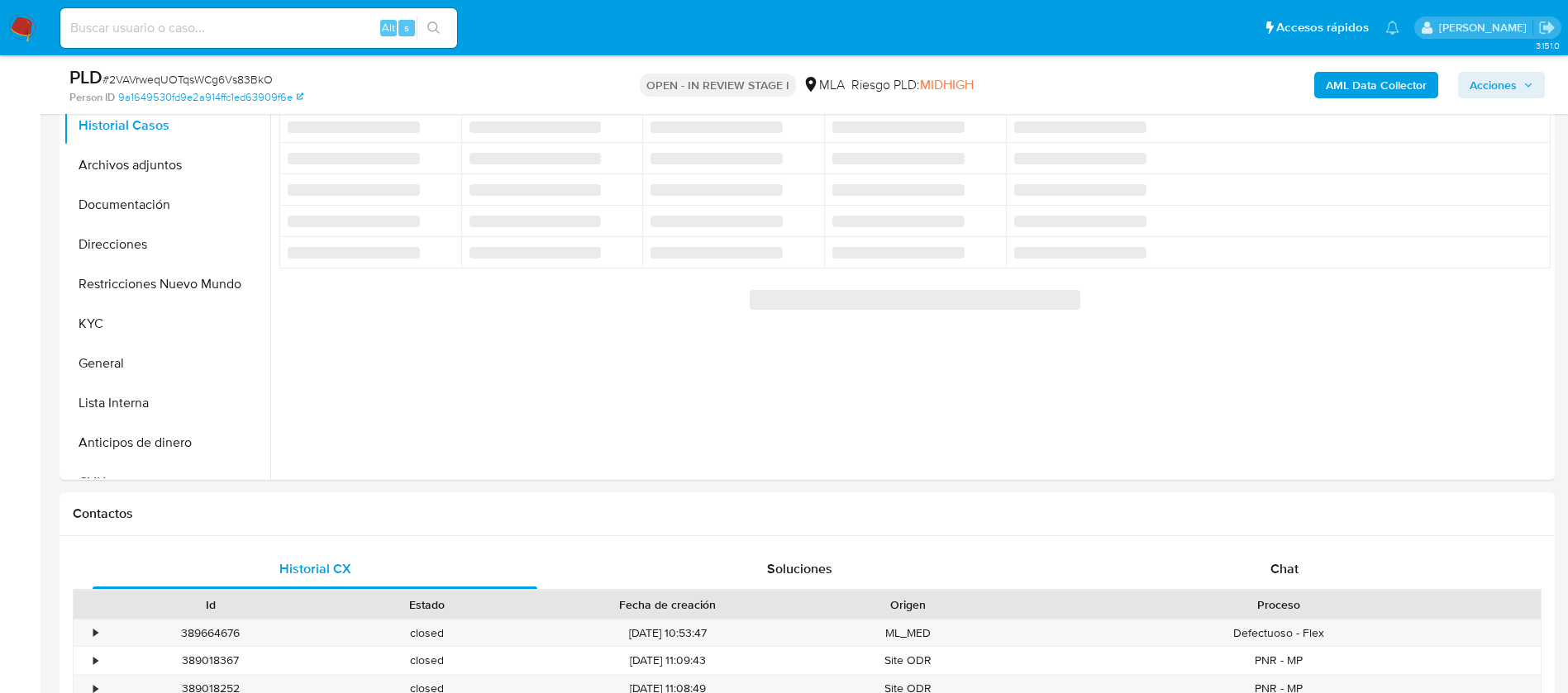
select select "10"
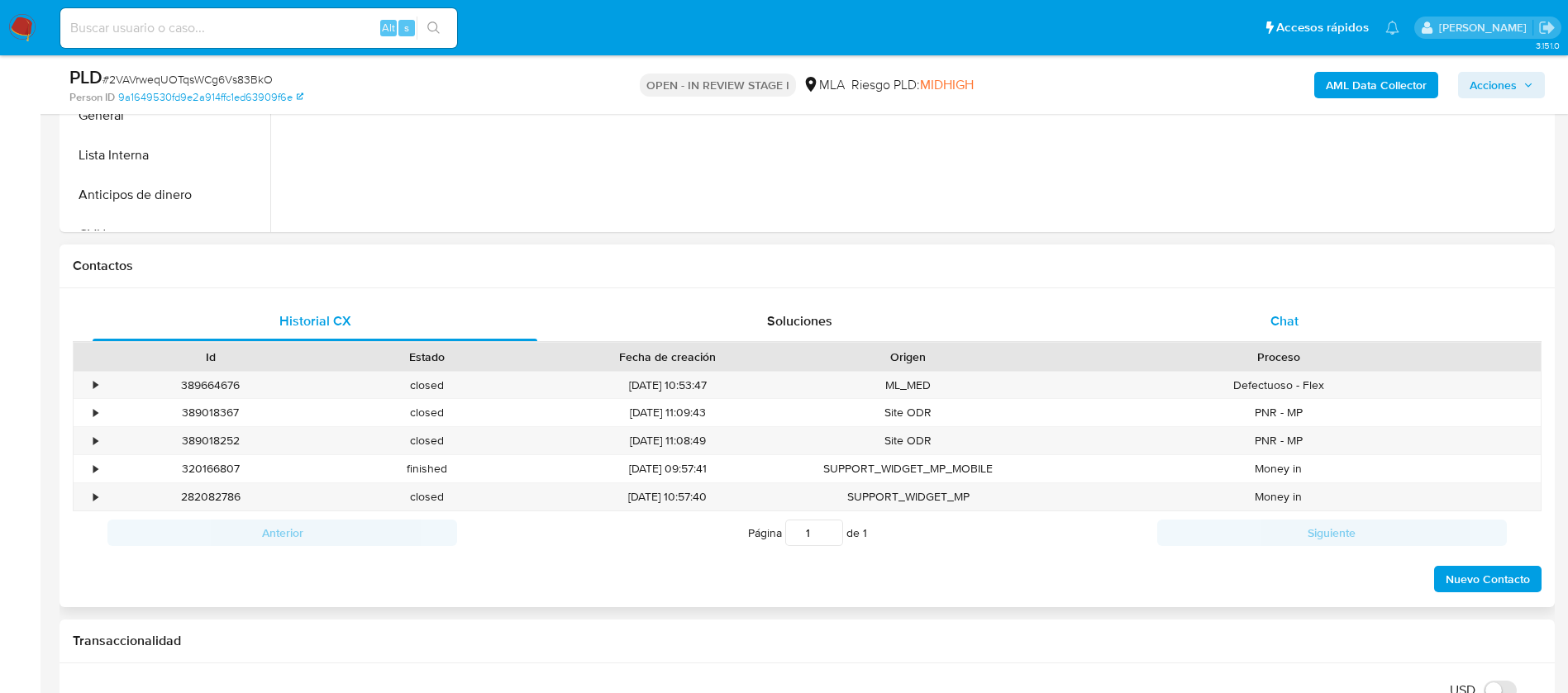
drag, startPoint x: 1274, startPoint y: 328, endPoint x: 1261, endPoint y: 327, distance: 13.0
click at [1275, 327] on span "Chat" at bounding box center [1284, 321] width 28 height 19
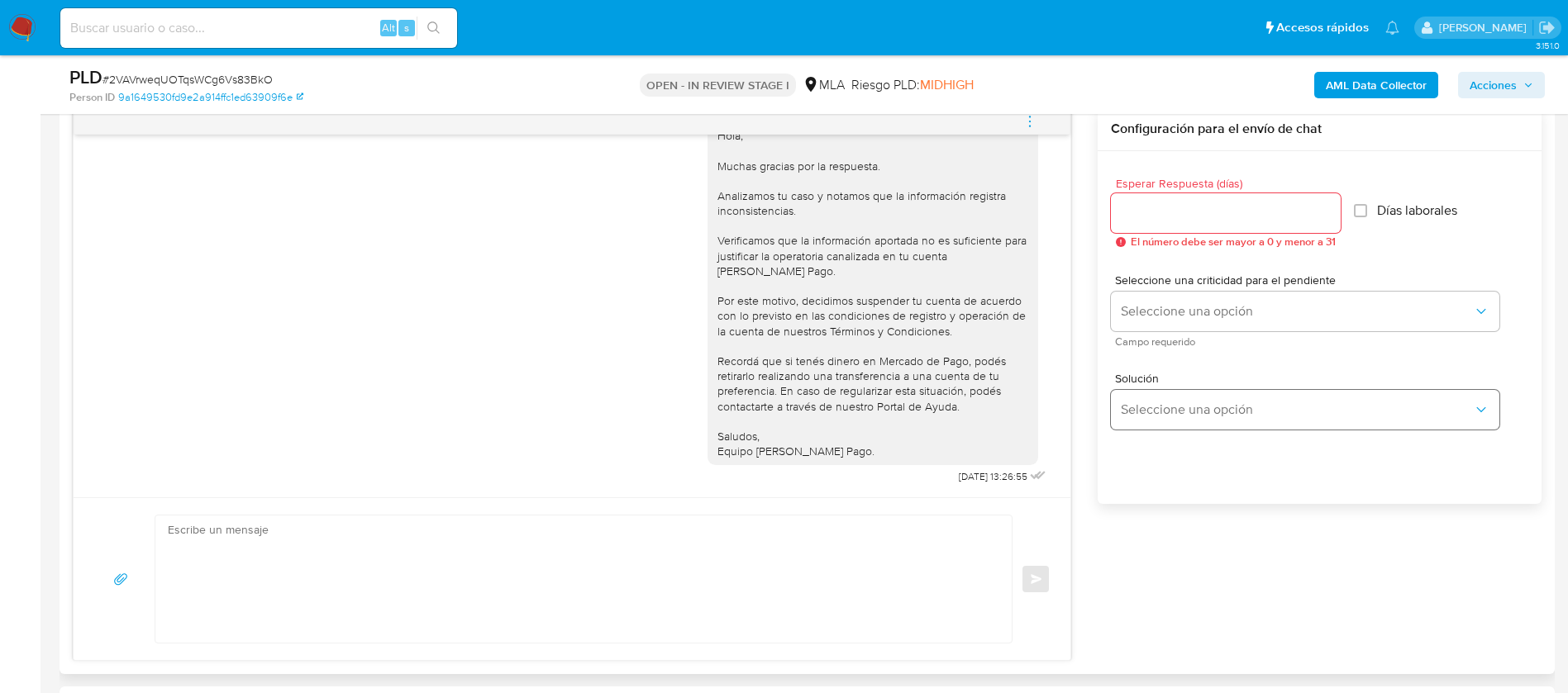
scroll to position [743, 0]
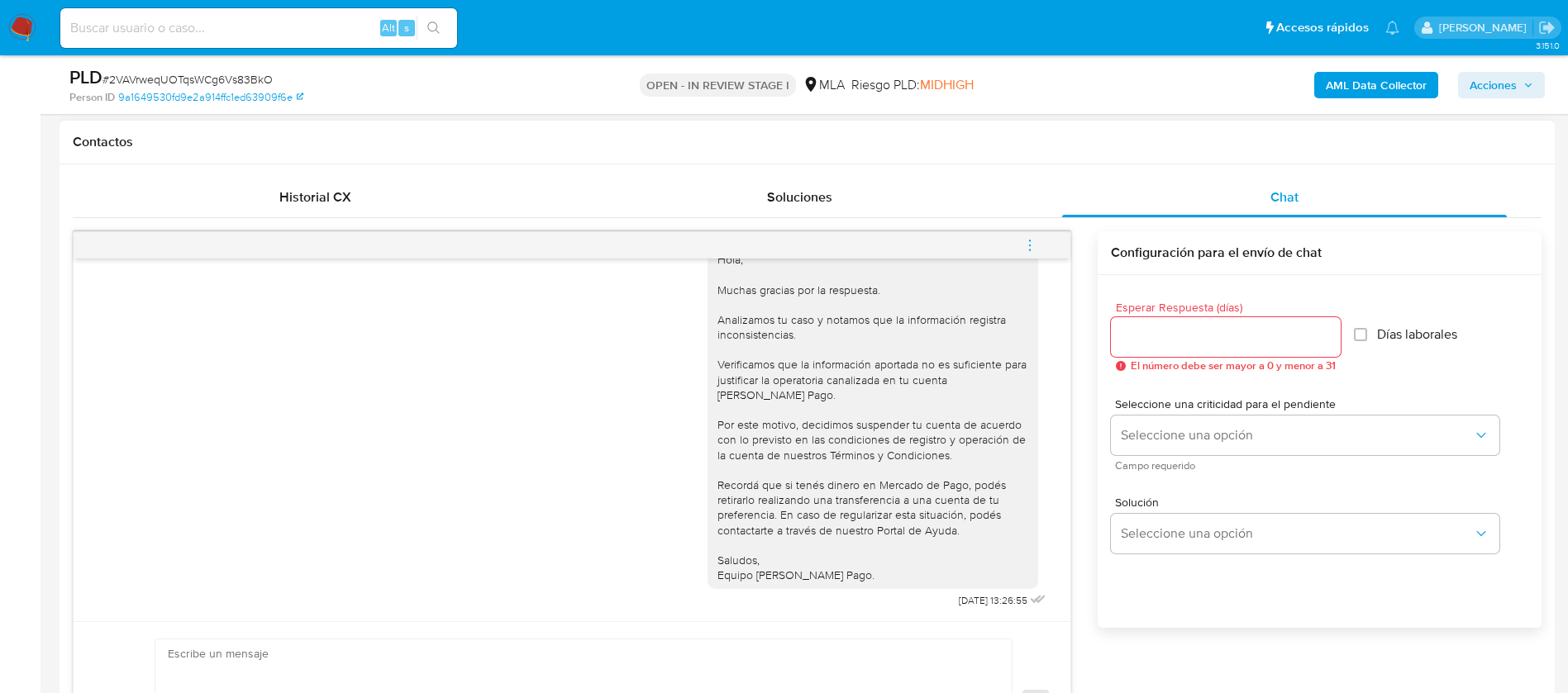
click at [1041, 244] on button "menu-action" at bounding box center [1030, 245] width 54 height 40
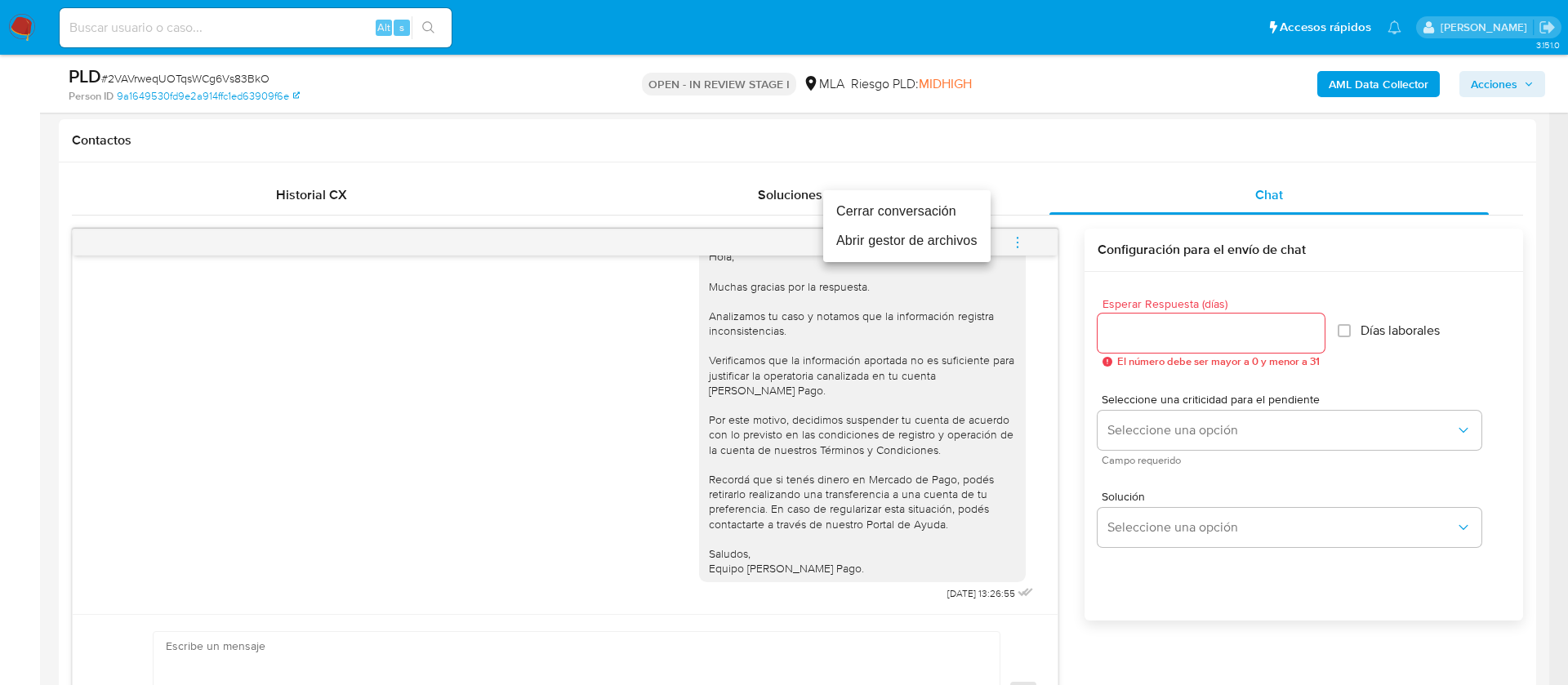
click at [907, 209] on li "Cerrar conversación" at bounding box center [907, 211] width 167 height 29
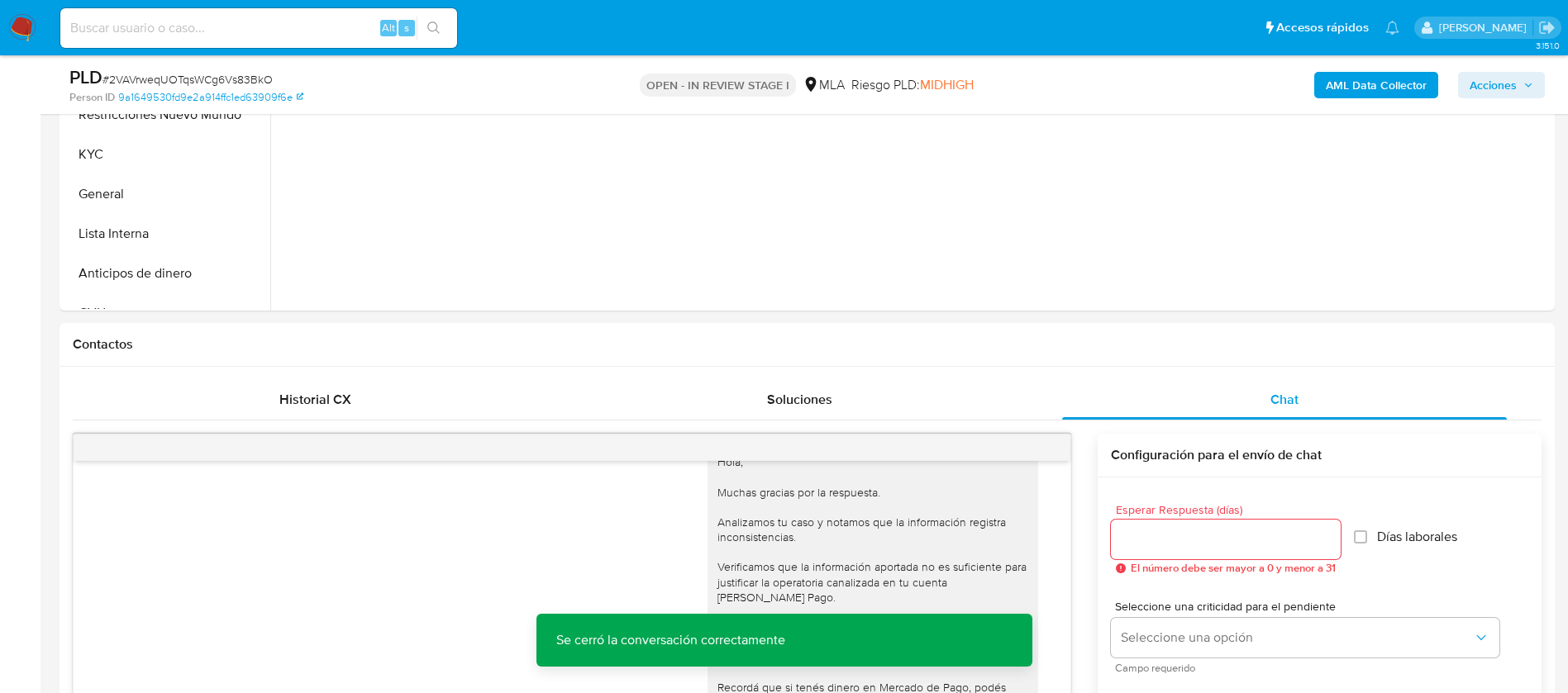
scroll to position [248, 0]
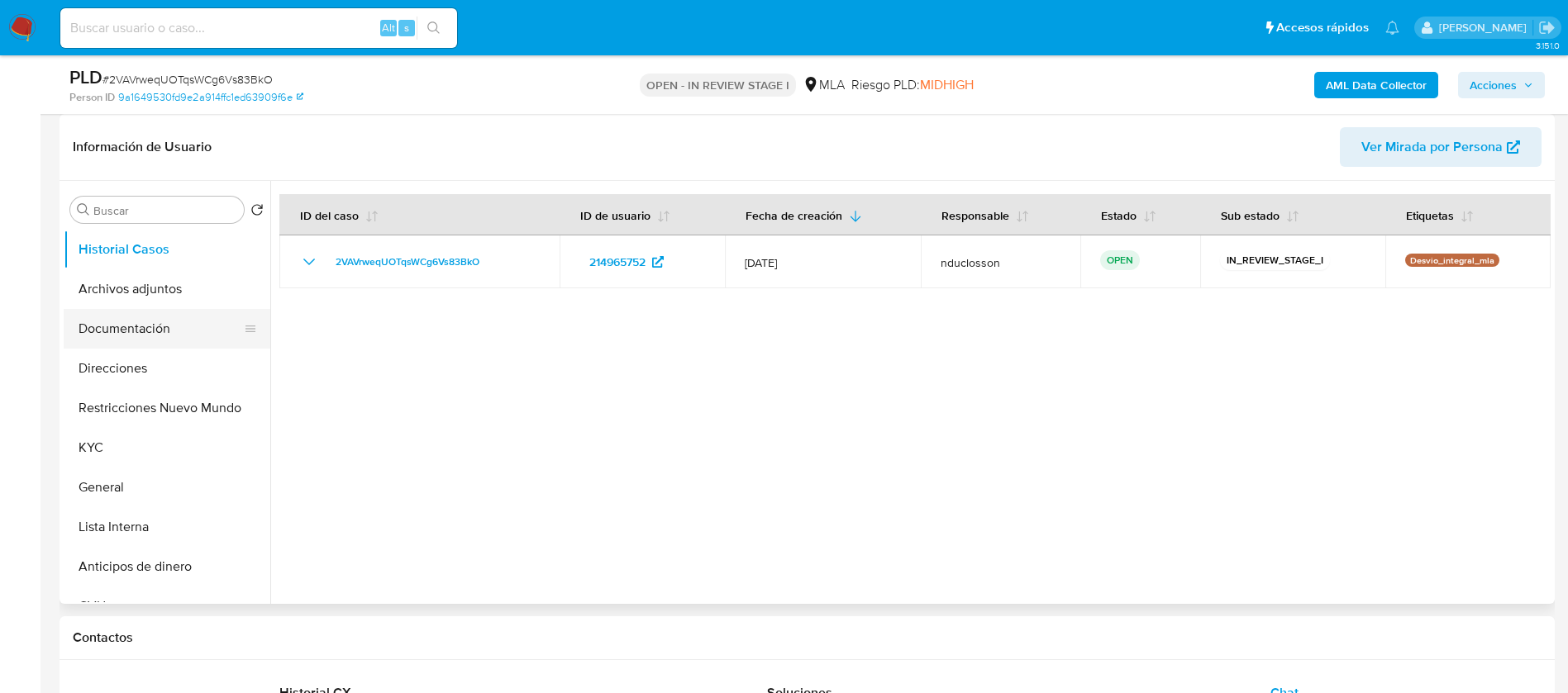
drag, startPoint x: 119, startPoint y: 299, endPoint x: 133, endPoint y: 317, distance: 22.8
click at [133, 317] on ul "Historial Casos Archivos adjuntos Documentación Direcciones Restricciones Nuevo…" at bounding box center [167, 415] width 207 height 372
click at [125, 404] on button "Restricciones Nuevo Mundo" at bounding box center [160, 408] width 193 height 40
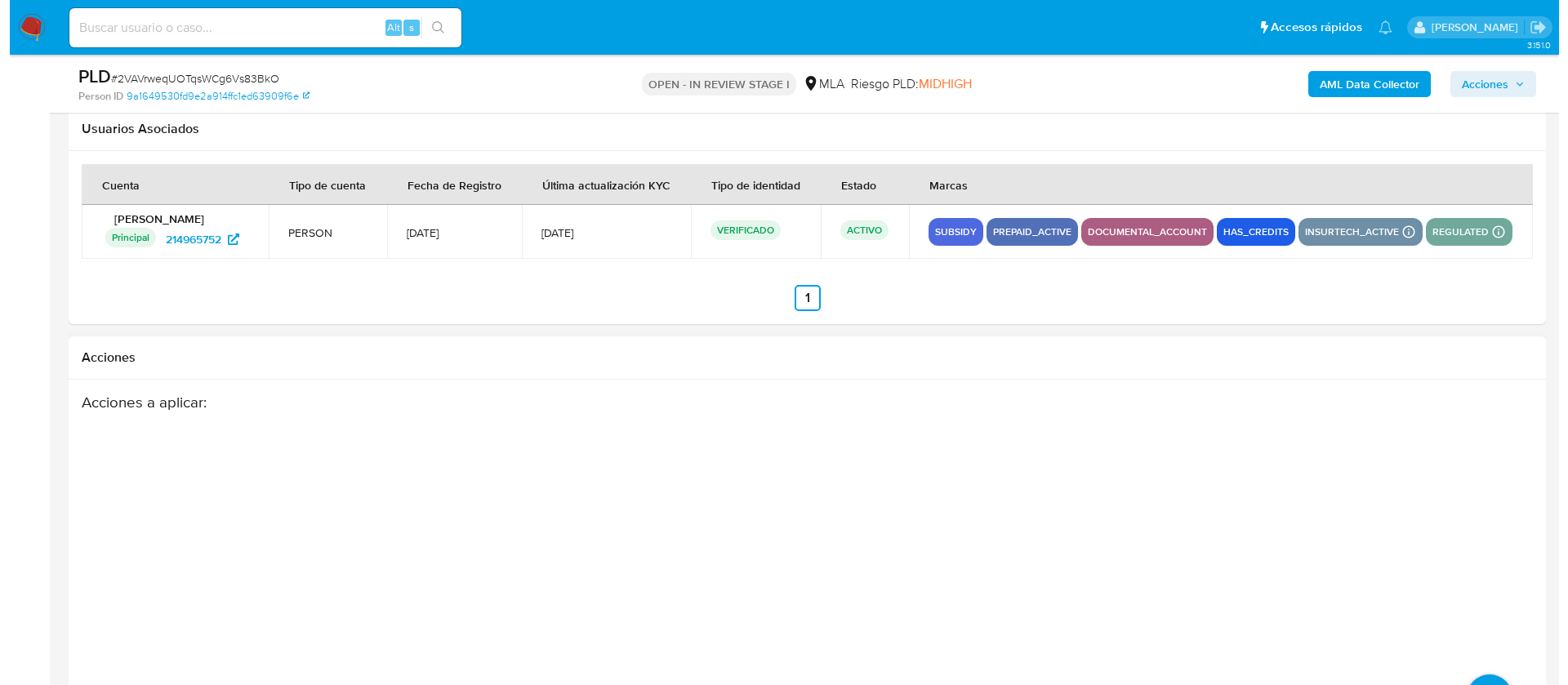
scroll to position [2871, 0]
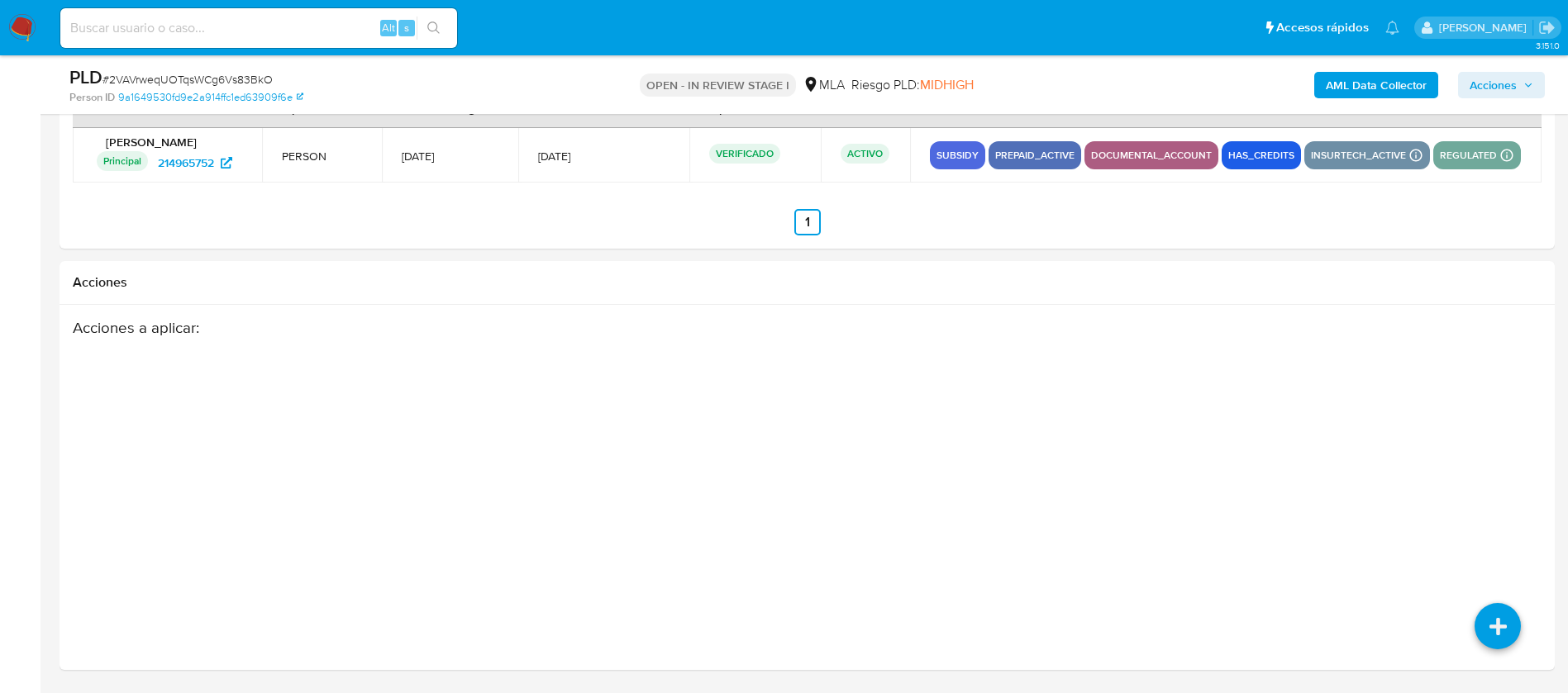
drag, startPoint x: 1489, startPoint y: 619, endPoint x: 1571, endPoint y: 570, distance: 95.5
click at [1489, 619] on icon at bounding box center [1497, 625] width 47 height 47
click at [1488, 629] on icon at bounding box center [1497, 625] width 47 height 47
click at [1493, 512] on icon at bounding box center [1496, 510] width 47 height 47
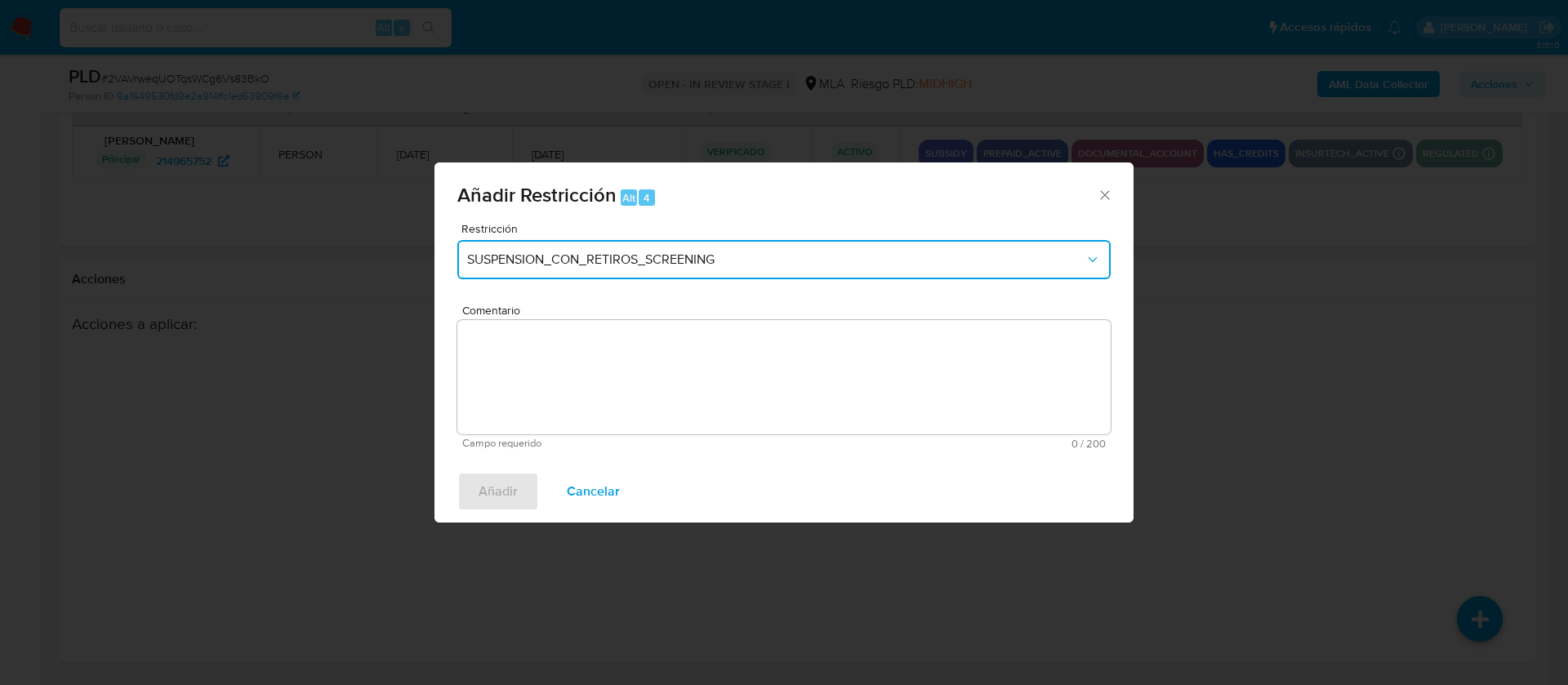
click at [725, 258] on span "SUSPENSION_CON_RETIROS_SCREENING" at bounding box center [776, 260] width 617 height 17
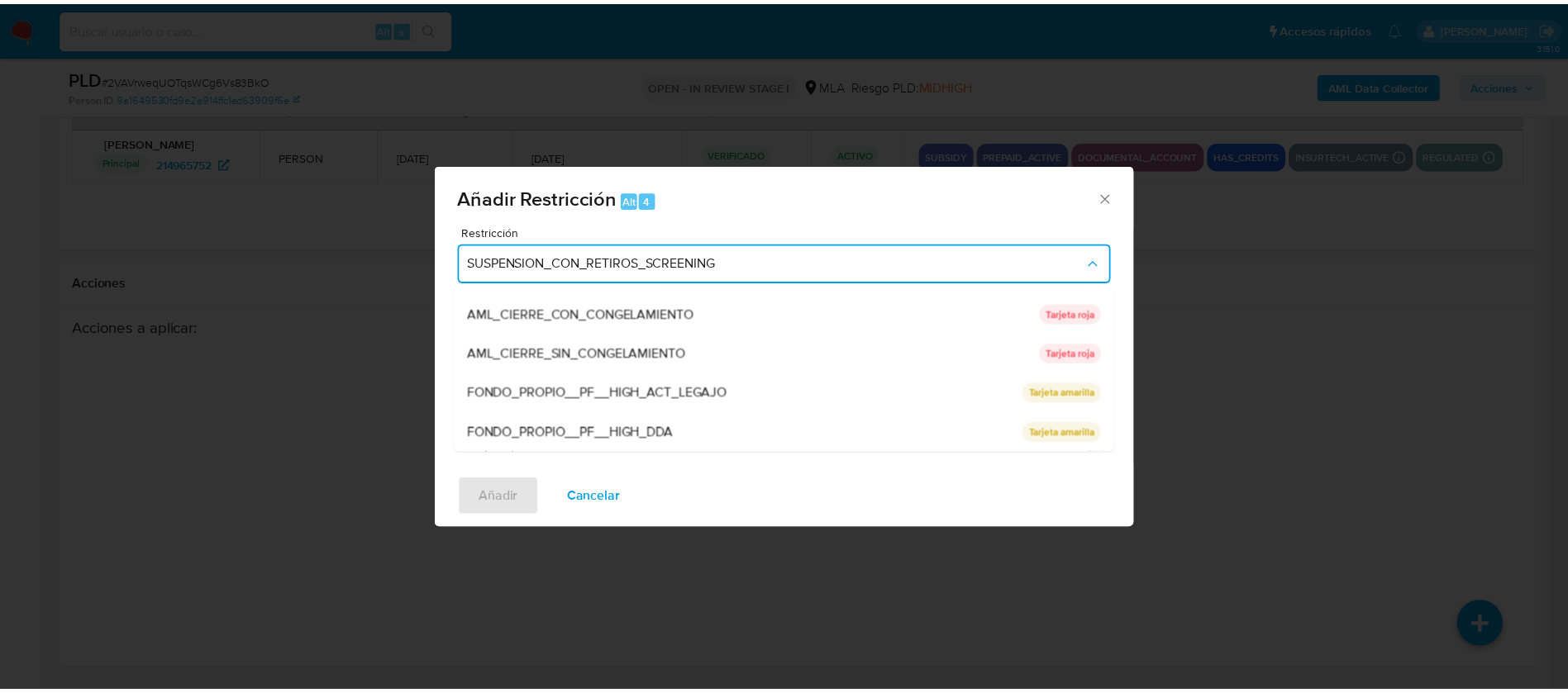
scroll to position [271, 0]
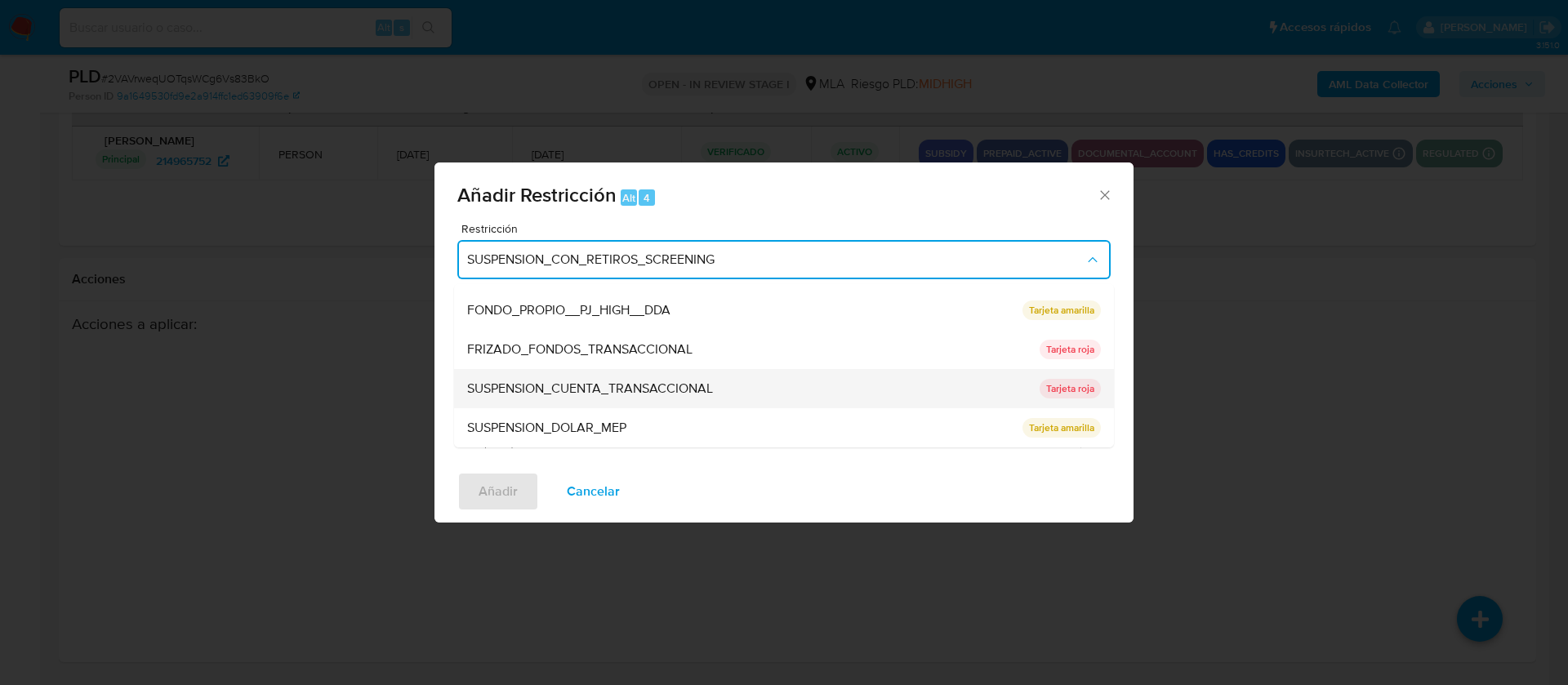
click at [689, 383] on span "SUSPENSION_CUENTA_TRANSACCIONAL" at bounding box center [590, 389] width 246 height 17
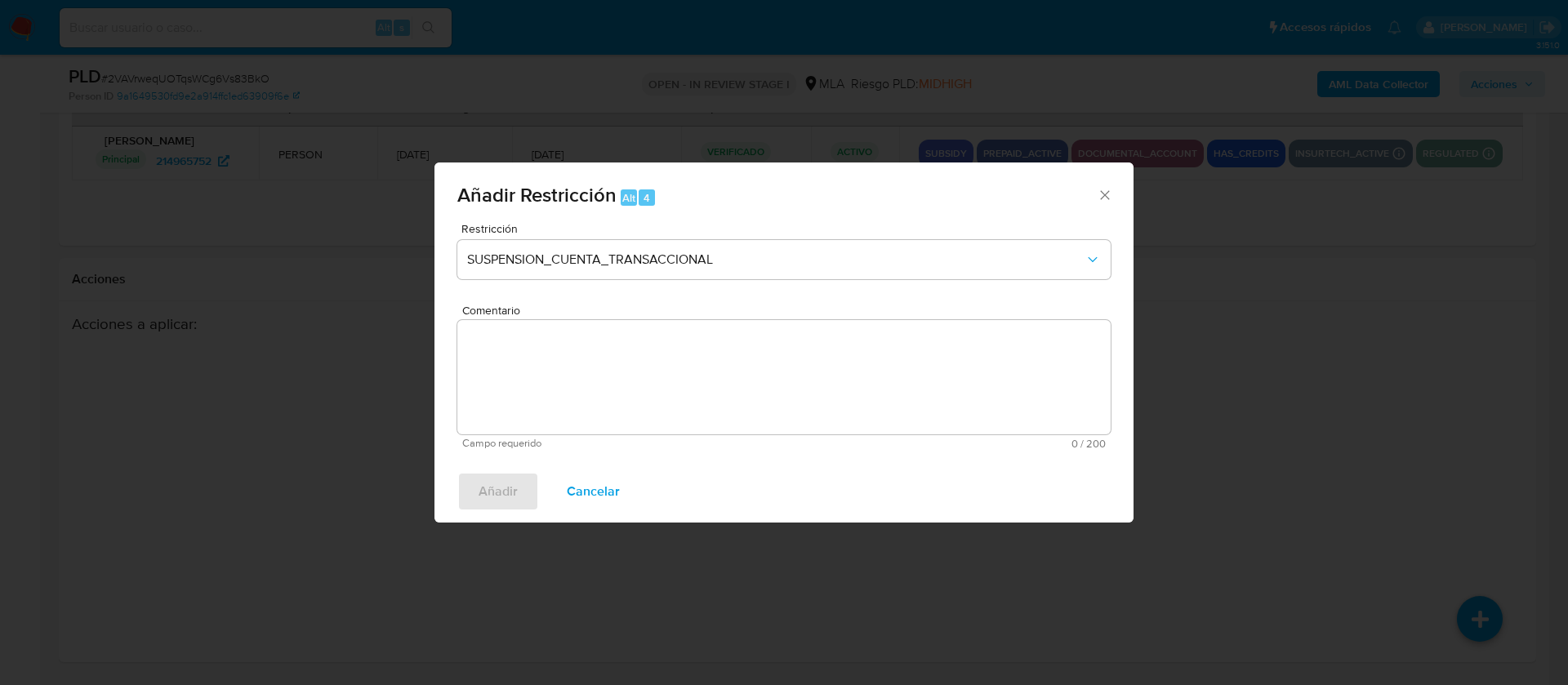
click at [689, 383] on textarea "Comentario" at bounding box center [784, 377] width 653 height 115
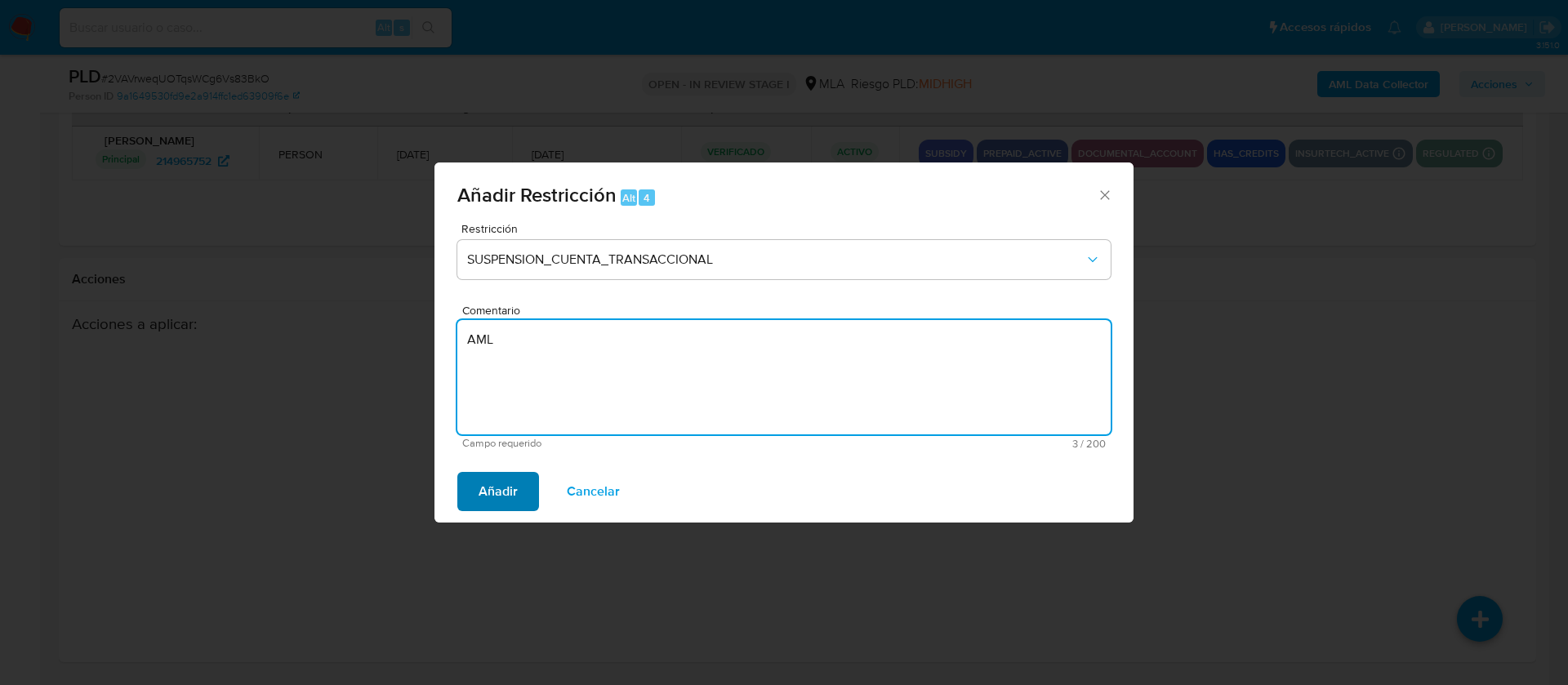
type textarea "AML"
click at [500, 493] on span "Añadir" at bounding box center [498, 491] width 39 height 36
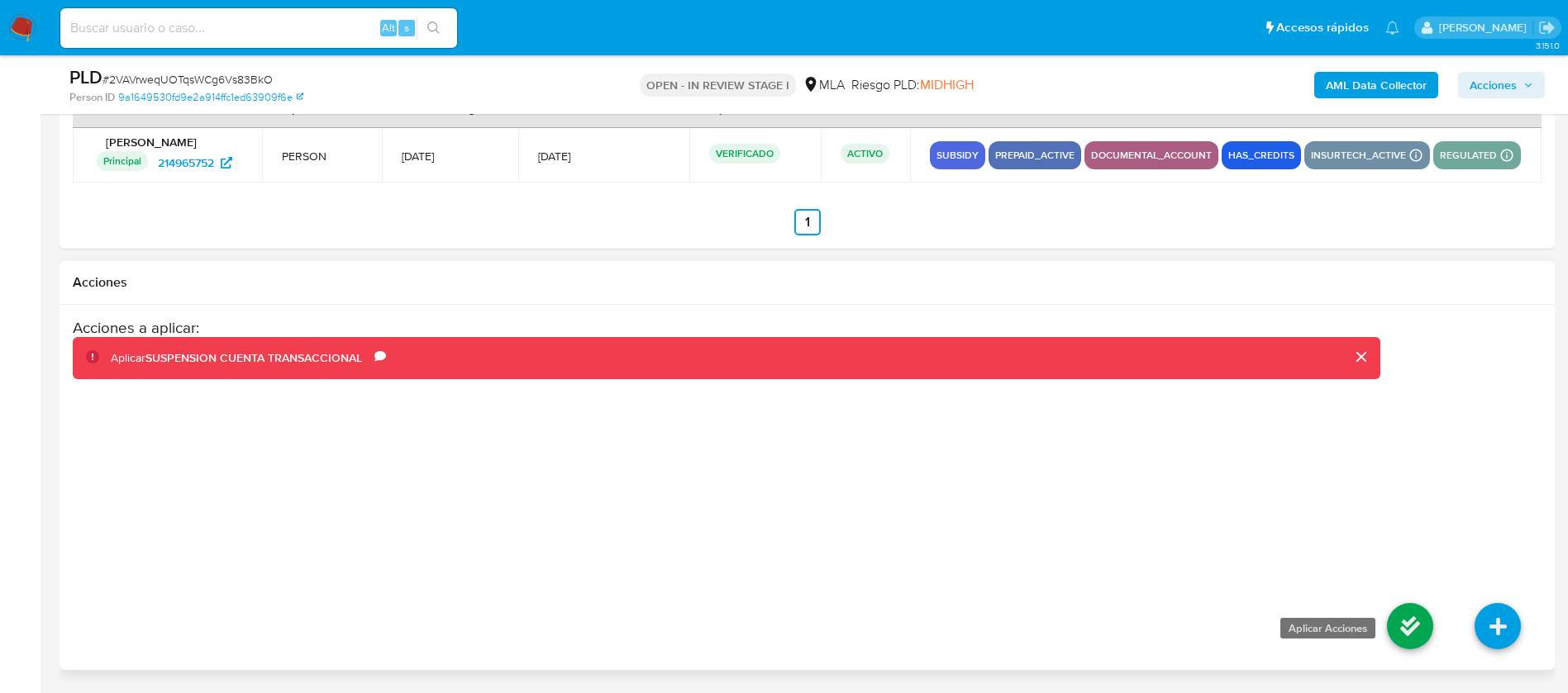
click at [1406, 626] on icon at bounding box center [1410, 625] width 47 height 47
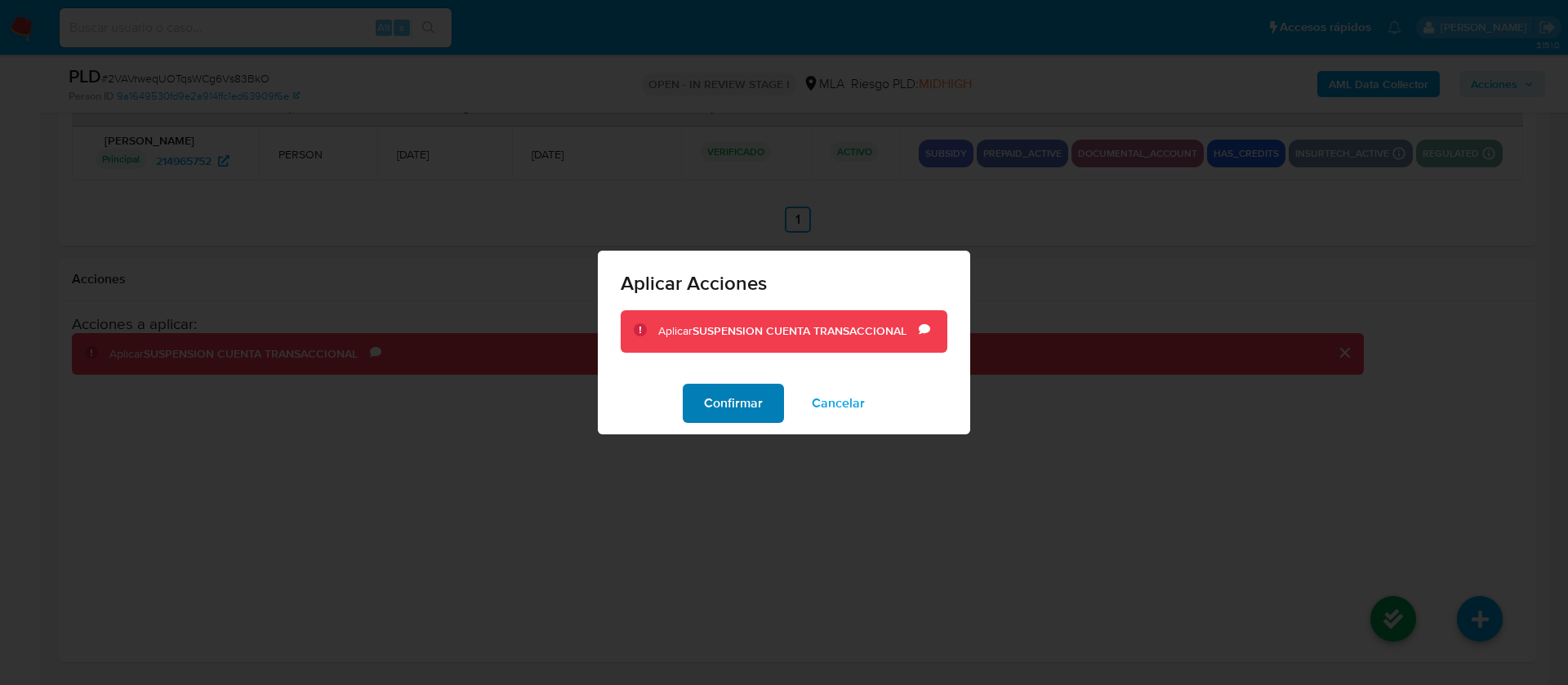
click at [766, 397] on button "Confirmar" at bounding box center [733, 403] width 101 height 39
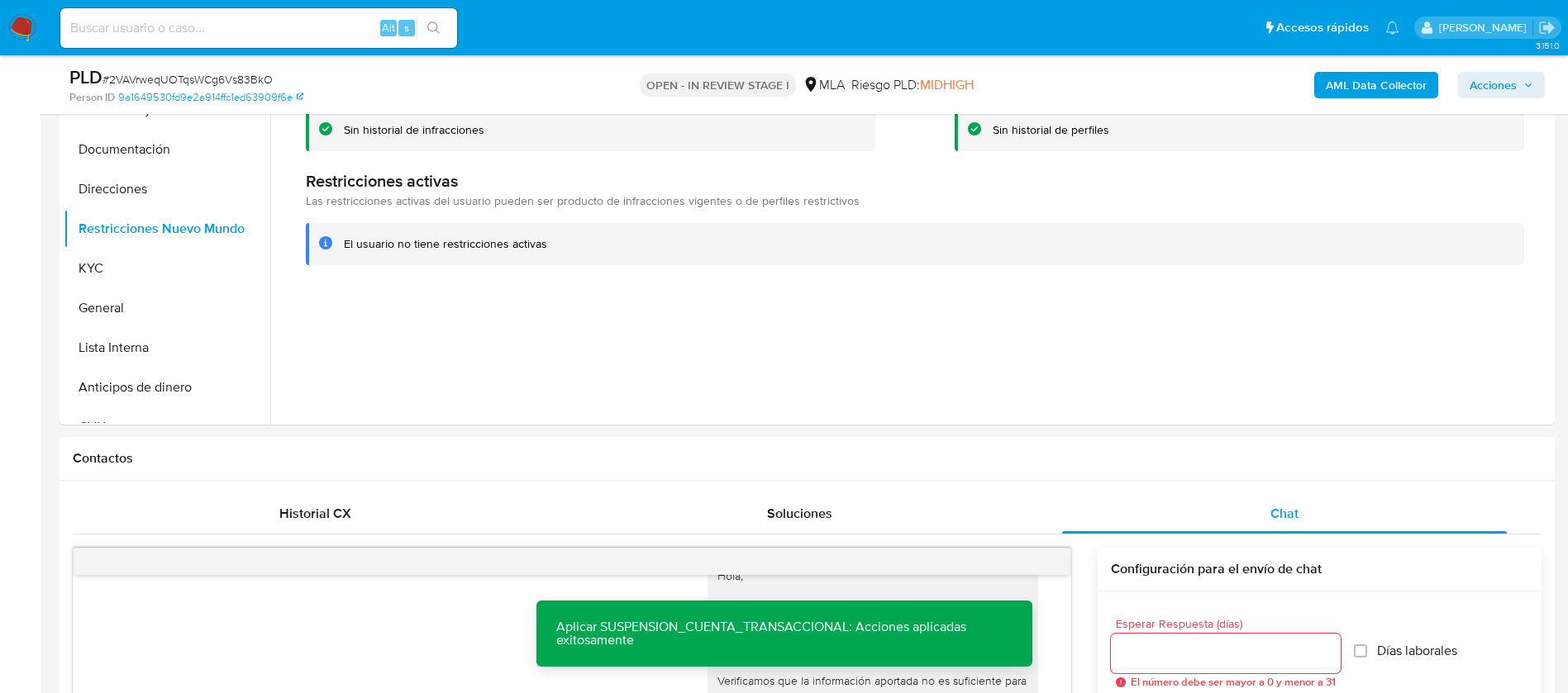
scroll to position [0, 0]
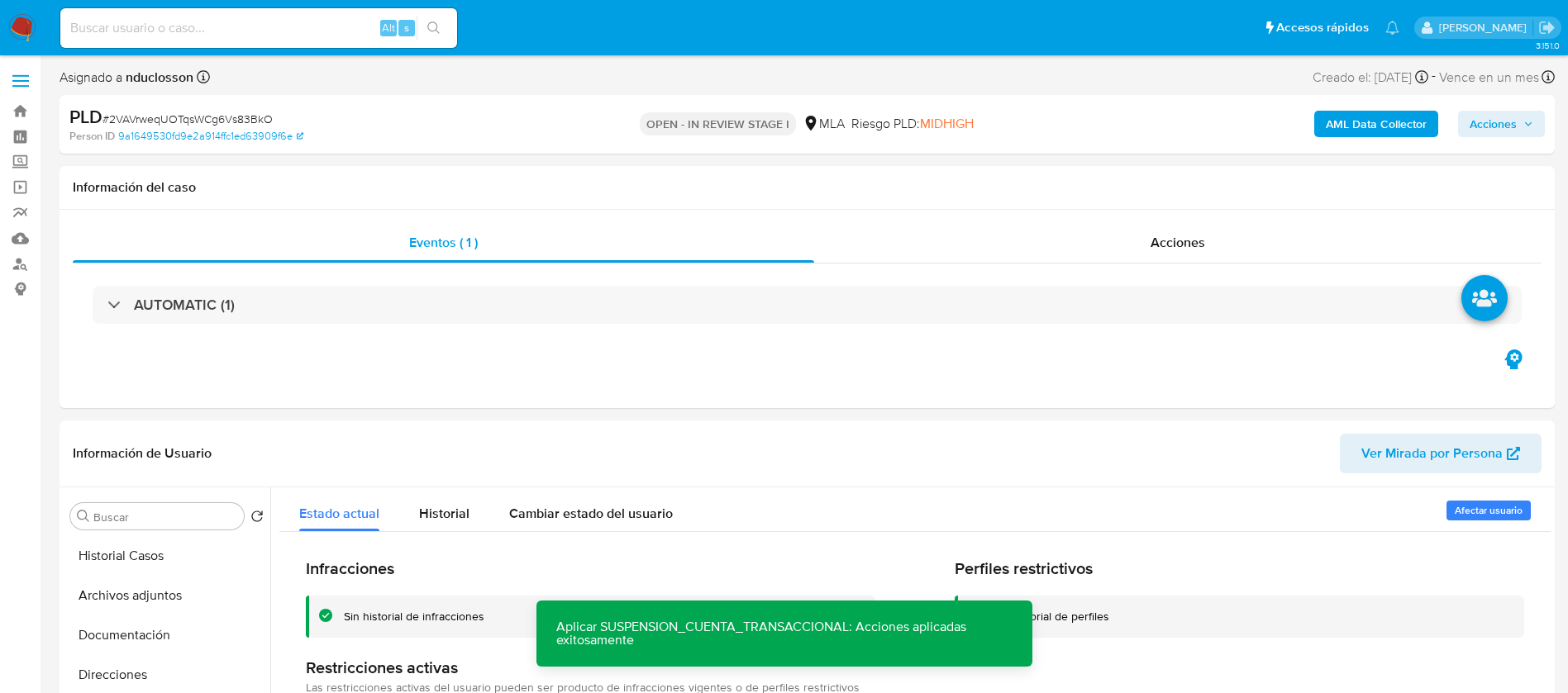
click at [1522, 122] on span "Acciones" at bounding box center [1500, 124] width 63 height 23
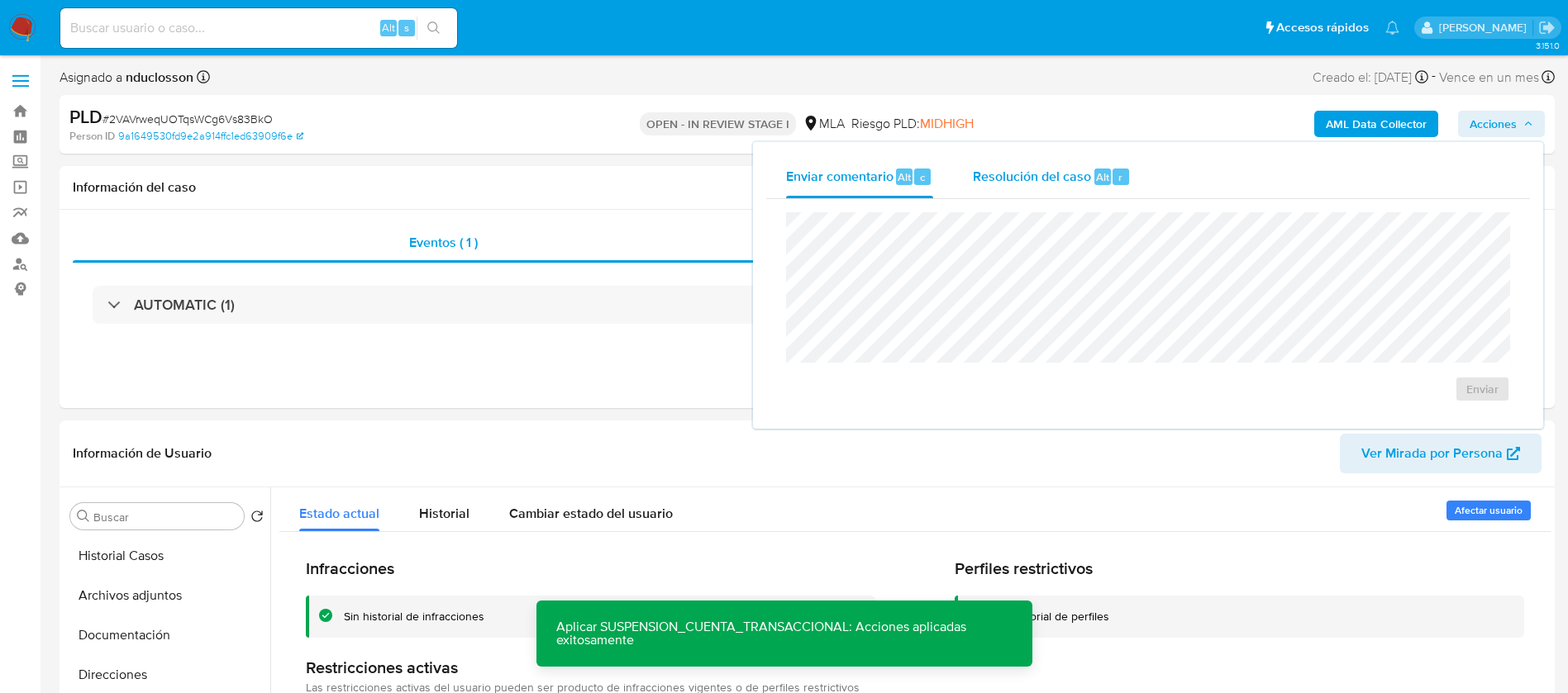
click at [1100, 173] on span "Alt" at bounding box center [1102, 177] width 14 height 16
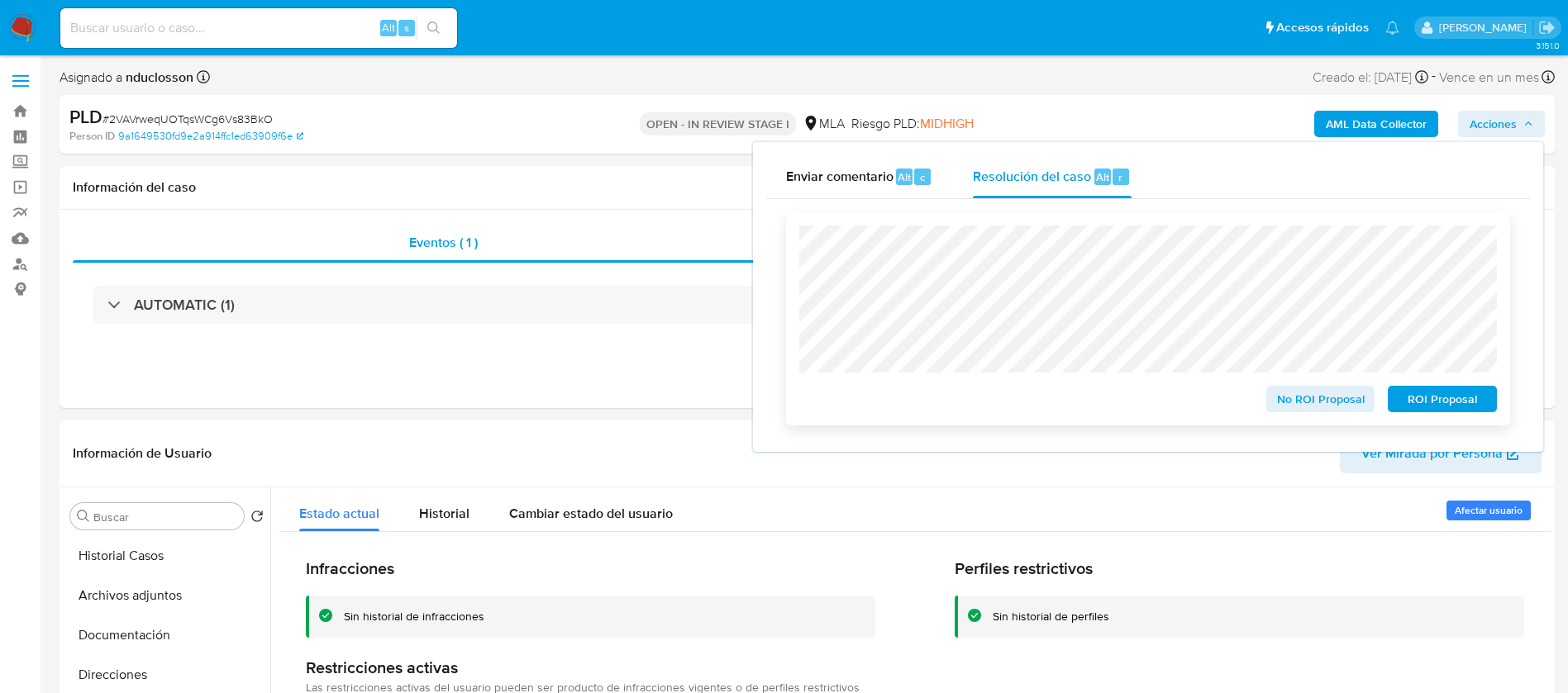
click at [1454, 399] on span "ROI Proposal" at bounding box center [1442, 399] width 86 height 23
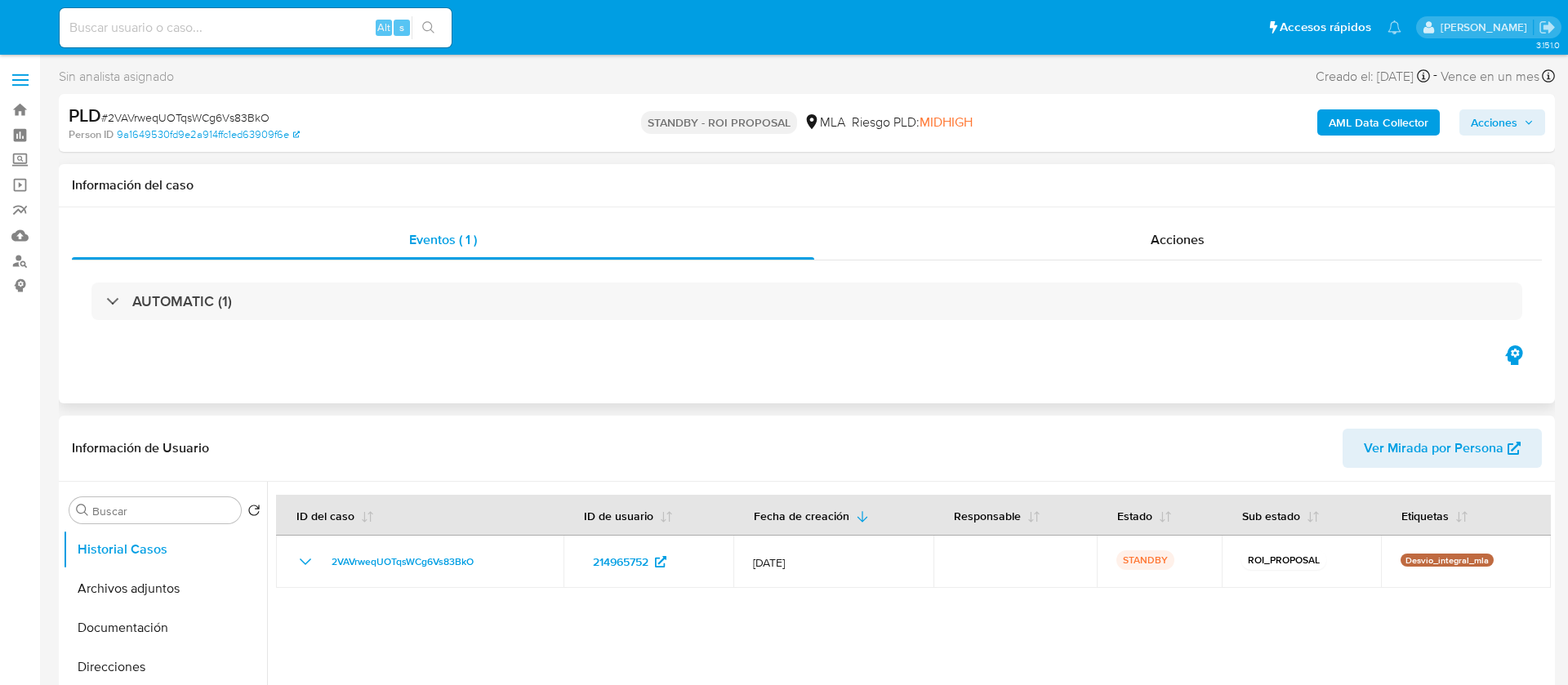
select select "10"
drag, startPoint x: 259, startPoint y: 24, endPoint x: 275, endPoint y: 24, distance: 16.0
click at [259, 24] on input at bounding box center [255, 27] width 392 height 21
paste input "tIUp2rsKvZIvfNadOJ7NiGlR"
type input "tIUp2rsKvZIvfNadOJ7NiGlR"
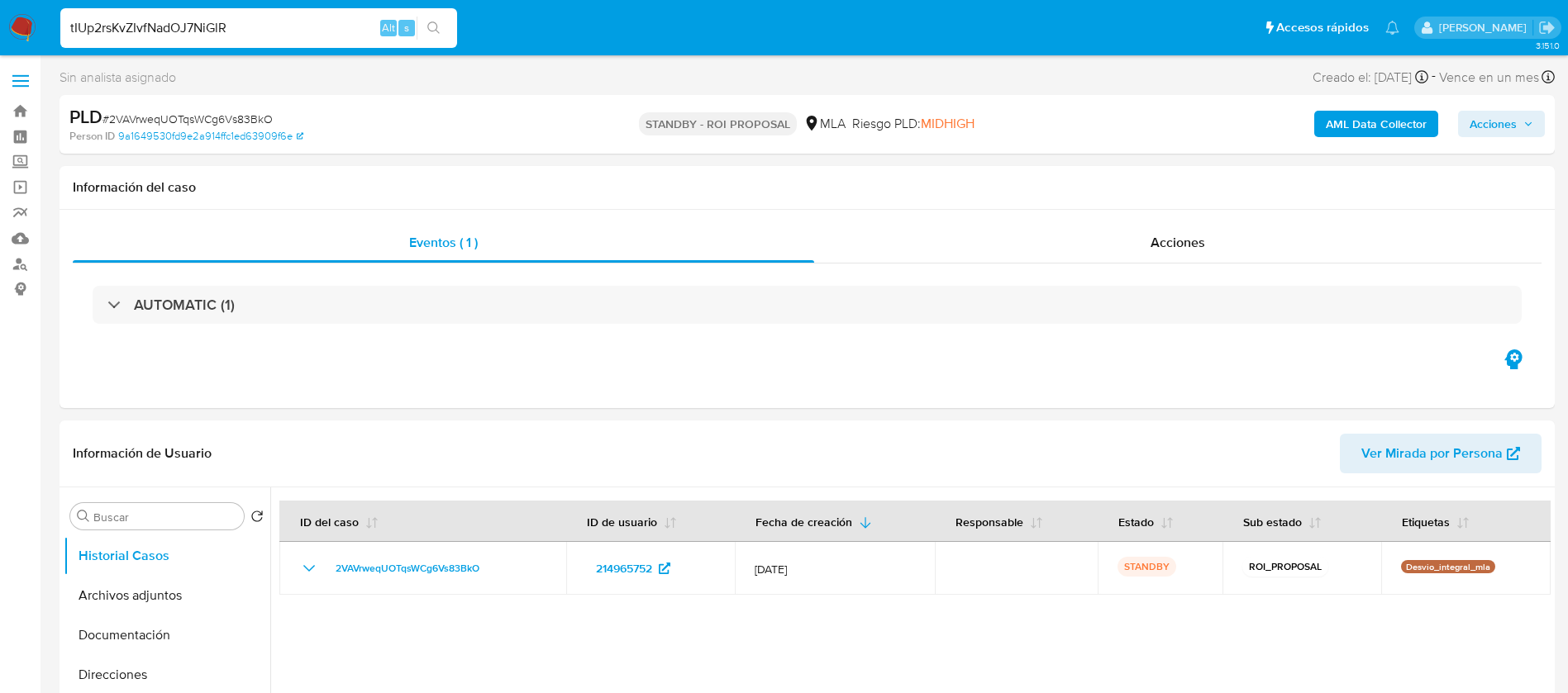
click at [434, 15] on div "tIUp2rsKvZIvfNadOJ7NiGlR Alt s" at bounding box center [258, 28] width 396 height 40
click at [441, 23] on button "search-icon" at bounding box center [433, 28] width 34 height 23
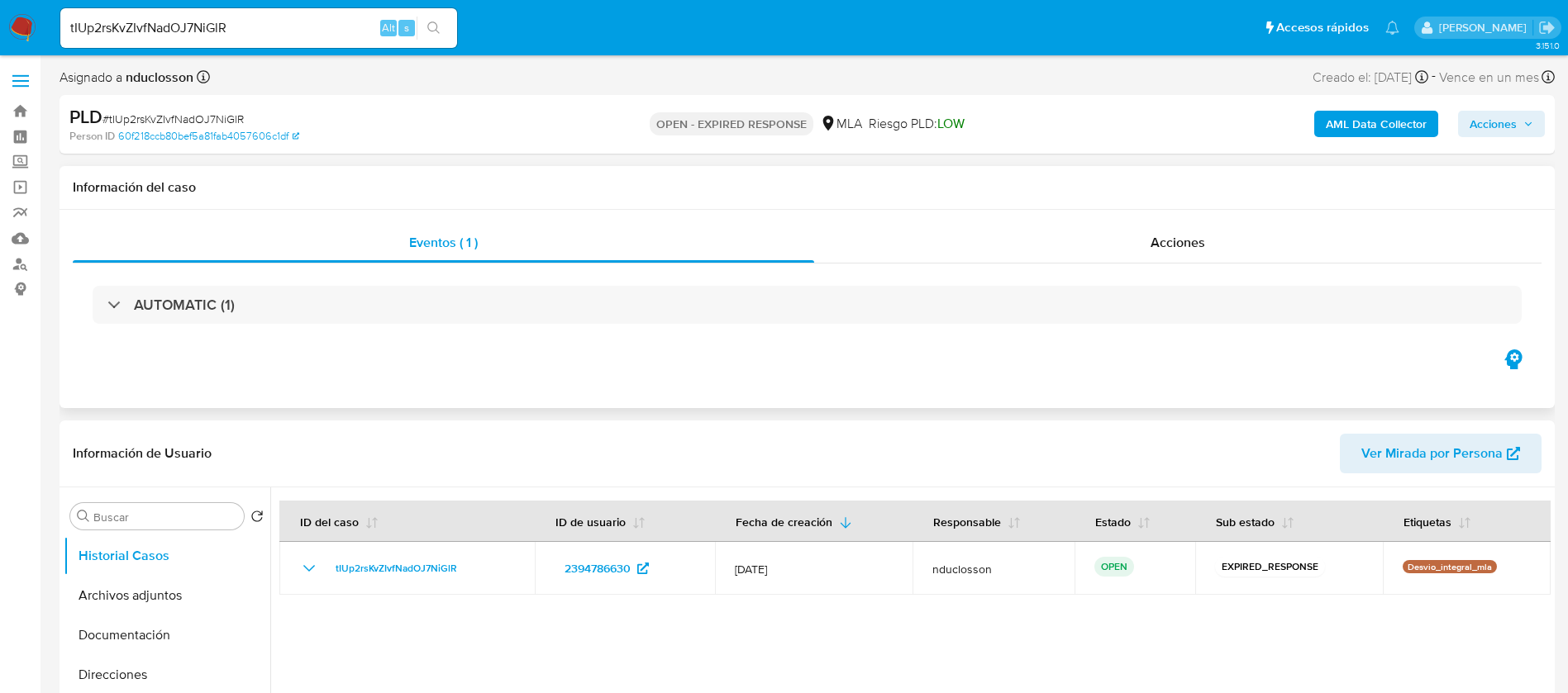
select select "10"
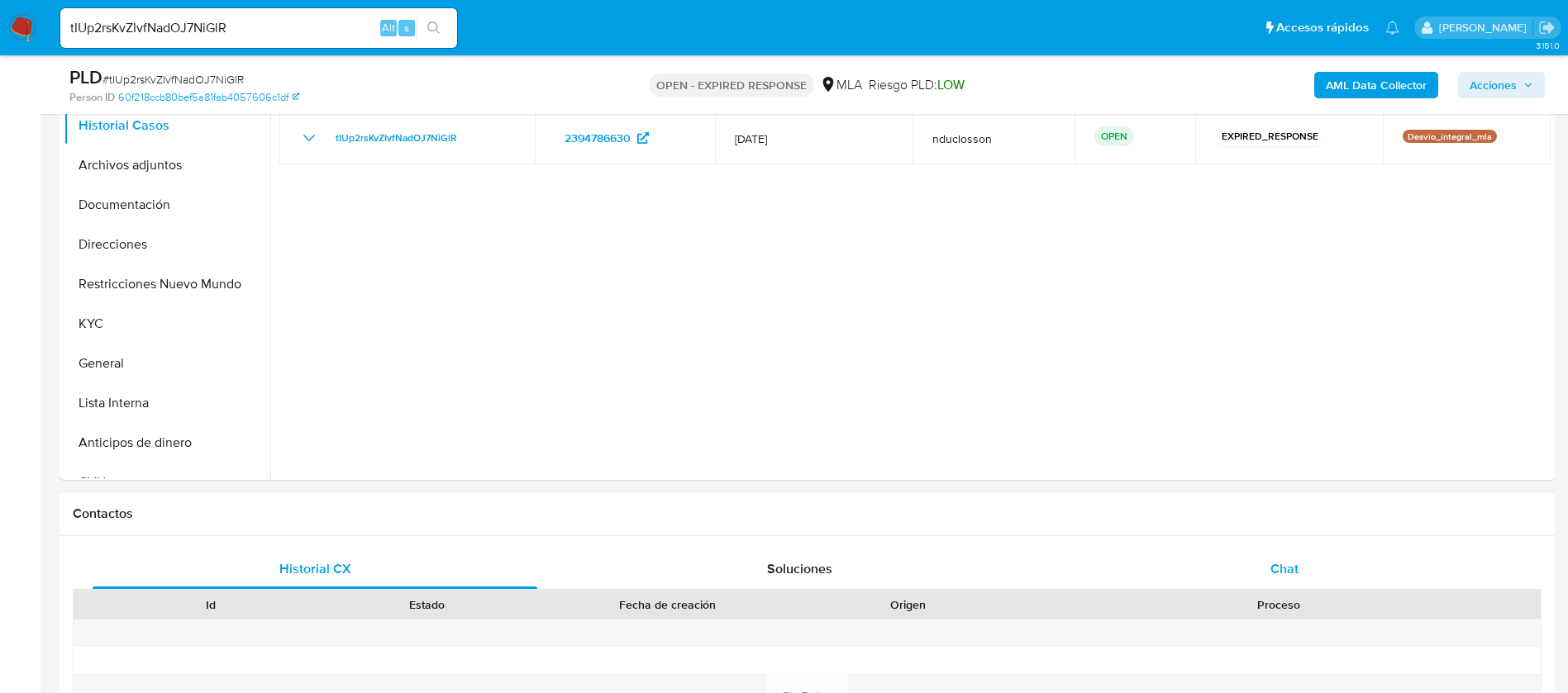
click at [1300, 556] on div "Chat" at bounding box center [1284, 569] width 444 height 40
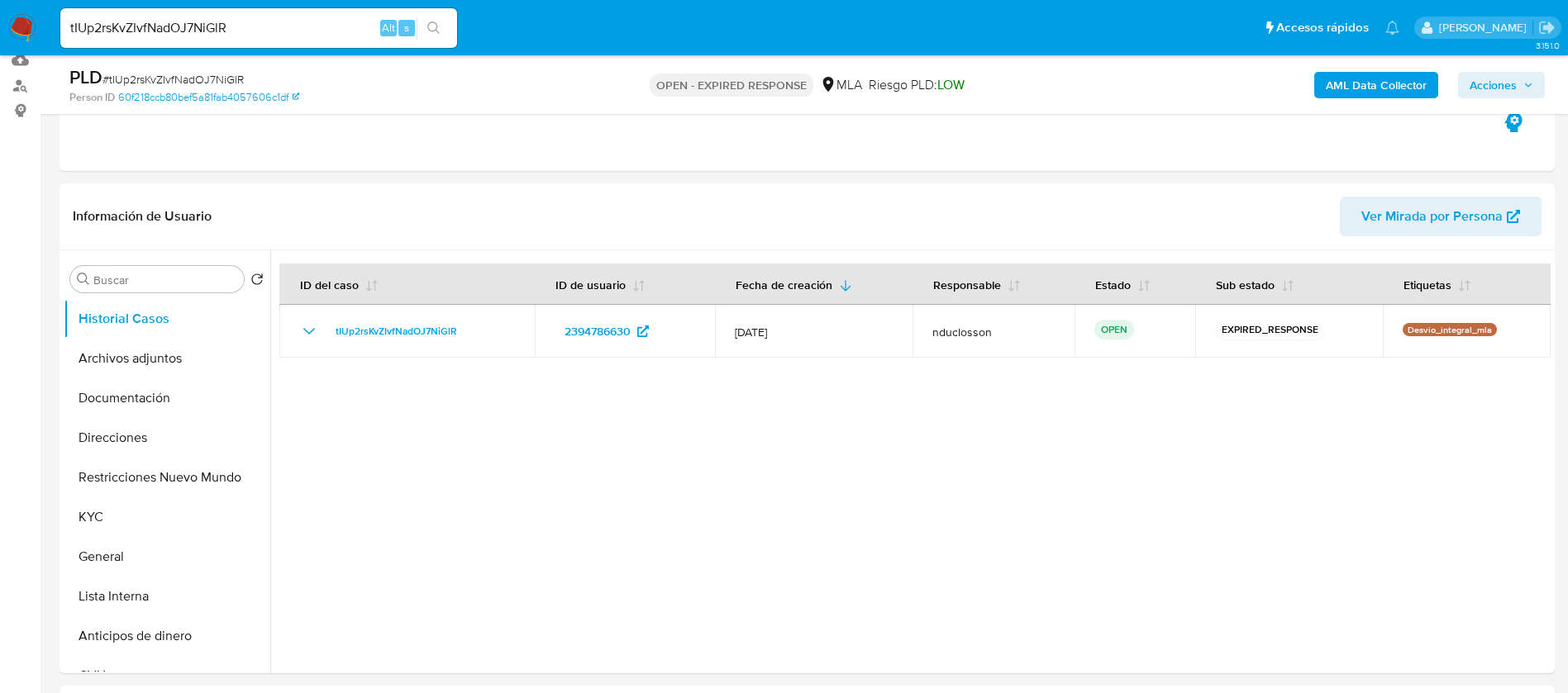
scroll to position [124, 0]
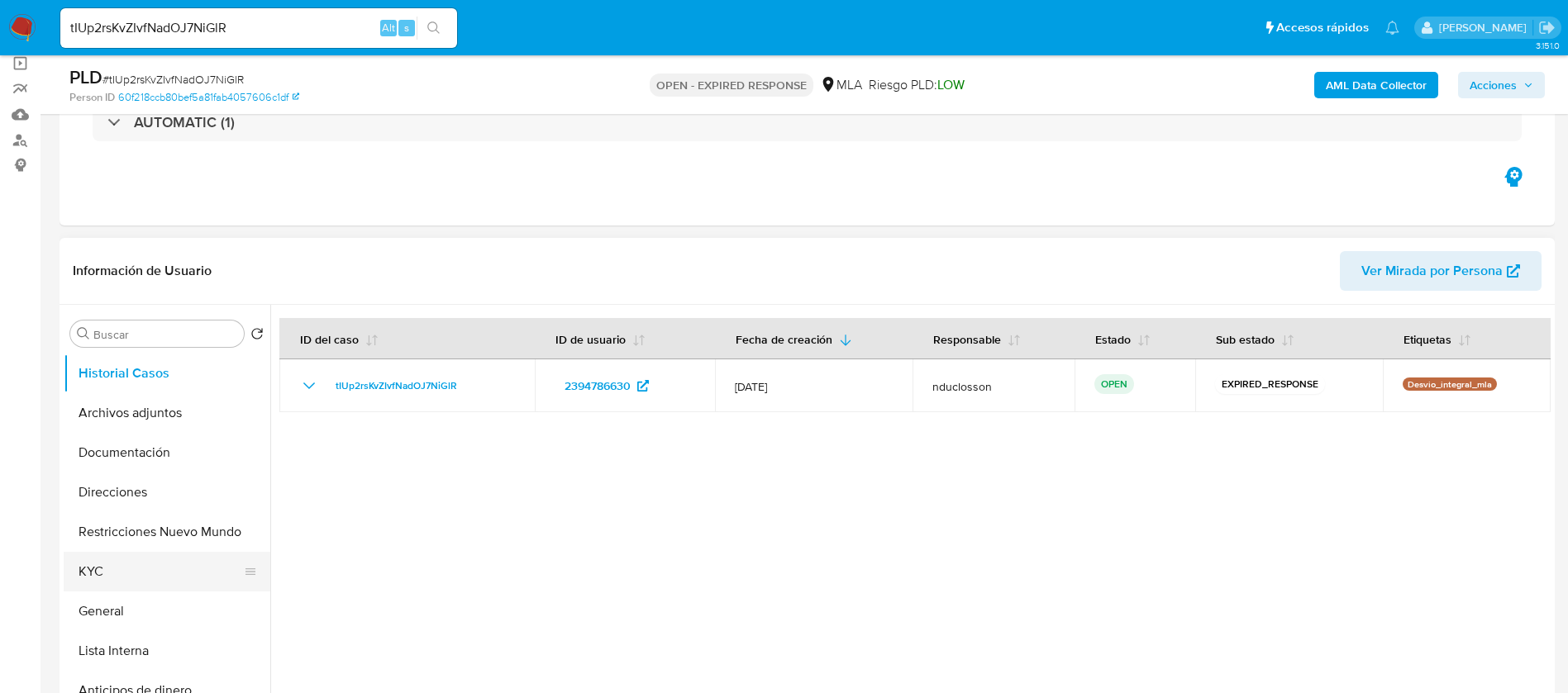
click at [141, 572] on button "KYC" at bounding box center [160, 571] width 193 height 40
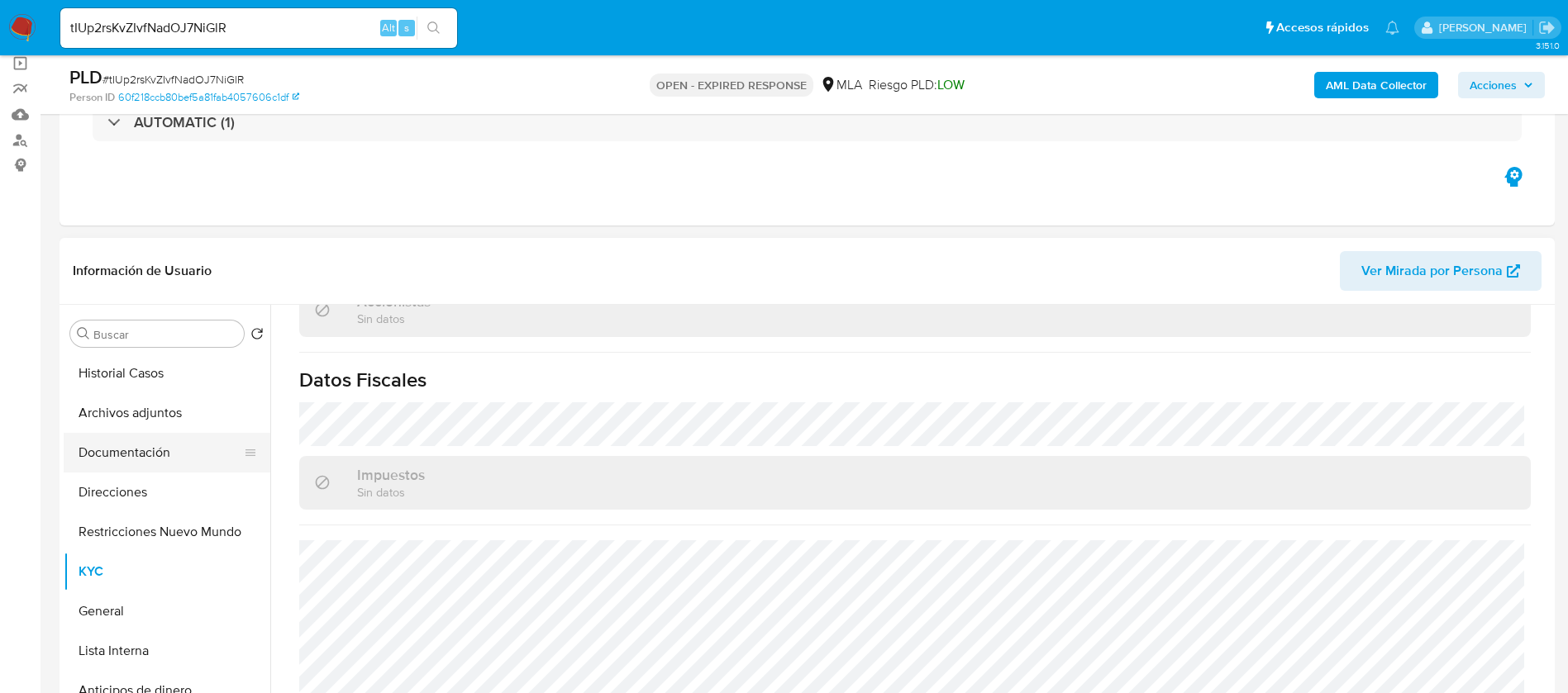
click at [114, 449] on button "Documentación" at bounding box center [160, 452] width 193 height 40
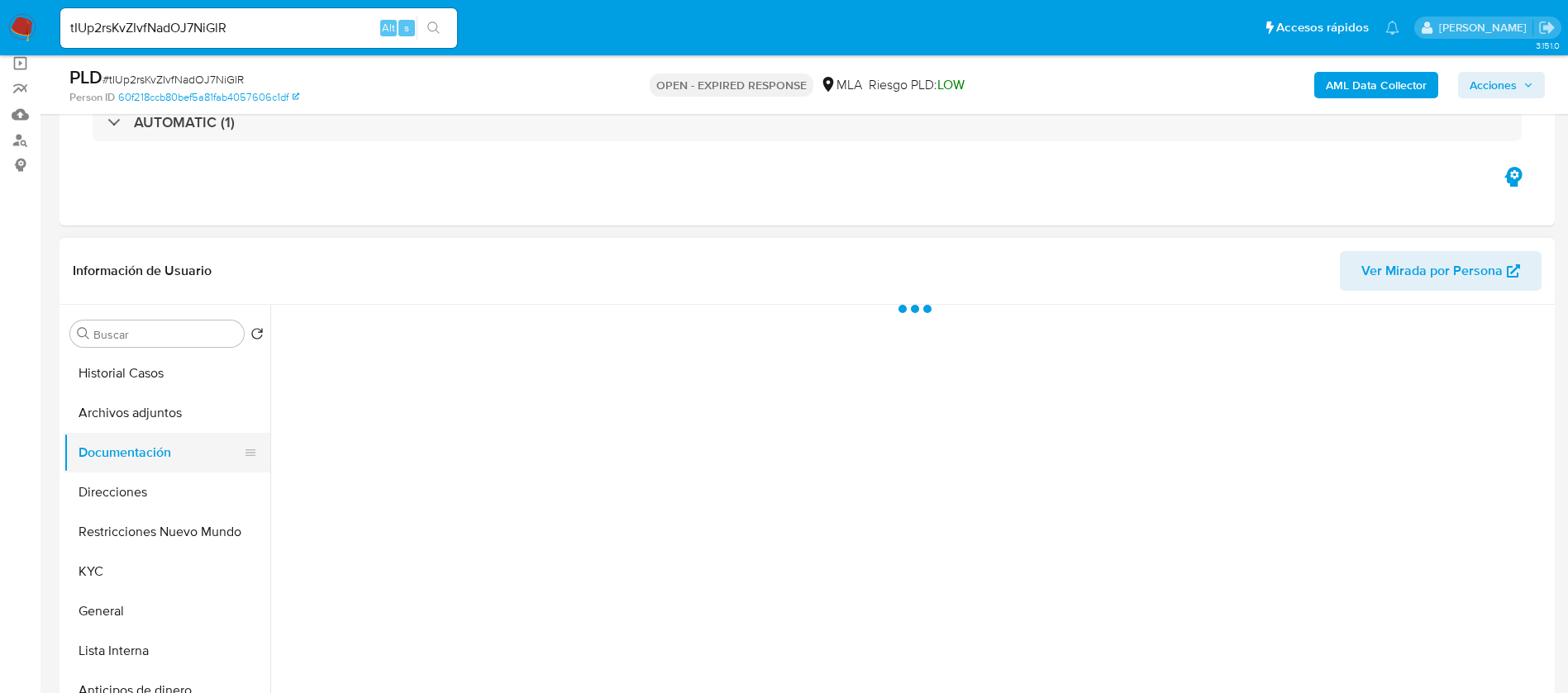
scroll to position [0, 0]
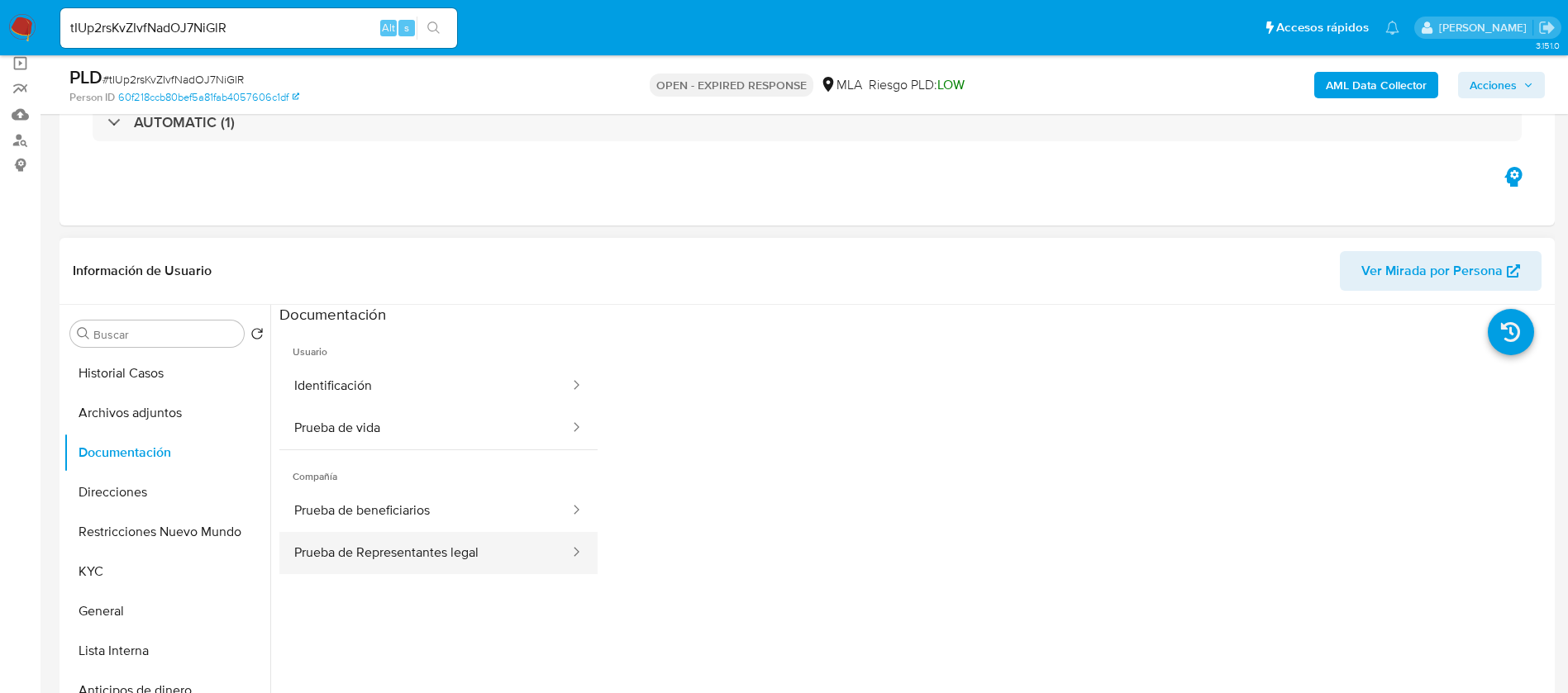
click at [442, 558] on button "Prueba de Representantes legal" at bounding box center [425, 553] width 292 height 42
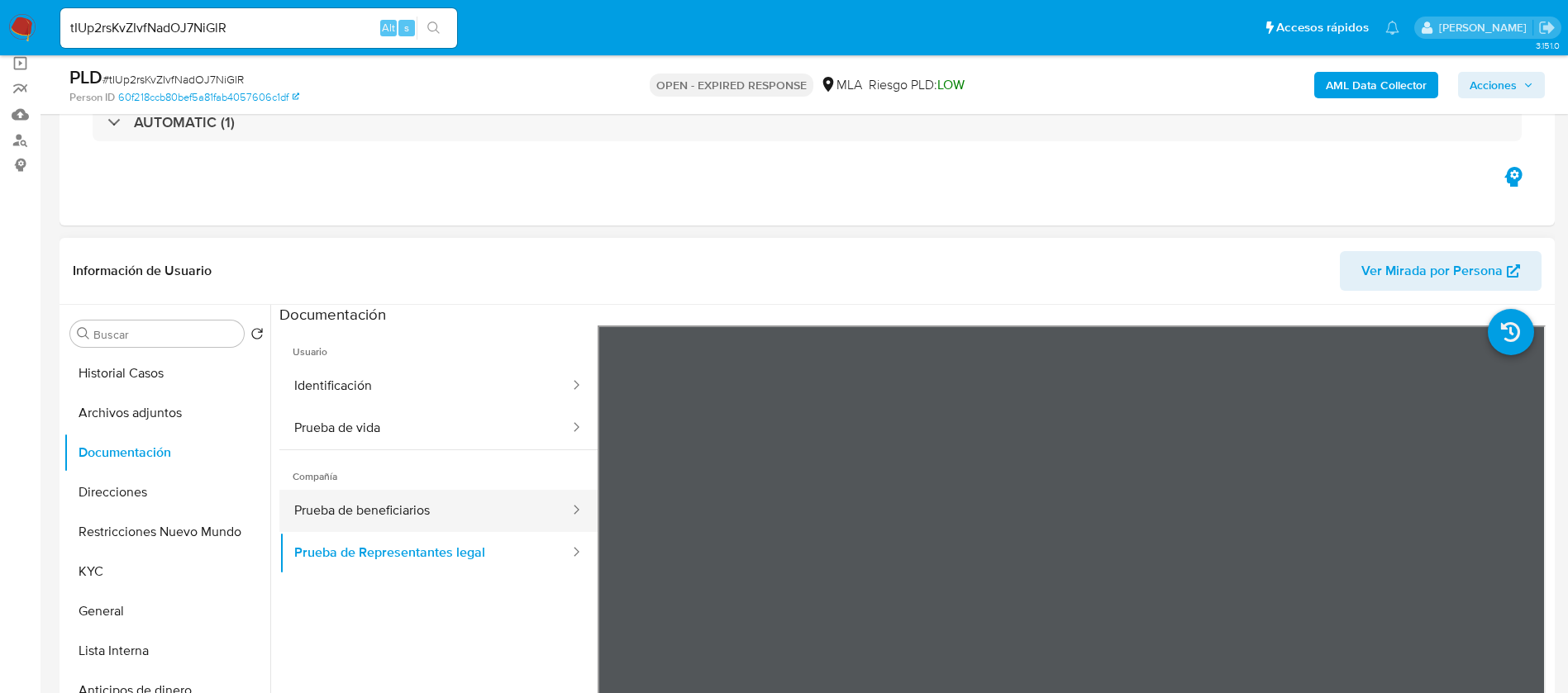
click at [449, 514] on button "Prueba de beneficiarios" at bounding box center [425, 511] width 292 height 42
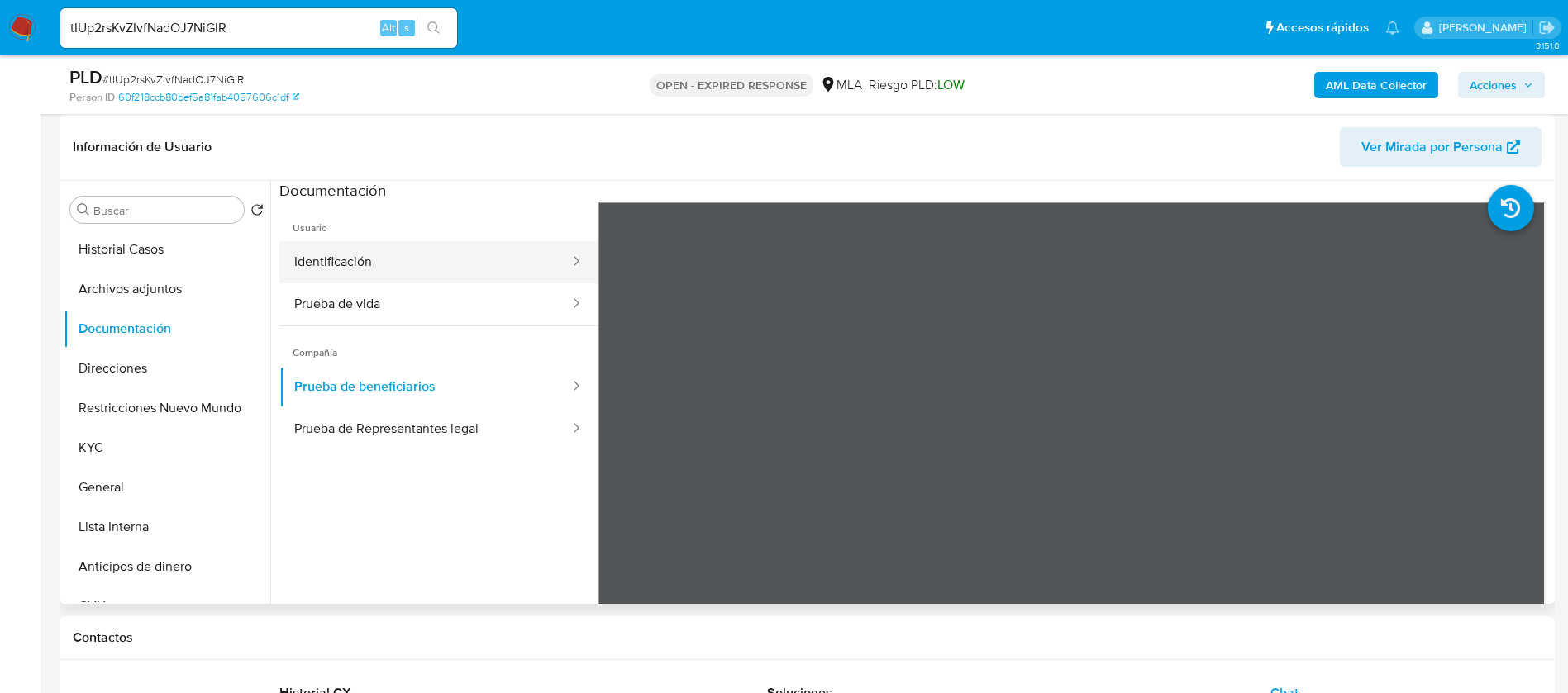
click at [443, 266] on button "Identificación" at bounding box center [425, 262] width 292 height 42
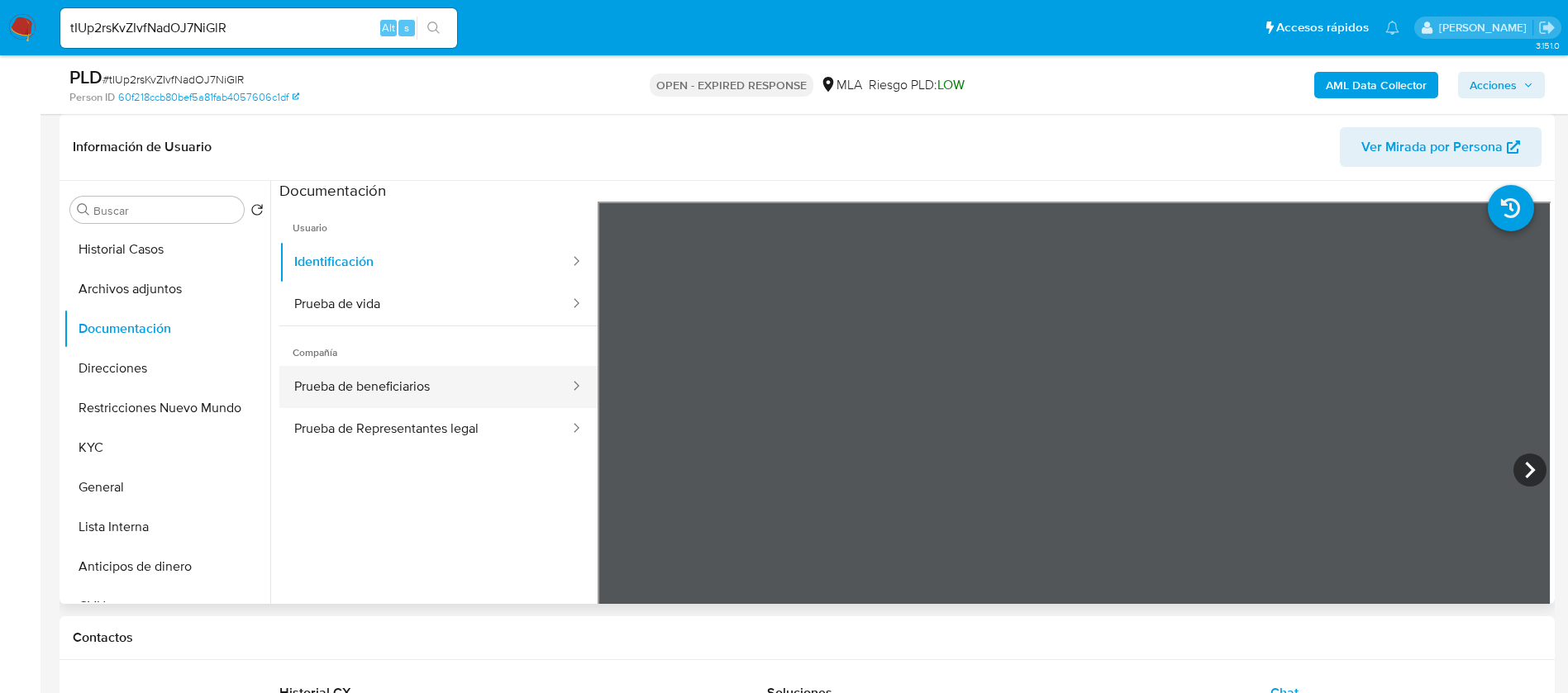
click at [379, 396] on button "Prueba de beneficiarios" at bounding box center [425, 387] width 292 height 42
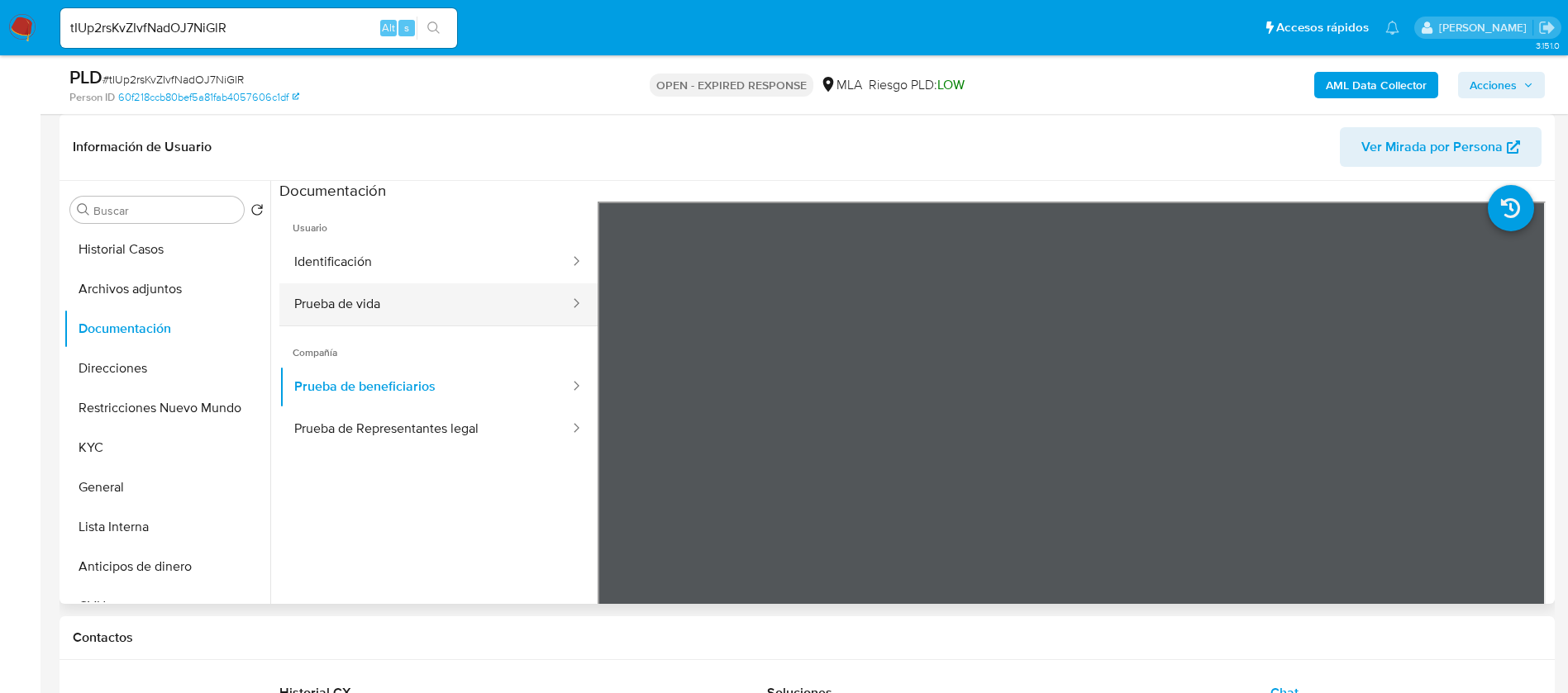
click at [456, 300] on button "Prueba de vida" at bounding box center [425, 305] width 292 height 42
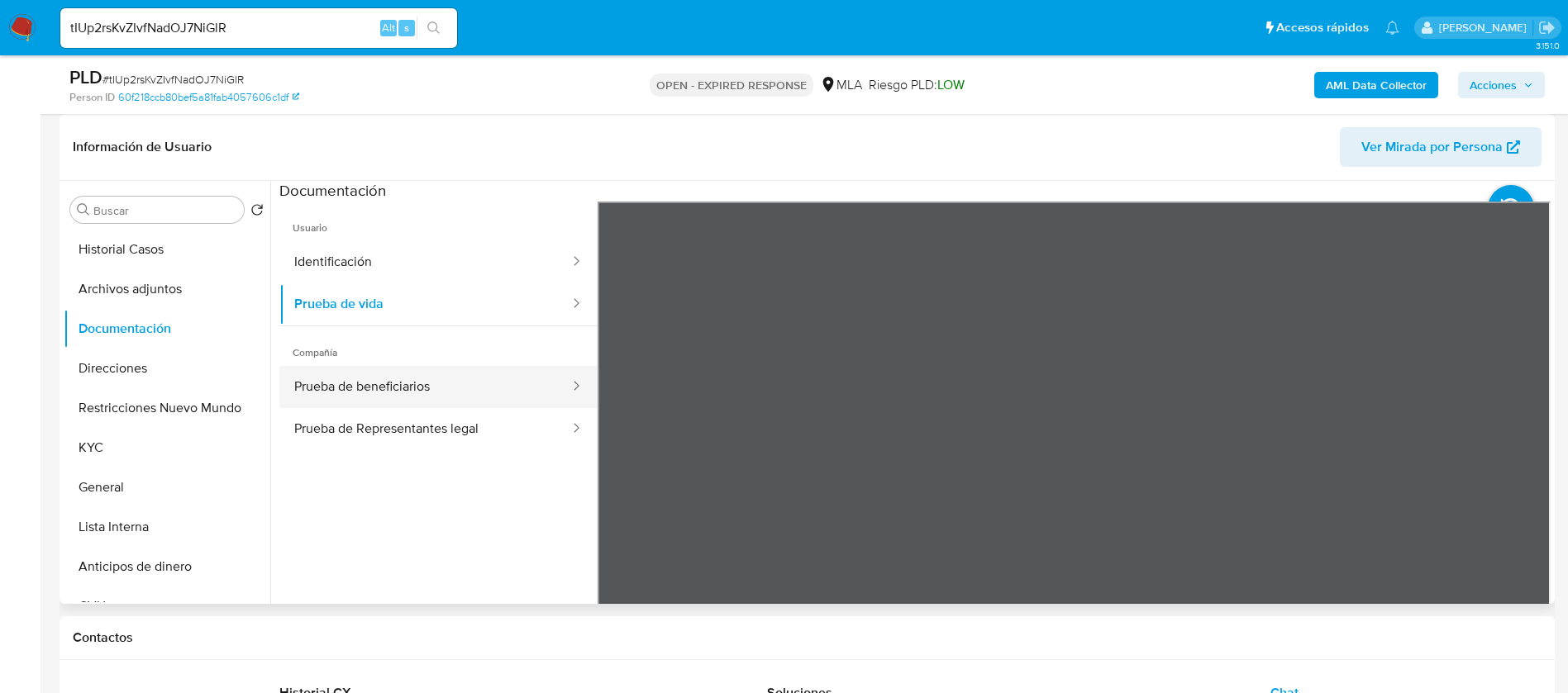
click at [467, 382] on button "Prueba de beneficiarios" at bounding box center [425, 387] width 292 height 42
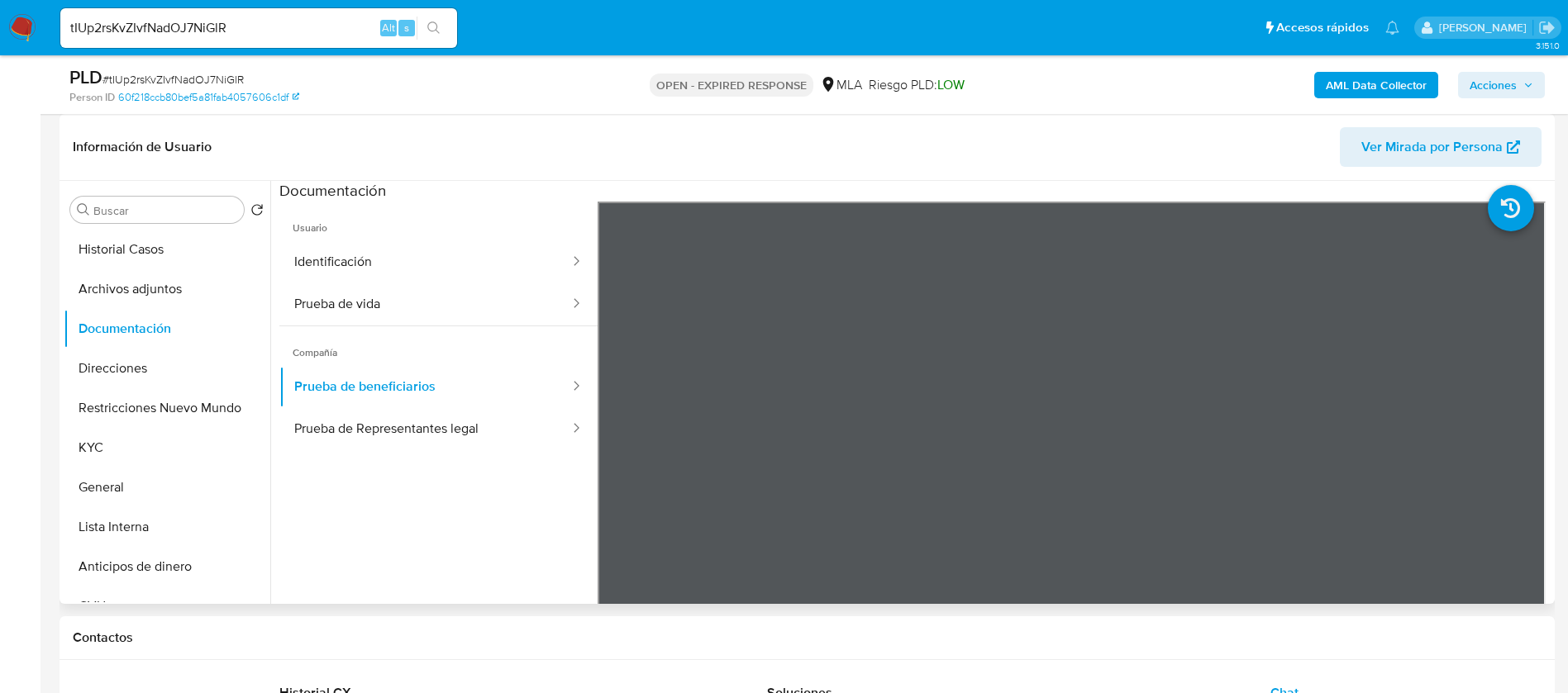
click at [452, 231] on span "Usuario" at bounding box center [439, 221] width 318 height 40
click at [436, 266] on button "Identificación" at bounding box center [425, 262] width 292 height 42
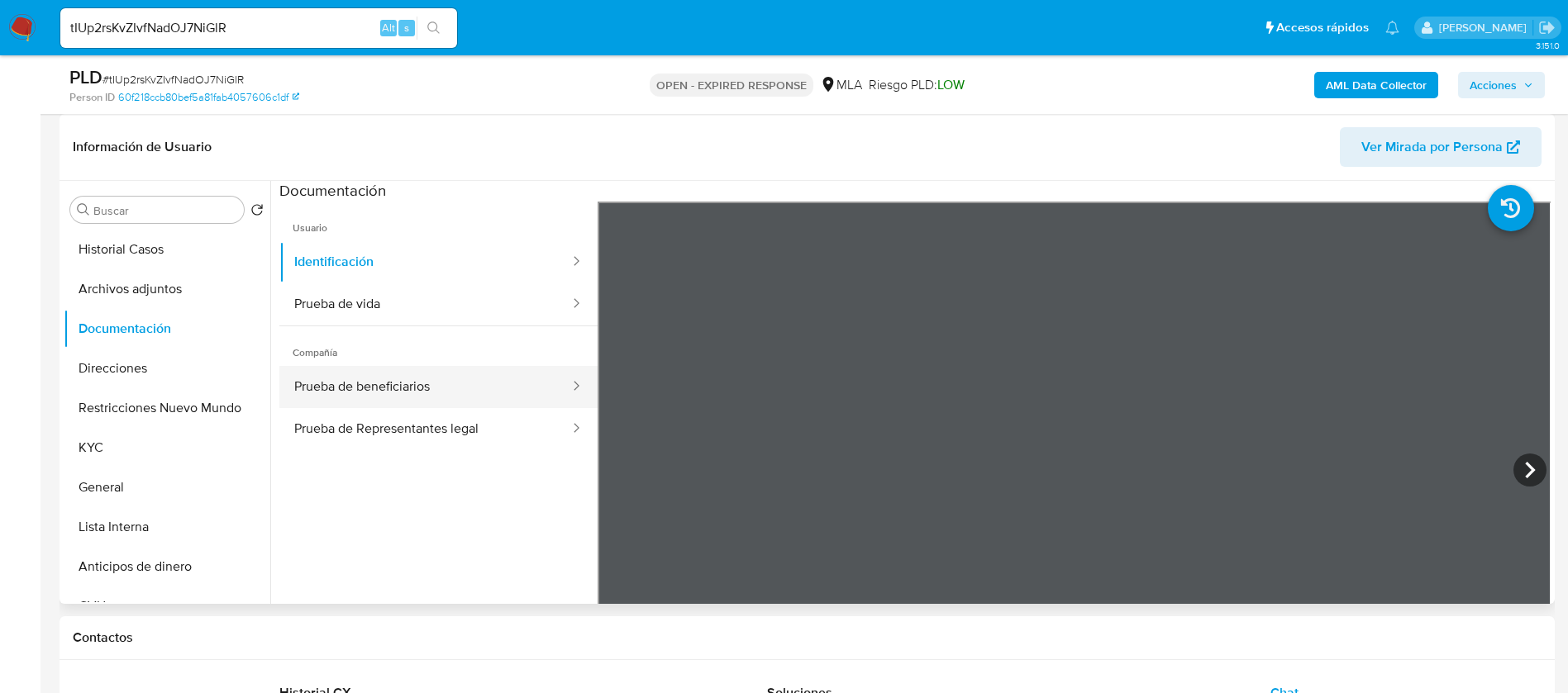
click at [362, 392] on button "Prueba de beneficiarios" at bounding box center [425, 387] width 292 height 42
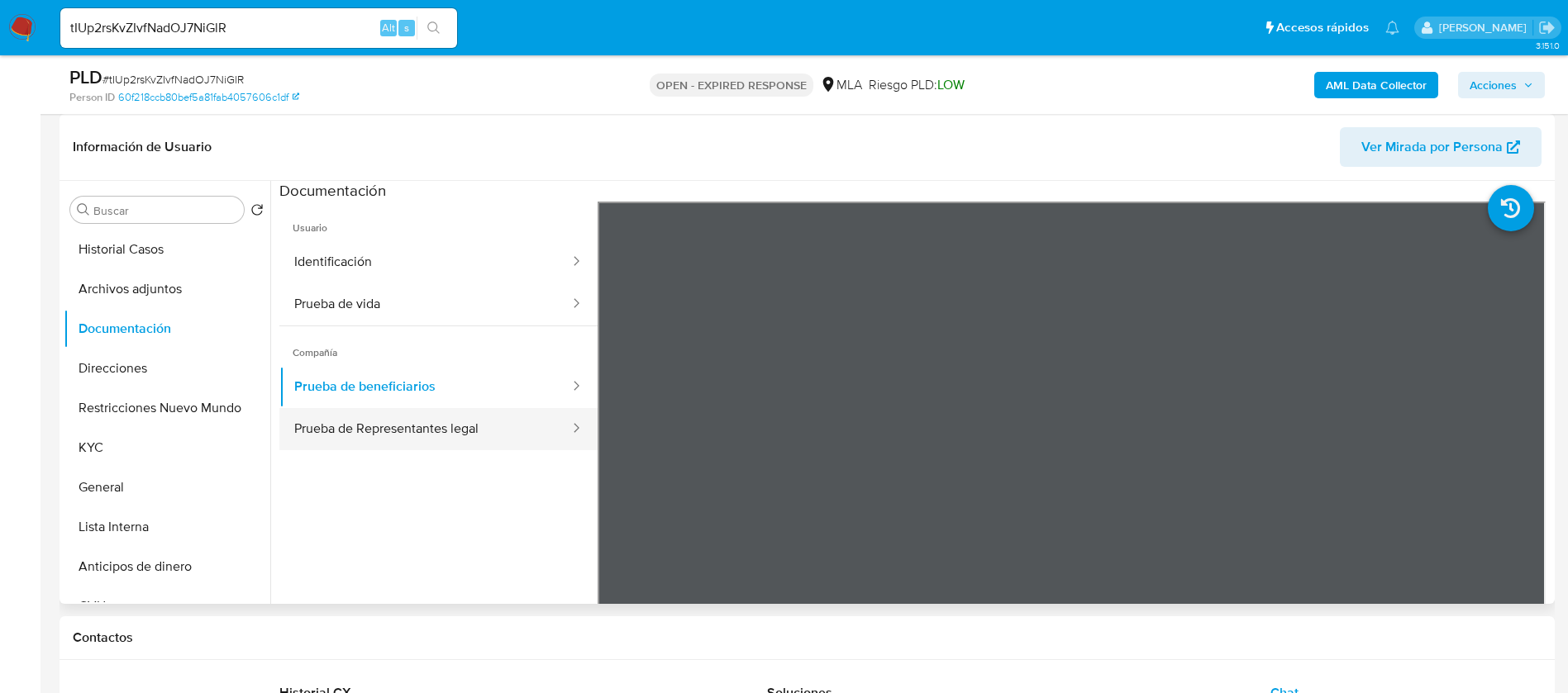
click at [478, 426] on button "Prueba de Representantes legal" at bounding box center [425, 429] width 292 height 42
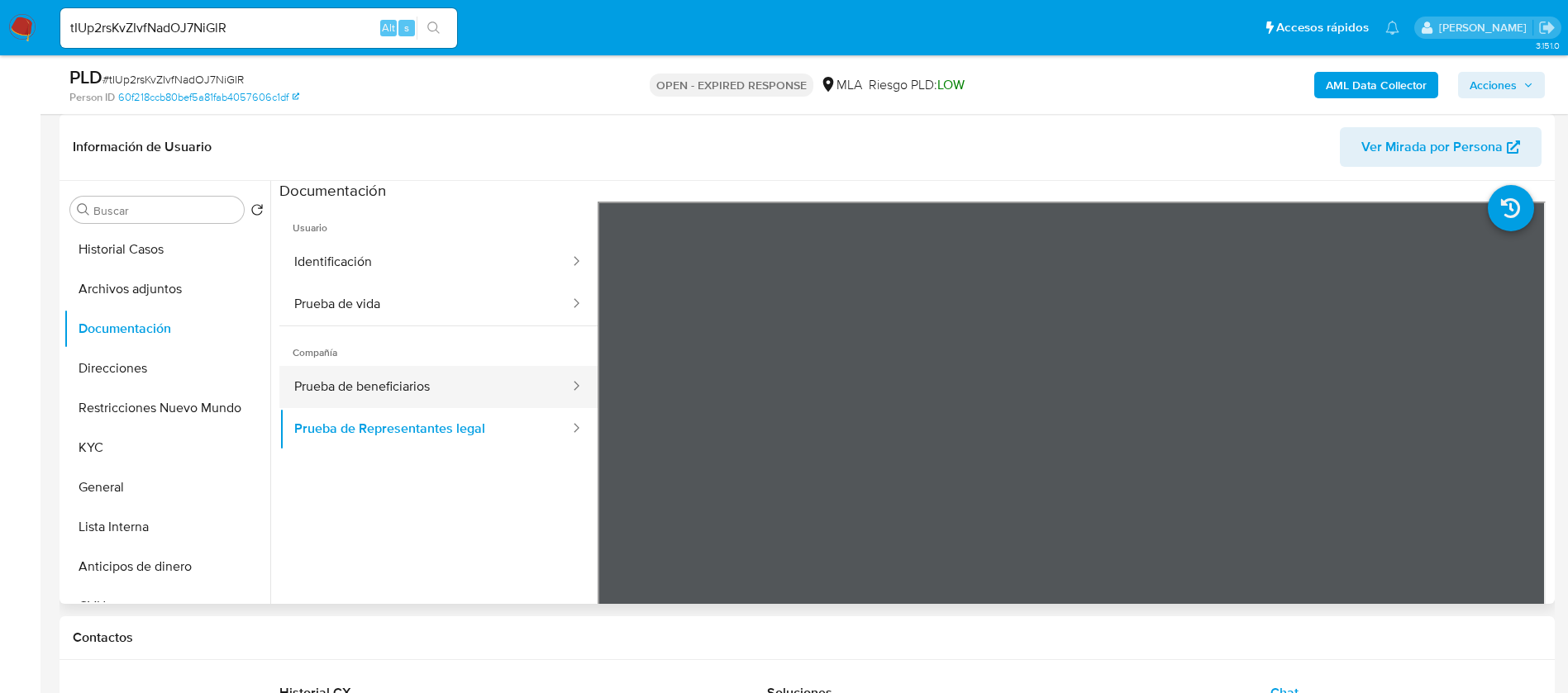
click at [472, 377] on button "Prueba de beneficiarios" at bounding box center [425, 387] width 292 height 42
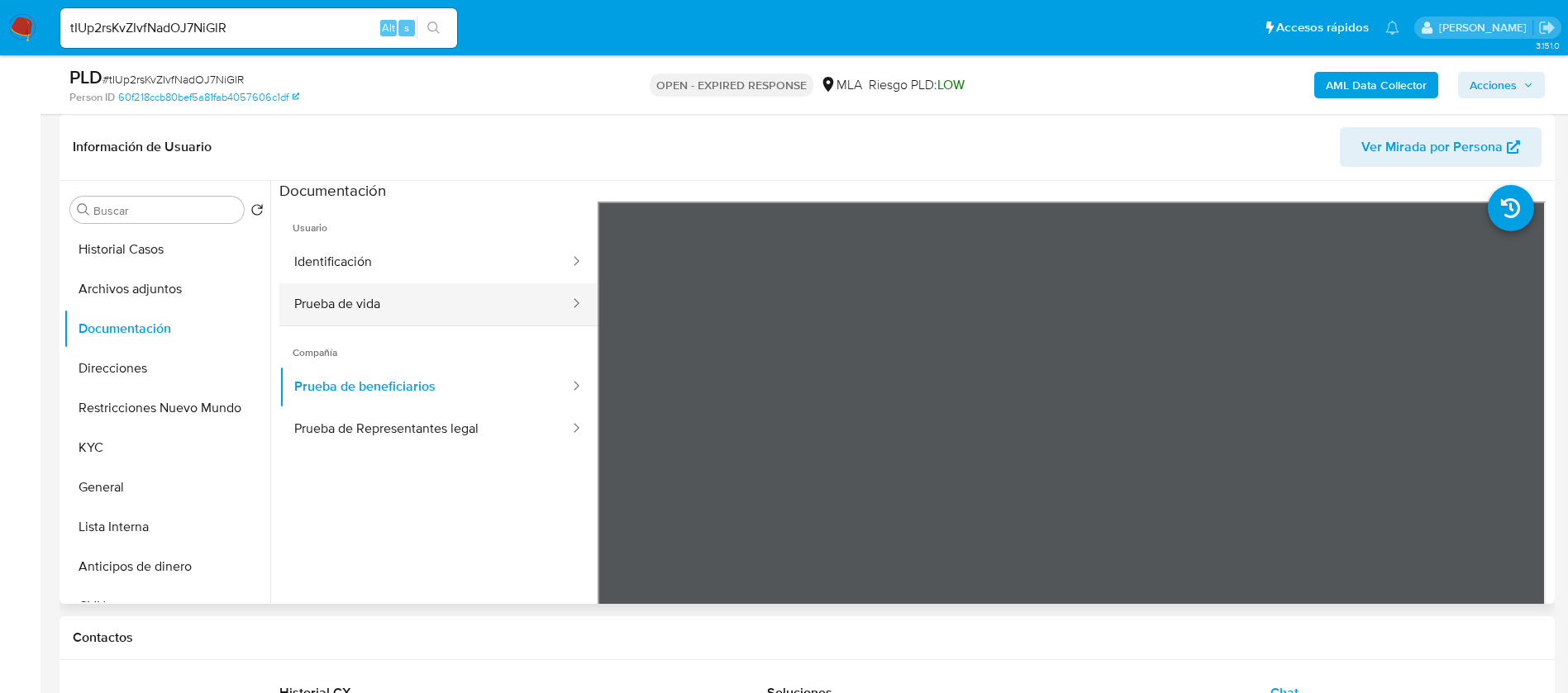
click at [466, 302] on button "Prueba de vida" at bounding box center [425, 305] width 292 height 42
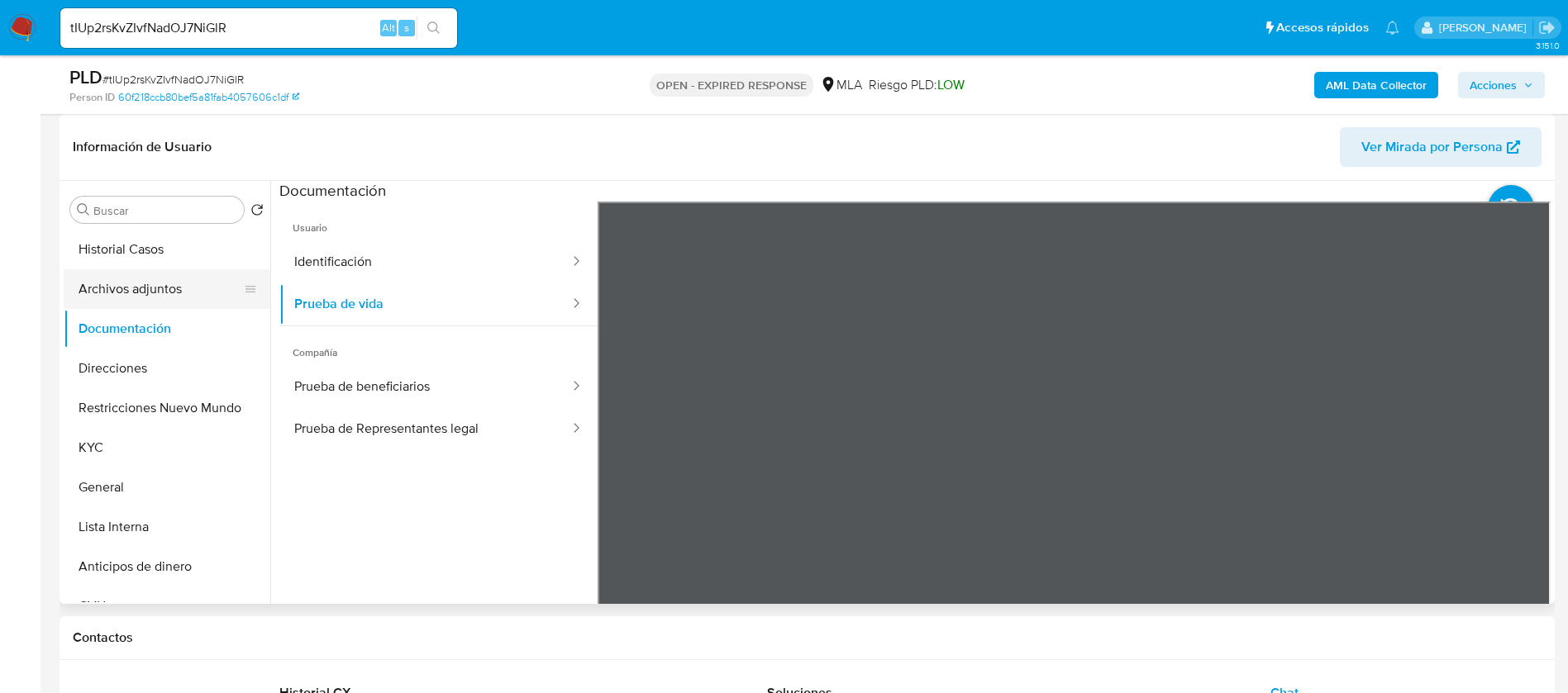
click at [160, 286] on button "Archivos adjuntos" at bounding box center [160, 289] width 193 height 40
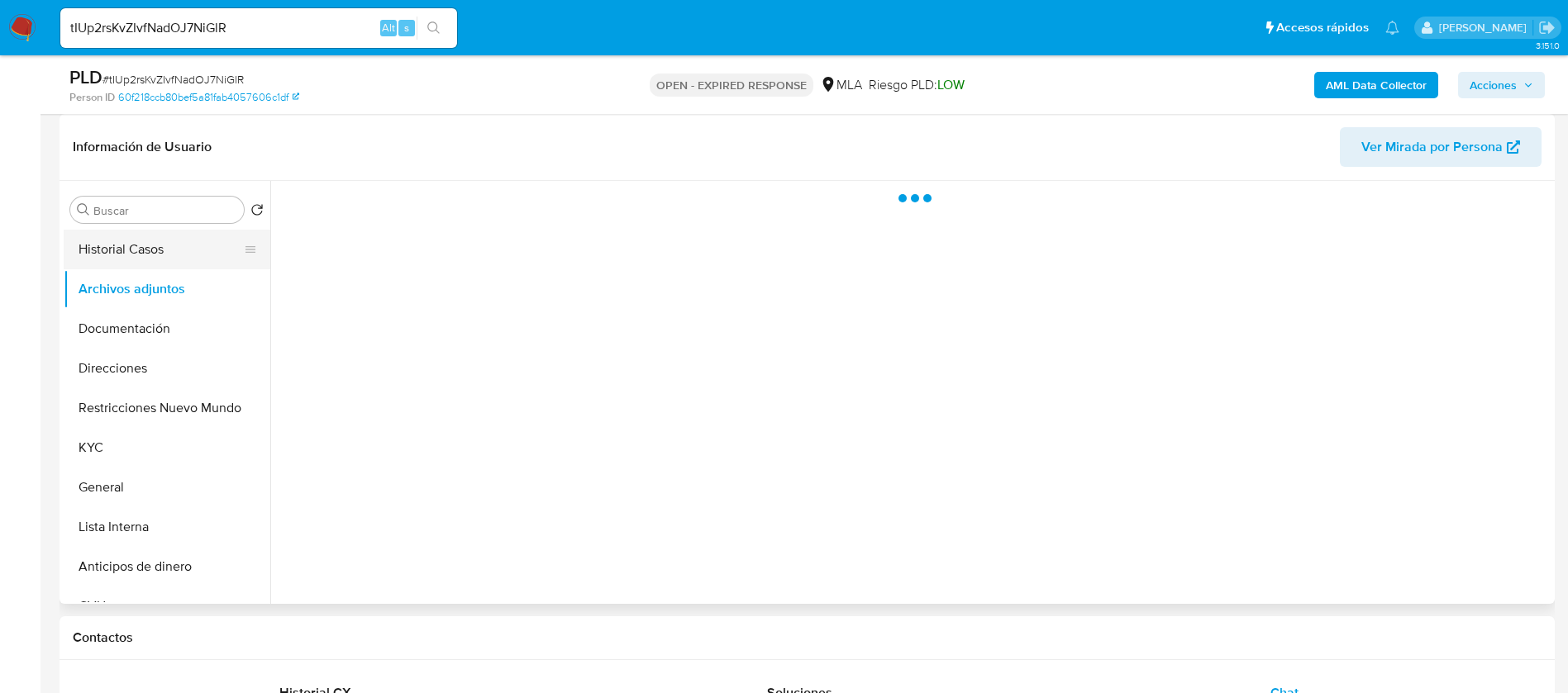
click at [168, 256] on button "Historial Casos" at bounding box center [160, 249] width 193 height 40
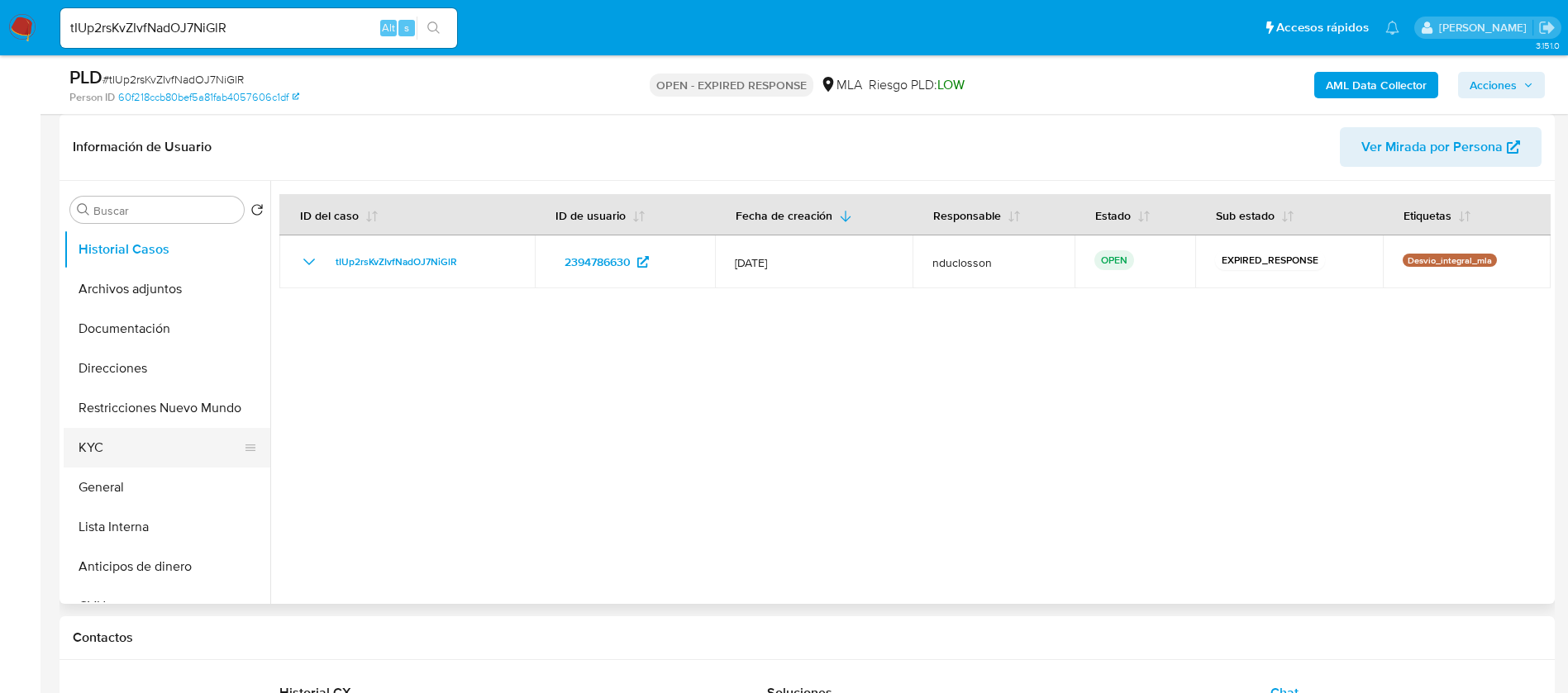
click at [120, 444] on button "KYC" at bounding box center [160, 448] width 193 height 40
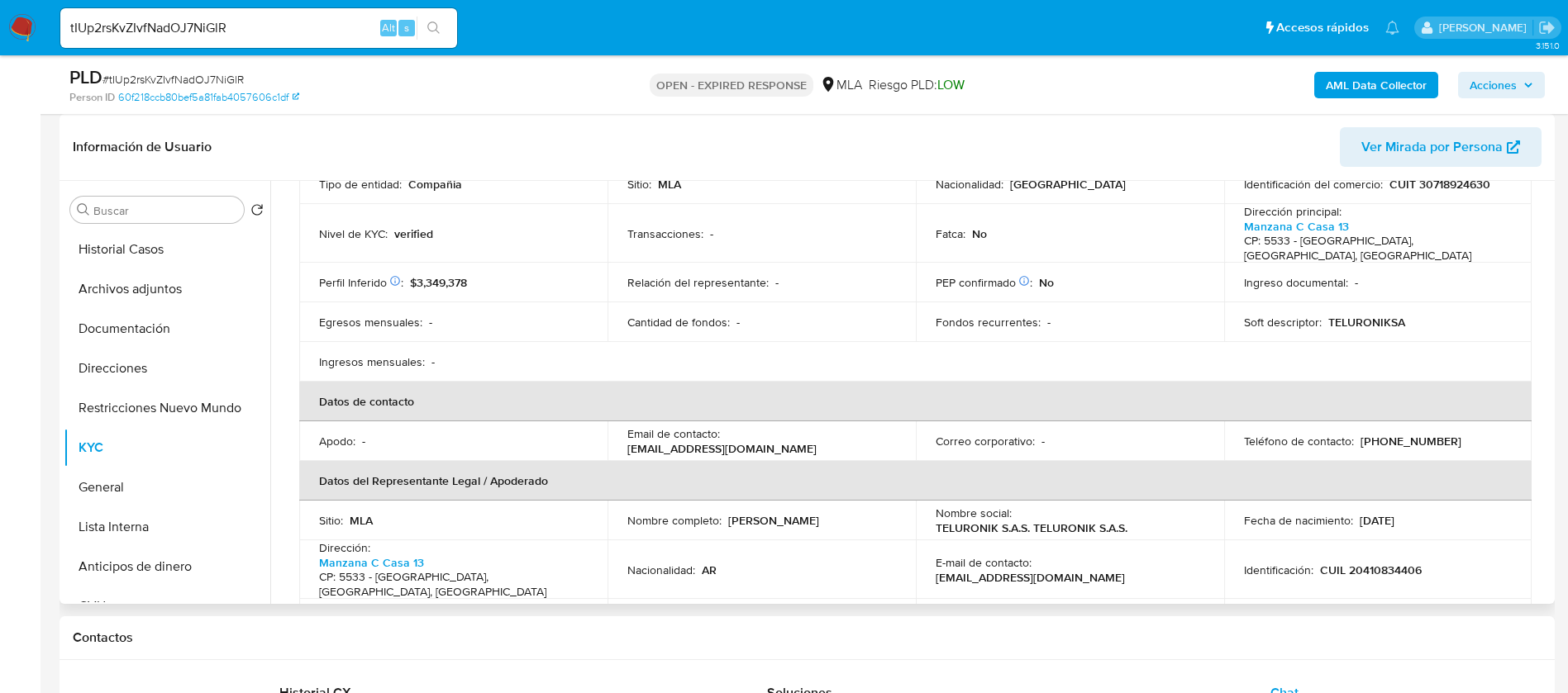
scroll to position [248, 0]
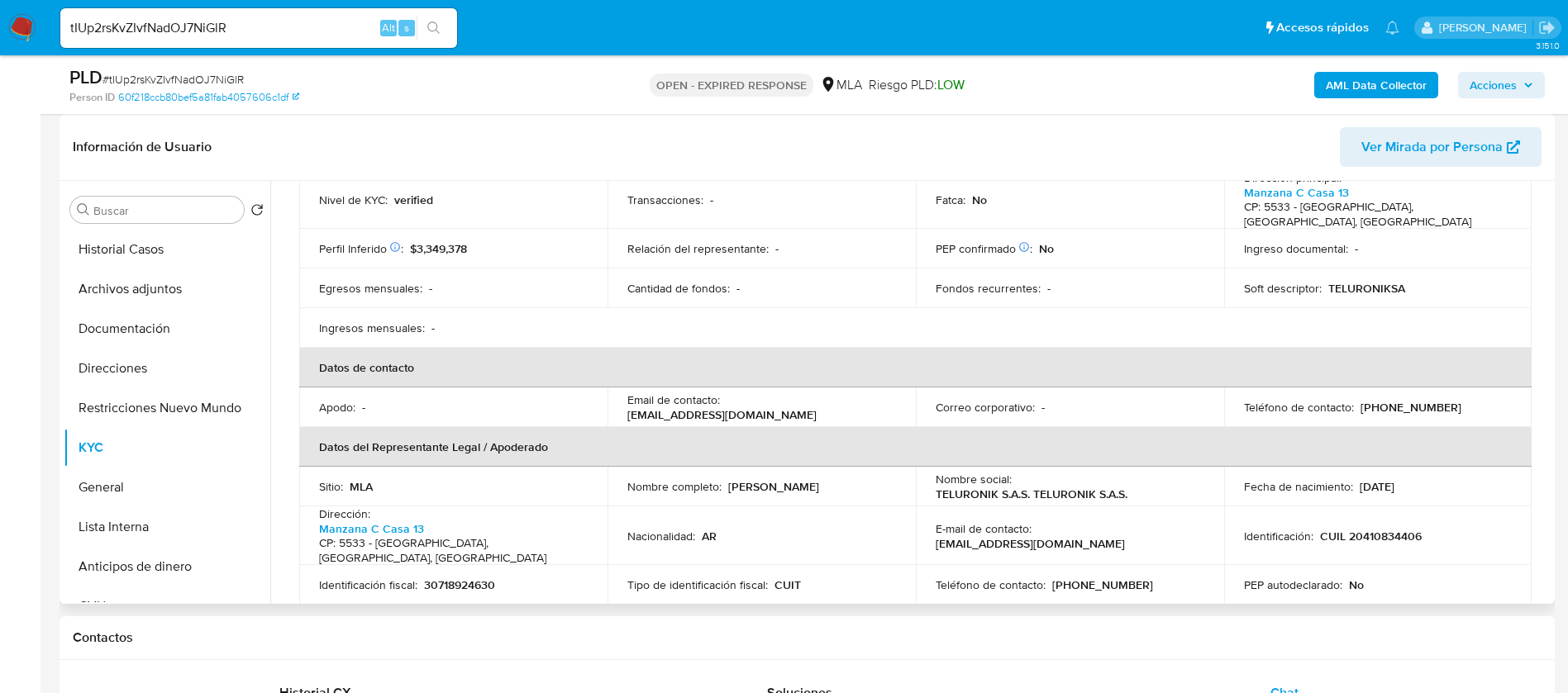
click at [672, 407] on p "[EMAIL_ADDRESS][DOMAIN_NAME]" at bounding box center [722, 415] width 190 height 15
click at [726, 407] on p "[EMAIL_ADDRESS][DOMAIN_NAME]" at bounding box center [722, 415] width 190 height 15
drag, startPoint x: 805, startPoint y: 402, endPoint x: 617, endPoint y: 403, distance: 188.0
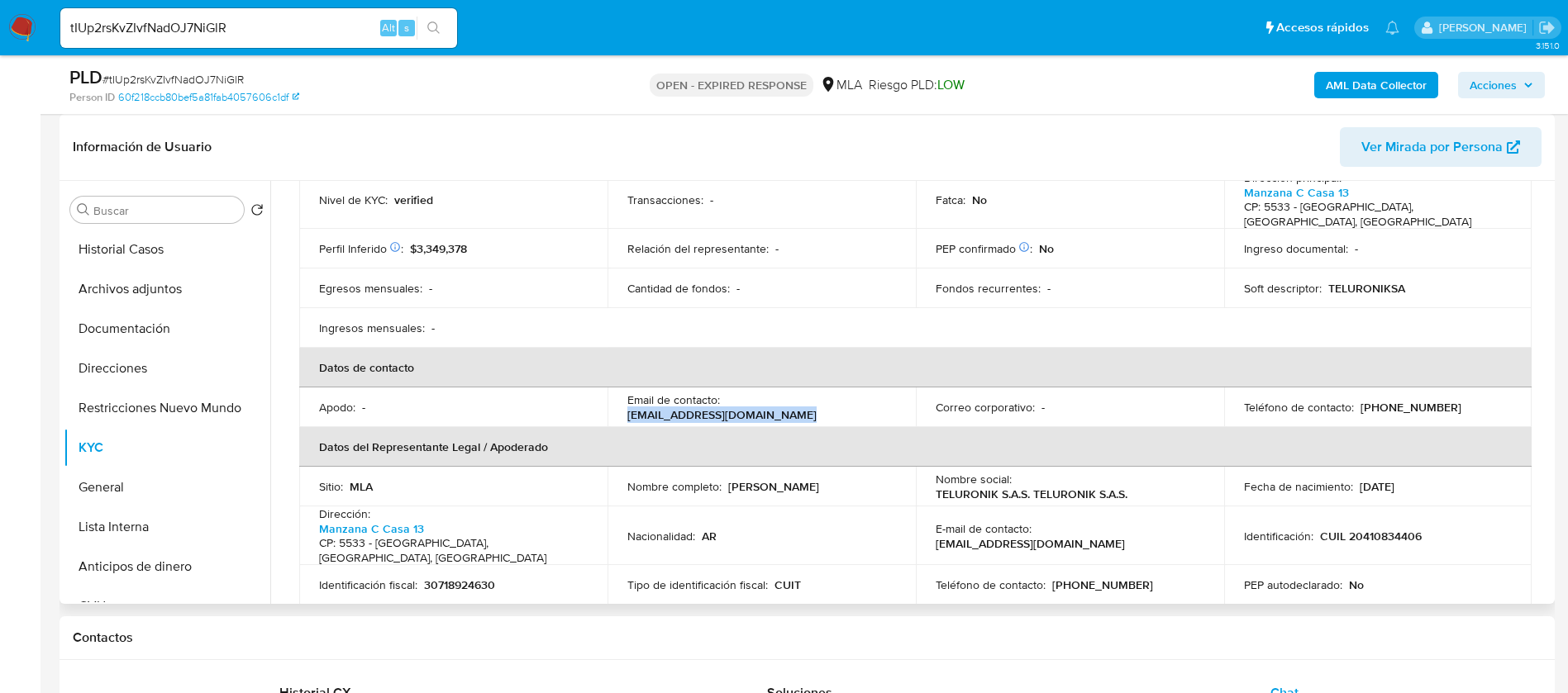
click at [617, 403] on td "Email de contacto : [EMAIL_ADDRESS][DOMAIN_NAME]" at bounding box center [761, 407] width 308 height 40
copy p "[EMAIL_ADDRESS][DOMAIN_NAME]"
click at [1428, 399] on div "Teléfono de contacto : [PHONE_NUMBER]" at bounding box center [1378, 407] width 268 height 15
drag, startPoint x: 1434, startPoint y: 394, endPoint x: 1382, endPoint y: 393, distance: 52.0
click at [1382, 399] on div "Teléfono de contacto : [PHONE_NUMBER]" at bounding box center [1378, 407] width 268 height 15
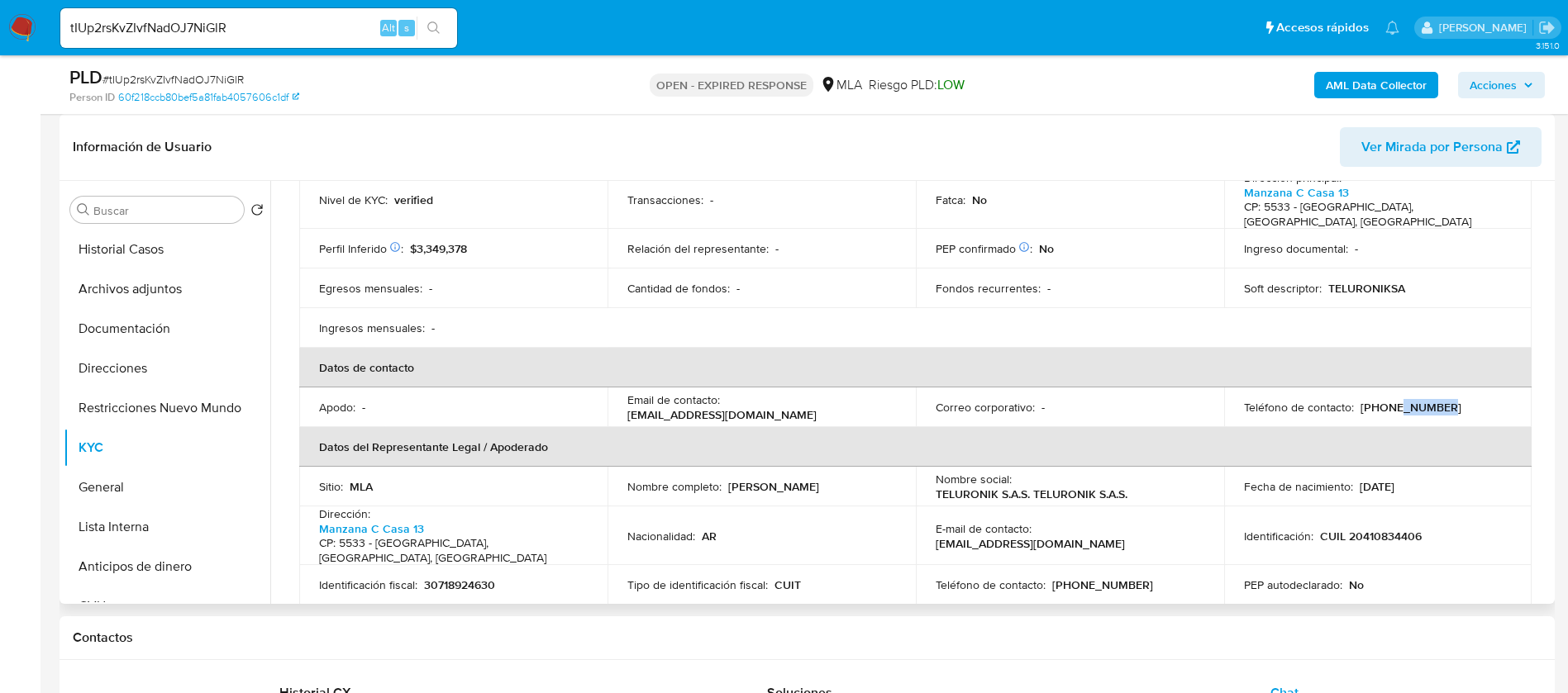
copy p "5169925"
